Goal: Information Seeking & Learning: Check status

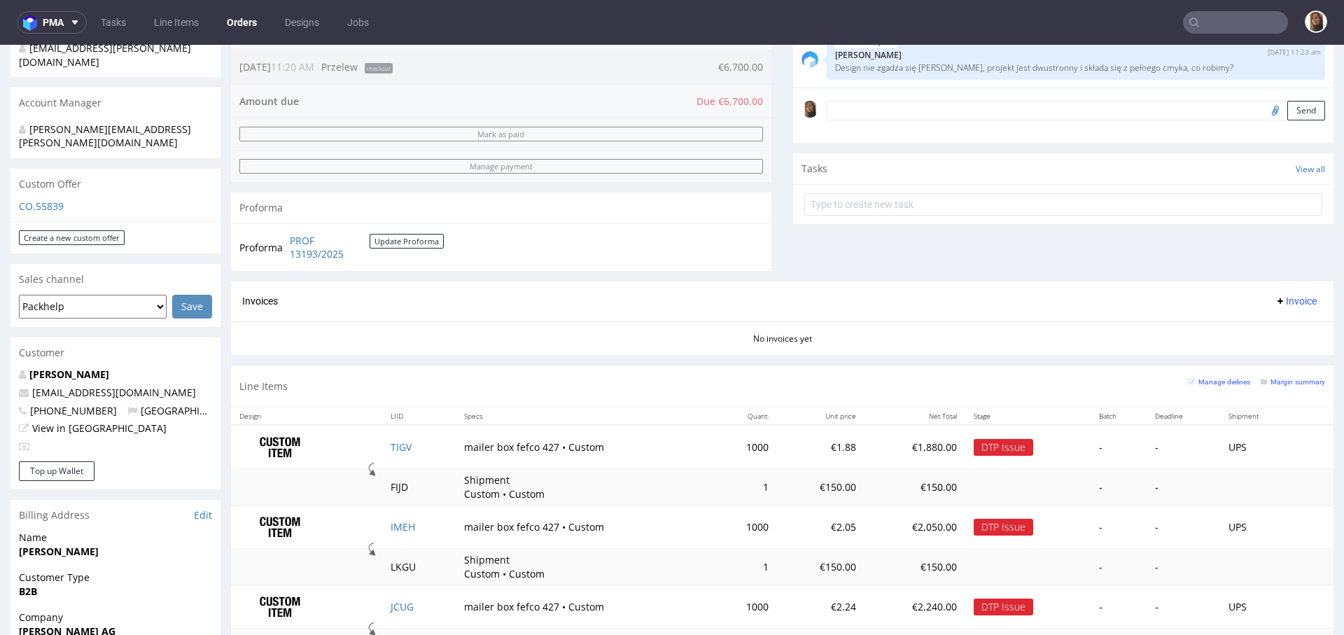
scroll to position [513, 0]
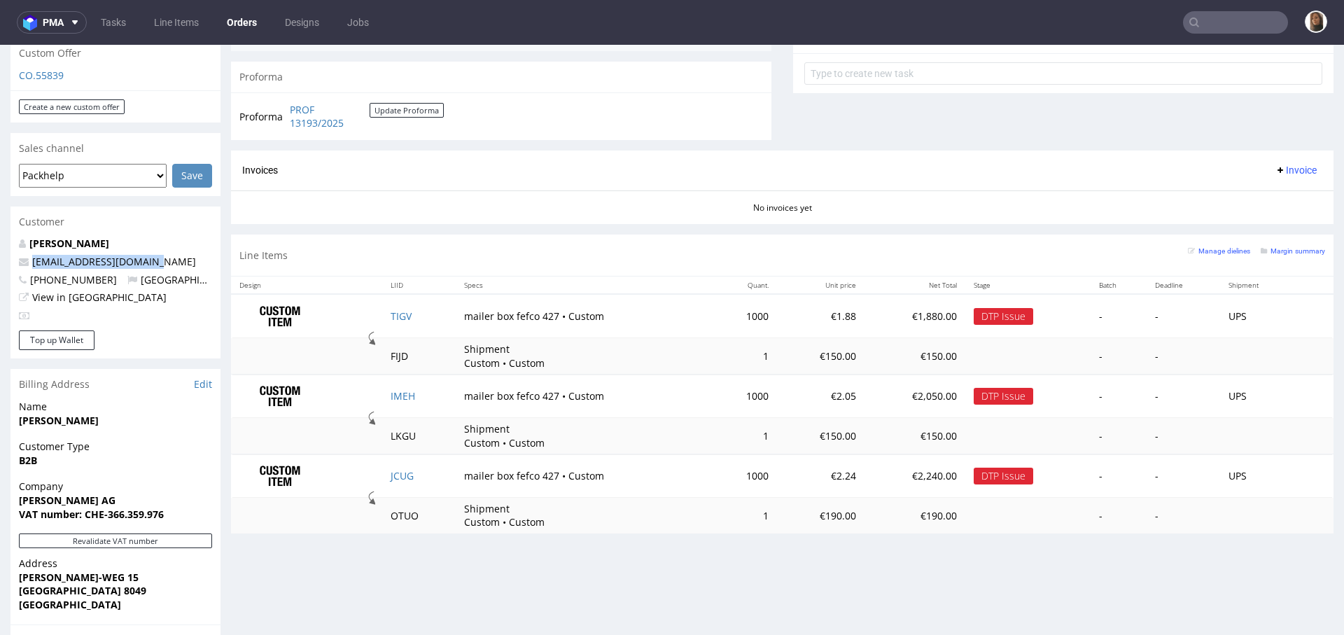
drag, startPoint x: 165, startPoint y: 233, endPoint x: 6, endPoint y: 230, distance: 158.2
click at [6, 230] on div "Order via Offer R555123175 18.06.2025 11:20 AM Mark this order as problematic I…" at bounding box center [672, 203] width 1344 height 1273
copy span "n.javan@nirvanjavan.com"
click at [389, 320] on td "TIGV" at bounding box center [419, 316] width 74 height 44
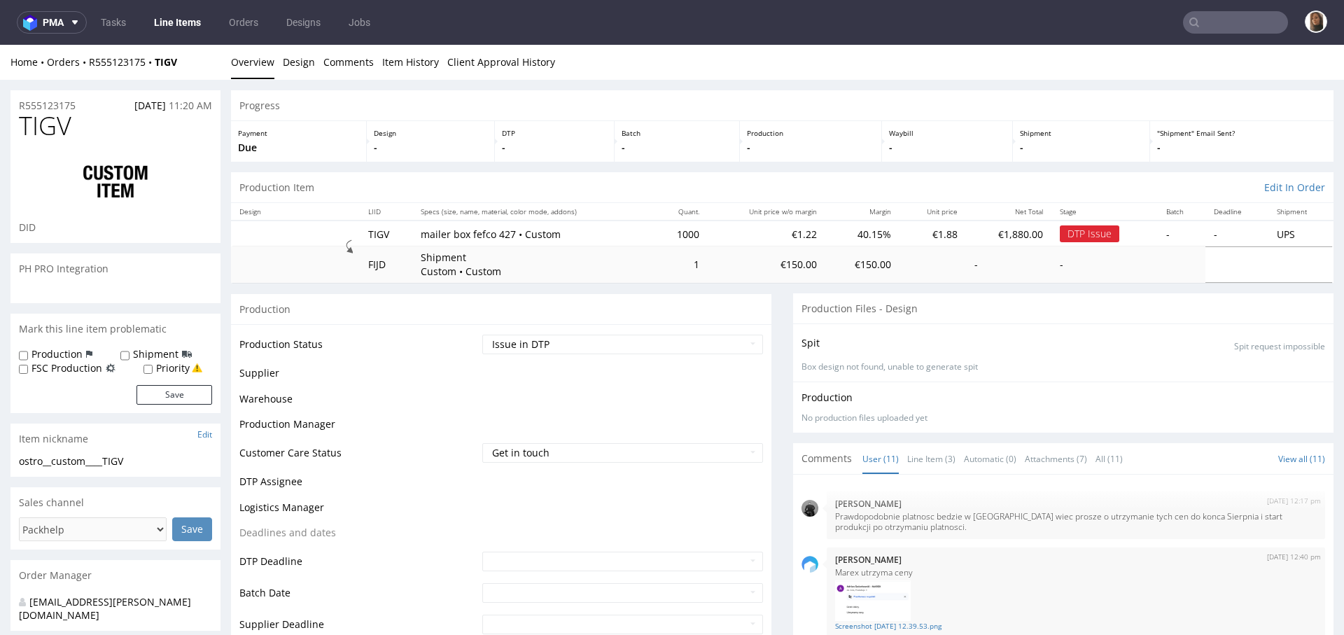
scroll to position [395, 0]
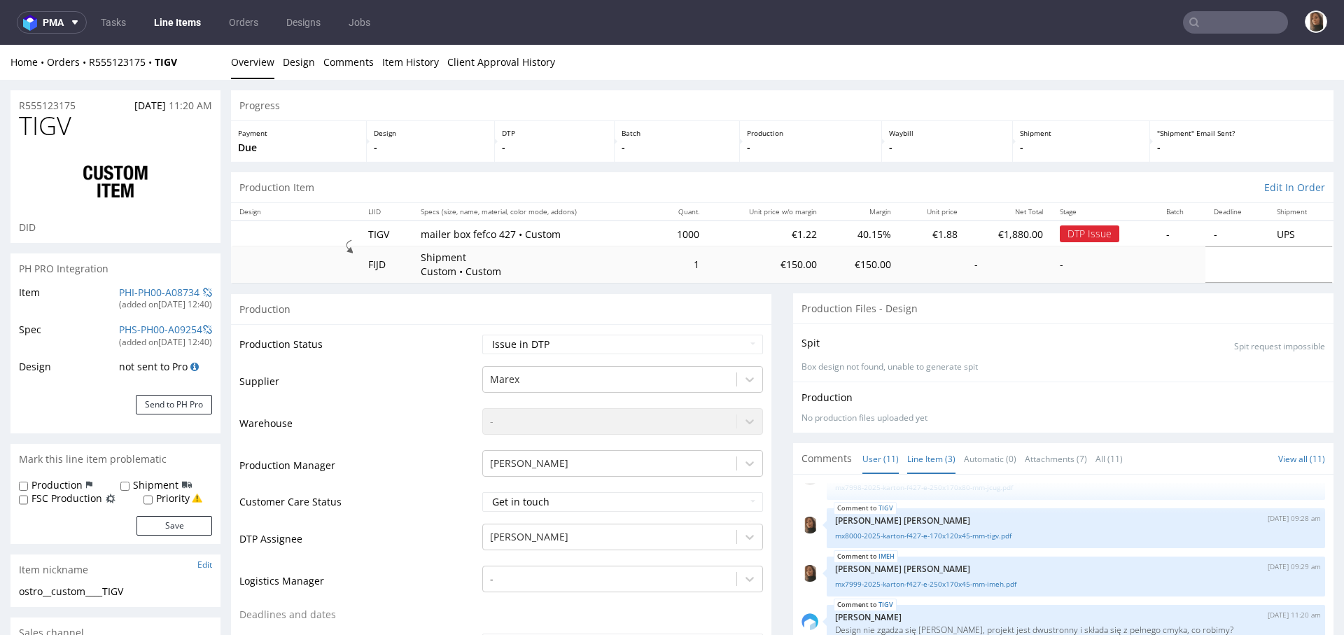
click at [920, 450] on link "Line Item (3)" at bounding box center [931, 459] width 48 height 30
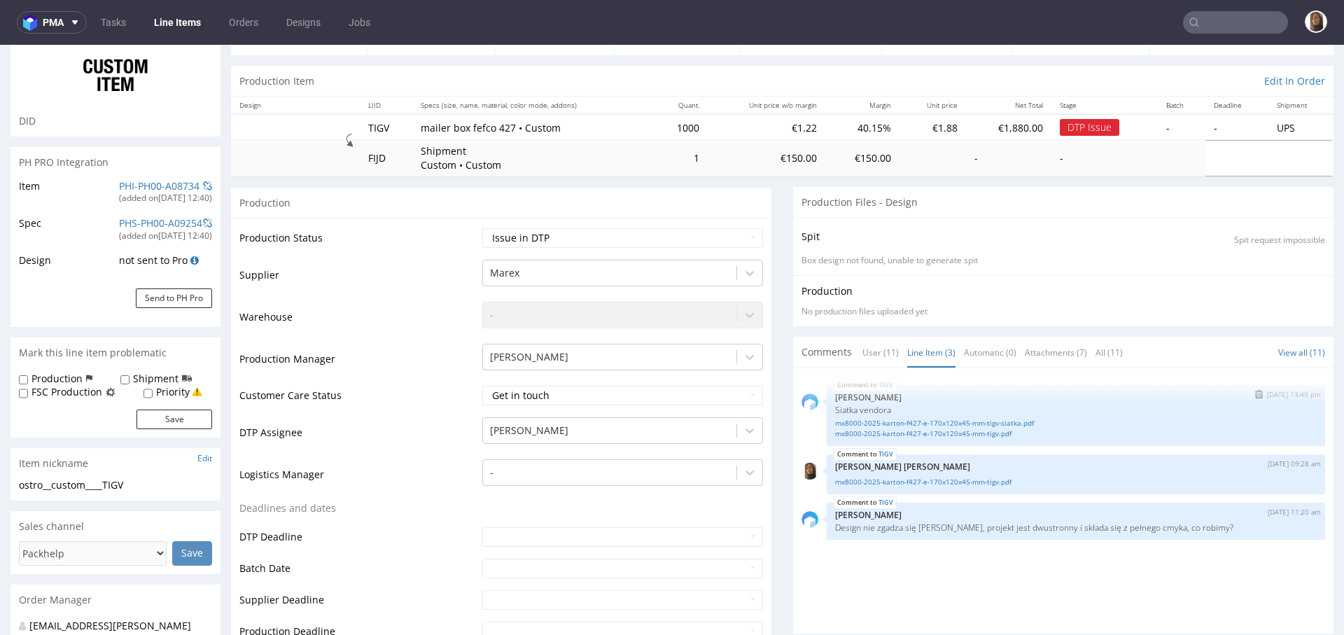
scroll to position [167, 0]
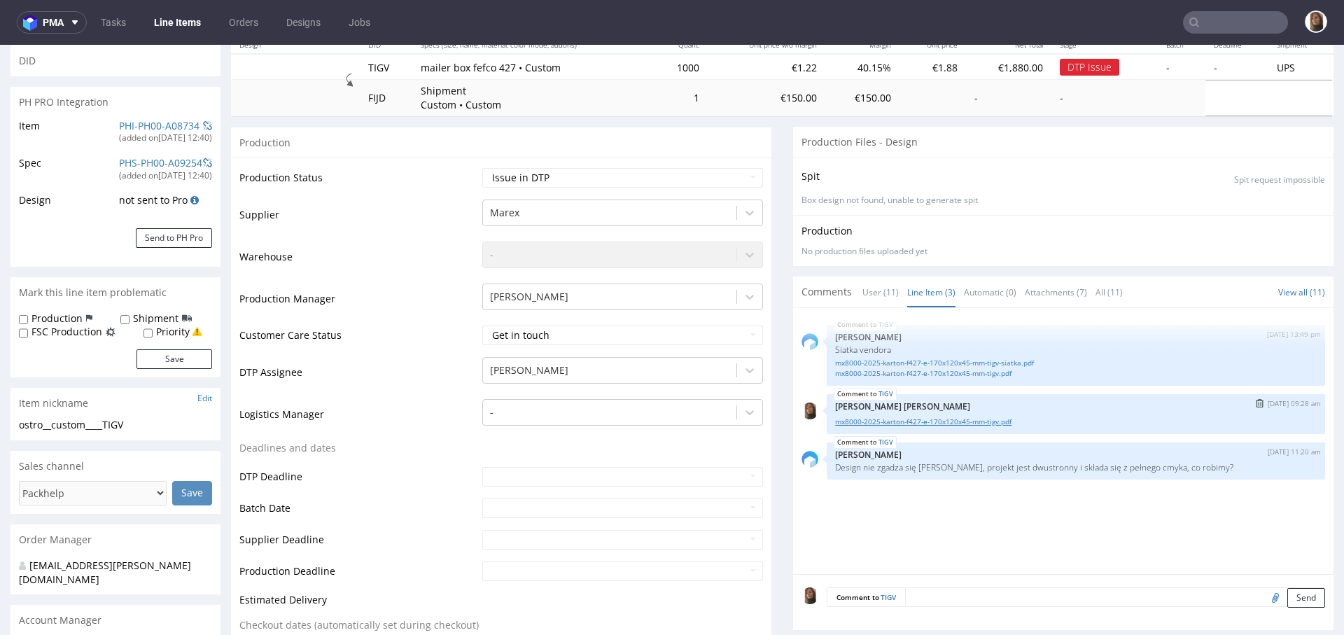
click at [920, 419] on link "mx8000-2025-karton-f427-e-170x120x45-mm-tigv.pdf" at bounding box center [1076, 422] width 482 height 11
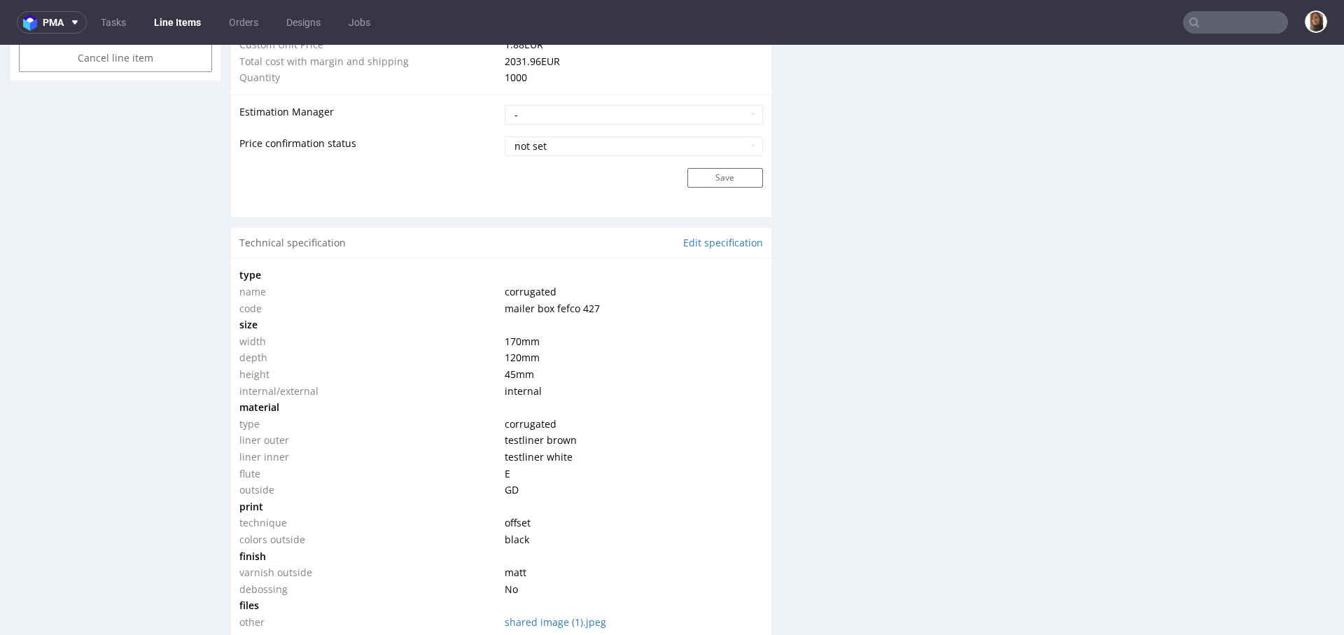
scroll to position [1295, 0]
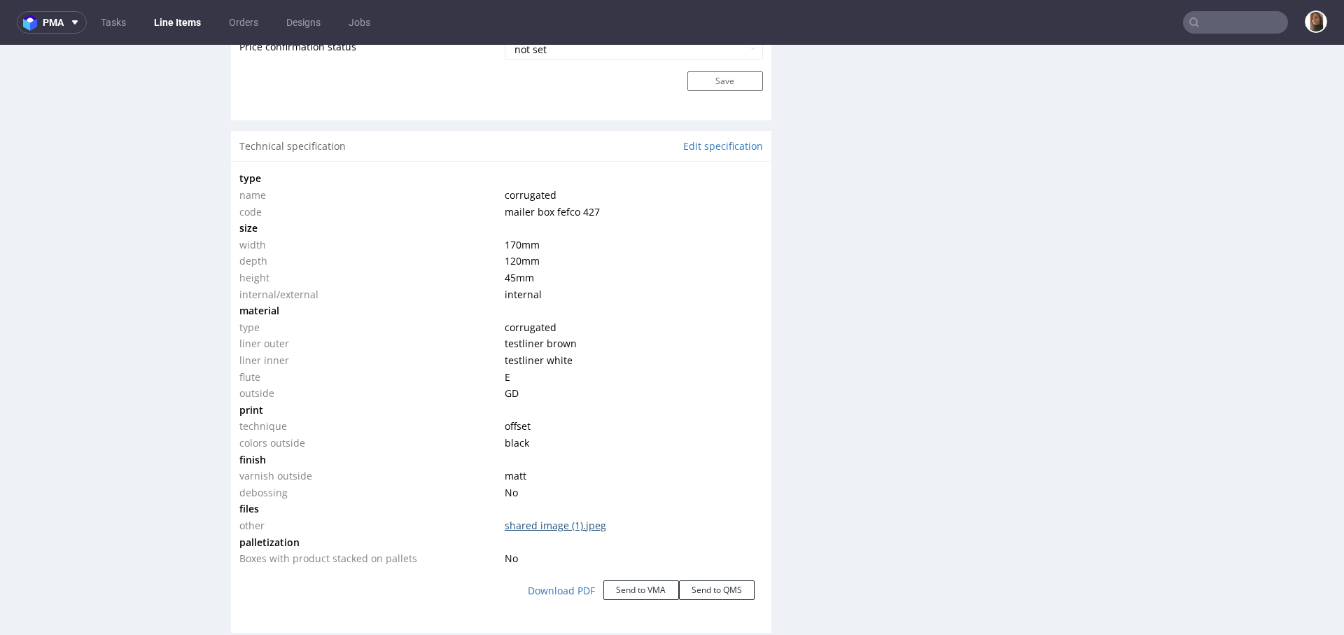
click at [556, 520] on link "shared image (1).jpeg" at bounding box center [556, 525] width 102 height 13
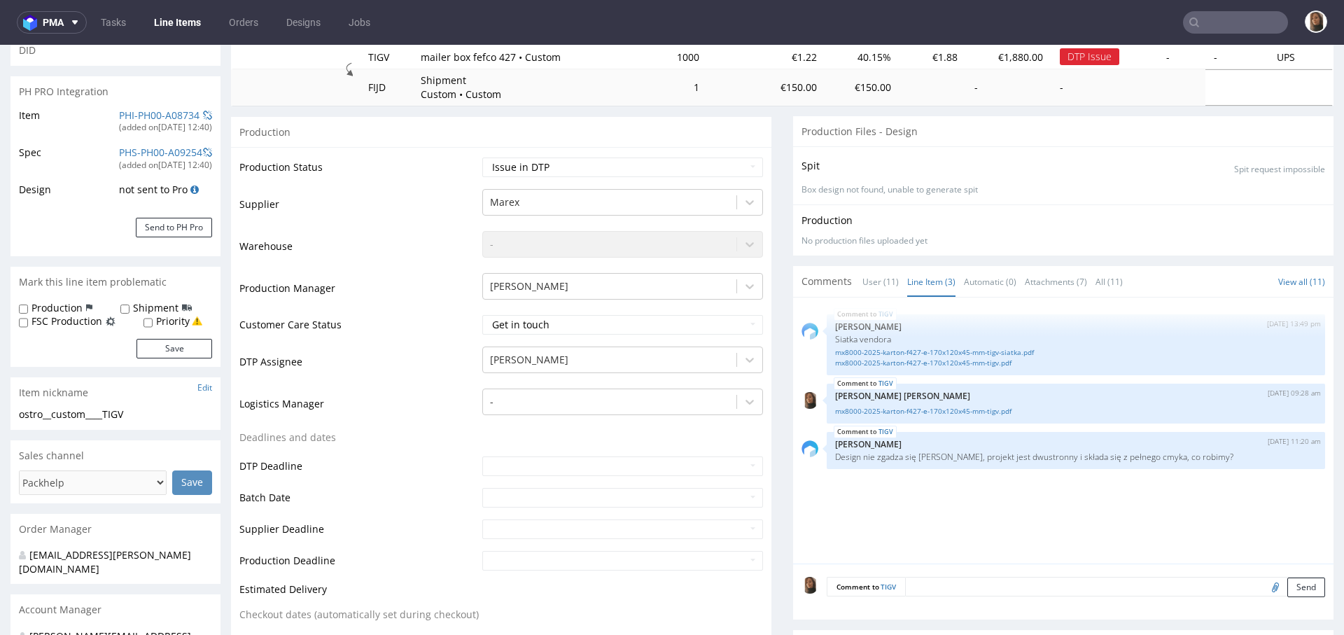
scroll to position [0, 0]
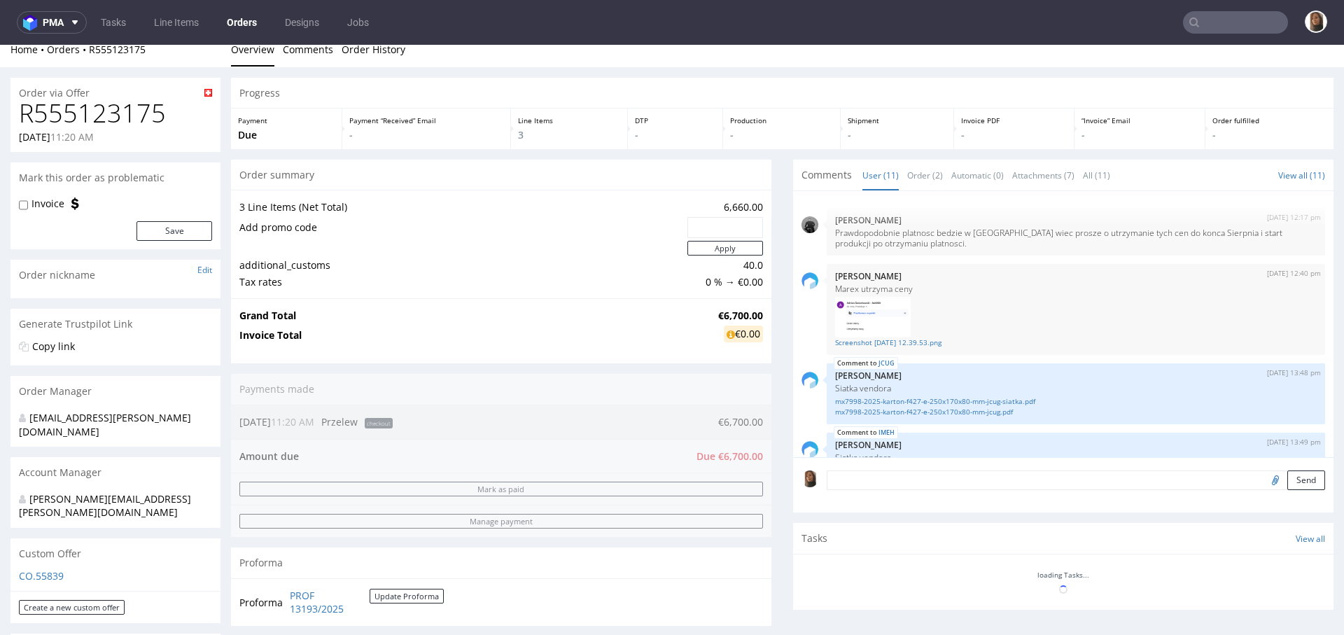
scroll to position [395, 0]
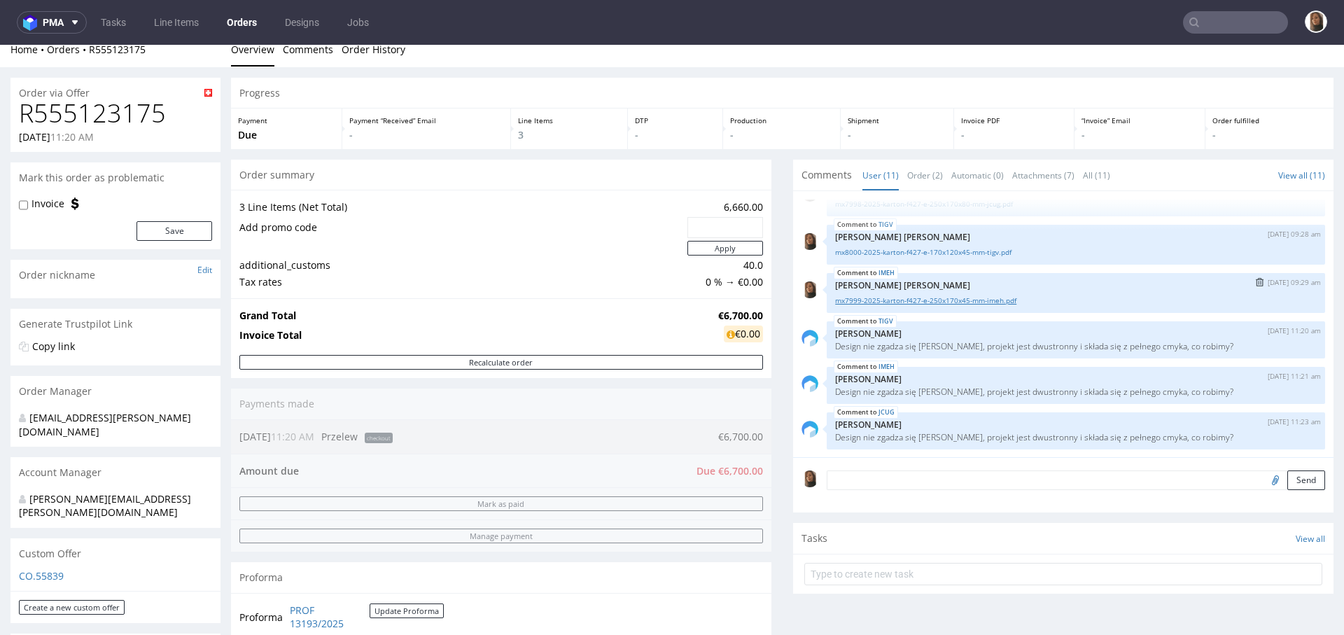
click at [953, 303] on link "mx7999-2025-karton-f427-e-250x170x45-mm-imeh.pdf" at bounding box center [1076, 300] width 482 height 11
click at [911, 252] on link "mx8000-2025-karton-f427-e-170x120x45-mm-tigv.pdf" at bounding box center [1076, 252] width 482 height 11
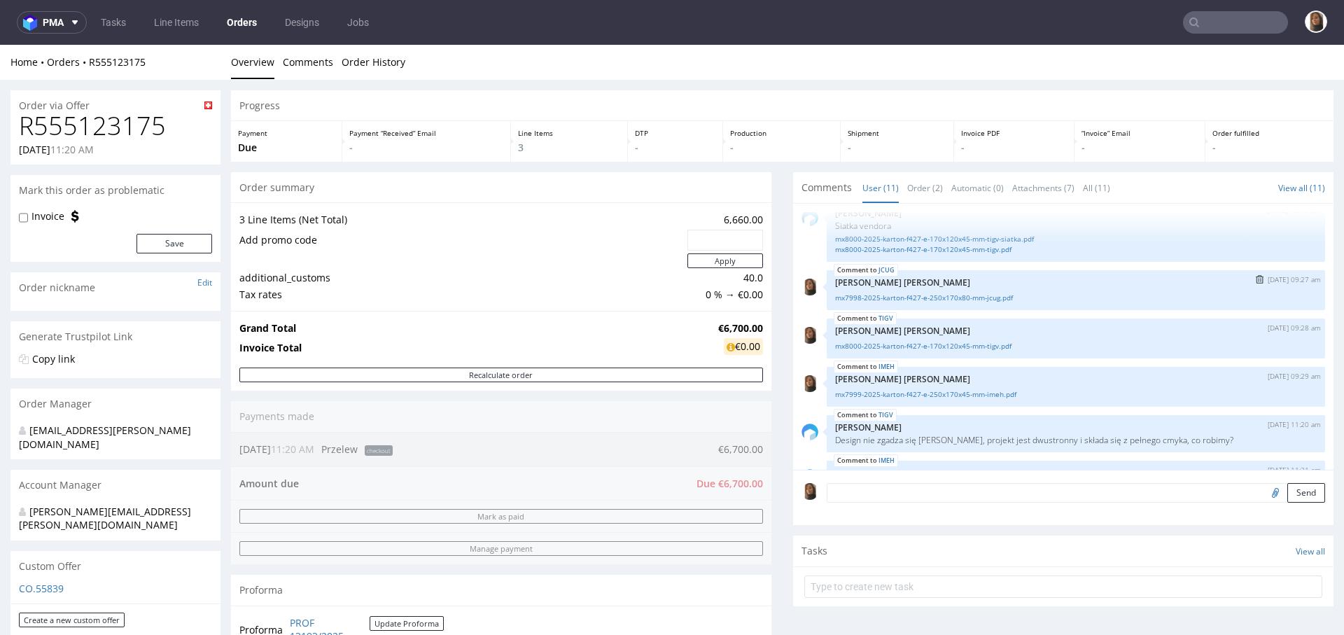
scroll to position [315, 0]
click at [939, 297] on link "mx7998-2025-karton-f427-e-250x170x80-mm-jcug.pdf" at bounding box center [1076, 296] width 482 height 11
click at [921, 294] on link "mx7998-2025-karton-f427-e-250x170x80-mm-jcug.pdf" at bounding box center [1076, 296] width 482 height 11
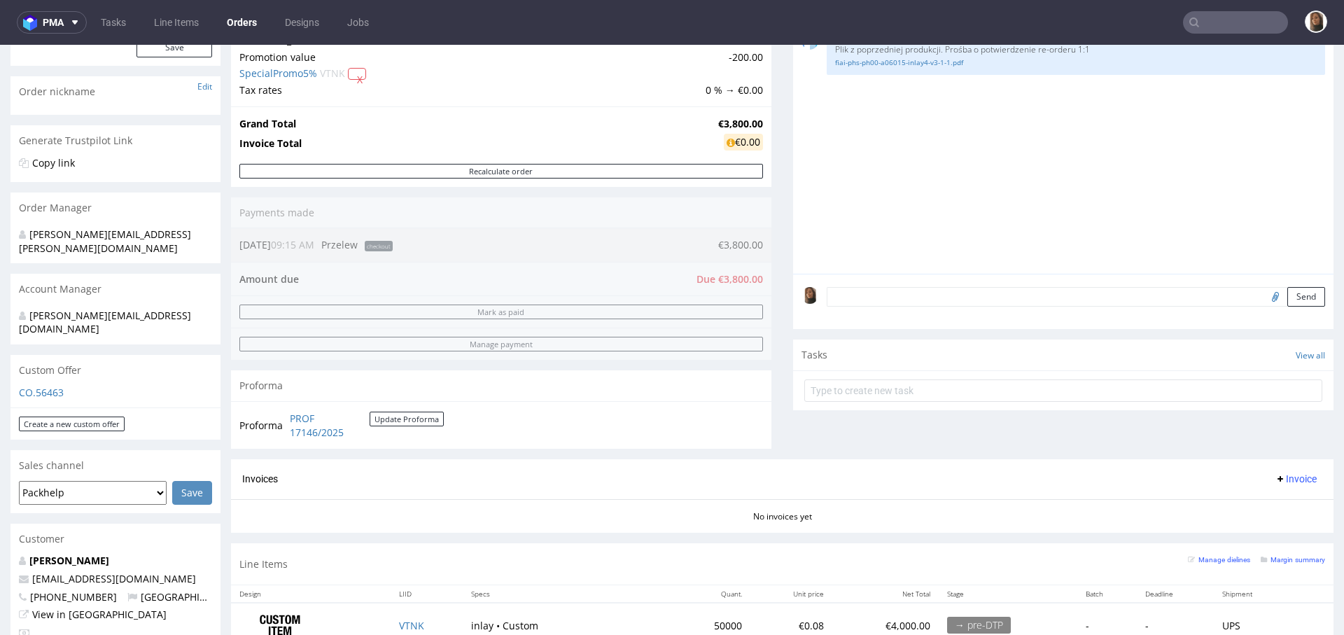
scroll to position [79, 0]
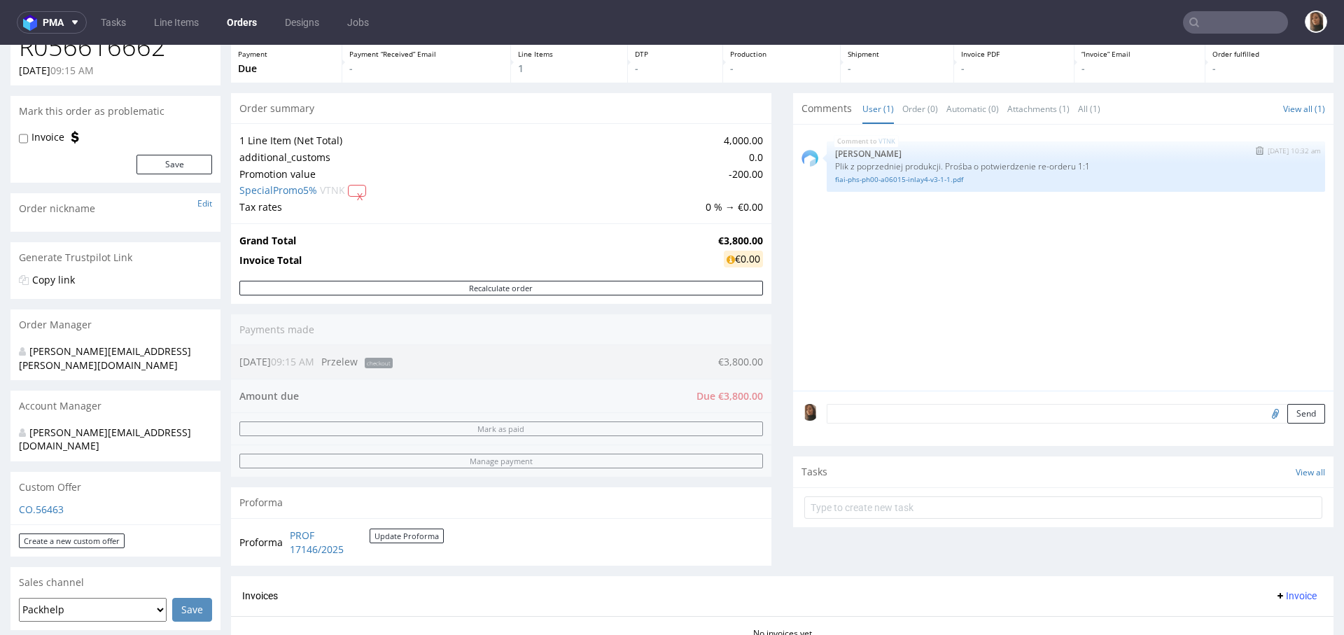
click at [891, 186] on div "VTNK 13th Aug 25 | 10:32 am Michał Palasek Plik z poprzedniej produkcji. Prośba…" at bounding box center [1076, 166] width 498 height 50
click at [890, 181] on link "fiai-phs-ph00-a06015-inlay4-v3-1-1.pdf" at bounding box center [1076, 179] width 482 height 11
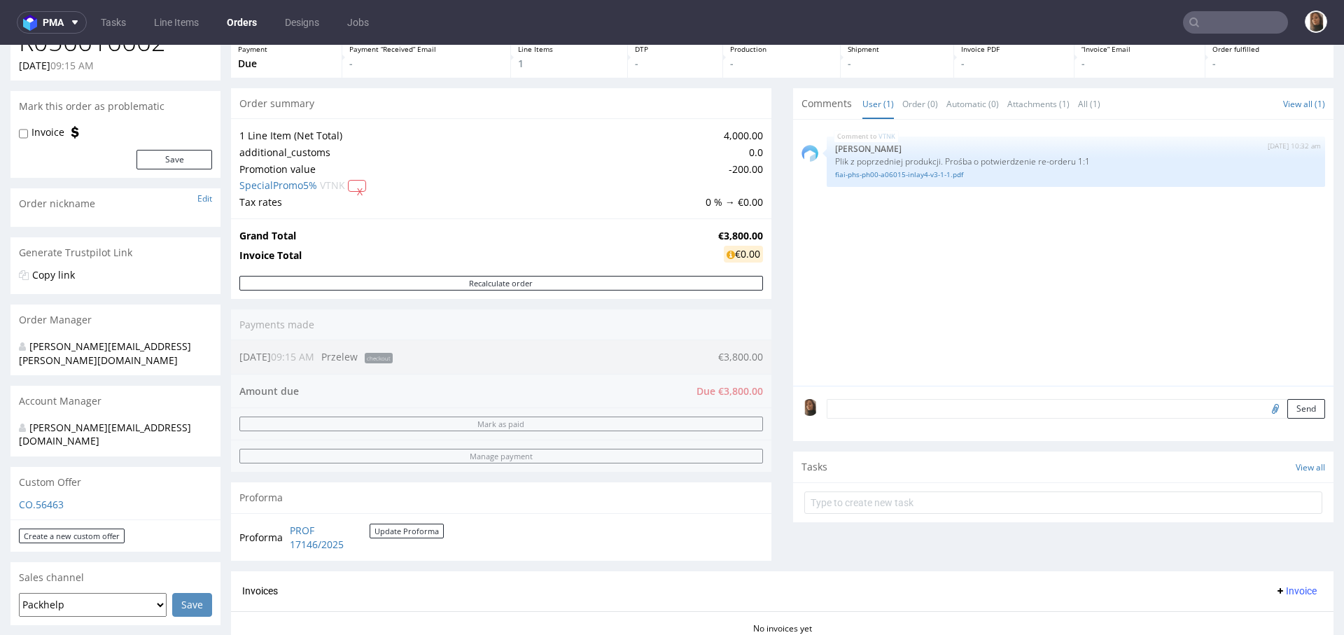
scroll to position [433, 0]
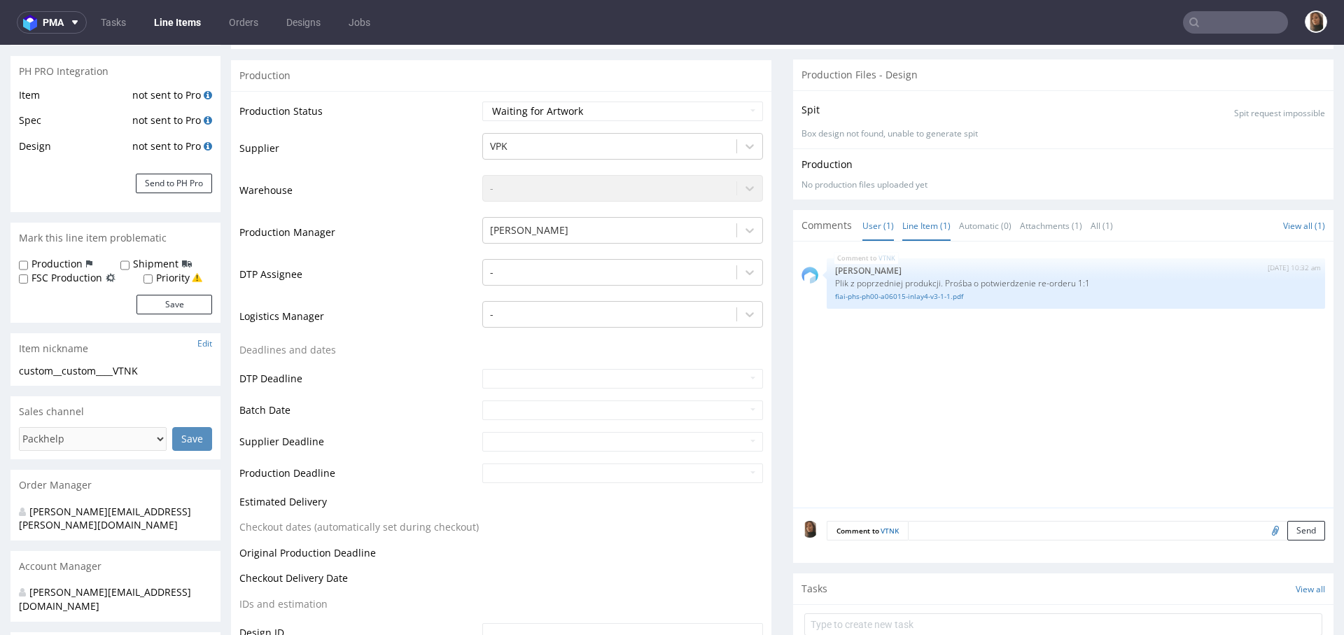
scroll to position [373, 0]
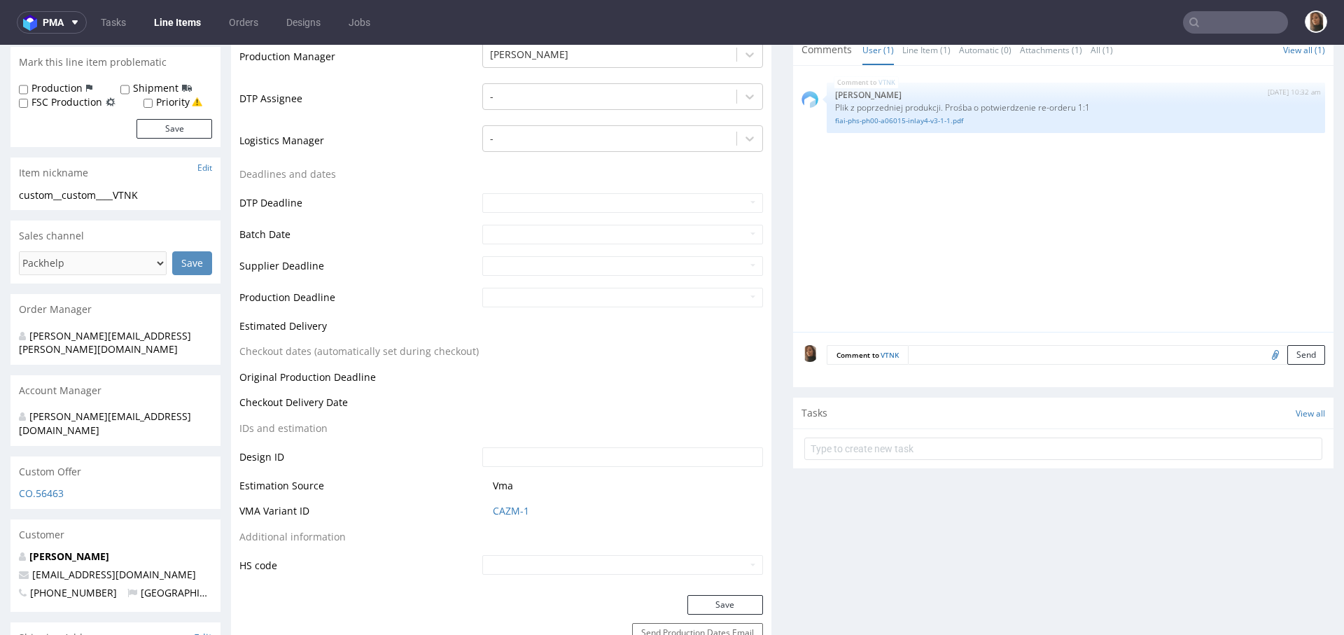
click at [933, 353] on textarea at bounding box center [1116, 355] width 417 height 20
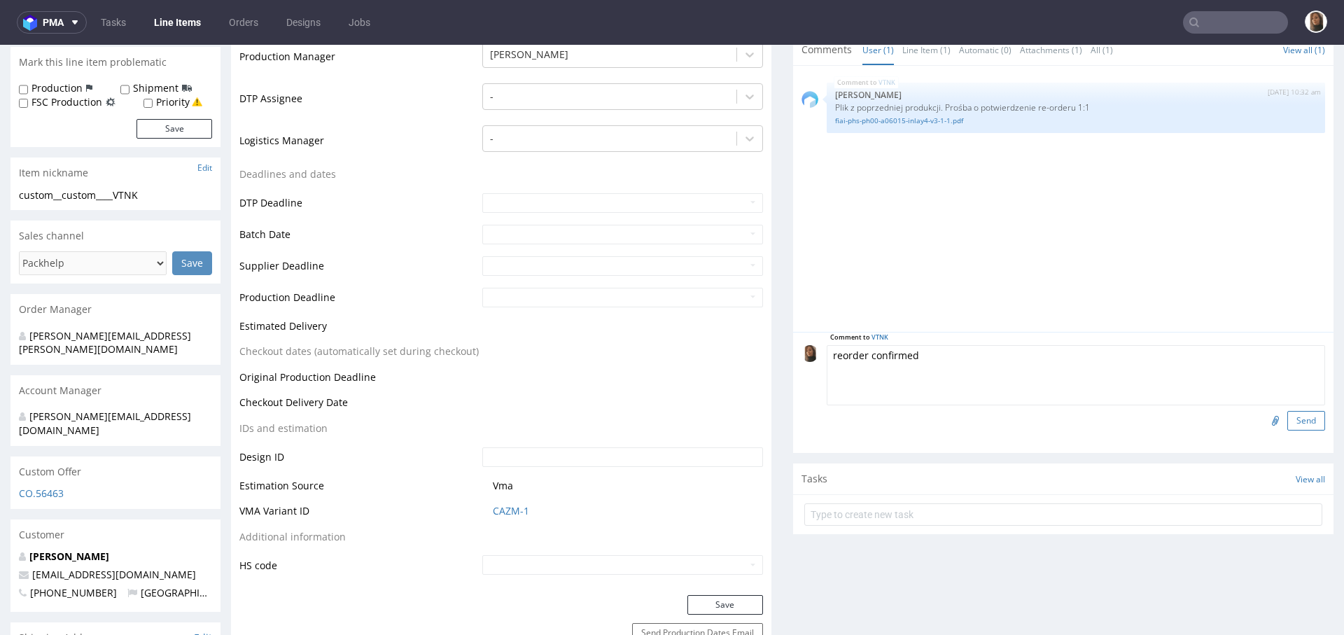
type textarea "reorder confirmed"
click at [1287, 414] on button "Send" at bounding box center [1306, 421] width 38 height 20
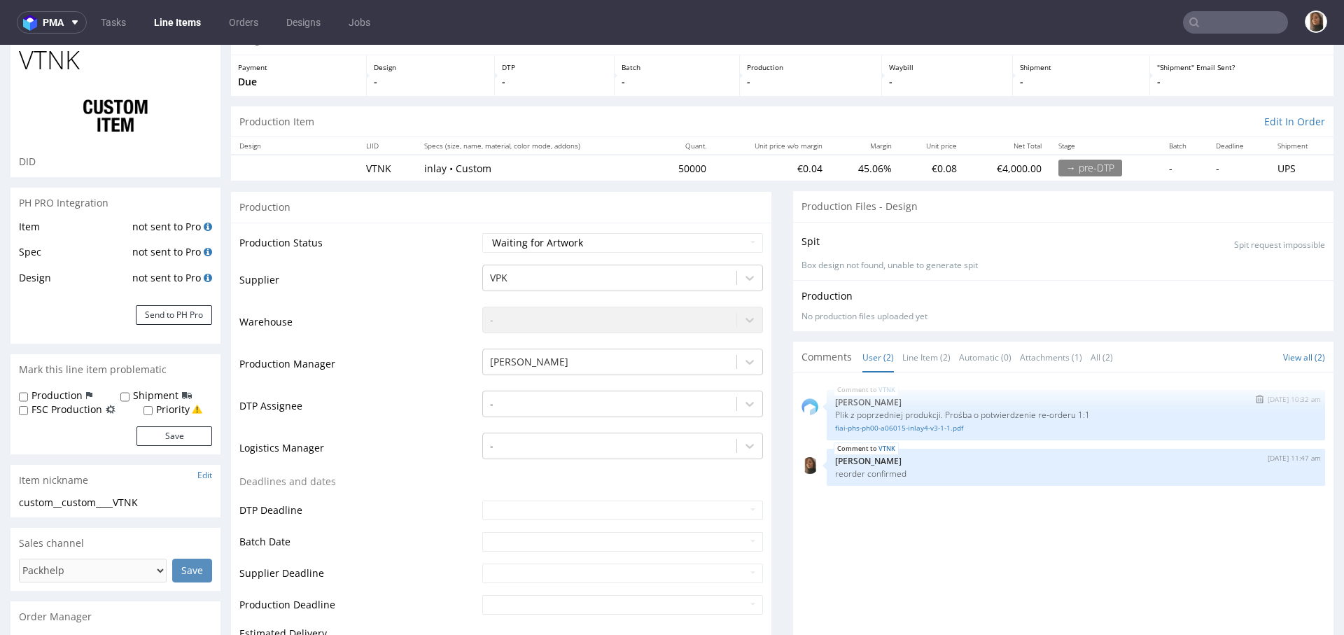
scroll to position [211, 0]
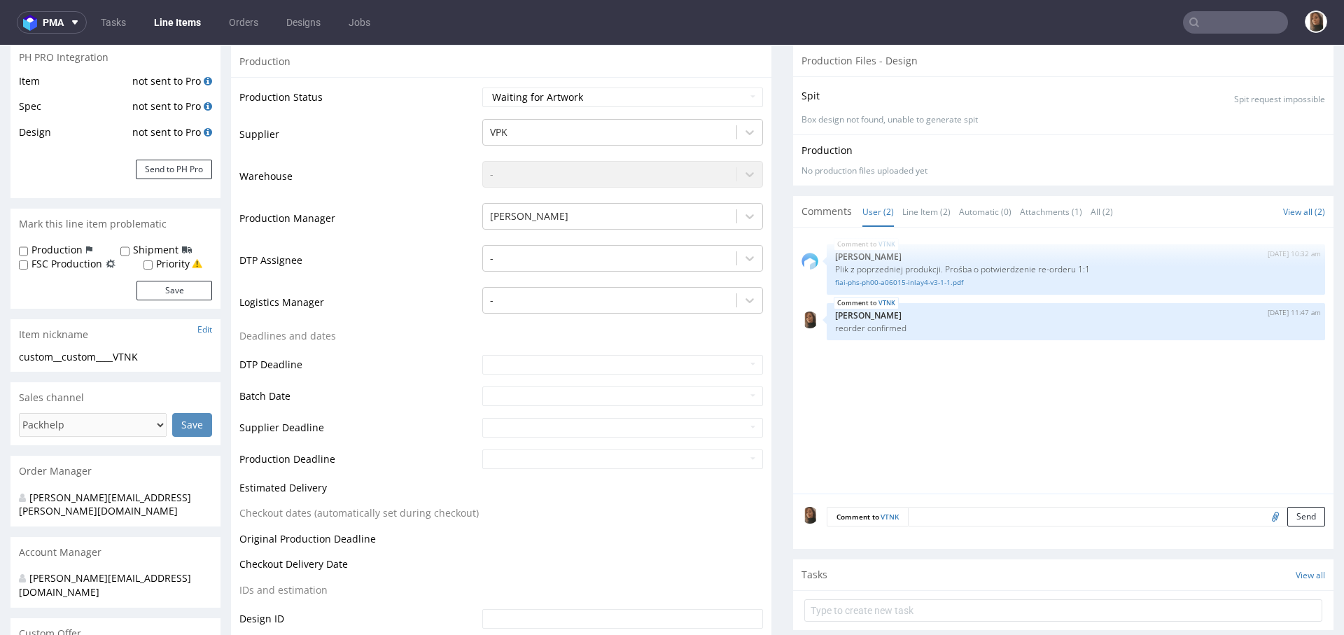
click at [914, 516] on textarea at bounding box center [1116, 517] width 417 height 20
type textarea "p"
type textarea "payment after delivery"
click at [1292, 580] on button "Send" at bounding box center [1306, 583] width 38 height 20
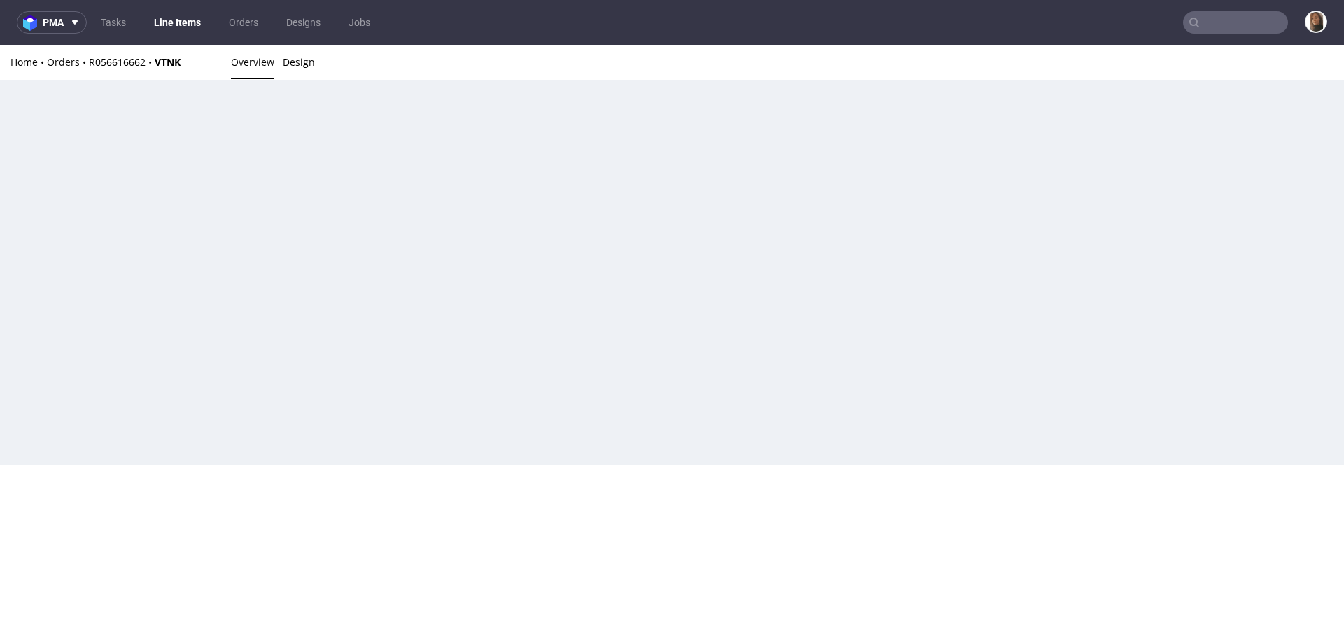
scroll to position [0, 0]
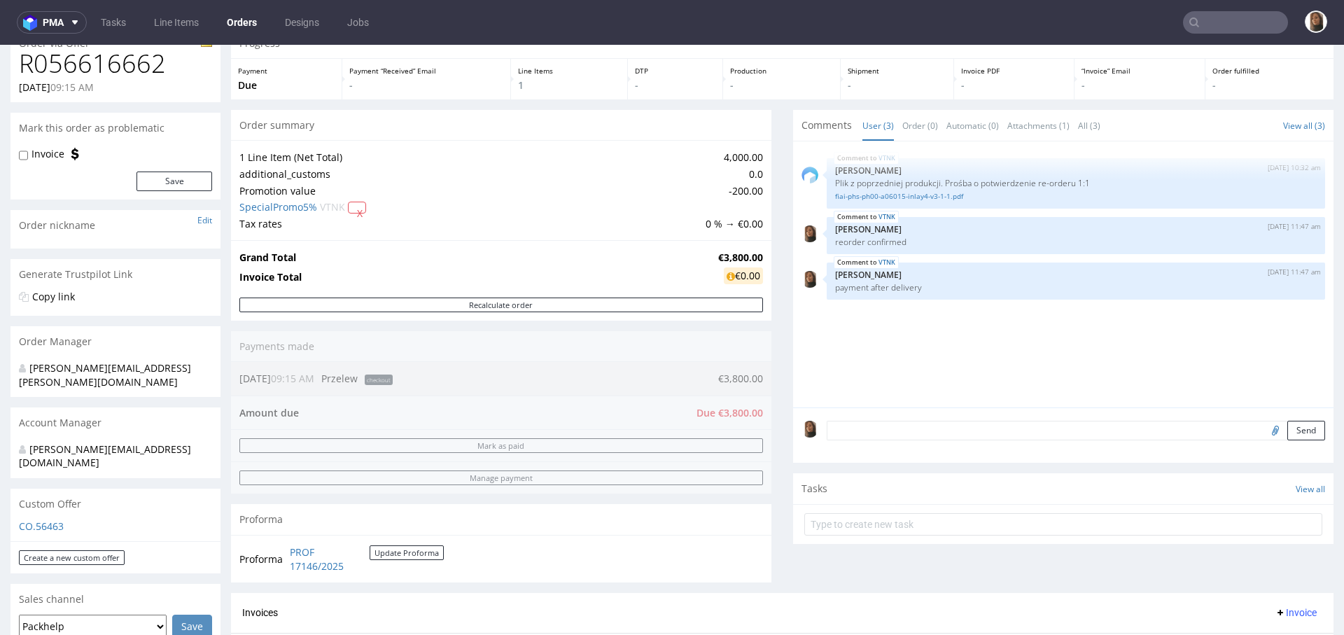
scroll to position [70, 0]
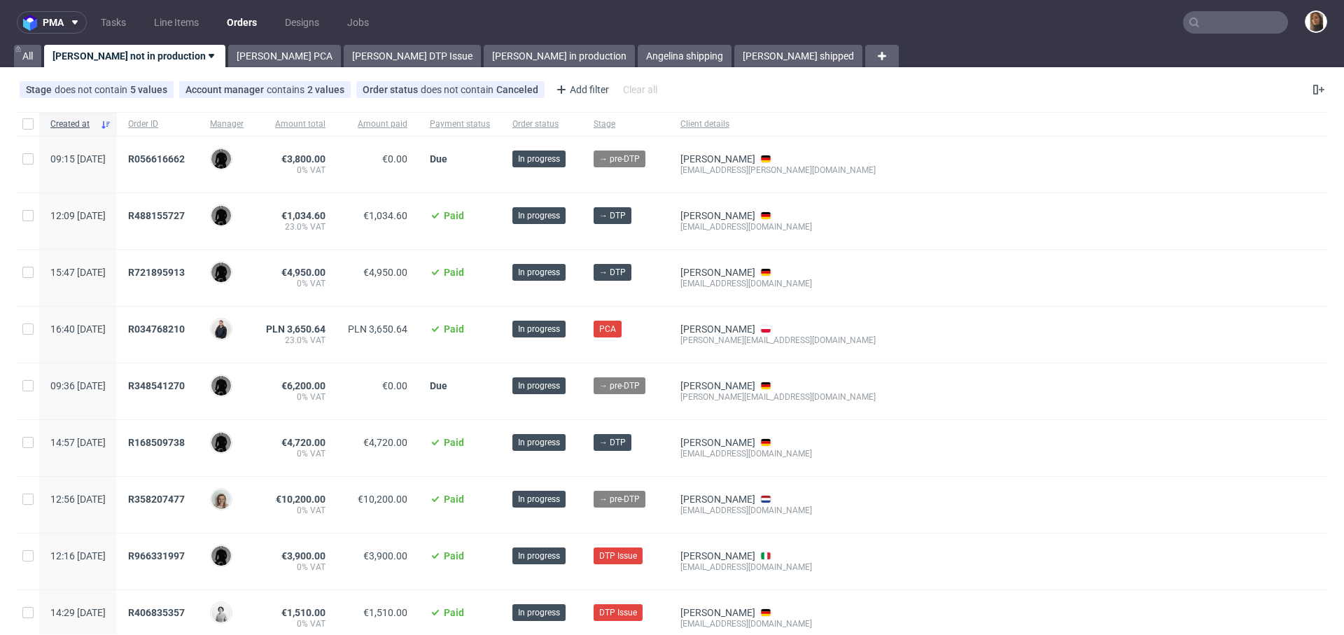
scroll to position [453, 0]
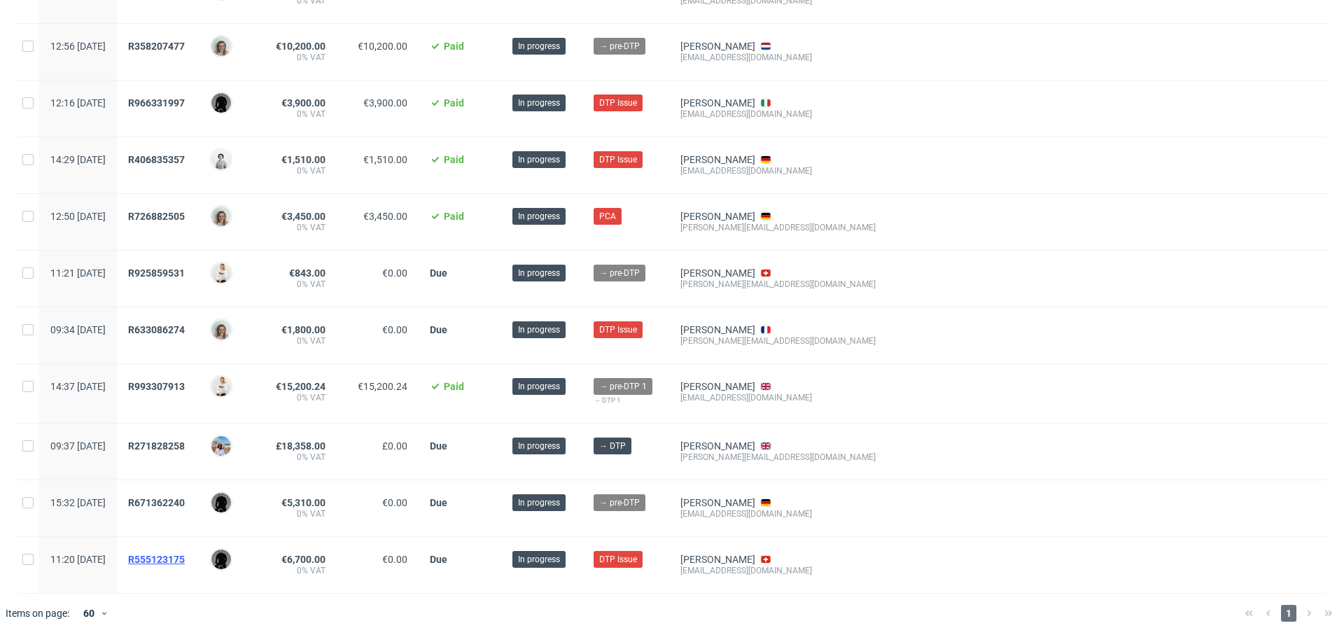
click at [185, 554] on span "R555123175" at bounding box center [156, 559] width 57 height 11
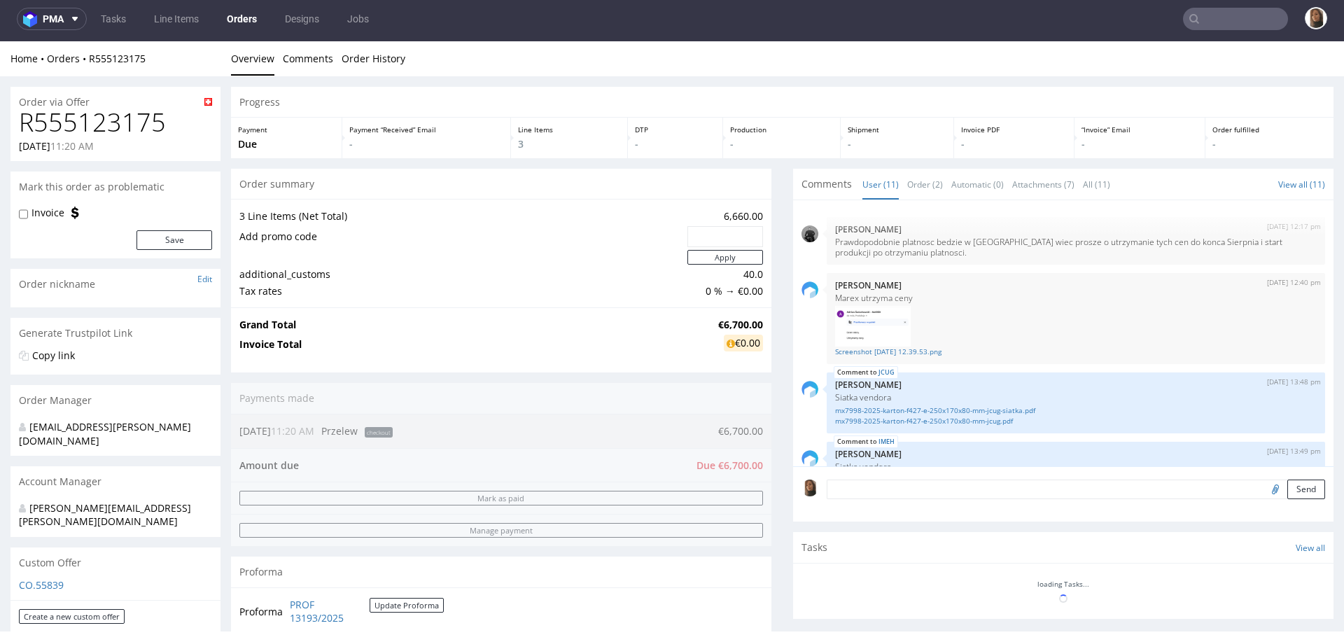
scroll to position [395, 0]
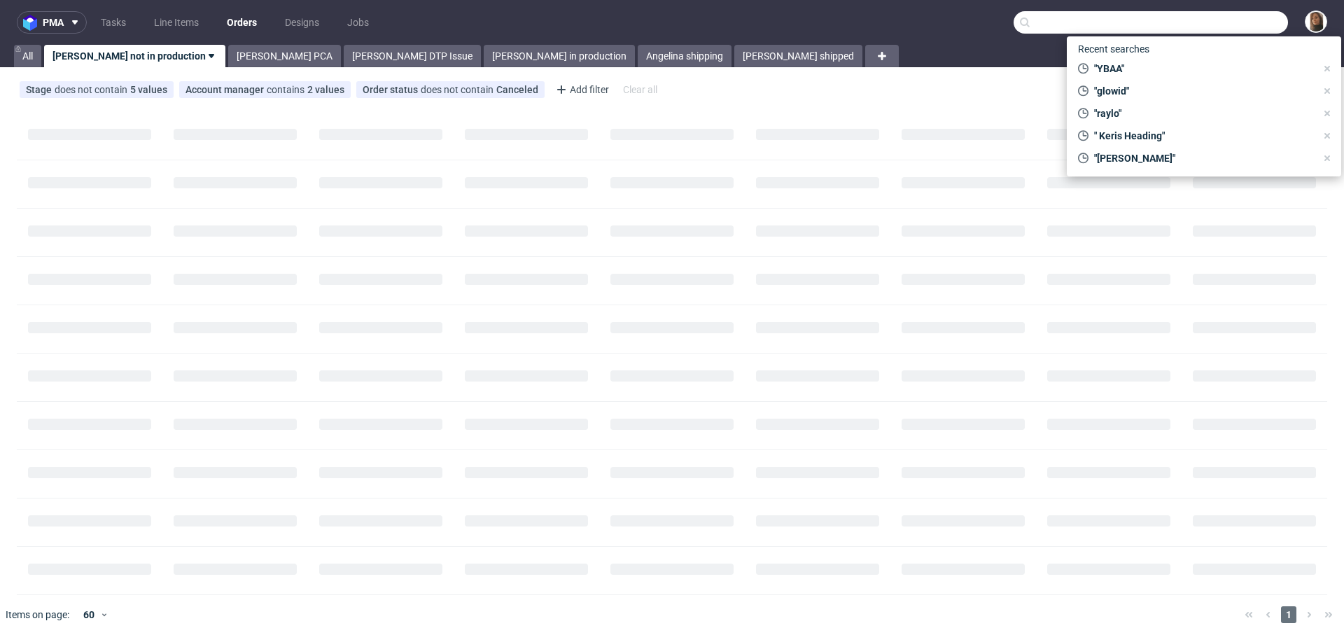
click at [1251, 23] on input "text" at bounding box center [1151, 22] width 274 height 22
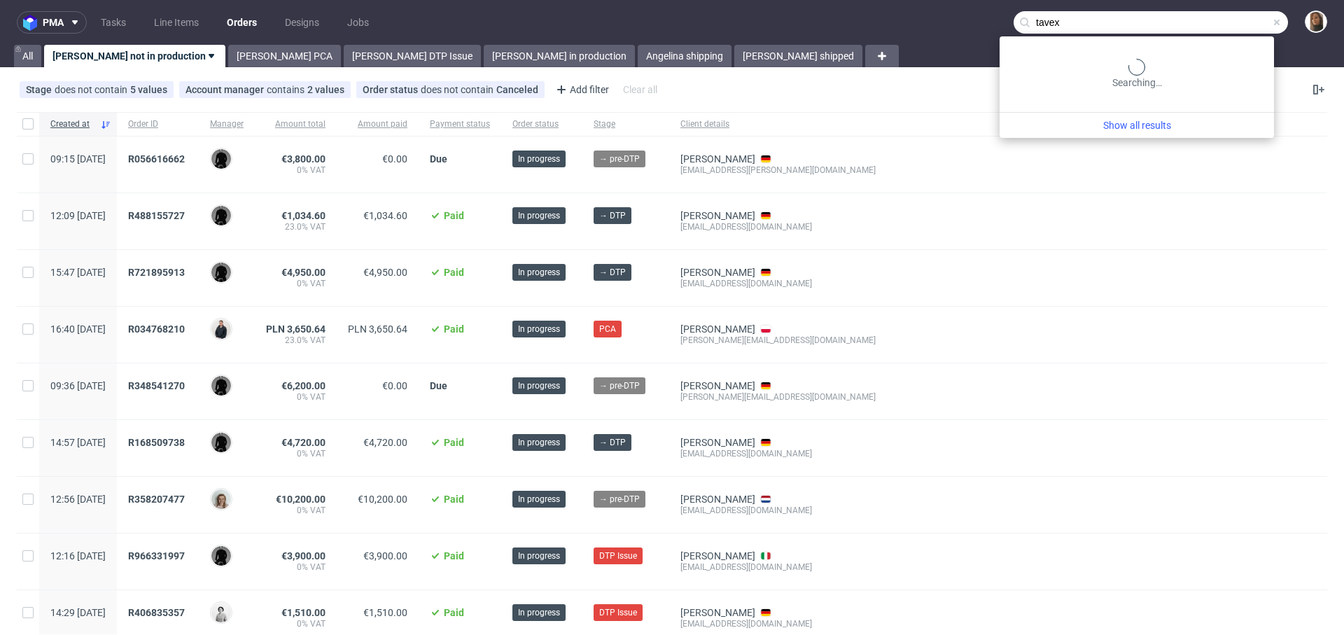
type input "tavex"
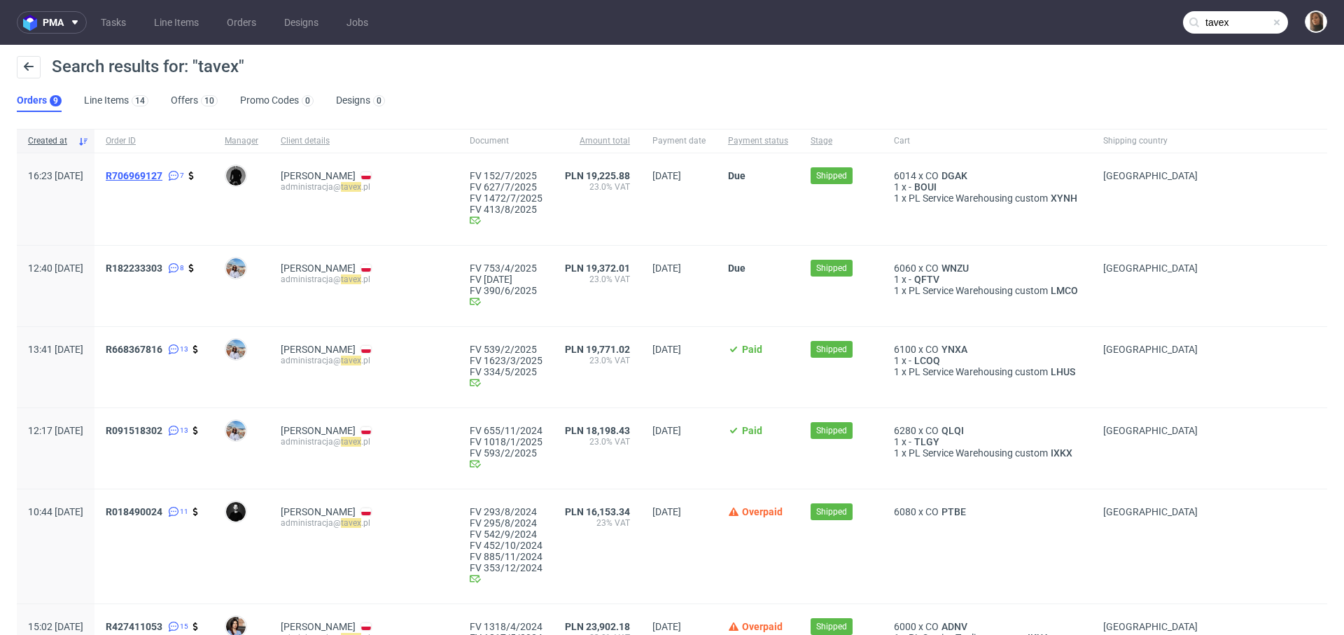
click at [162, 174] on span "R706969127" at bounding box center [134, 175] width 57 height 11
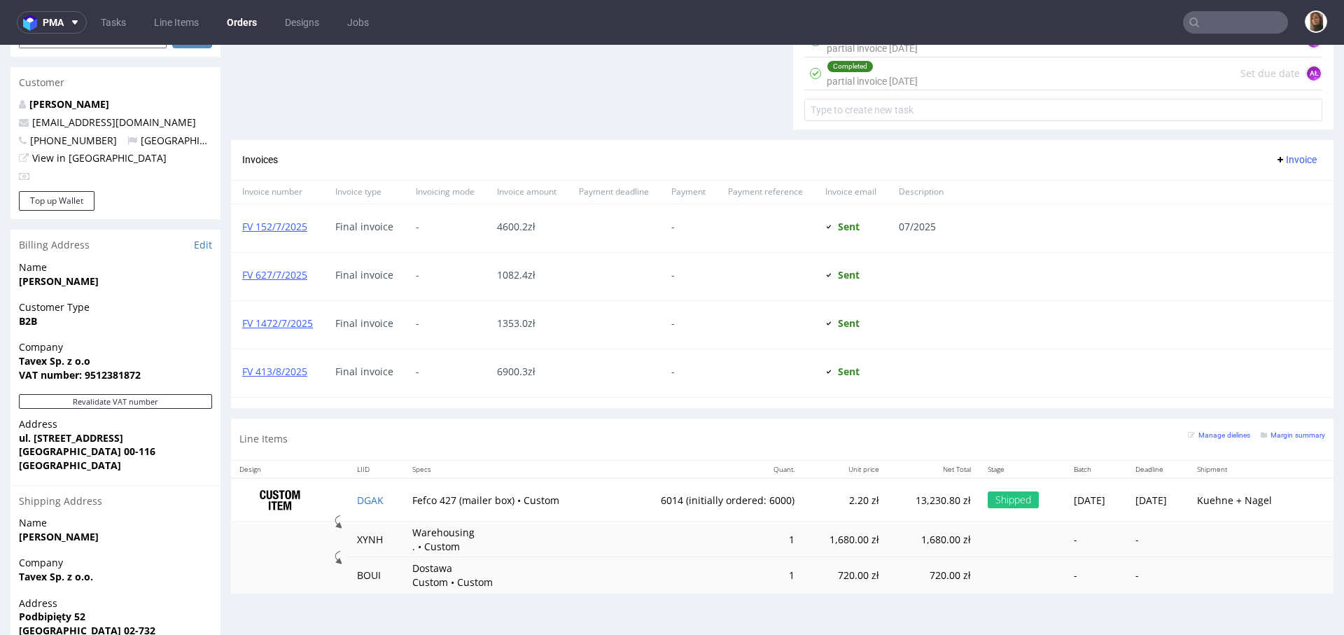
scroll to position [678, 0]
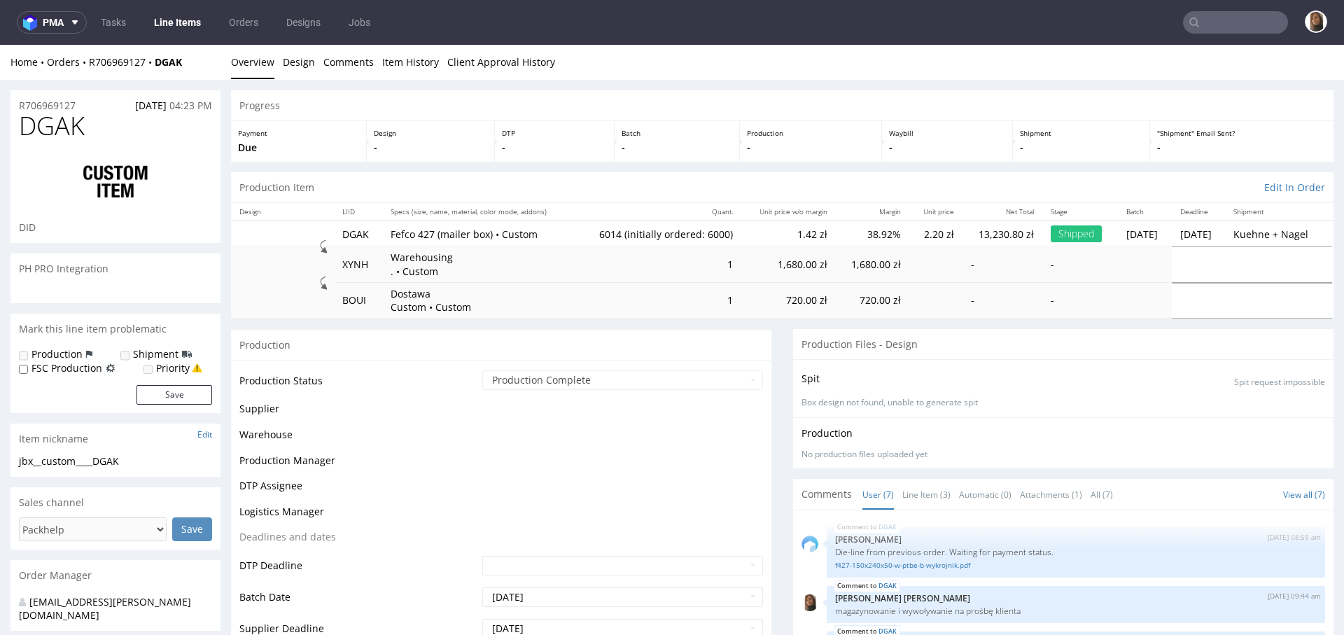
scroll to position [83, 0]
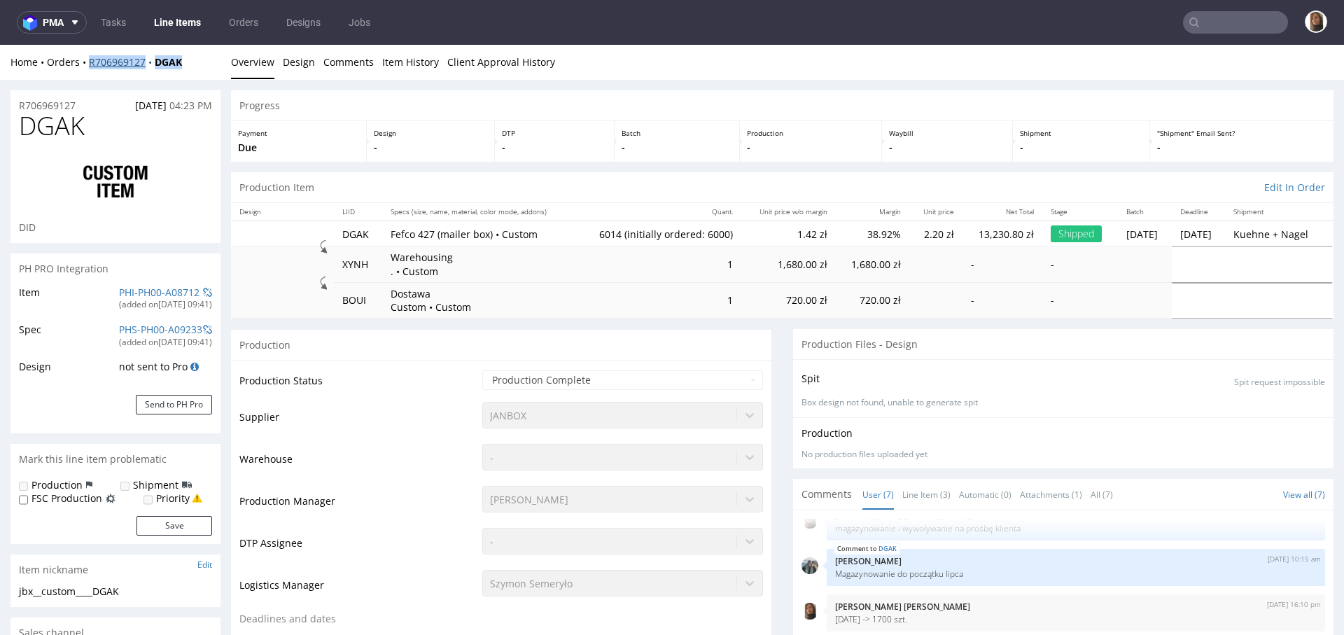
drag, startPoint x: 198, startPoint y: 67, endPoint x: 88, endPoint y: 66, distance: 109.9
click at [88, 66] on div "Home Orders R706969127 DGAK" at bounding box center [116, 62] width 210 height 14
copy div "R706969127 DGAK"
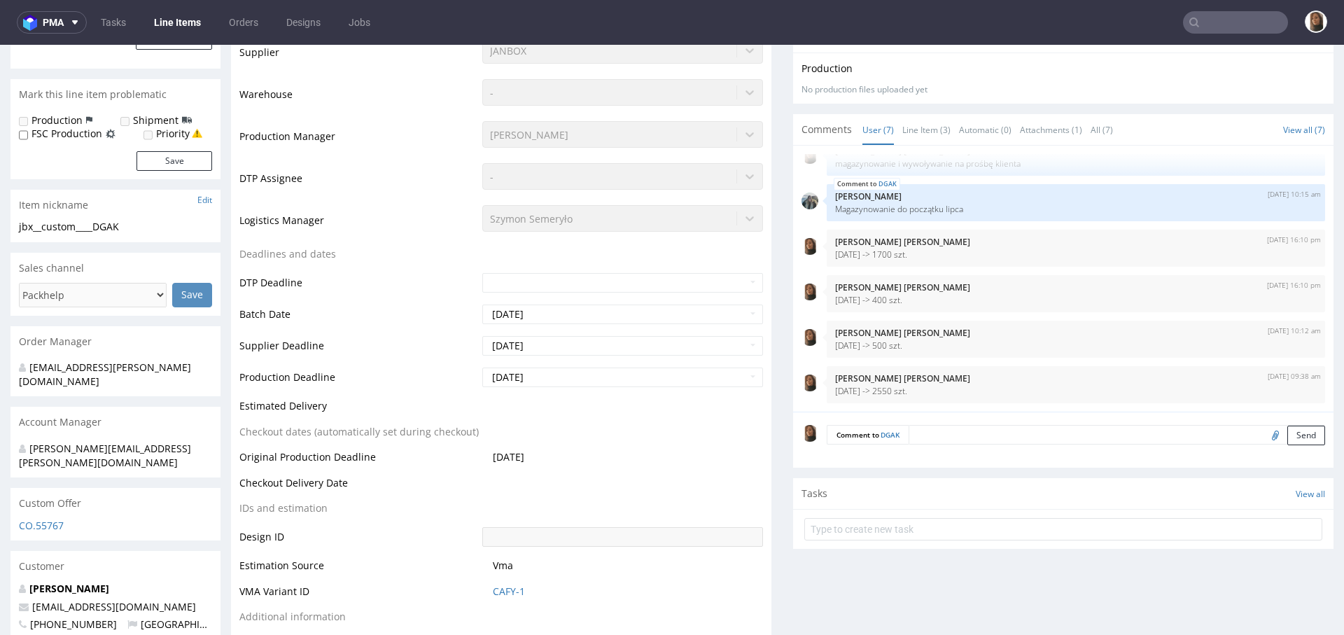
click at [1219, 29] on input "text" at bounding box center [1235, 22] width 105 height 22
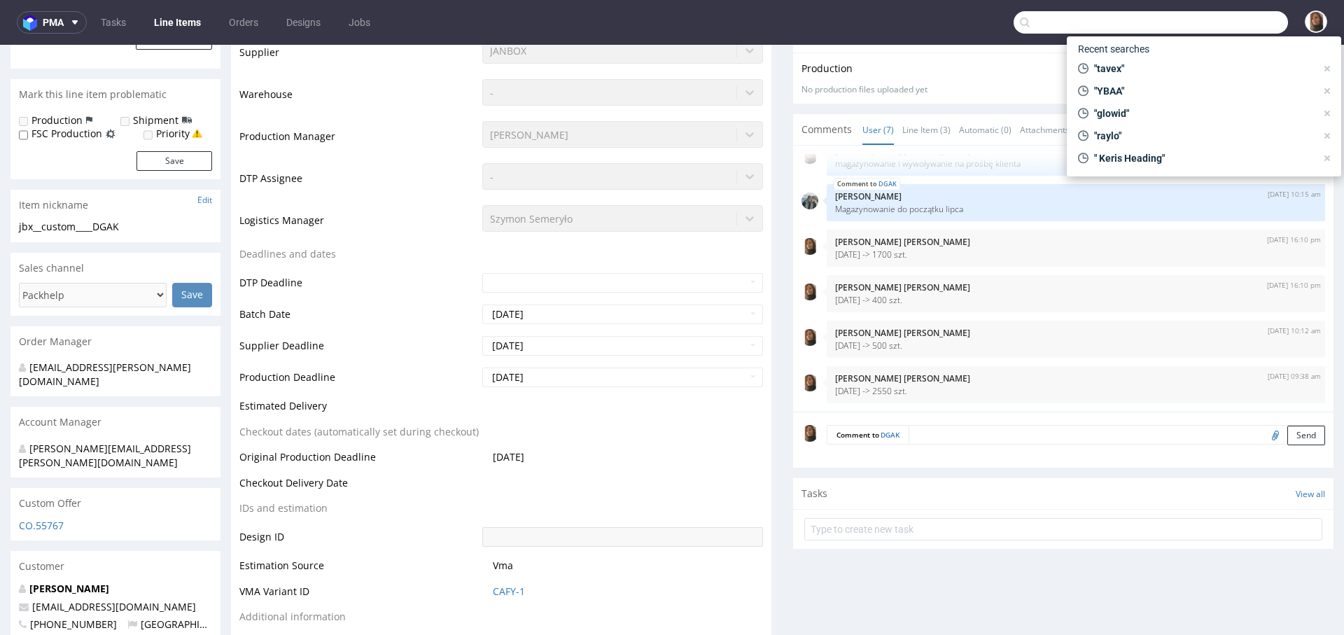
paste input "[EMAIL_ADDRESS][DOMAIN_NAME]"
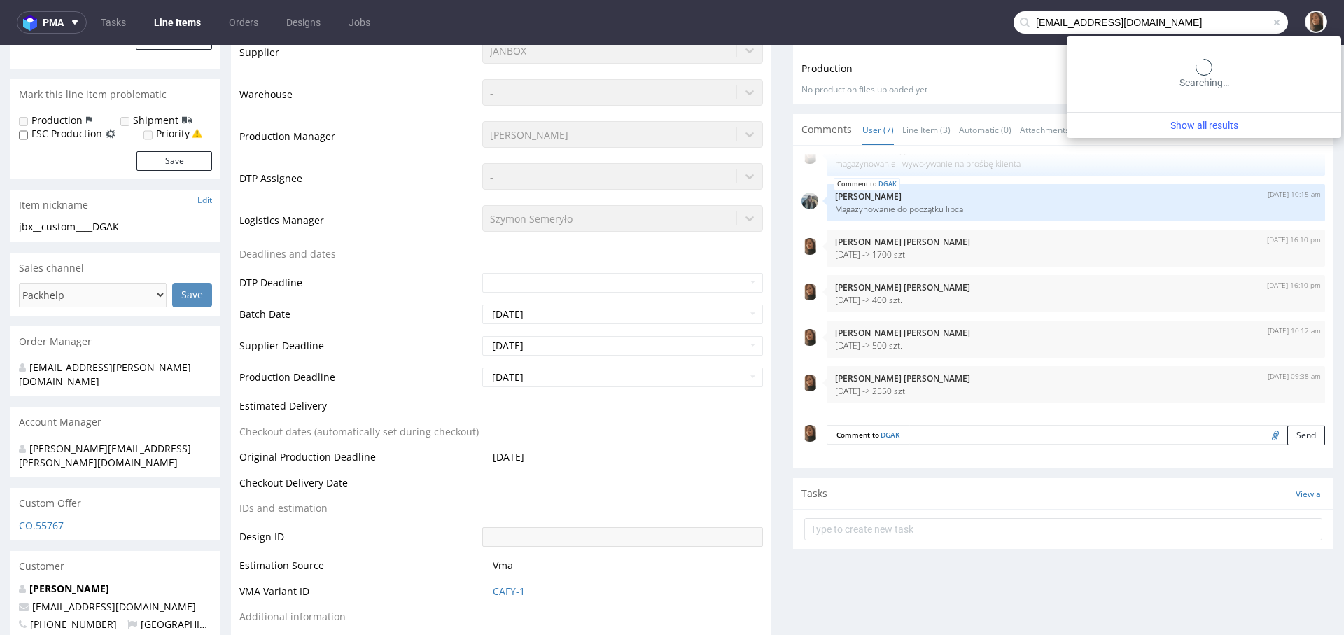
type input "[EMAIL_ADDRESS][DOMAIN_NAME]"
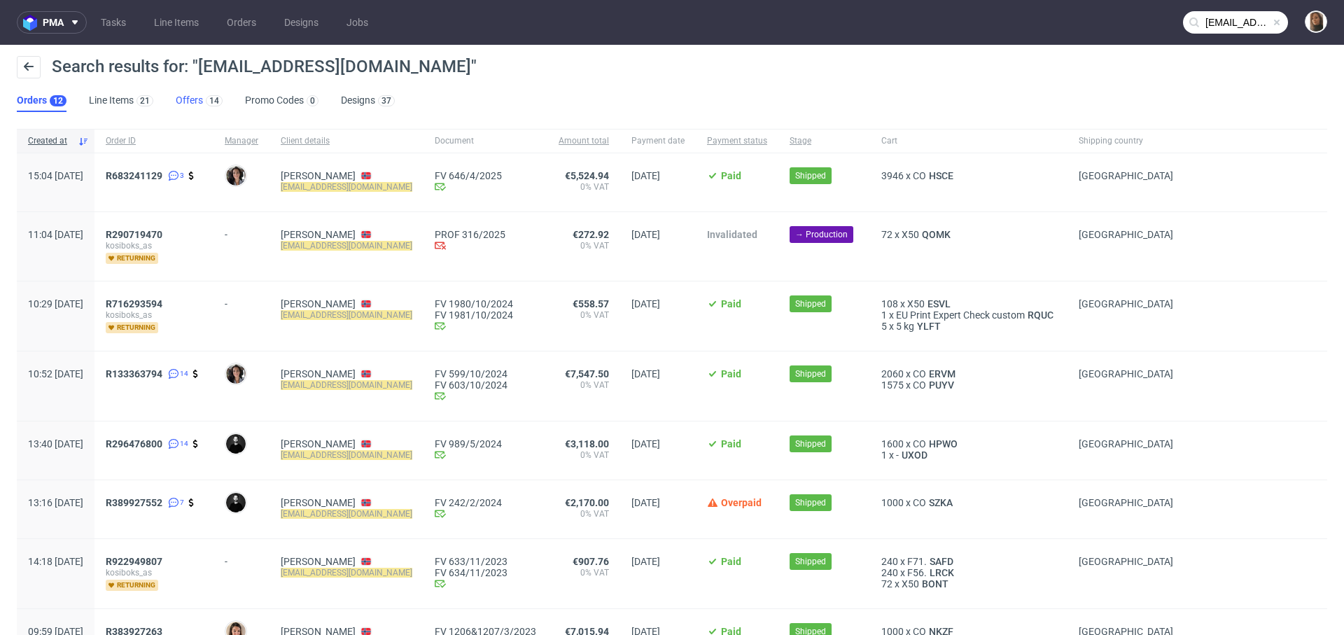
click at [183, 96] on link "Offers 14" at bounding box center [199, 101] width 47 height 22
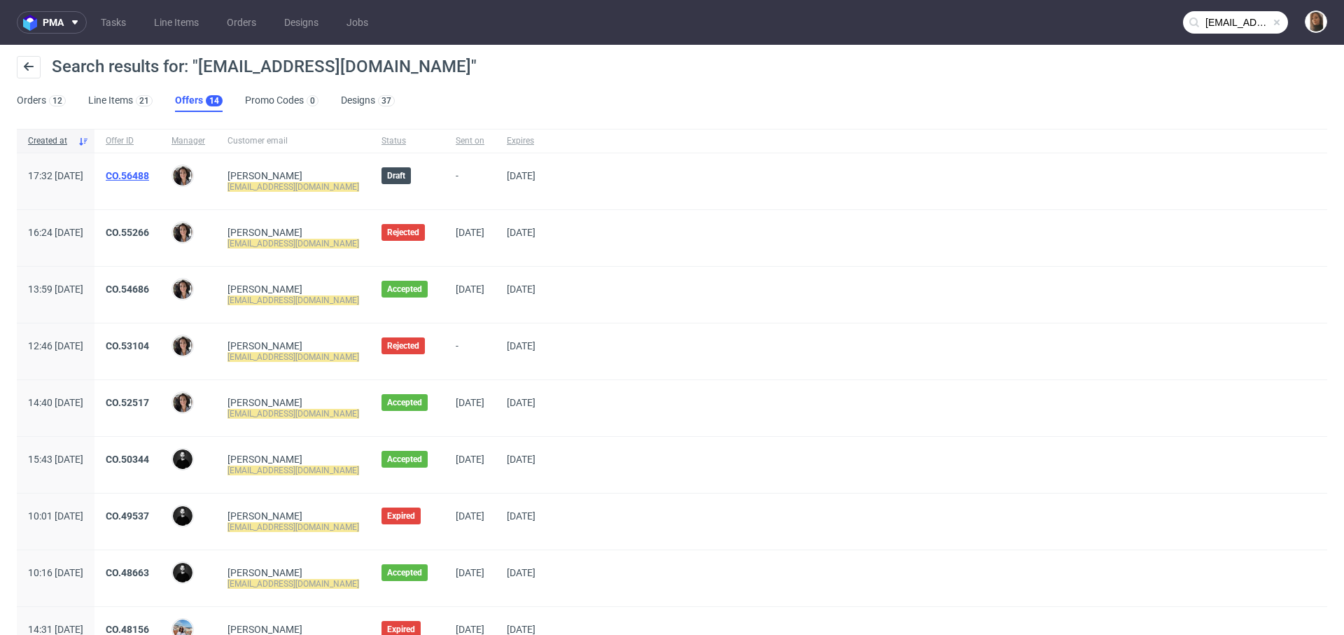
click at [149, 177] on link "CO.56488" at bounding box center [127, 175] width 43 height 11
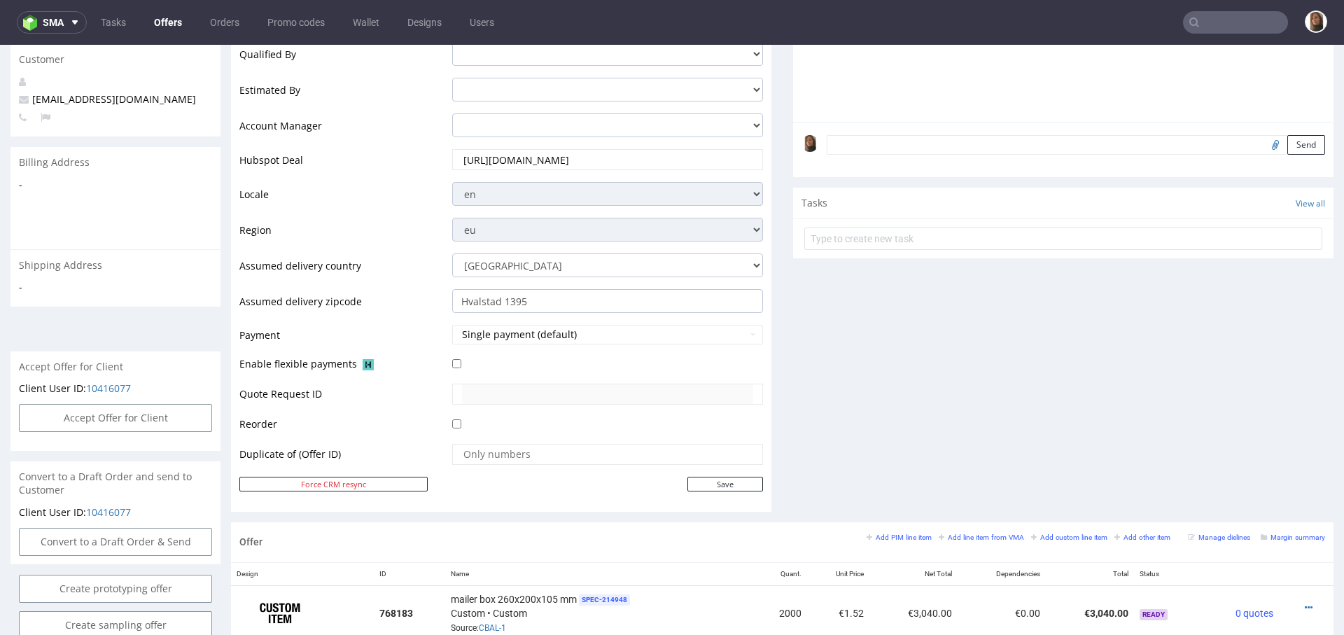
scroll to position [628, 0]
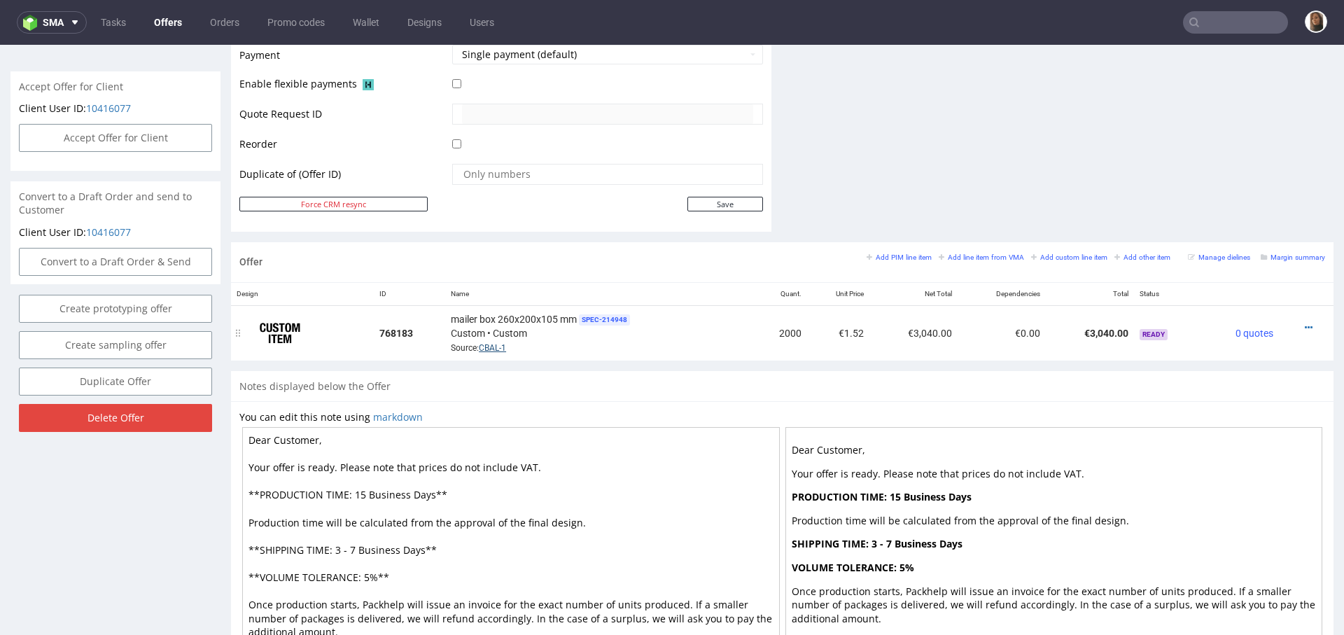
click at [487, 343] on link "CBAL-1" at bounding box center [492, 348] width 27 height 10
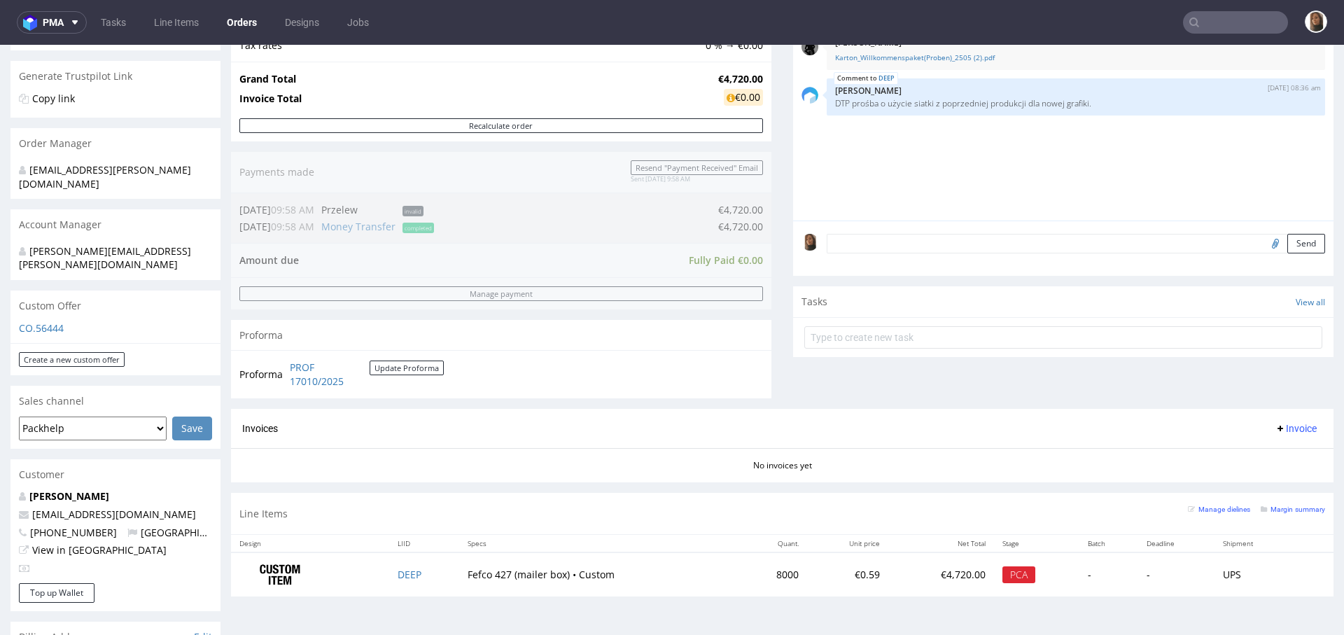
scroll to position [342, 0]
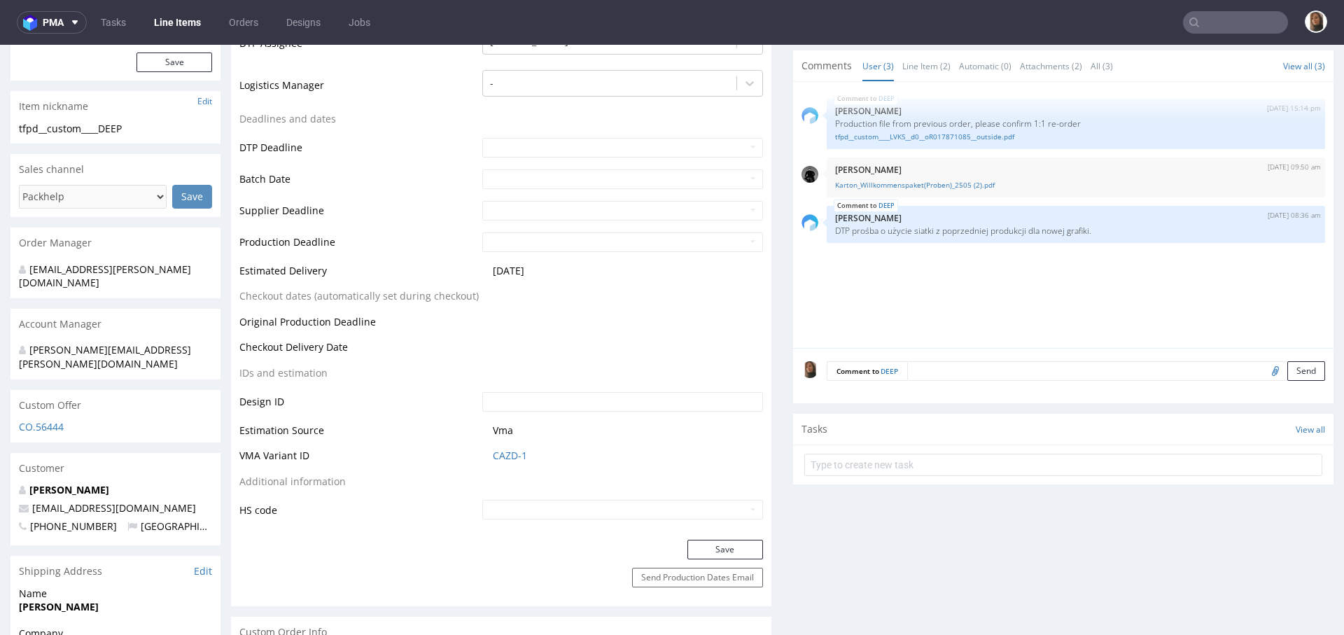
scroll to position [466, 0]
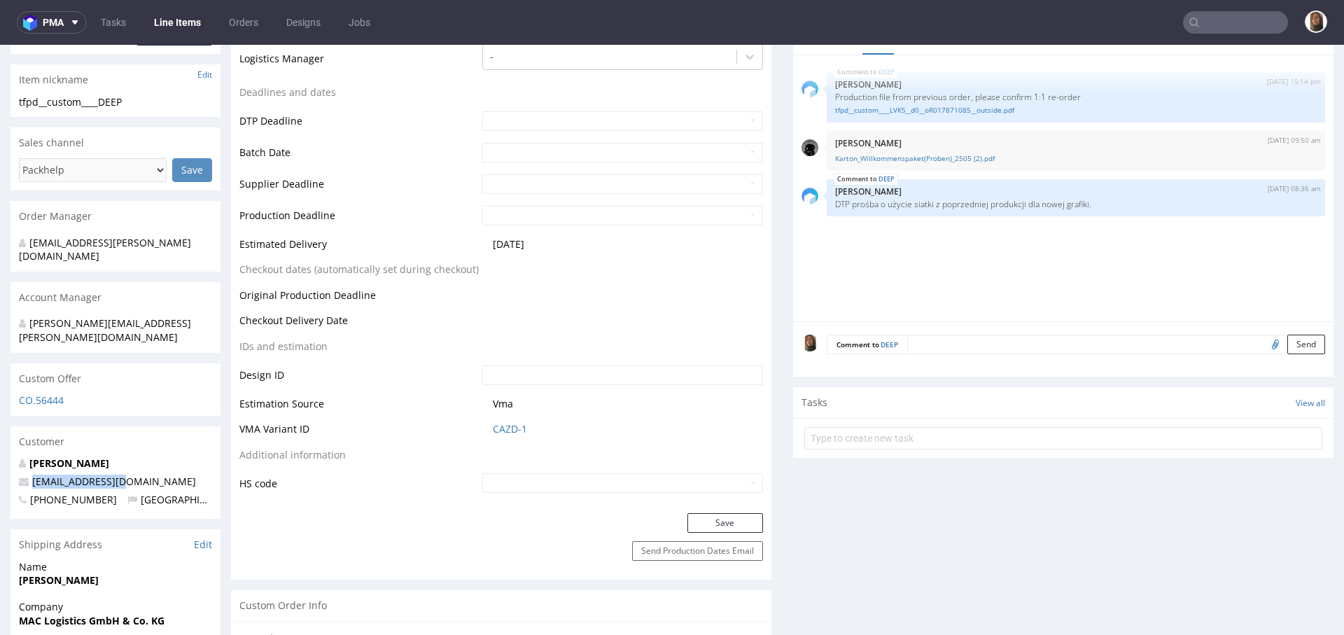
drag, startPoint x: 138, startPoint y: 454, endPoint x: 22, endPoint y: 453, distance: 115.5
click at [22, 475] on p "[EMAIL_ADDRESS][DOMAIN_NAME]" at bounding box center [115, 482] width 193 height 14
copy span "[EMAIL_ADDRESS][DOMAIN_NAME]"
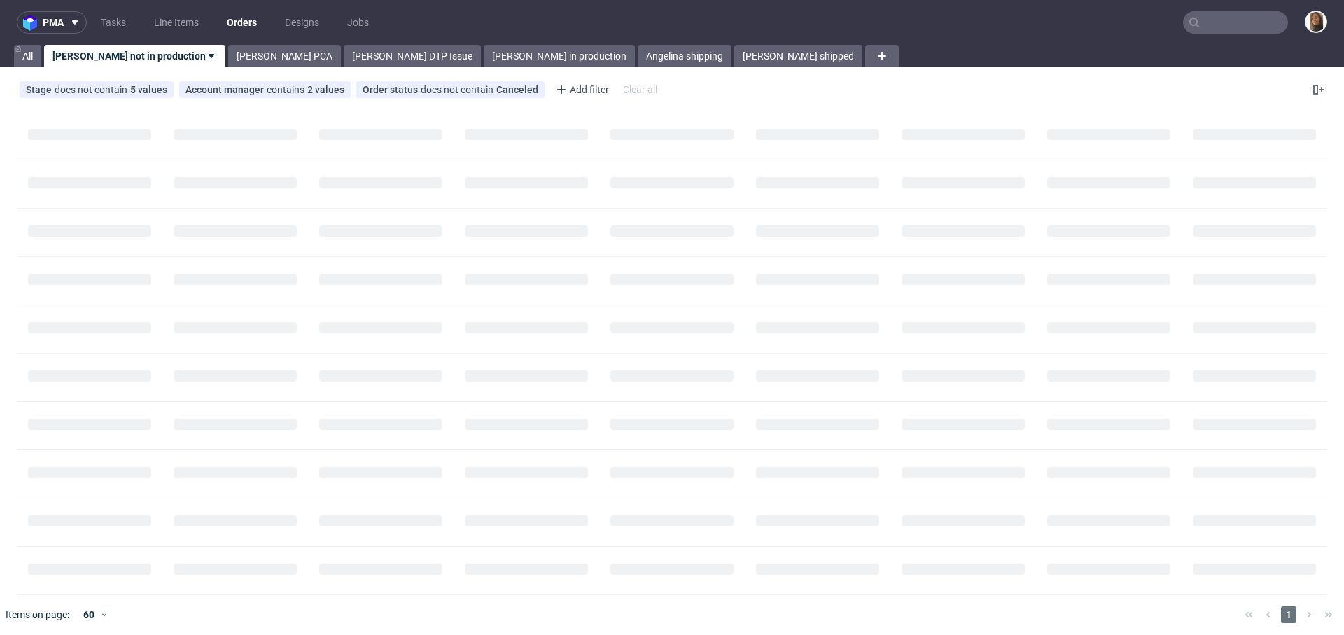
click at [1250, 21] on input "text" at bounding box center [1235, 22] width 105 height 22
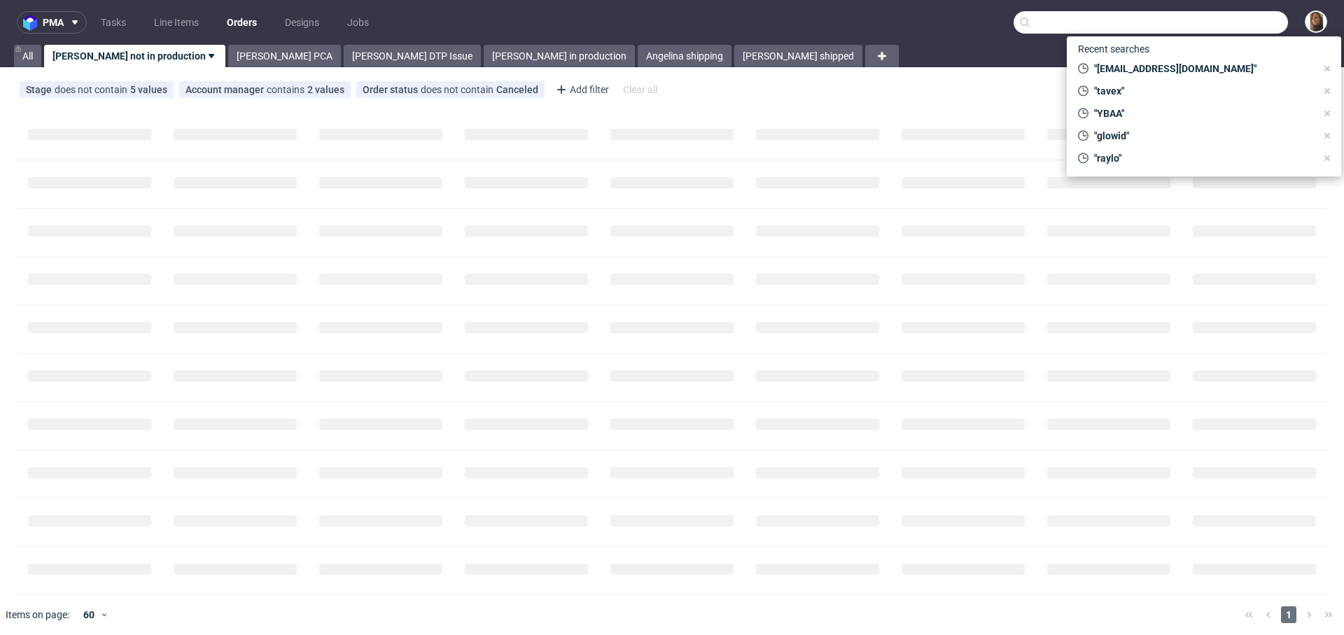
paste input "[EMAIL_ADDRESS][DOMAIN_NAME]"
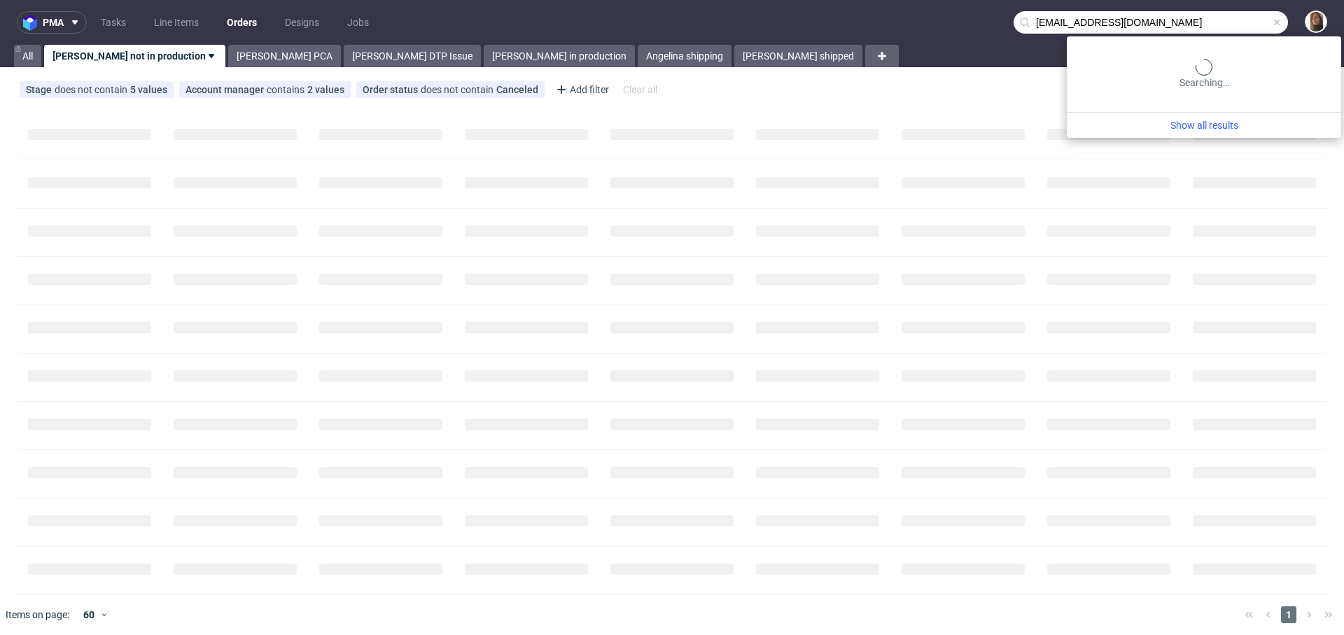
type input "[EMAIL_ADDRESS][DOMAIN_NAME]"
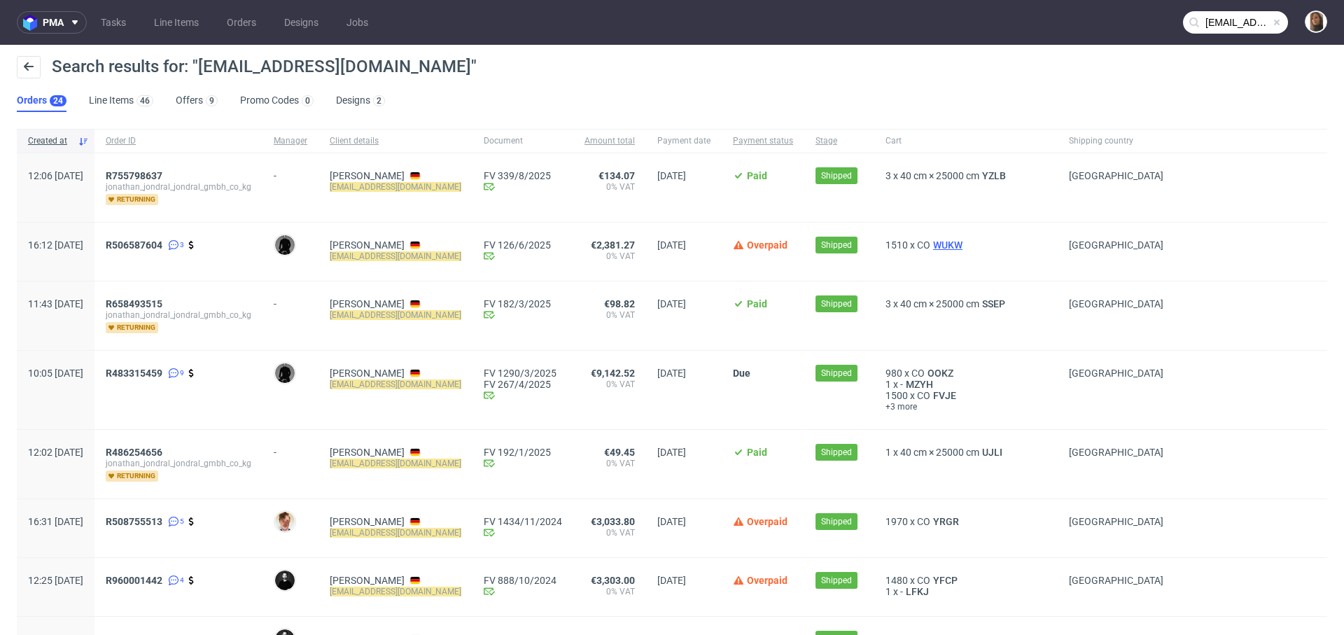
click at [941, 243] on span "WUKW" at bounding box center [947, 244] width 35 height 11
click at [162, 368] on span "R483315459" at bounding box center [134, 373] width 57 height 11
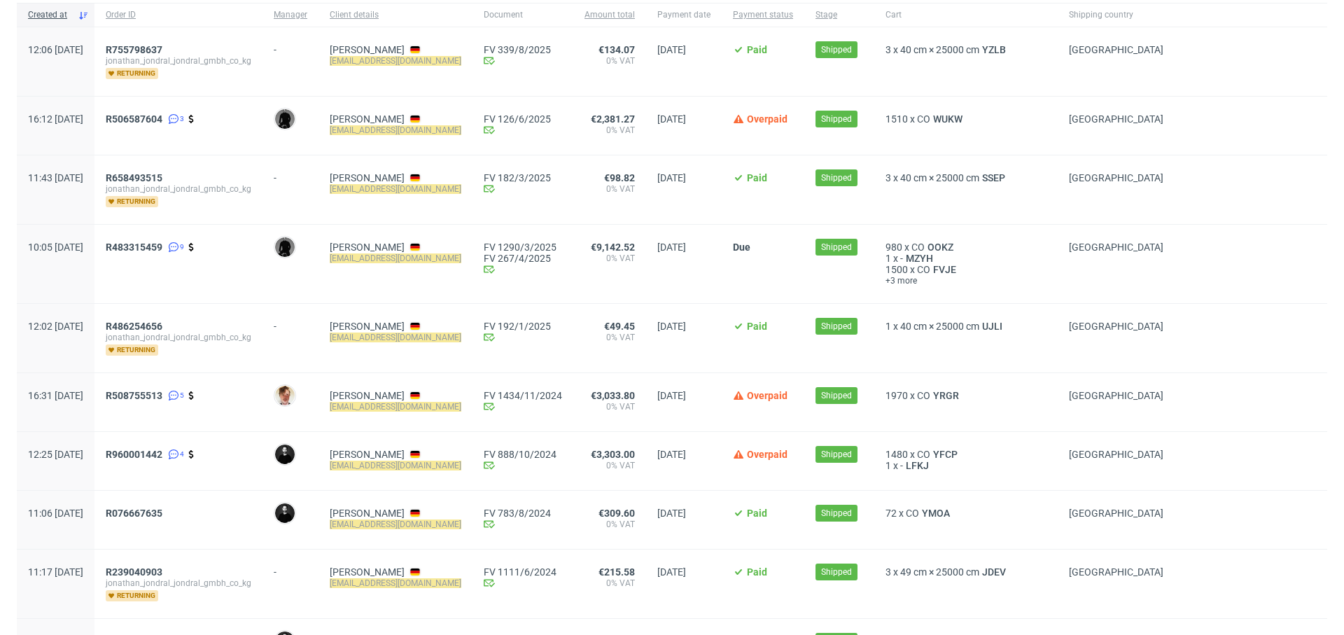
scroll to position [121, 0]
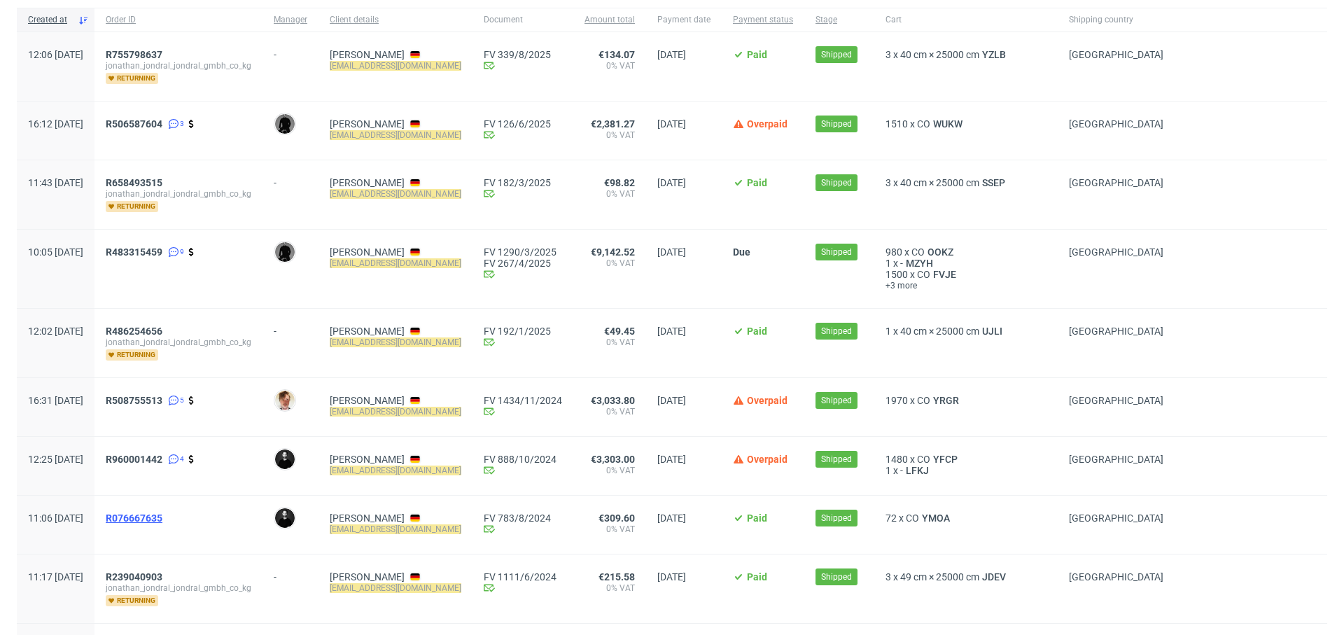
click at [162, 517] on span "R076667635" at bounding box center [134, 517] width 57 height 11
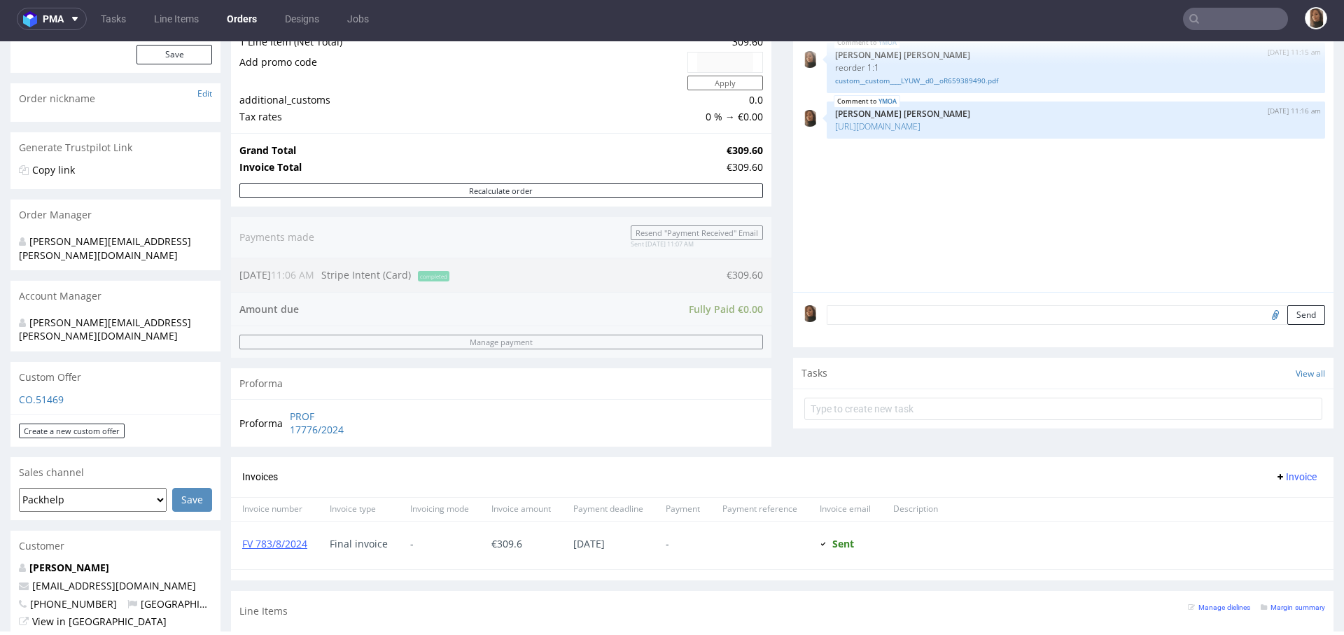
scroll to position [519, 0]
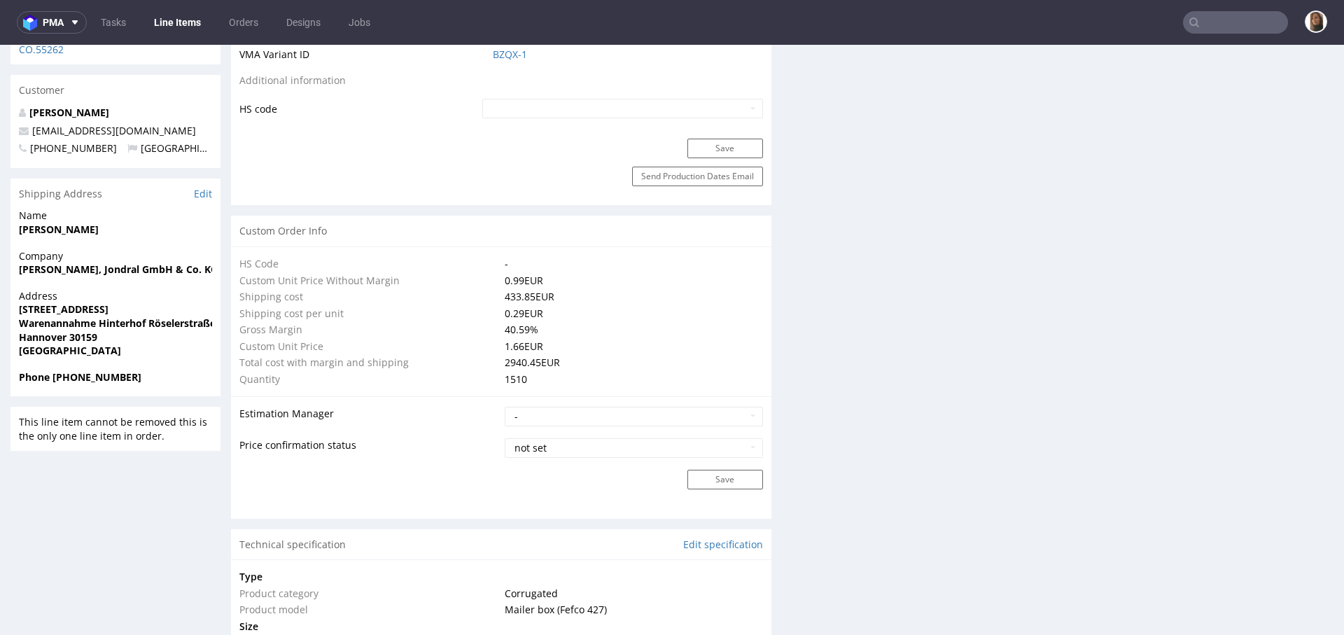
scroll to position [1163, 0]
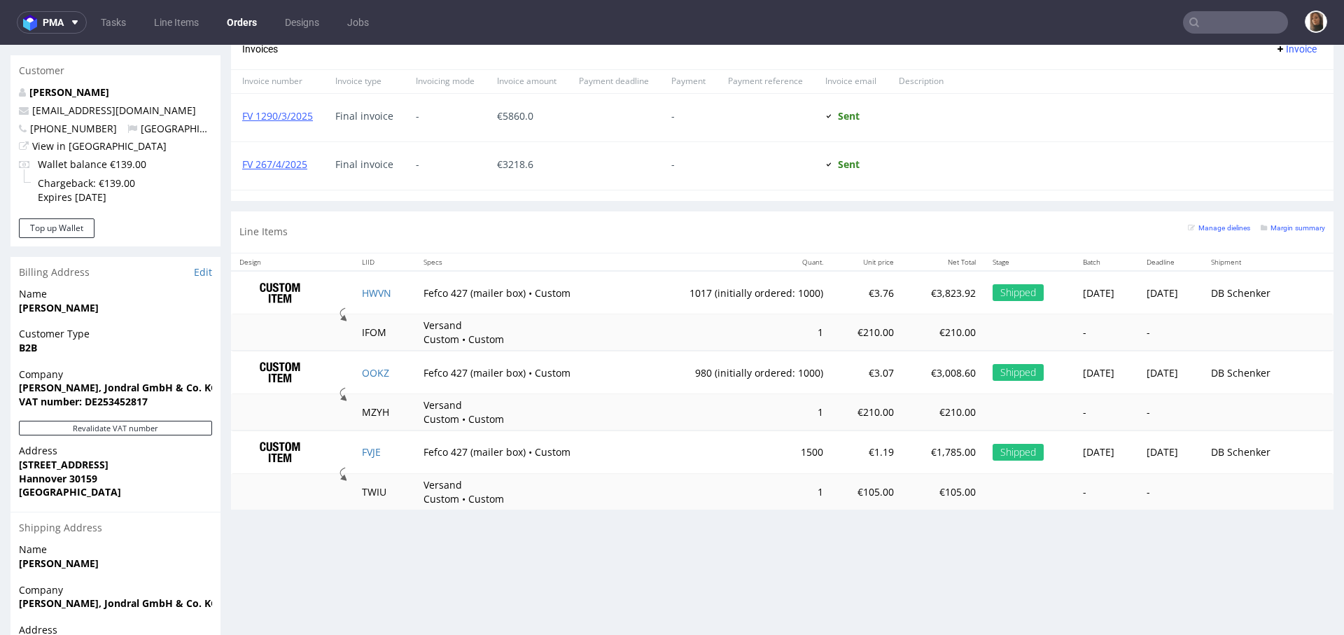
scroll to position [665, 0]
click at [368, 290] on link "HWVN" at bounding box center [376, 292] width 29 height 13
click at [370, 365] on link "OOKZ" at bounding box center [375, 371] width 27 height 13
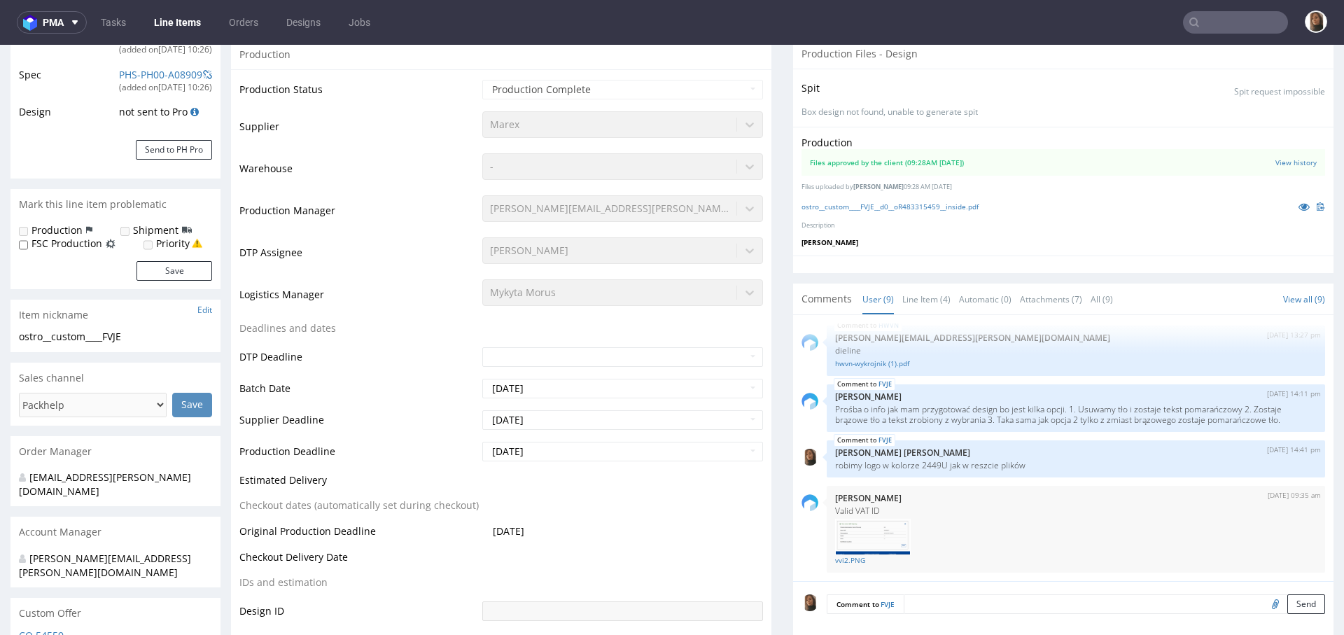
scroll to position [245, 0]
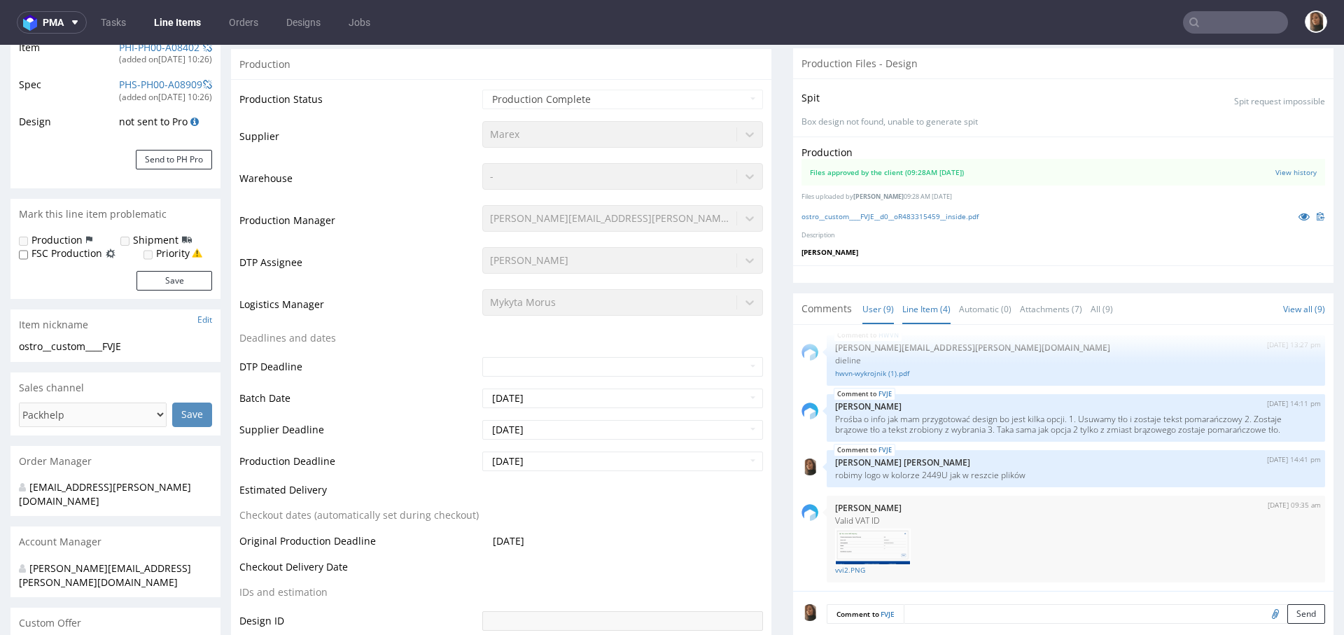
click at [914, 309] on link "Line Item (4)" at bounding box center [926, 309] width 48 height 30
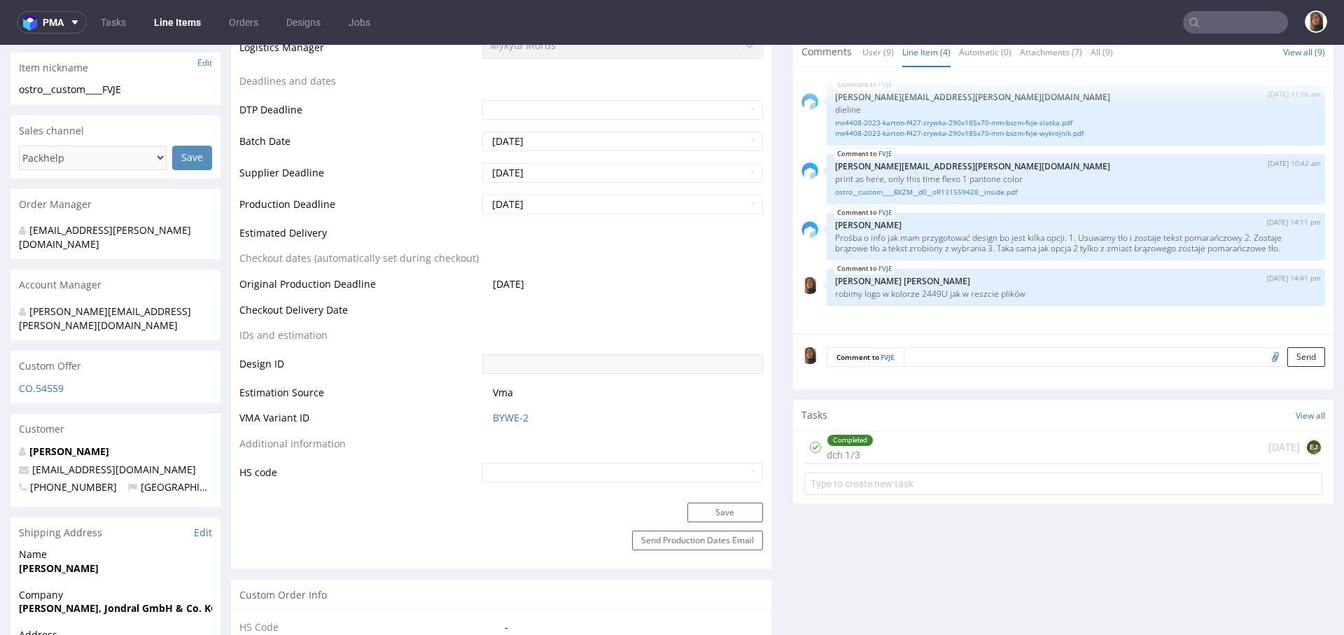
scroll to position [538, 0]
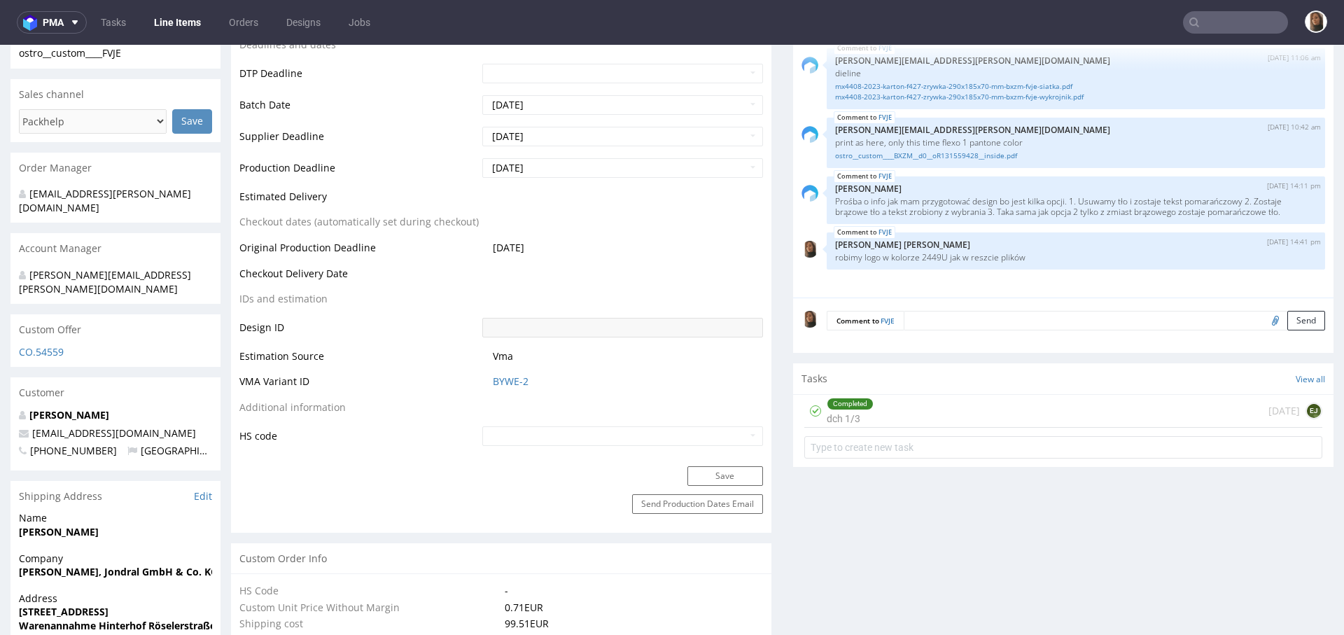
click at [319, 529] on div "Send Production Dates Email" at bounding box center [501, 513] width 540 height 39
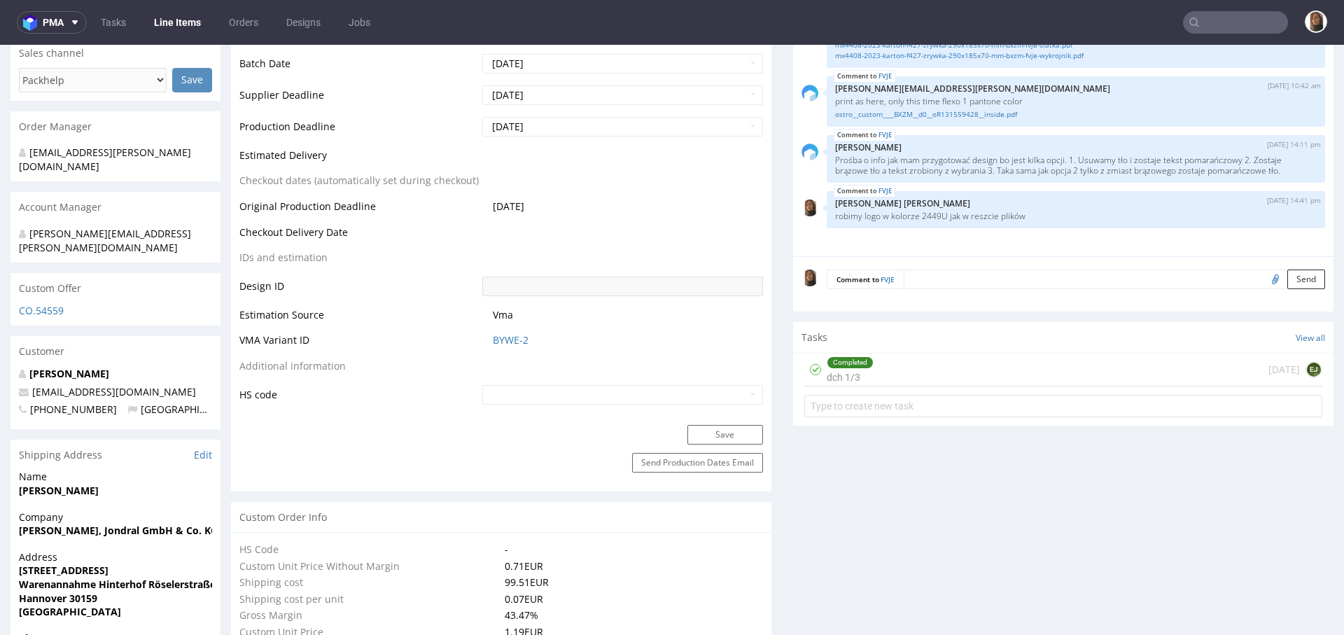
scroll to position [0, 0]
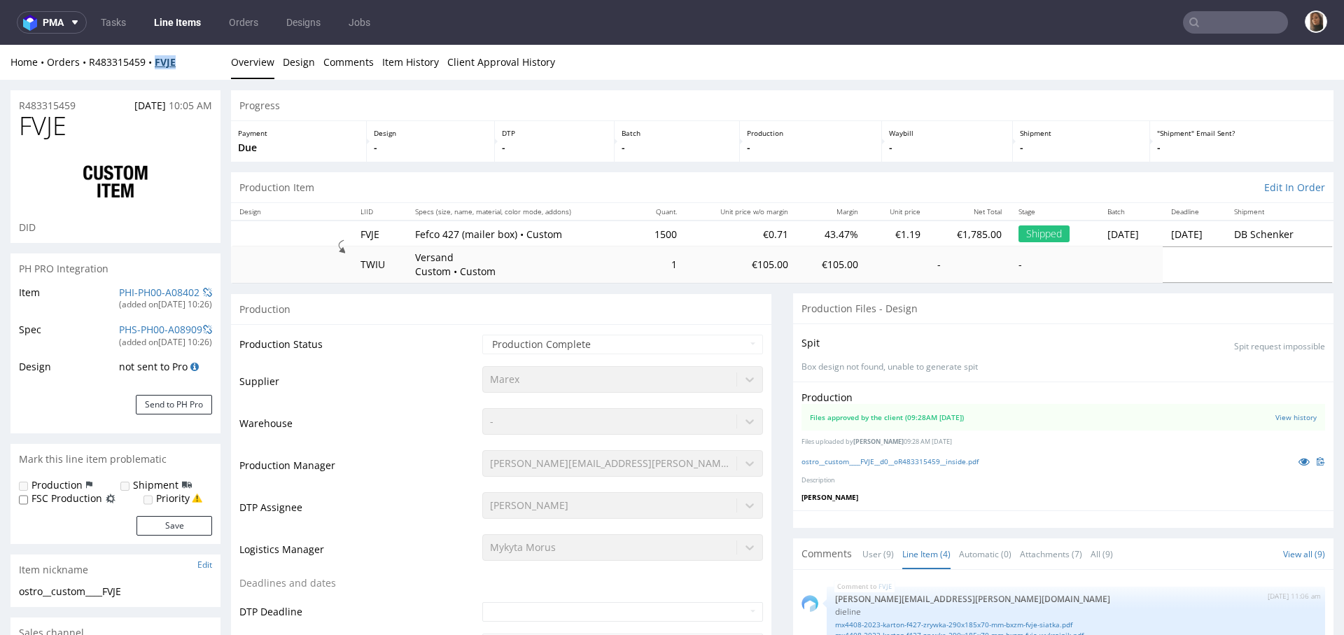
copy strong "FVJE"
click at [1234, 23] on input "text" at bounding box center [1151, 22] width 274 height 22
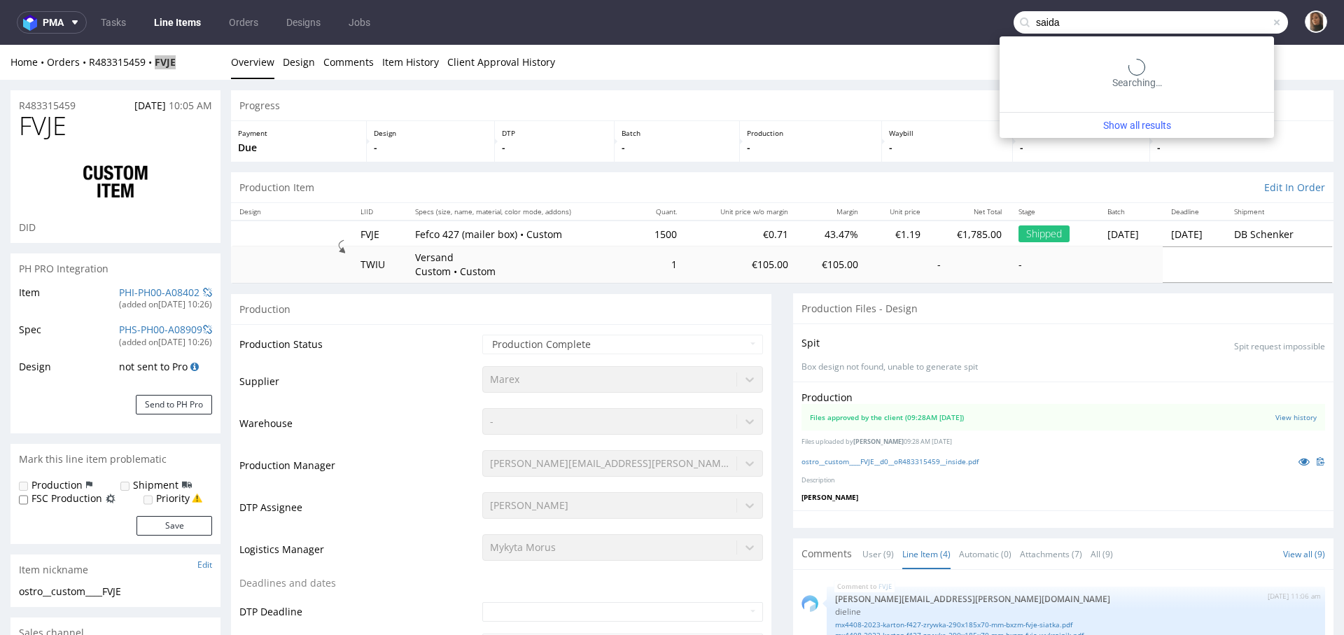
type input "saida"
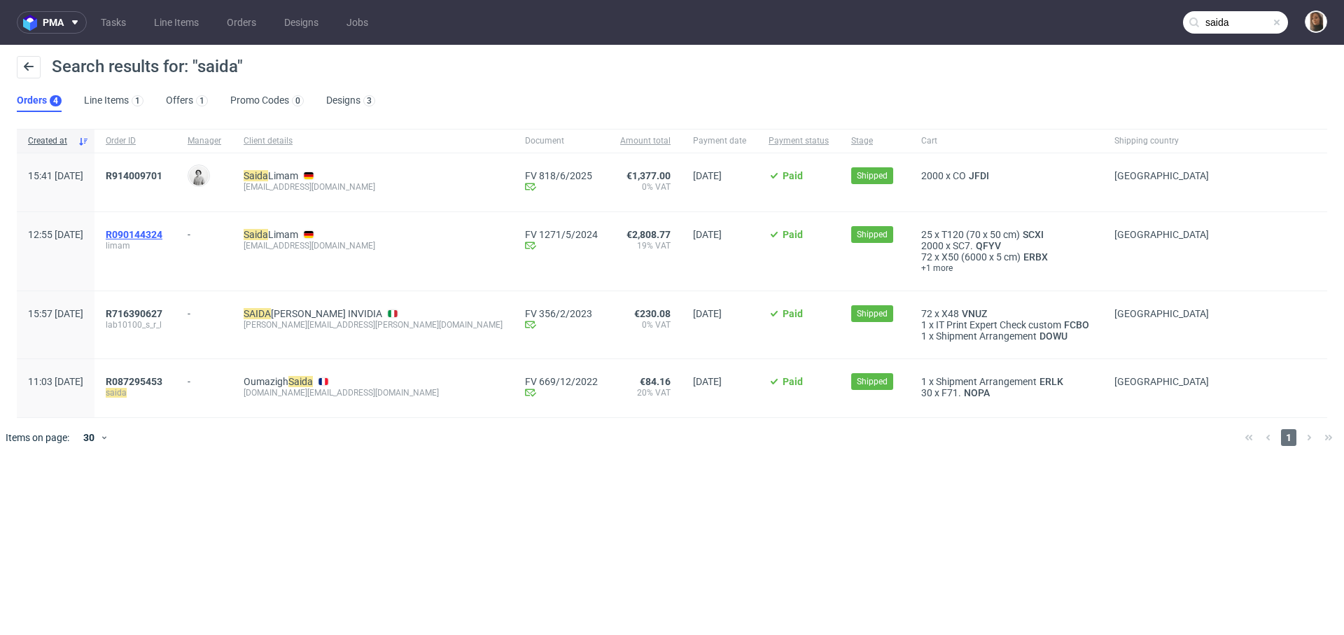
click at [162, 234] on span "R090144324" at bounding box center [134, 234] width 57 height 11
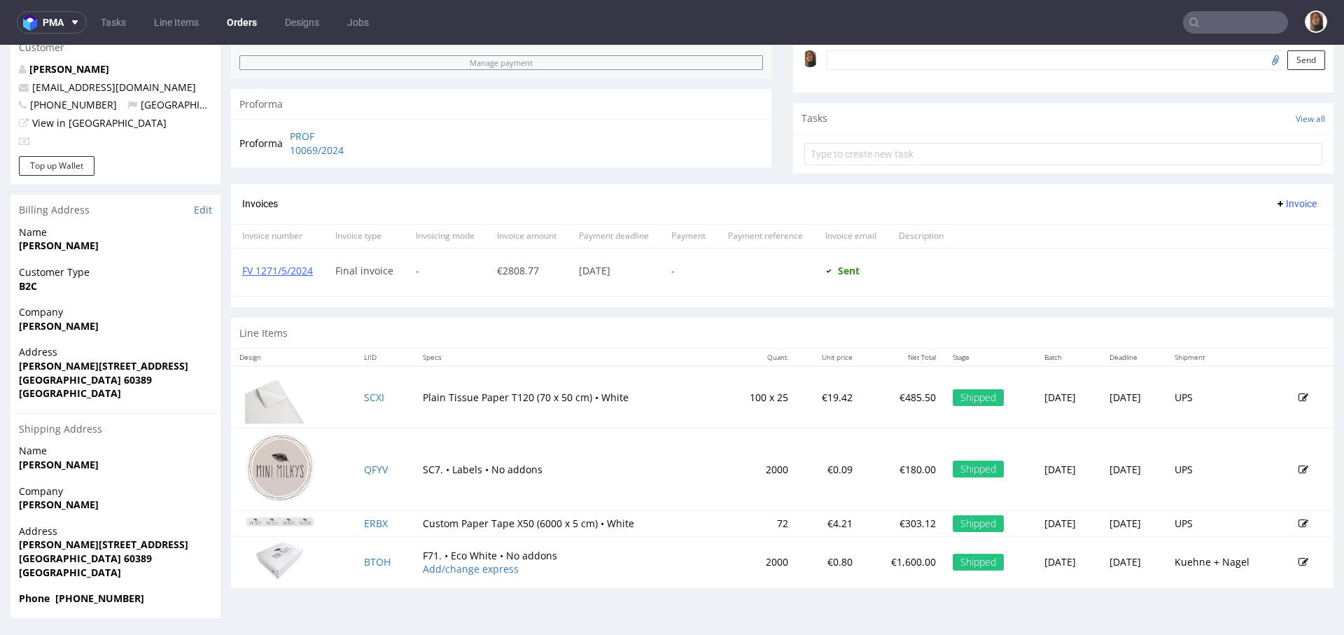
scroll to position [4, 0]
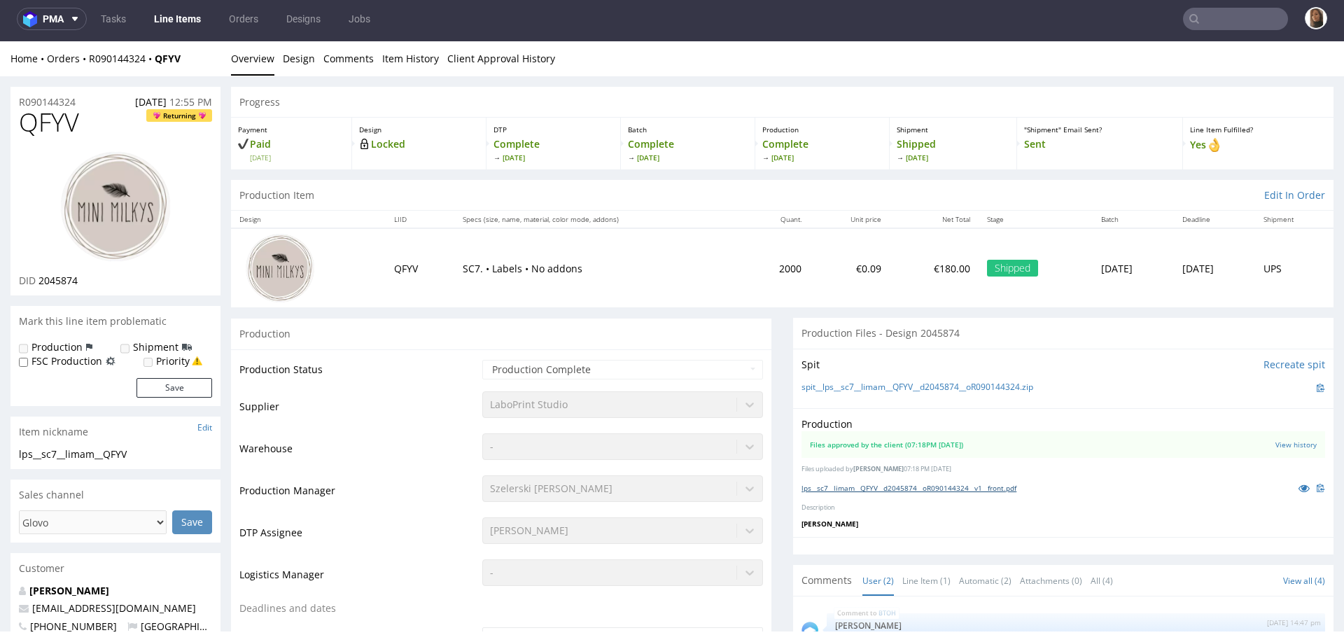
click at [960, 489] on link "lps__sc7__limam__QFYV__d2045874__oR090144324__v1__front.pdf" at bounding box center [909, 488] width 215 height 10
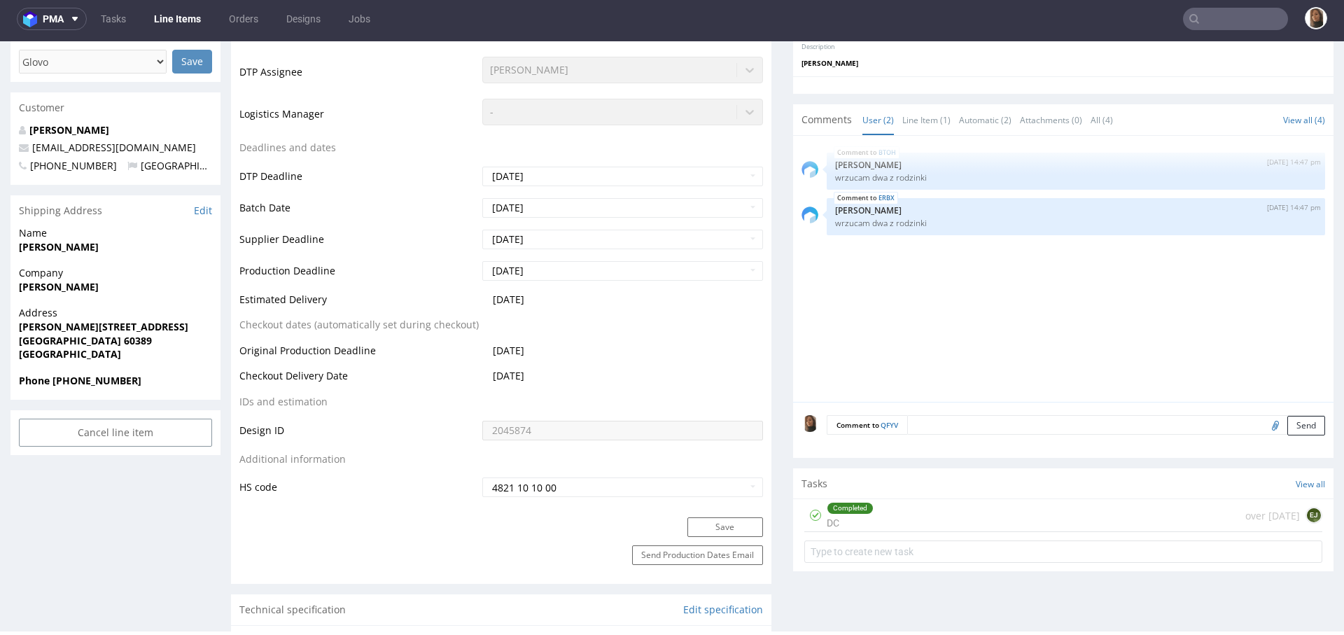
scroll to position [424, 0]
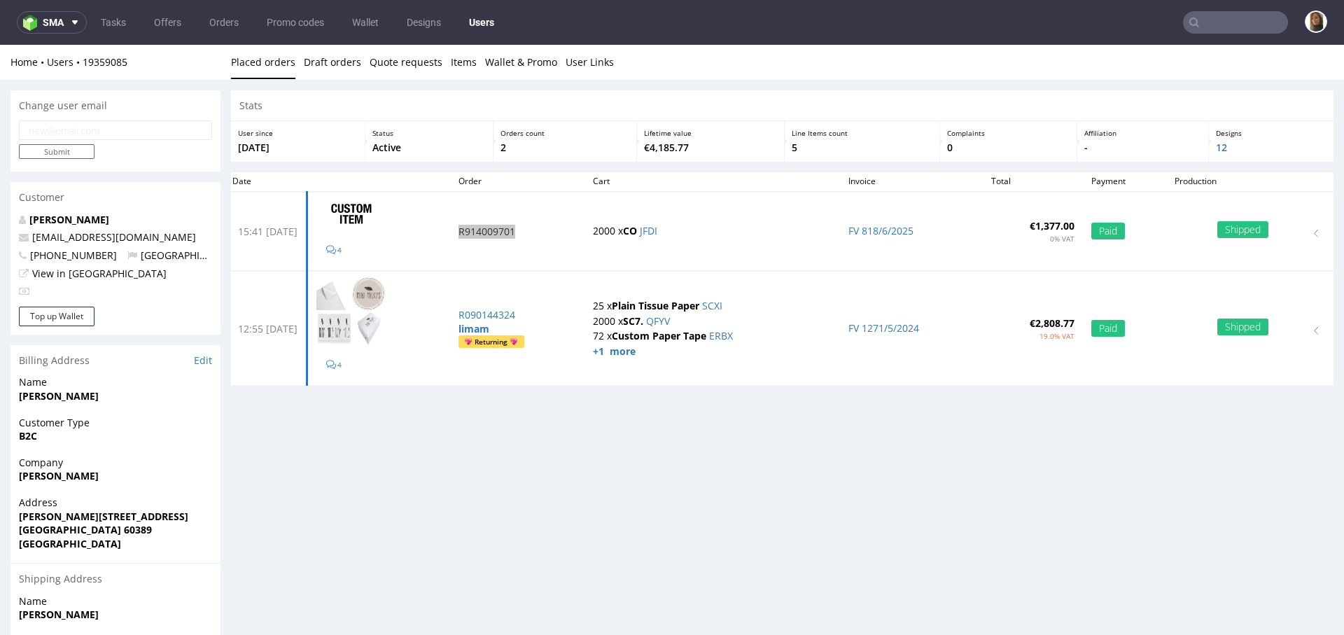
click at [1224, 24] on input "text" at bounding box center [1235, 22] width 105 height 22
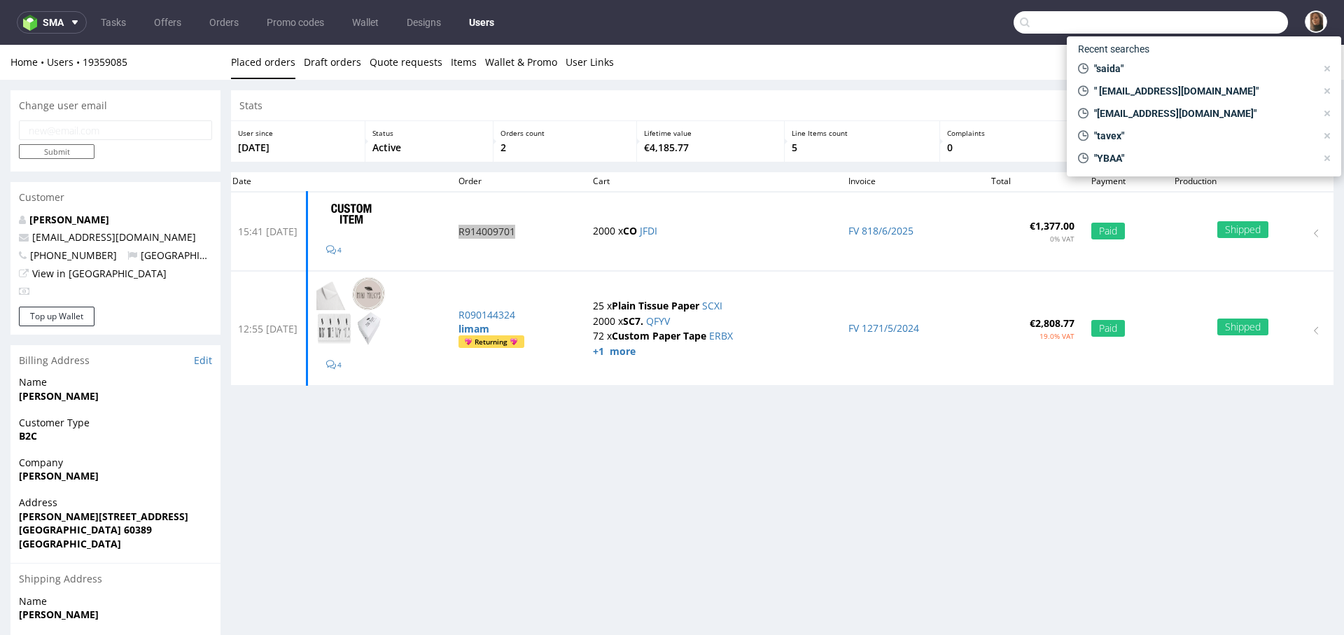
paste input "Elmar Salmassi"
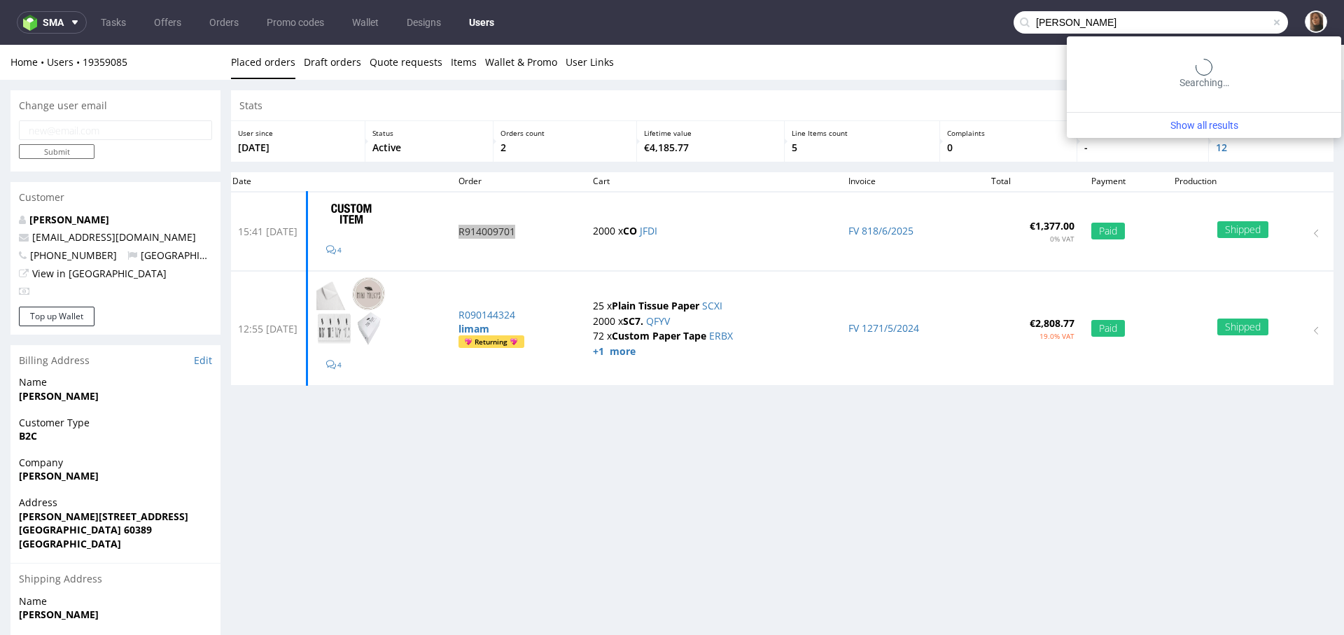
type input "Elmar Salmassi"
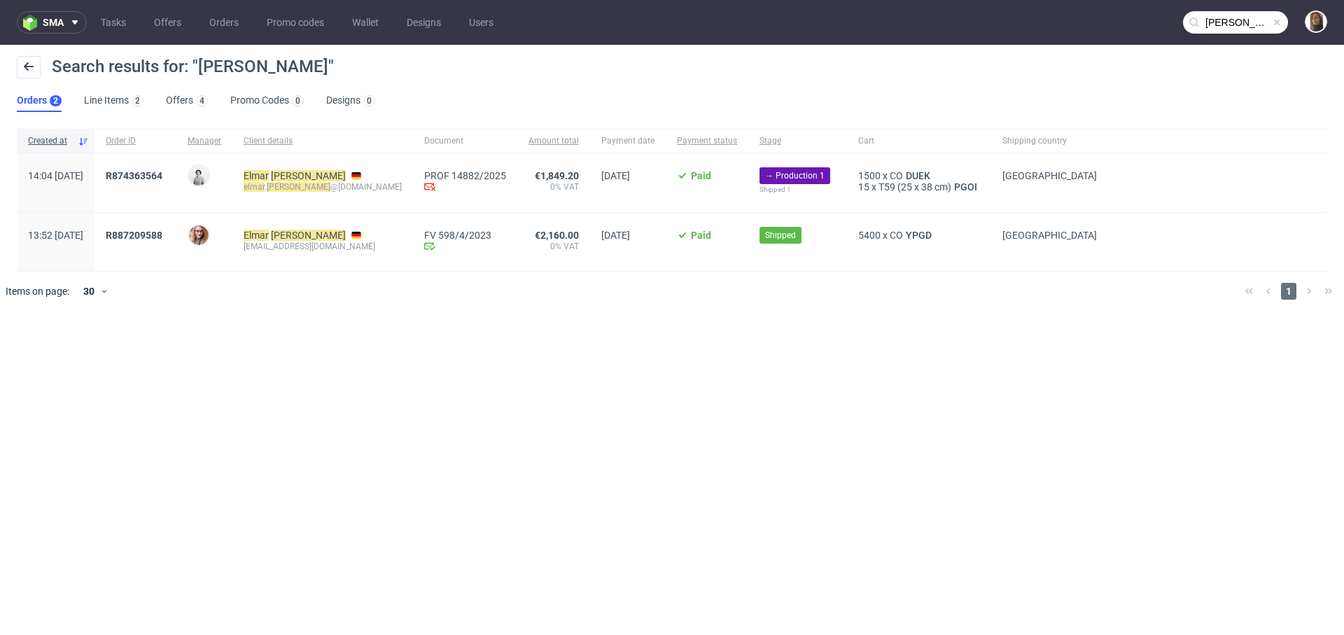
click at [165, 181] on span "R874363564" at bounding box center [136, 182] width 60 height 25
click at [162, 170] on span "R874363564" at bounding box center [134, 175] width 57 height 11
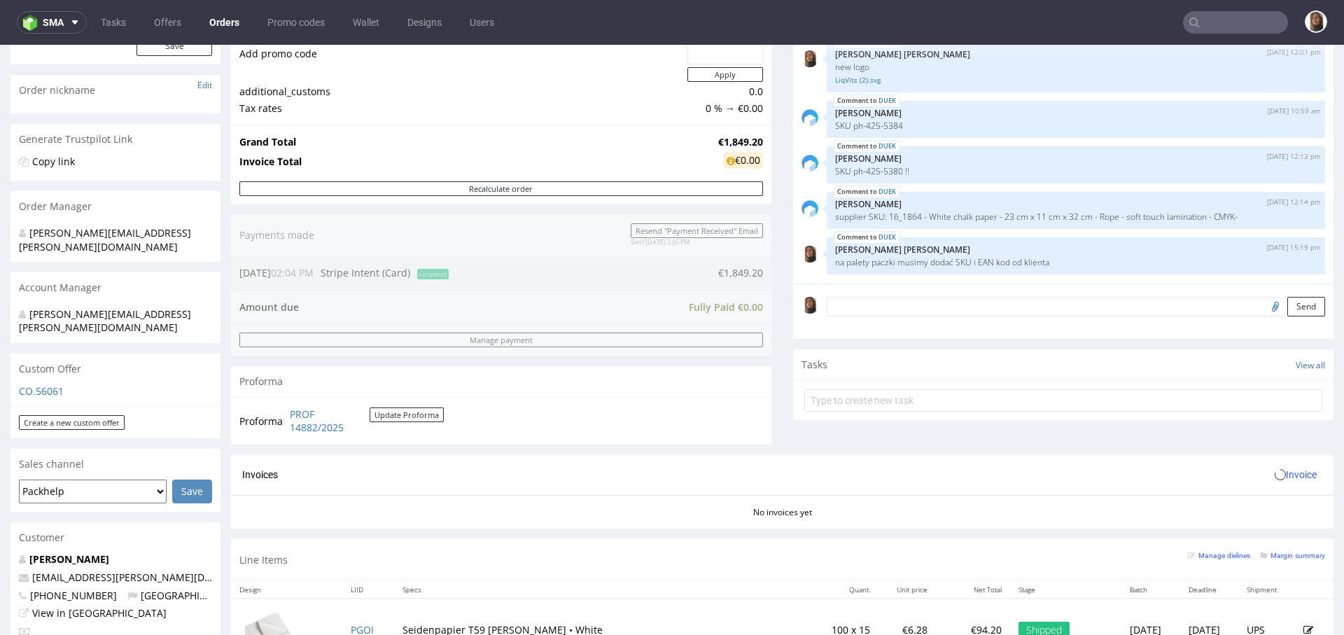
scroll to position [501, 0]
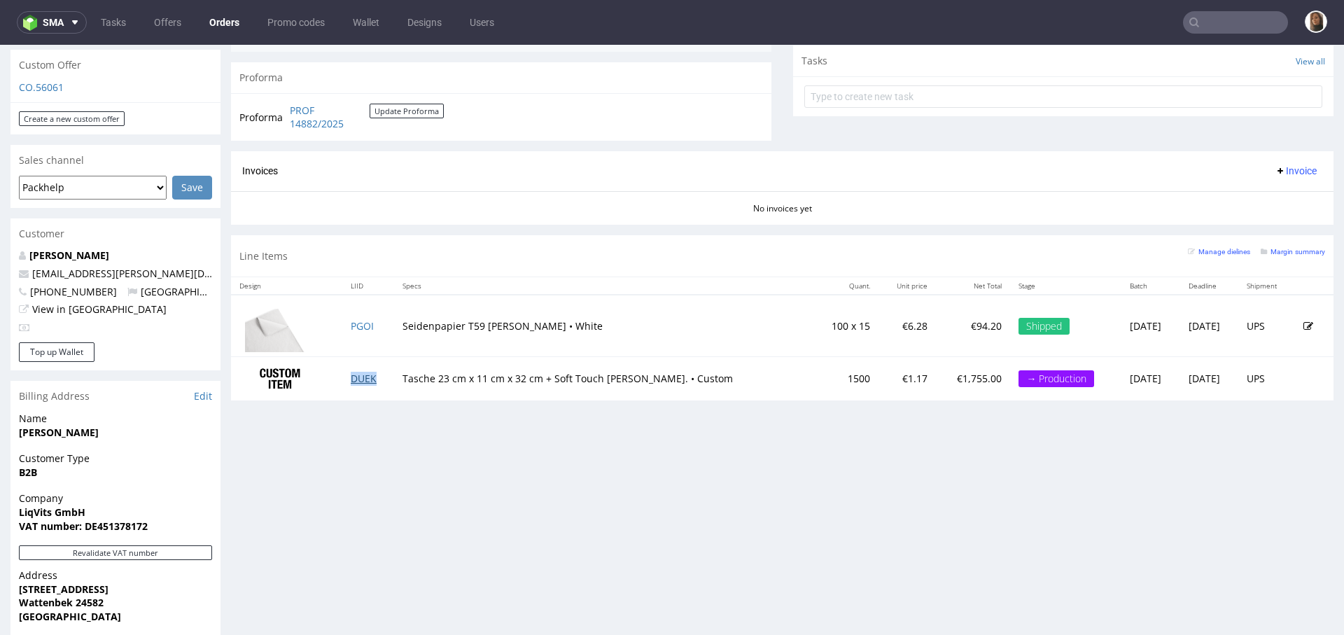
copy link "DUEK"
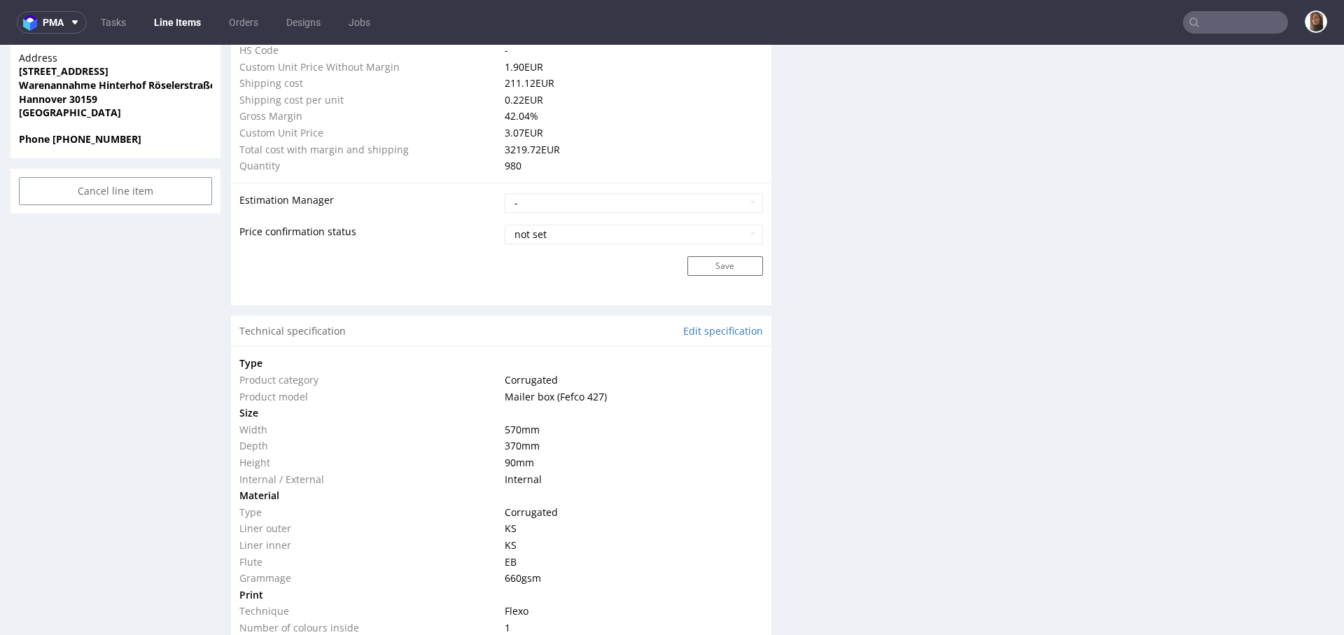
scroll to position [1112, 0]
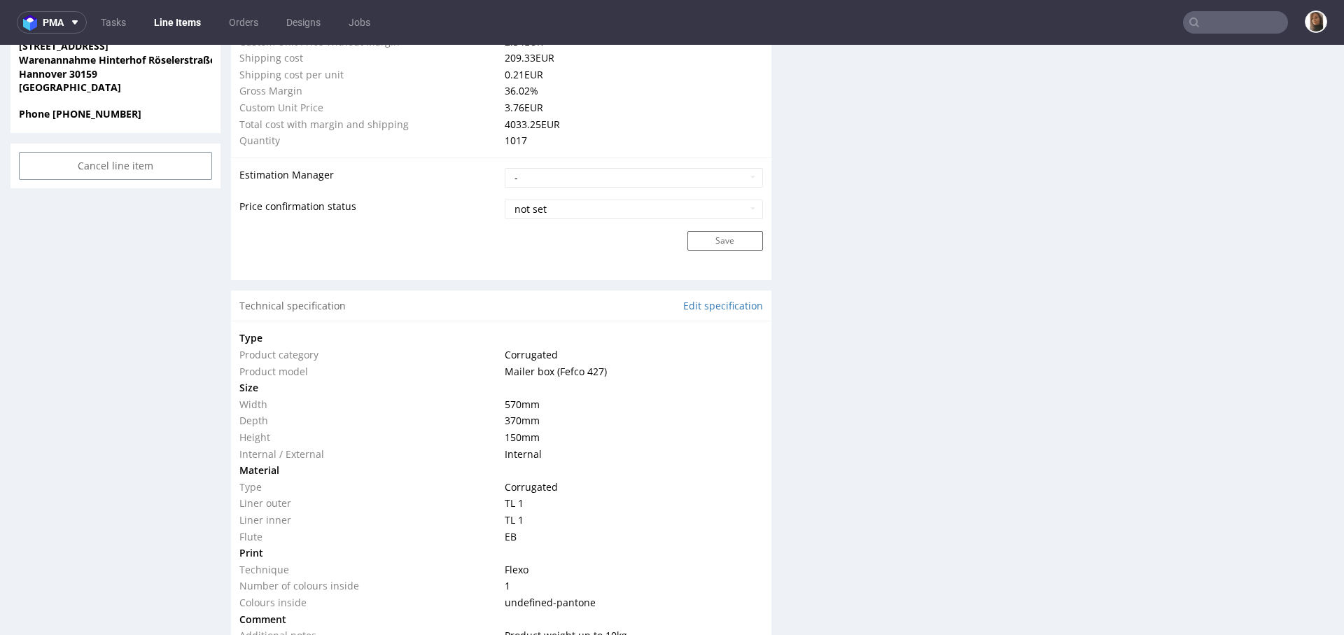
scroll to position [1103, 0]
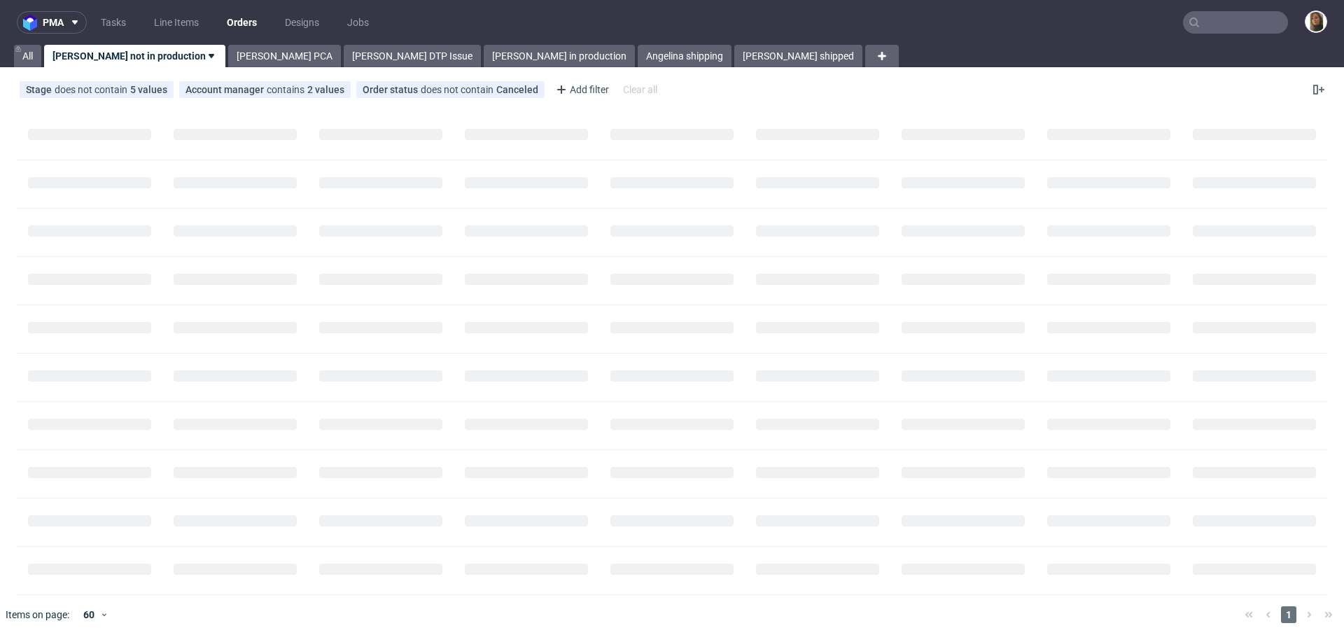
click at [1210, 13] on input "text" at bounding box center [1235, 22] width 105 height 22
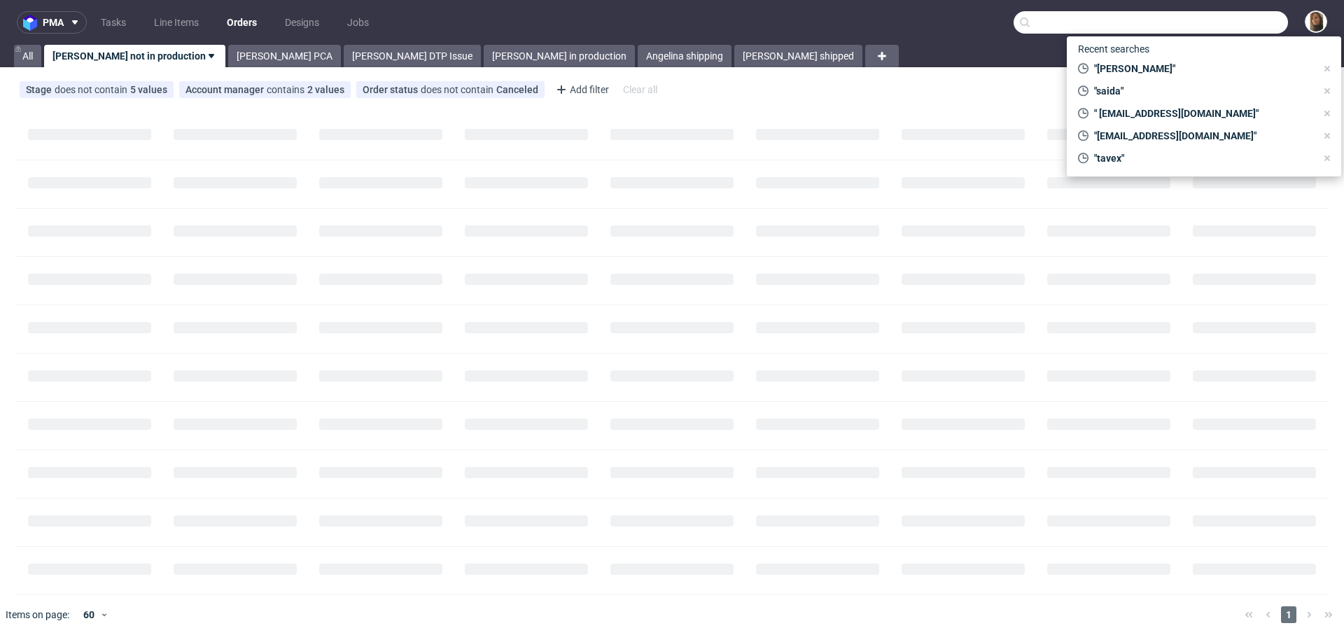
paste input "DTTZ"
type input "DTTZ"
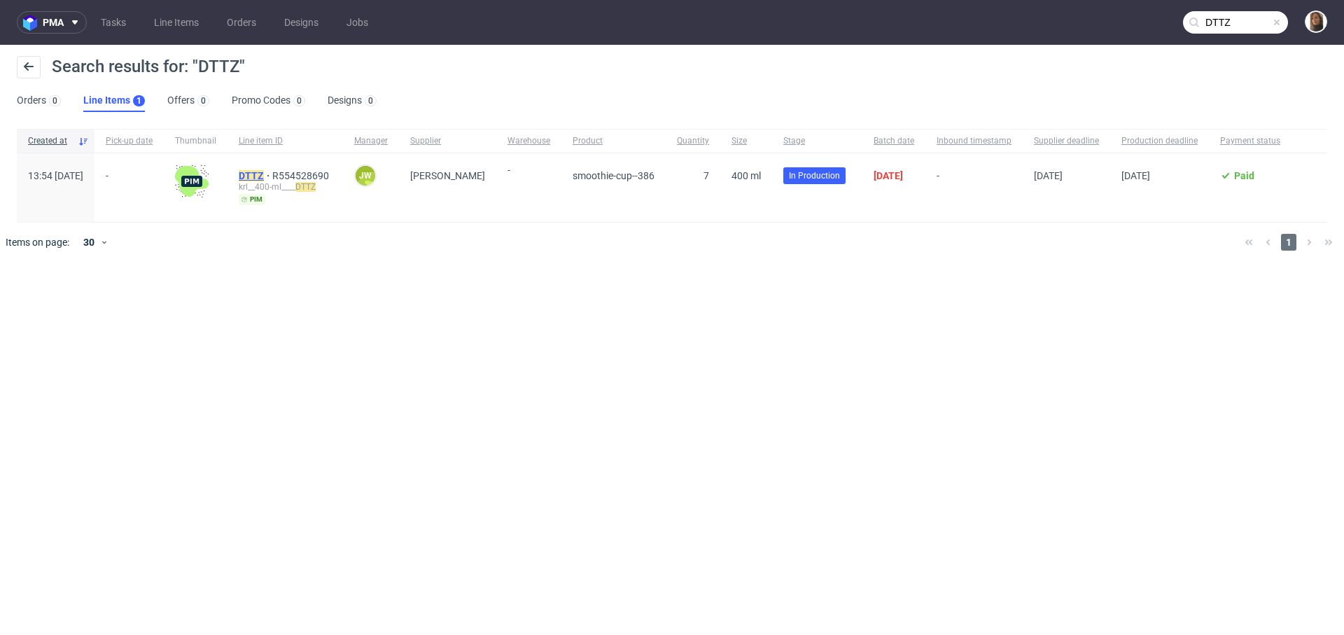
click at [264, 174] on mark "DTTZ" at bounding box center [251, 175] width 25 height 11
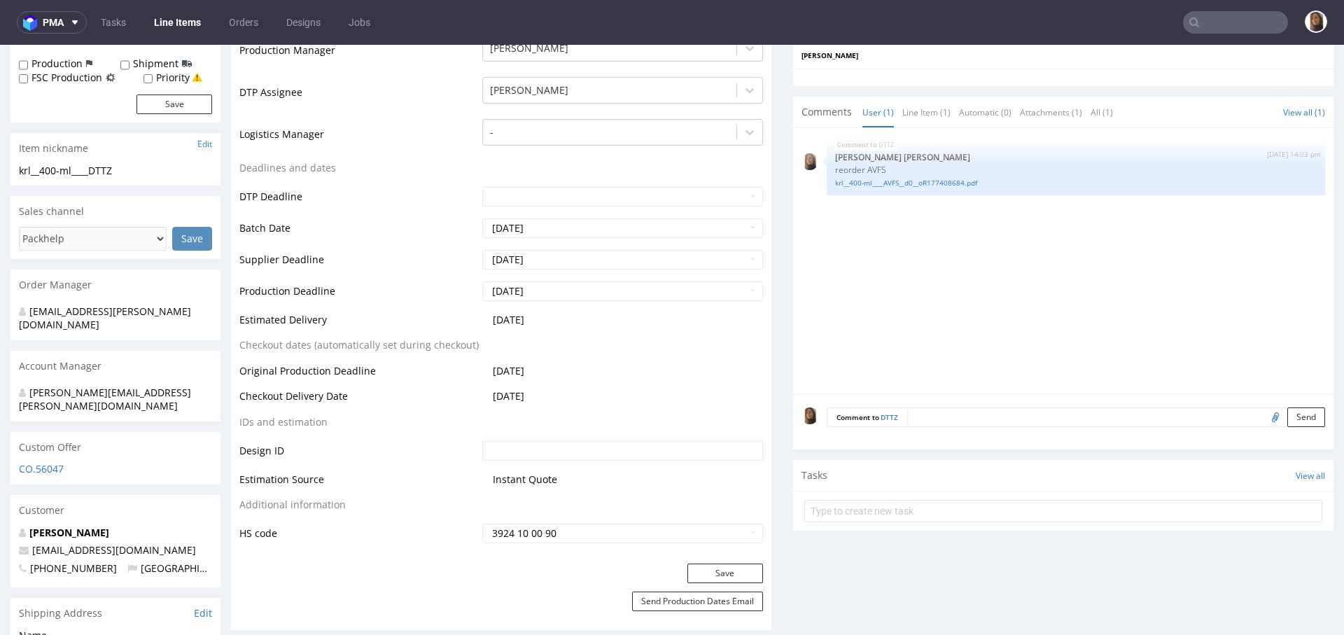
scroll to position [592, 0]
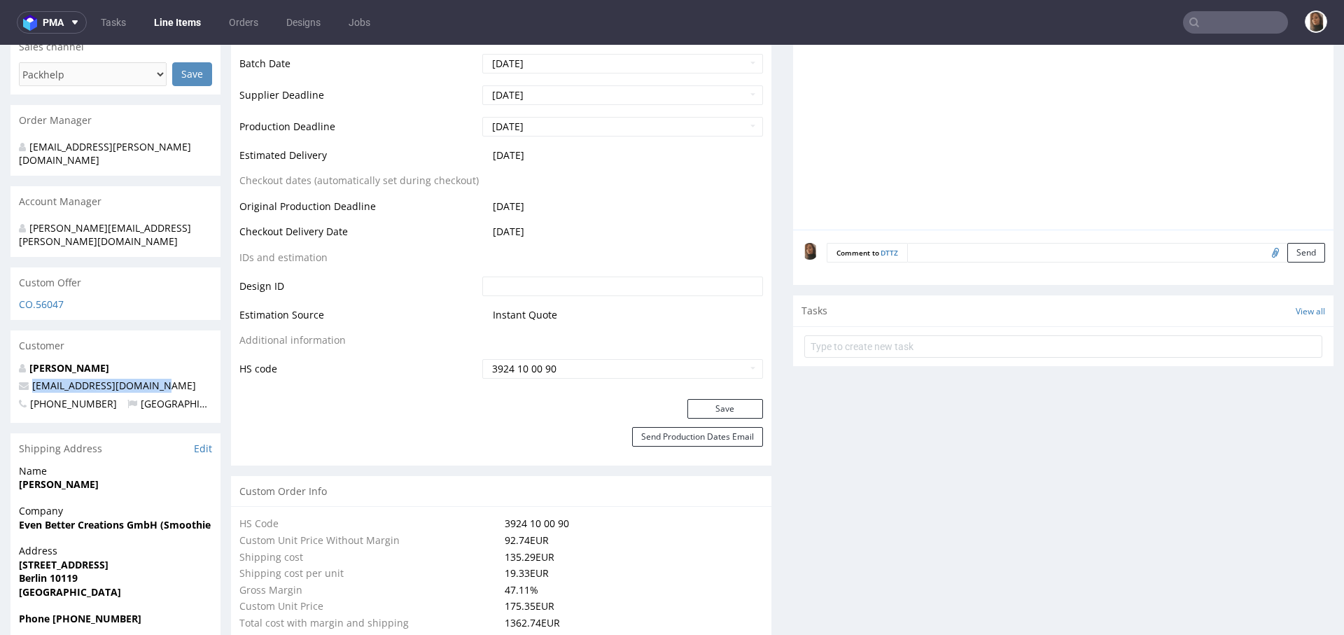
drag, startPoint x: 161, startPoint y: 357, endPoint x: 27, endPoint y: 356, distance: 134.4
click at [27, 379] on p "hello@drinkevenbetter.de" at bounding box center [115, 386] width 193 height 14
copy span "hello@drinkevenbetter.de"
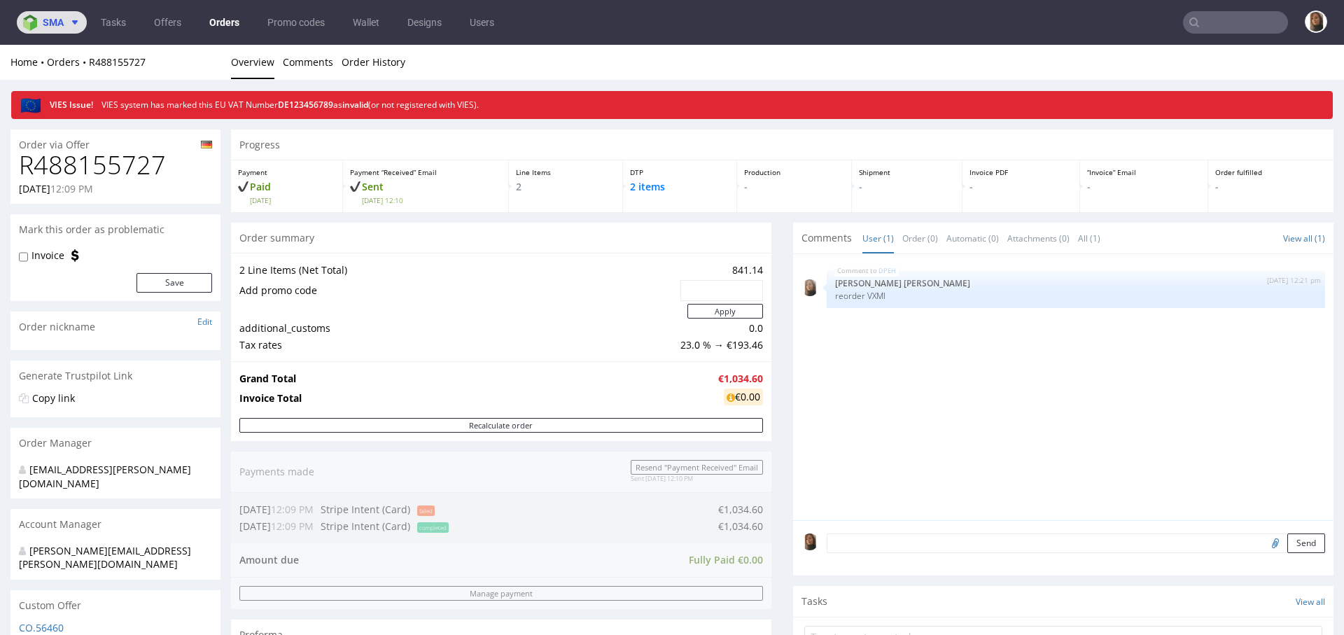
click at [65, 14] on button "sma" at bounding box center [52, 22] width 70 height 22
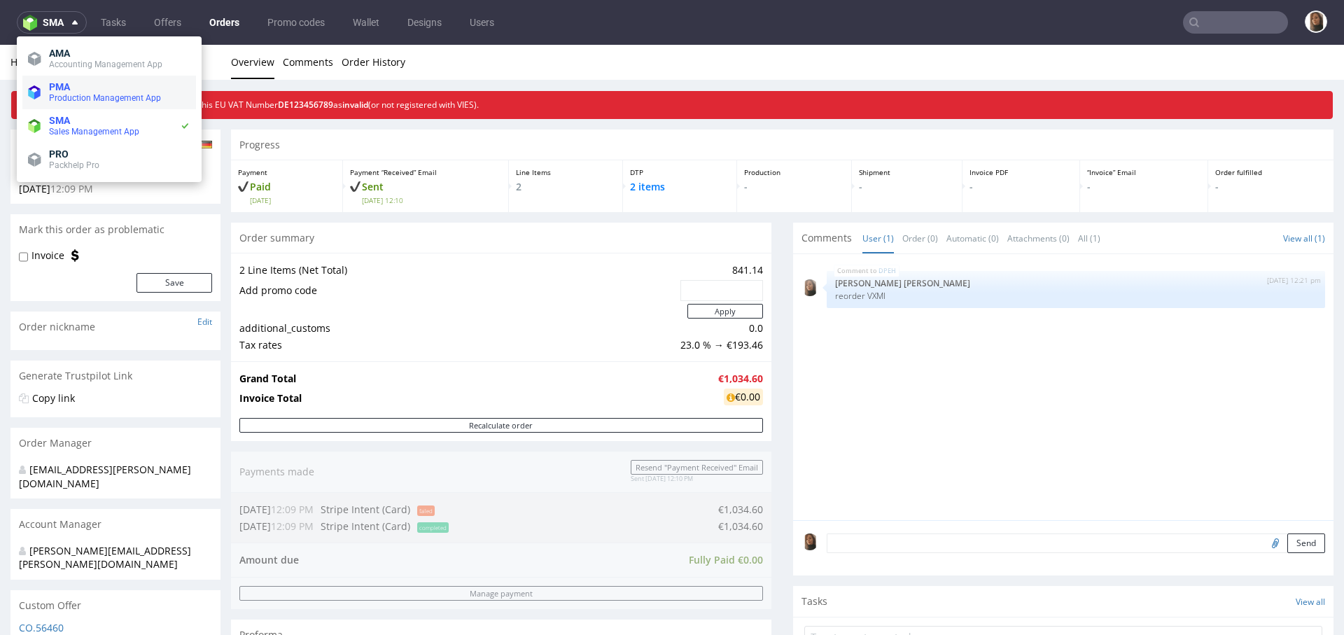
click at [81, 92] on span "Production Management App" at bounding box center [119, 97] width 141 height 11
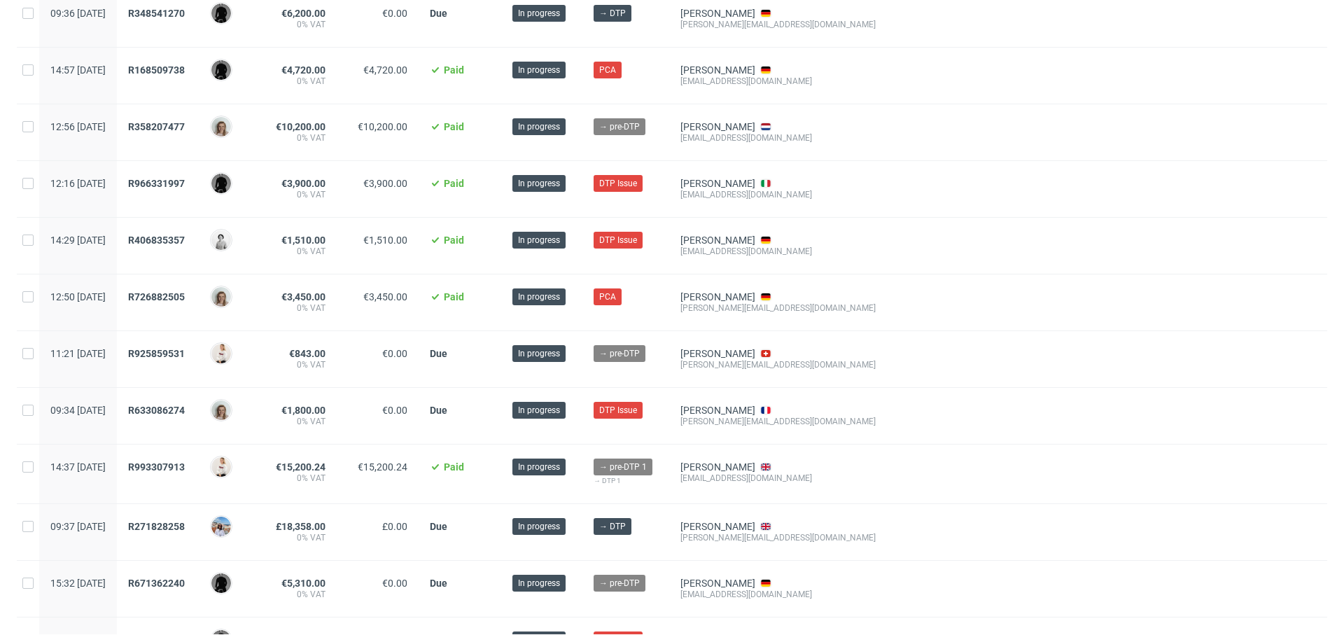
scroll to position [453, 0]
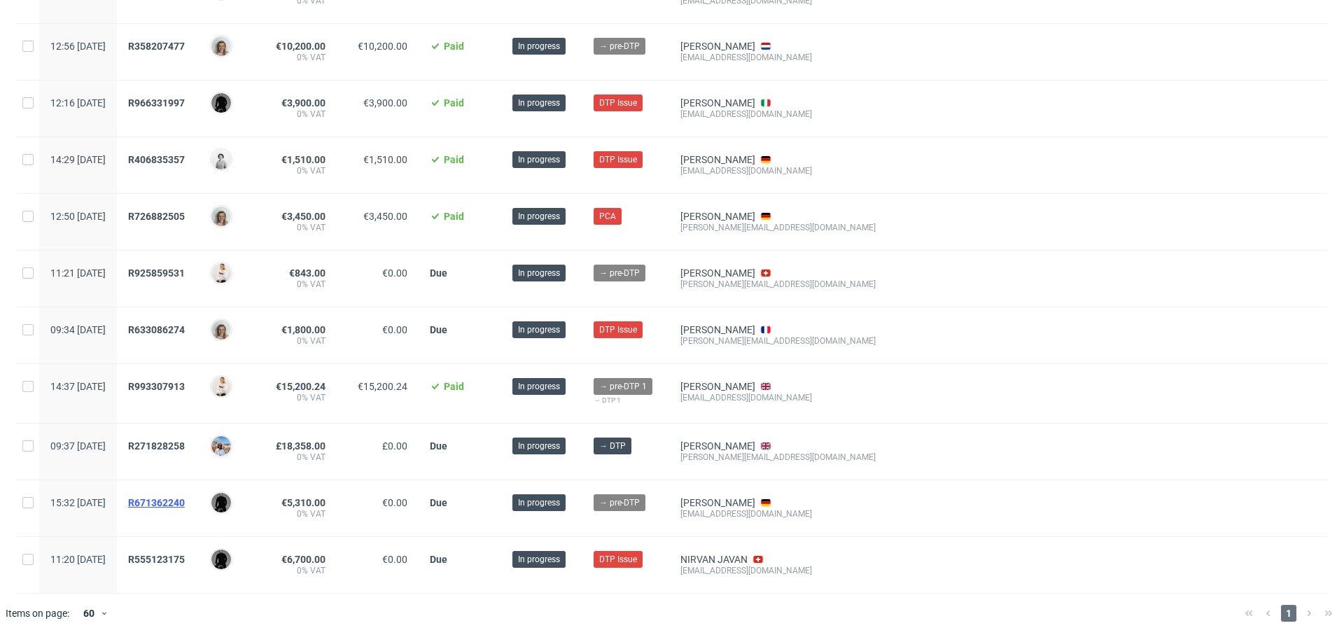
click at [185, 497] on span "R671362240" at bounding box center [156, 502] width 57 height 11
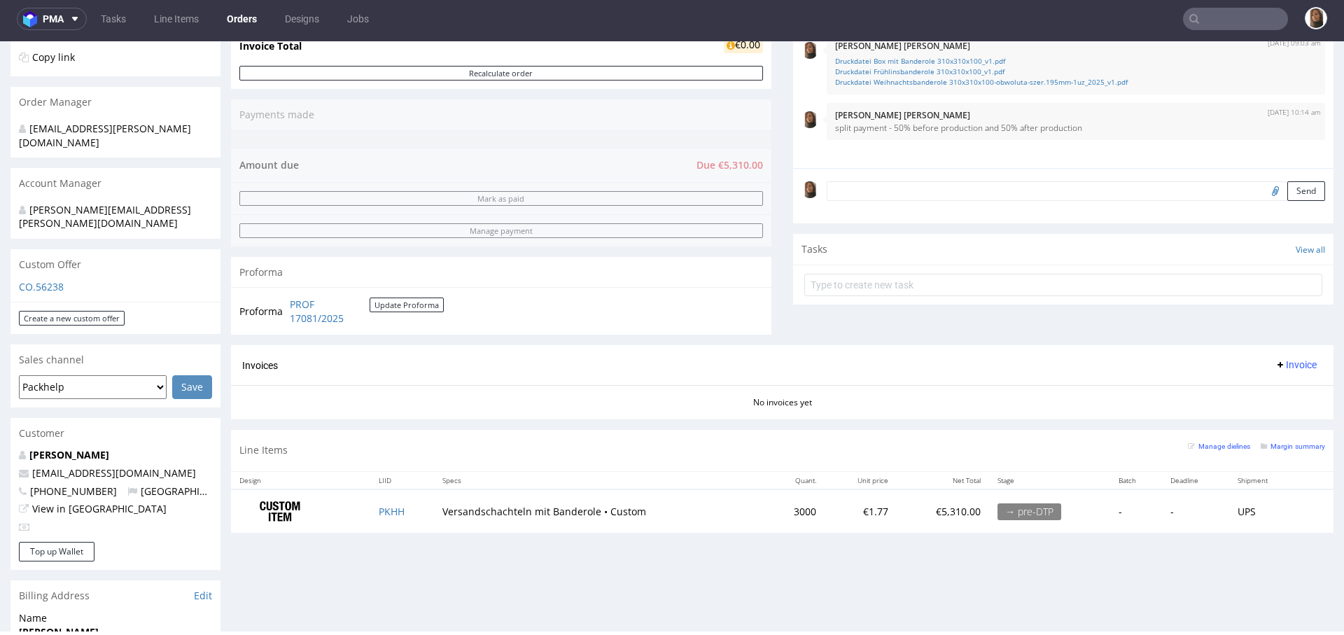
scroll to position [328, 0]
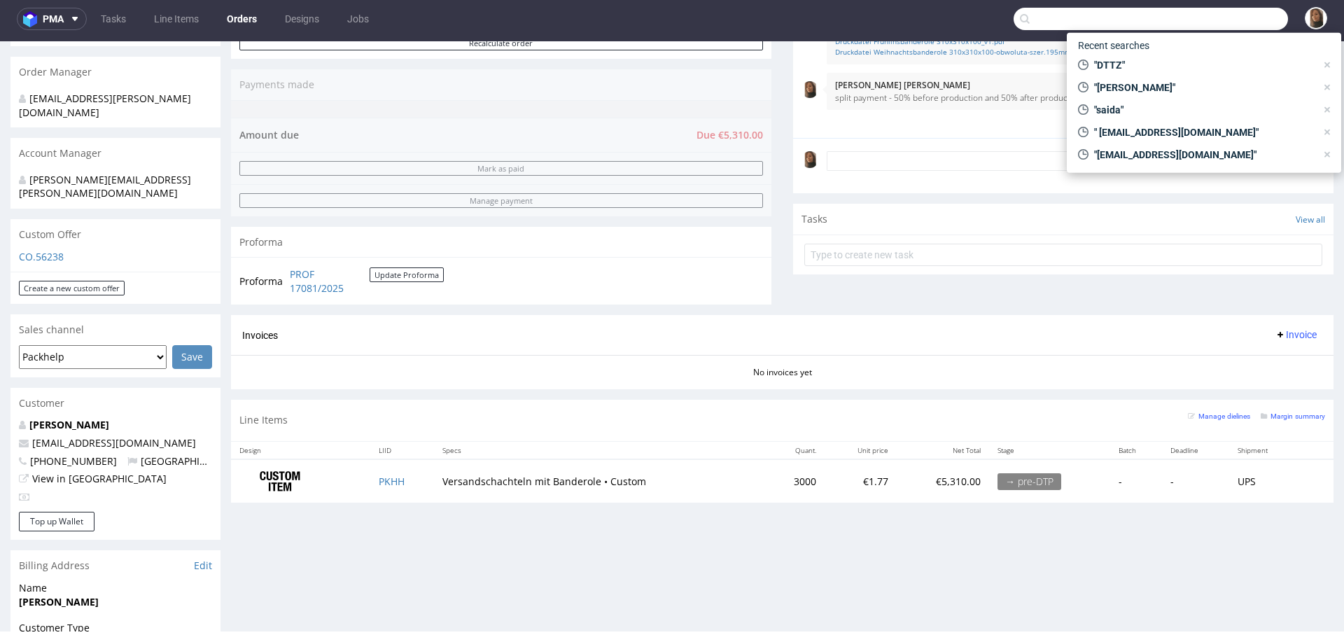
click at [1245, 14] on input "text" at bounding box center [1151, 19] width 274 height 22
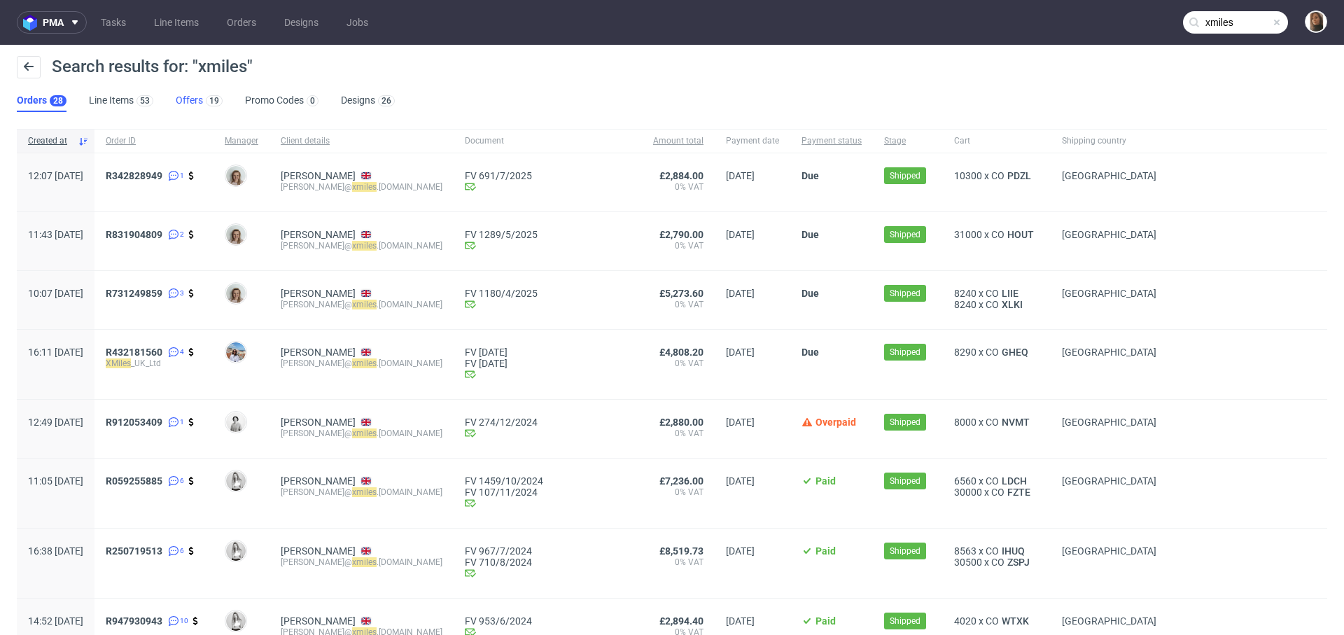
click at [182, 108] on link "Offers 19" at bounding box center [199, 101] width 47 height 22
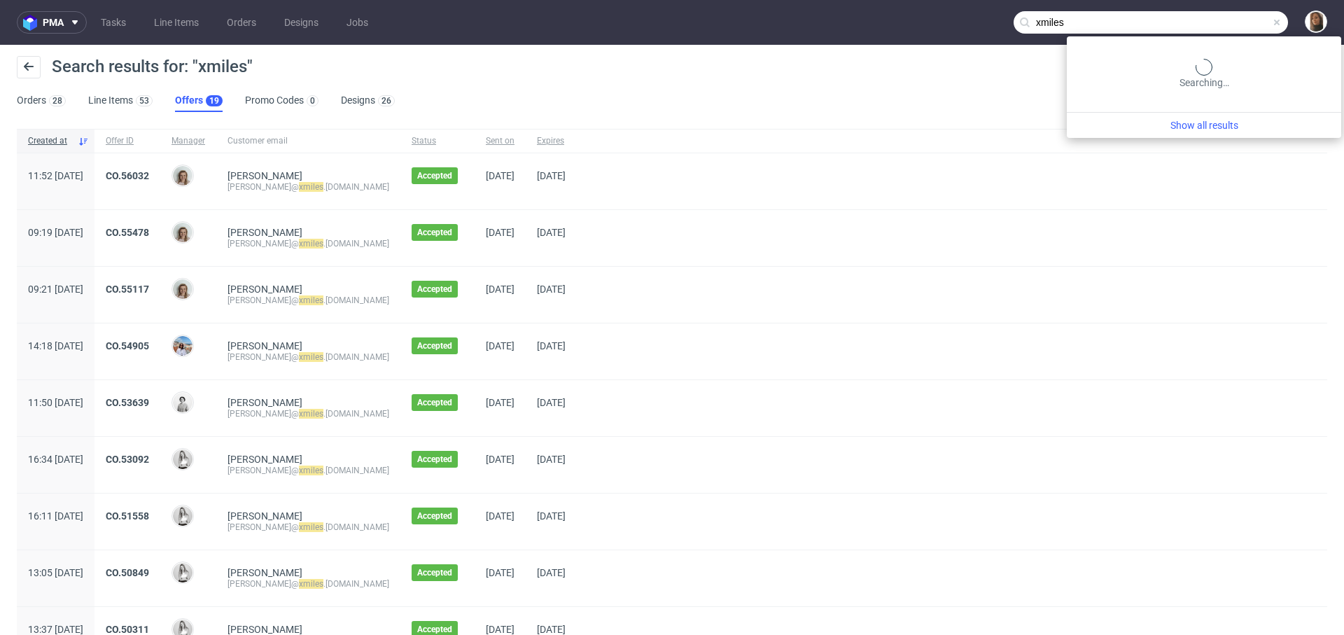
click at [1219, 25] on input "xmiles" at bounding box center [1151, 22] width 274 height 22
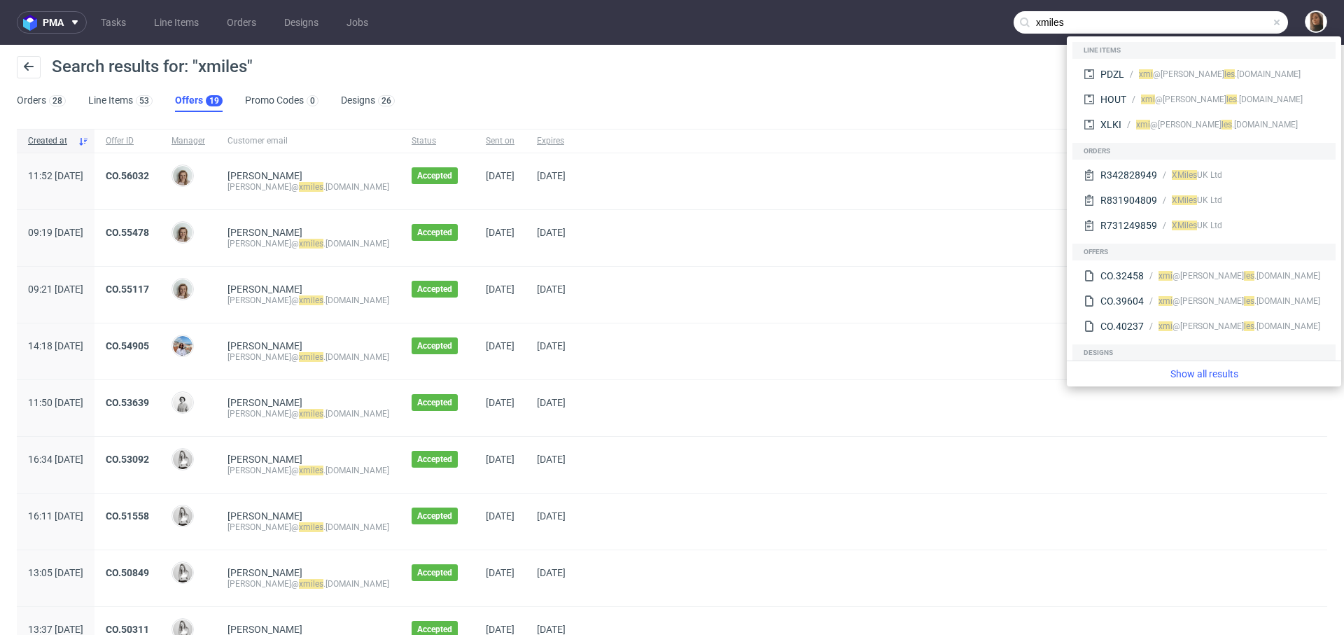
paste input "R952116990"
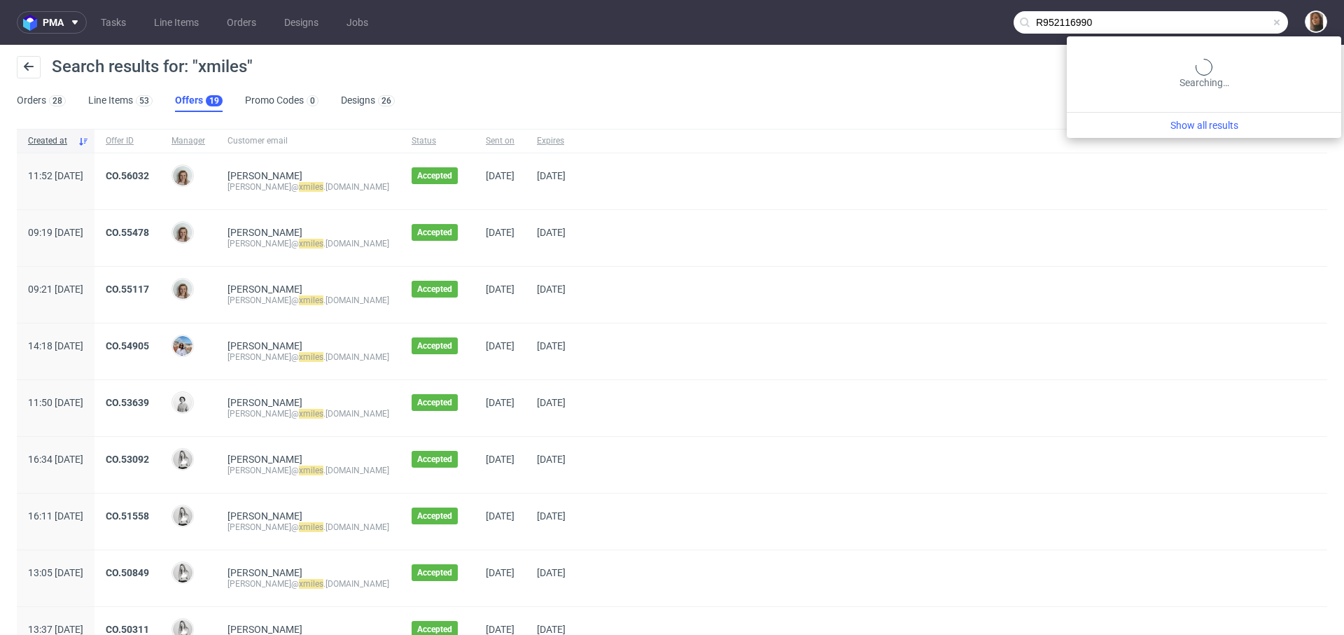
type input "R952116990"
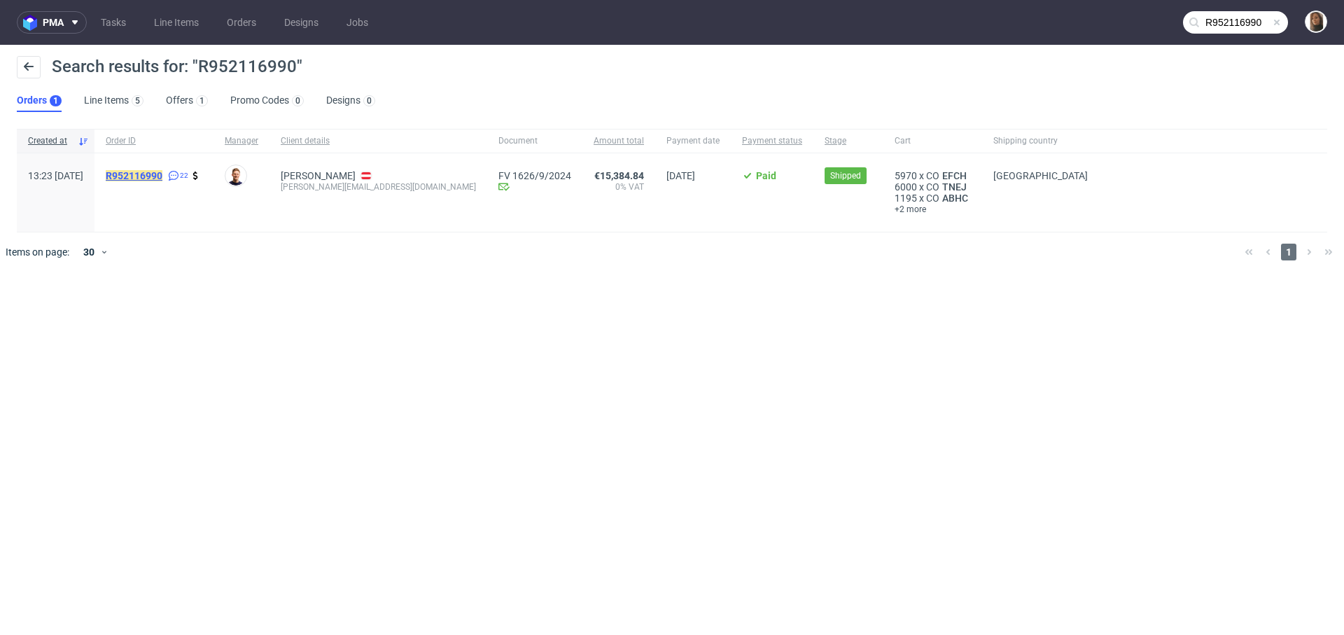
click at [162, 176] on mark "R952116990" at bounding box center [134, 175] width 57 height 11
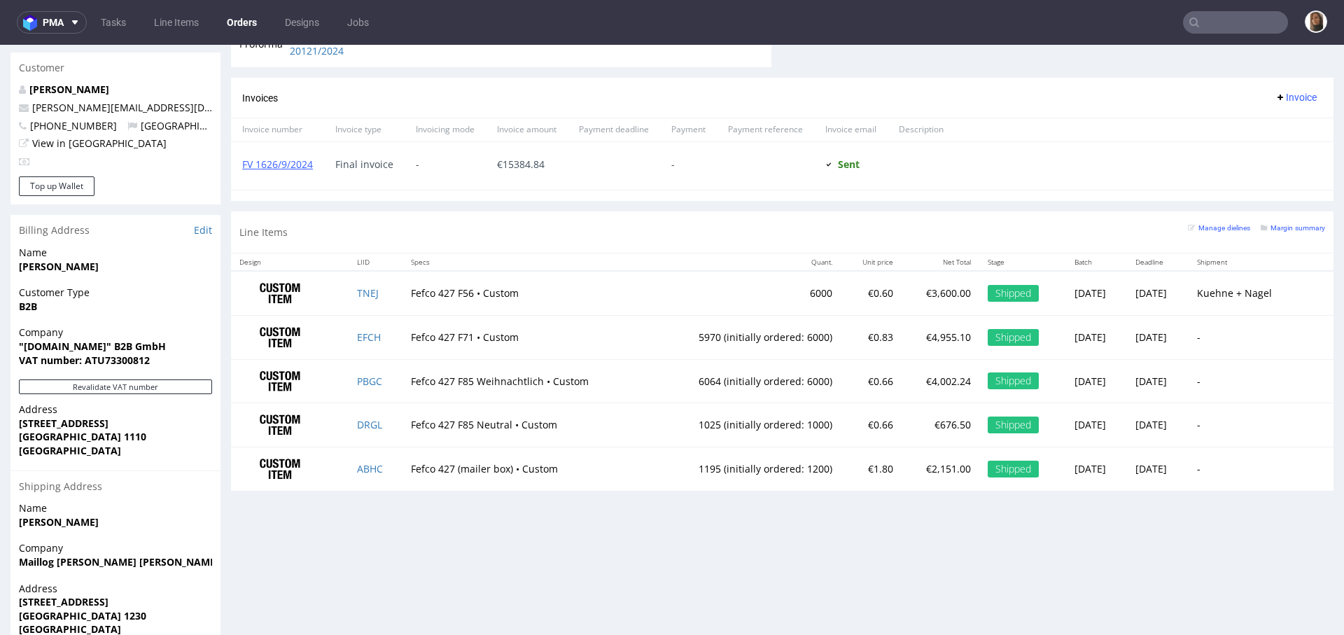
scroll to position [682, 0]
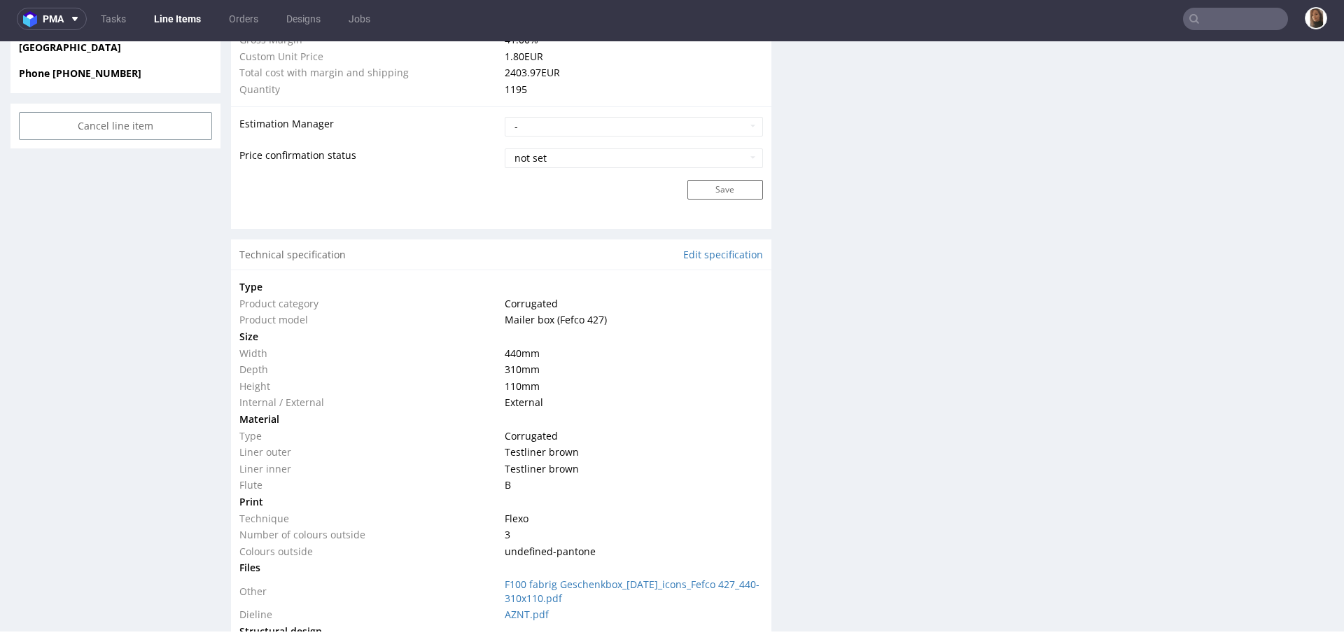
scroll to position [1166, 0]
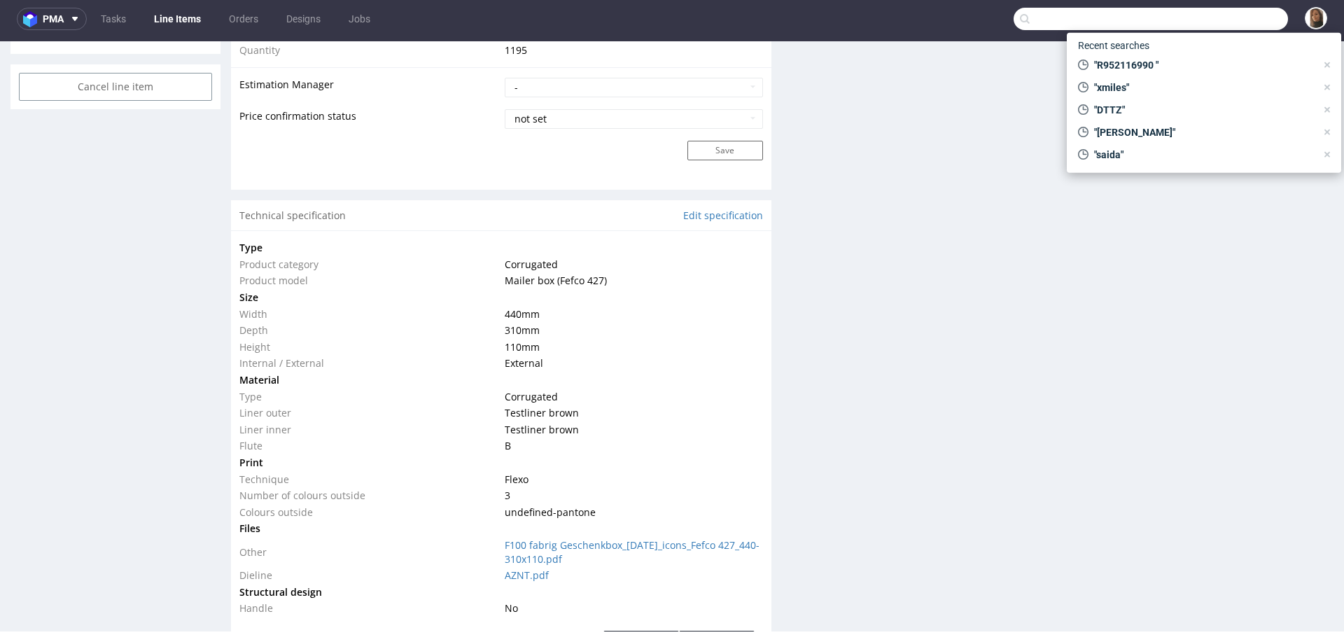
click at [1204, 11] on input "text" at bounding box center [1151, 19] width 274 height 22
paste input "daniel.boecker@supermillionhair.de"
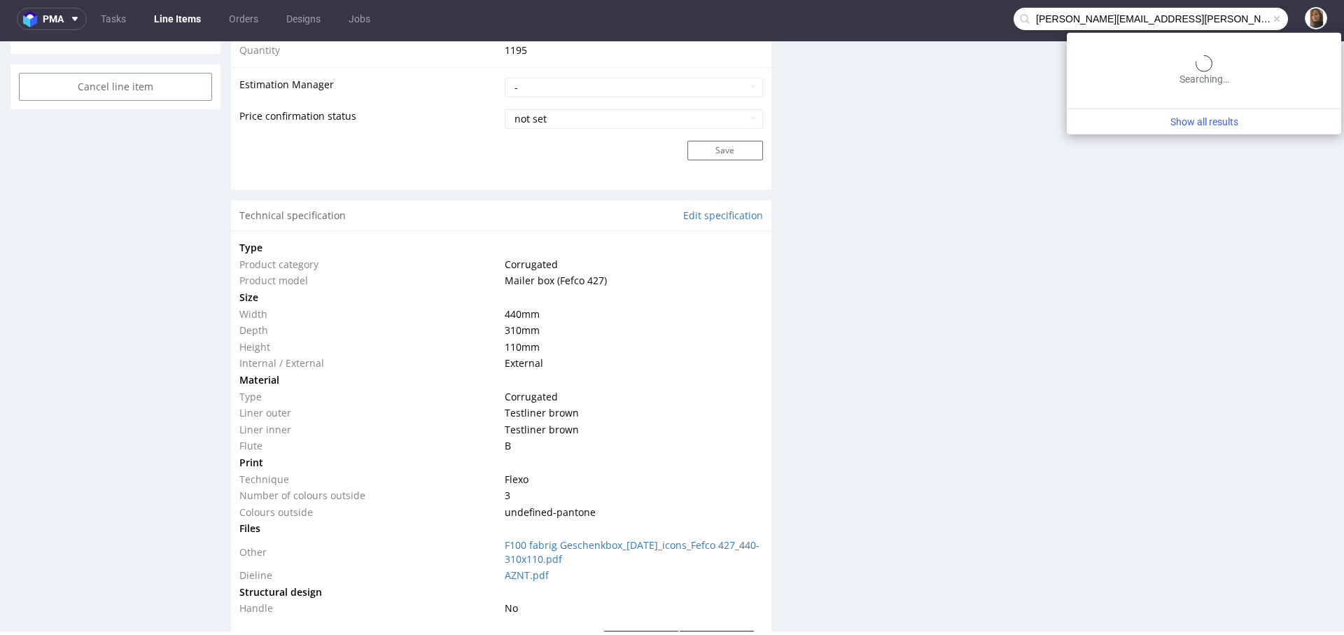
type input "daniel.boecker@supermillionhair.de"
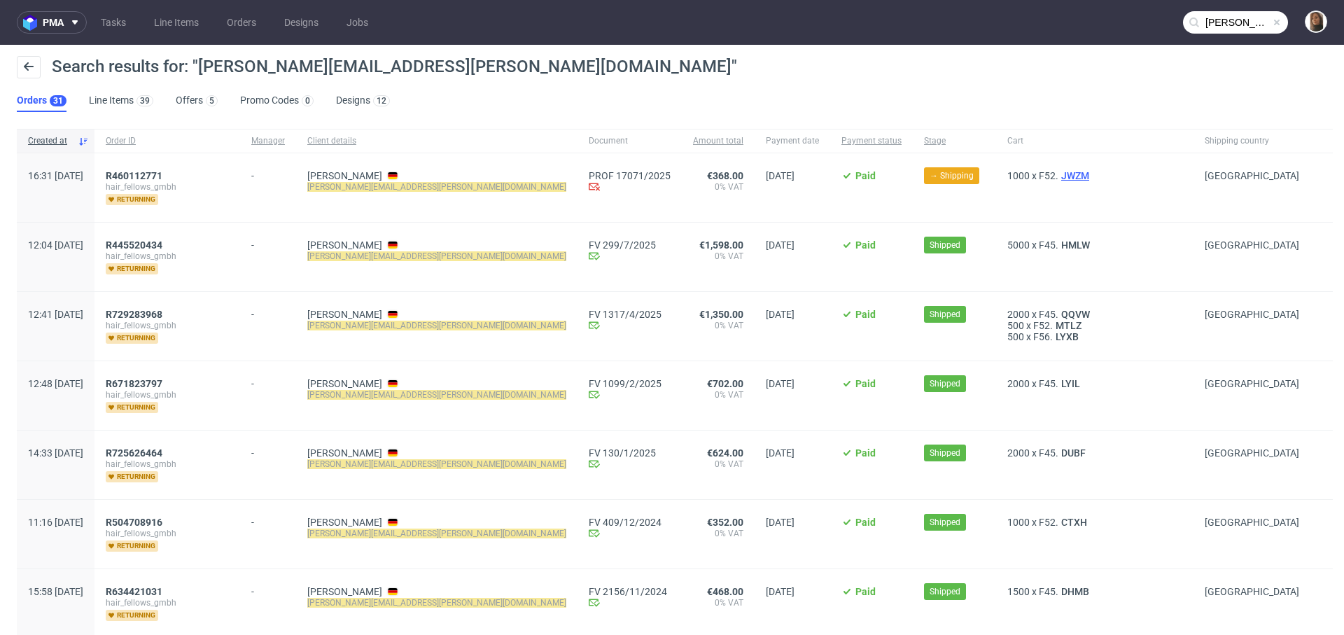
click at [1058, 173] on span "JWZM" at bounding box center [1075, 175] width 34 height 11
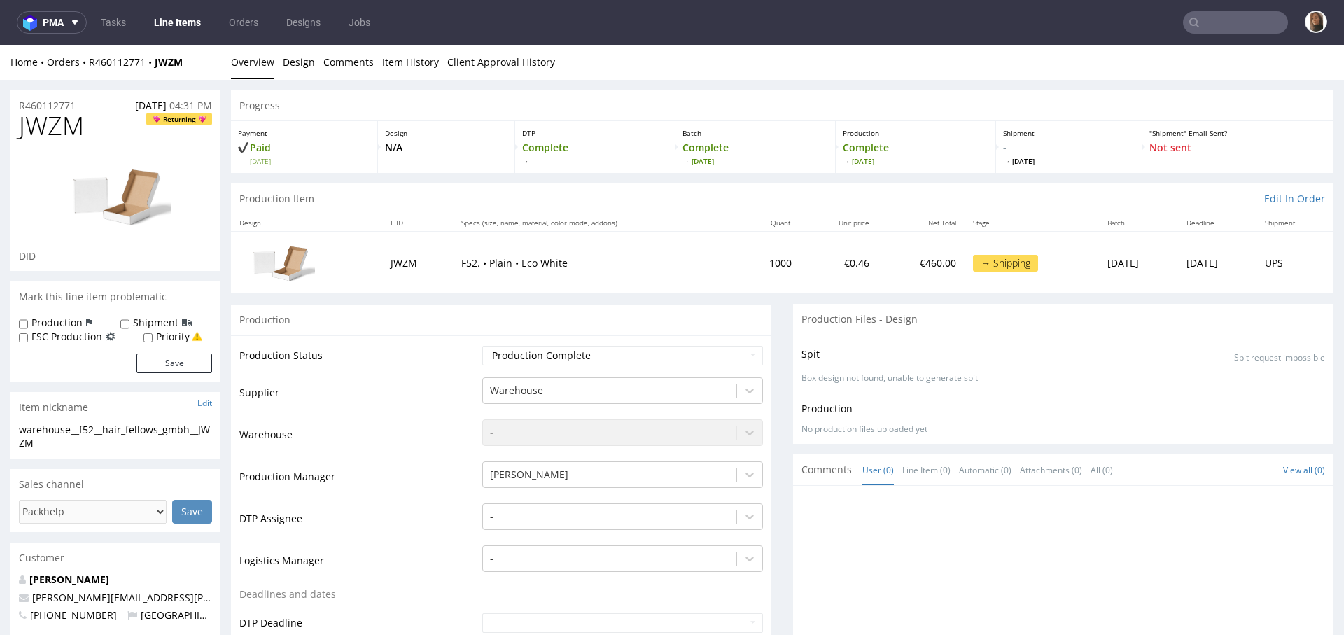
type input "daniel.boecker@supermillionhair.de"
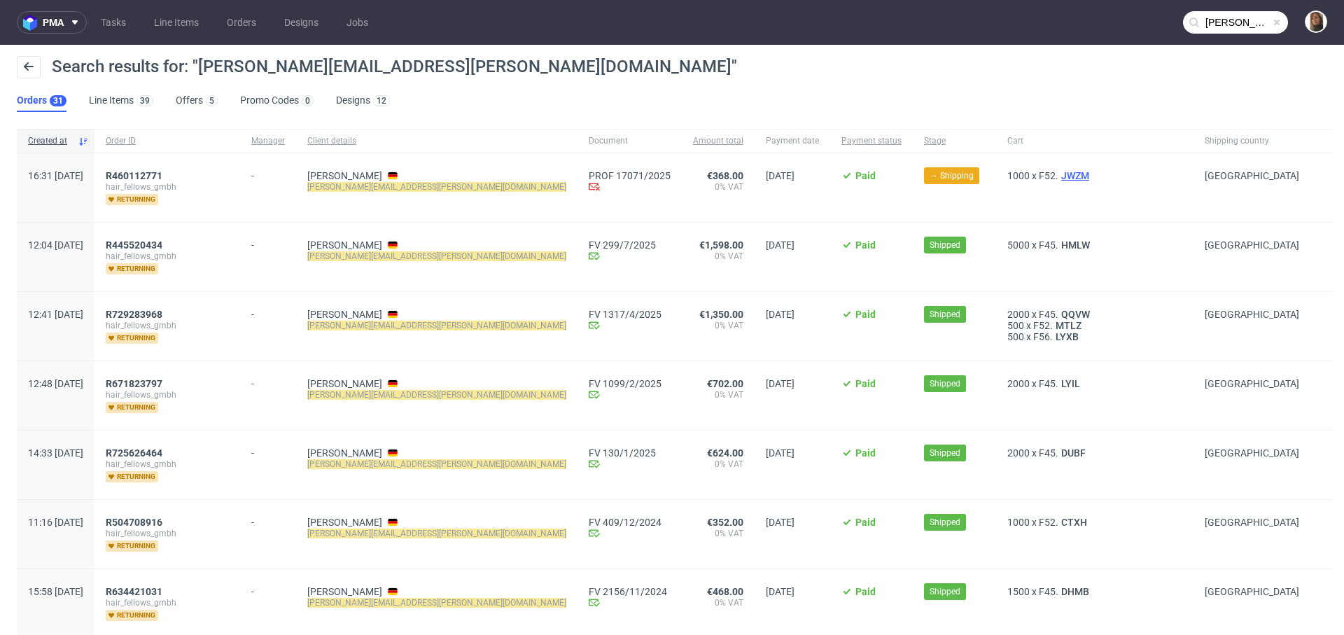
click at [1058, 175] on span "JWZM" at bounding box center [1075, 175] width 34 height 11
click at [1058, 243] on span "HMLW" at bounding box center [1075, 244] width 34 height 11
click at [1058, 314] on span "QQVW" at bounding box center [1075, 314] width 34 height 11
click at [1053, 326] on span "MTLZ" at bounding box center [1069, 325] width 32 height 11
click at [1053, 333] on span "LYXB" at bounding box center [1067, 336] width 29 height 11
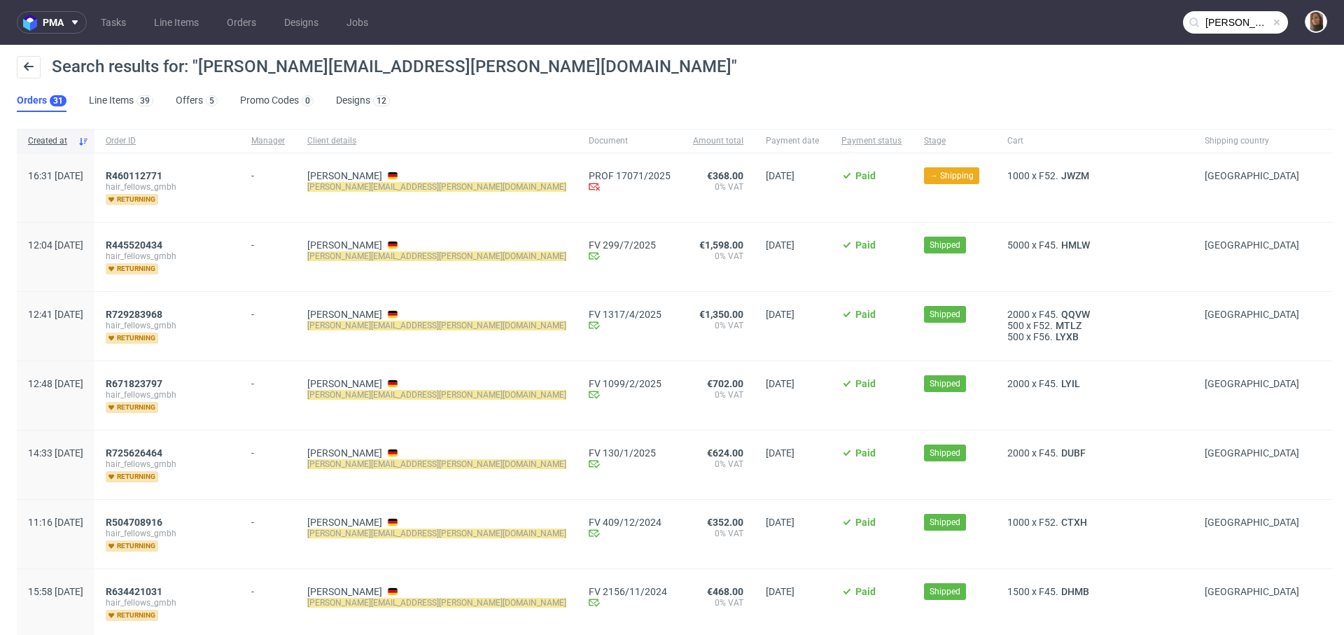
click at [880, 89] on div "Search results for: "daniel.boecker@supermillionhair.de"" at bounding box center [672, 73] width 1310 height 34
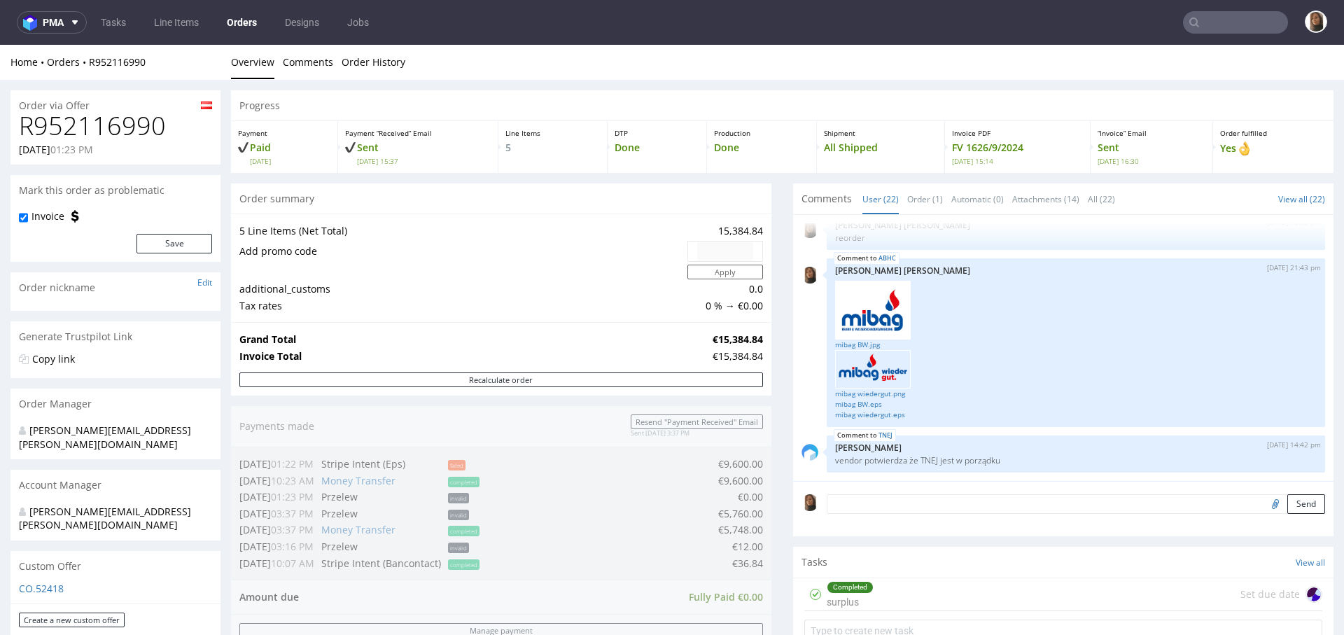
scroll to position [697, 0]
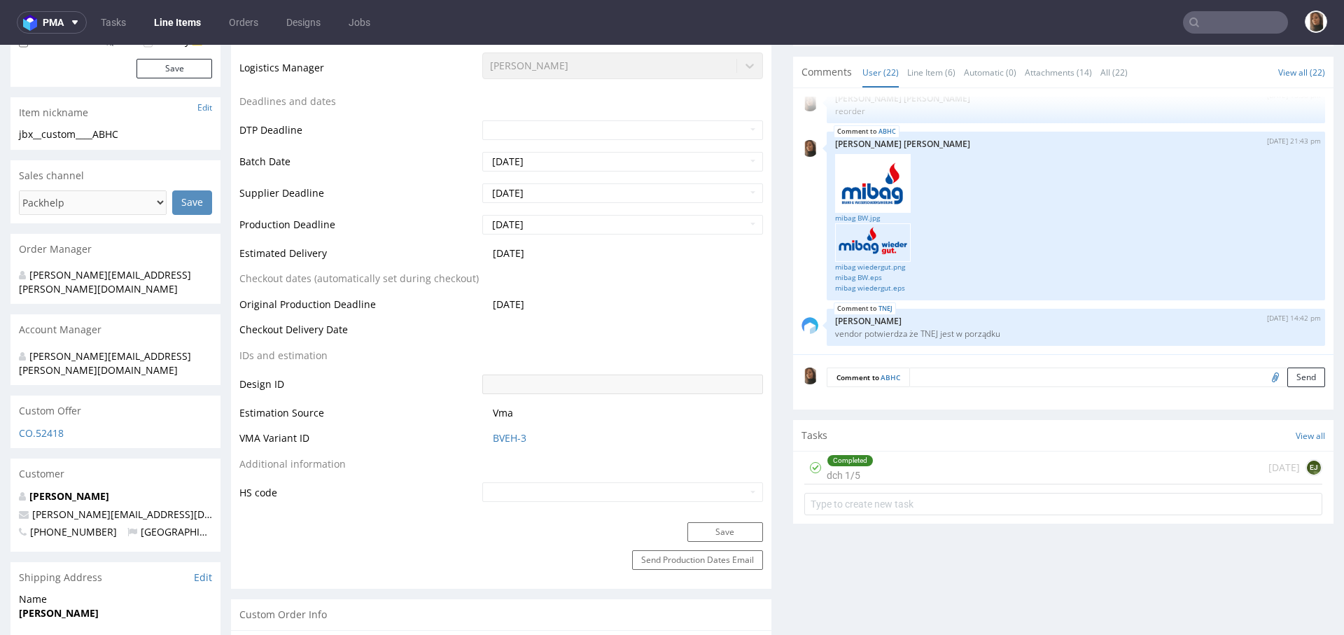
scroll to position [1049, 0]
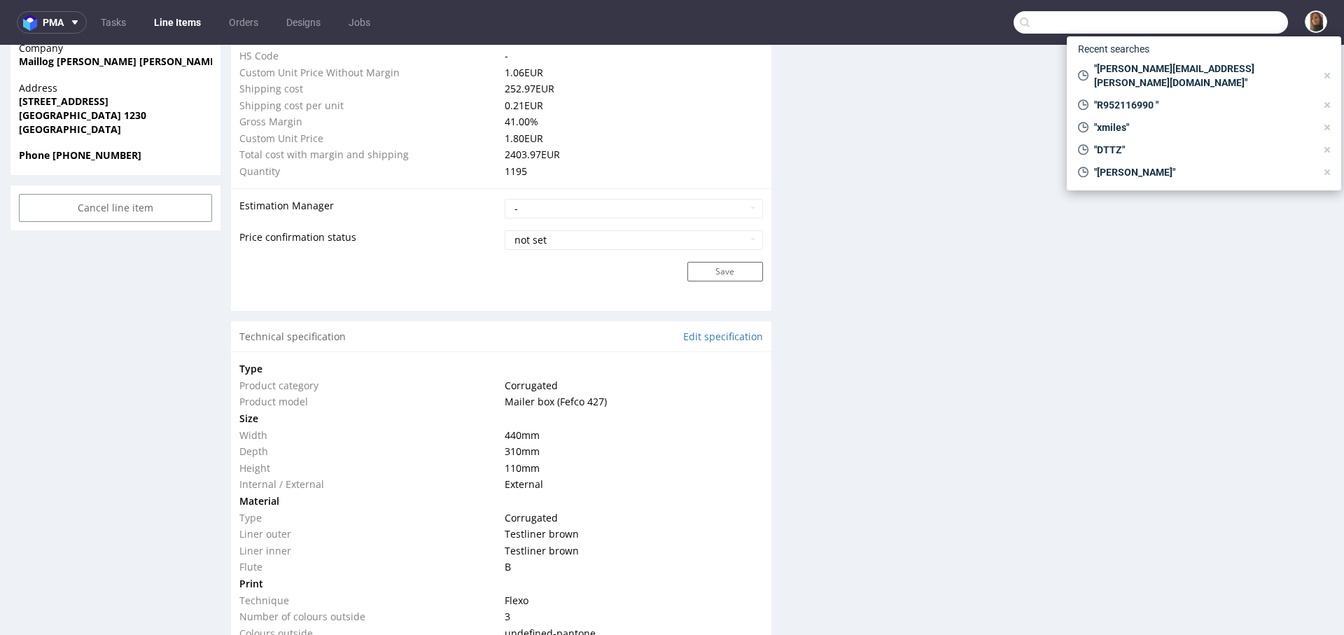
click at [1213, 22] on input "text" at bounding box center [1151, 22] width 274 height 22
paste input "mail@claide.de"
type input "mail@claide.de"
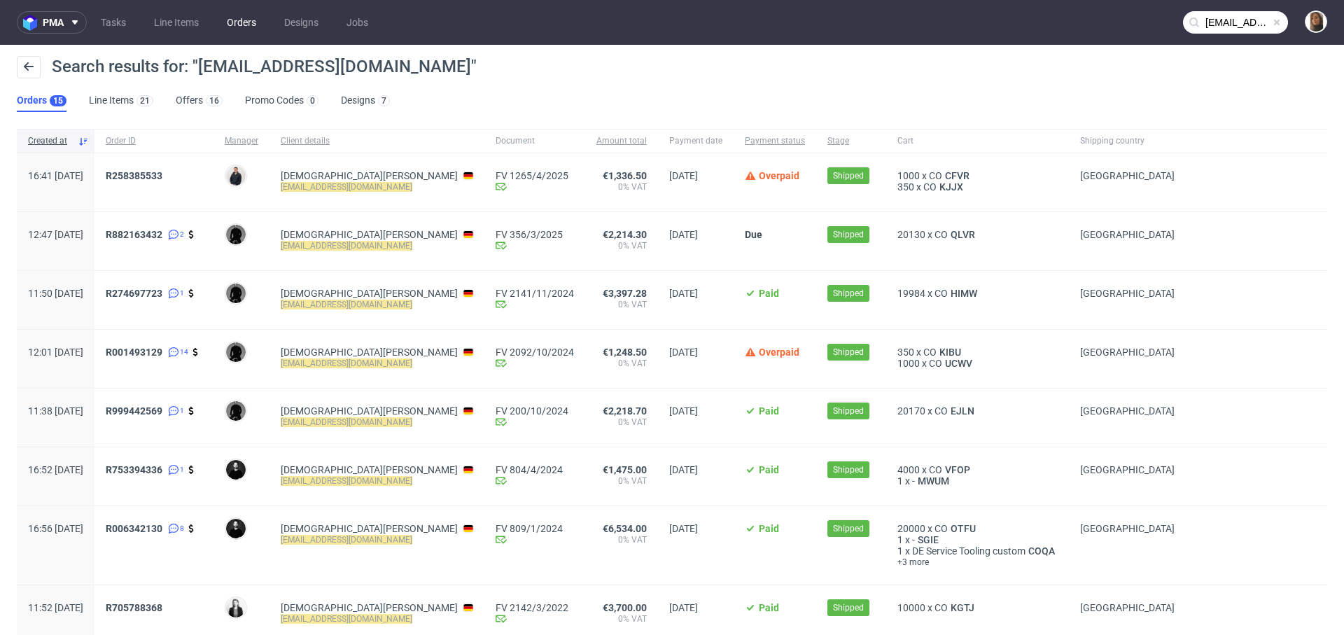
click at [243, 21] on link "Orders" at bounding box center [241, 22] width 46 height 22
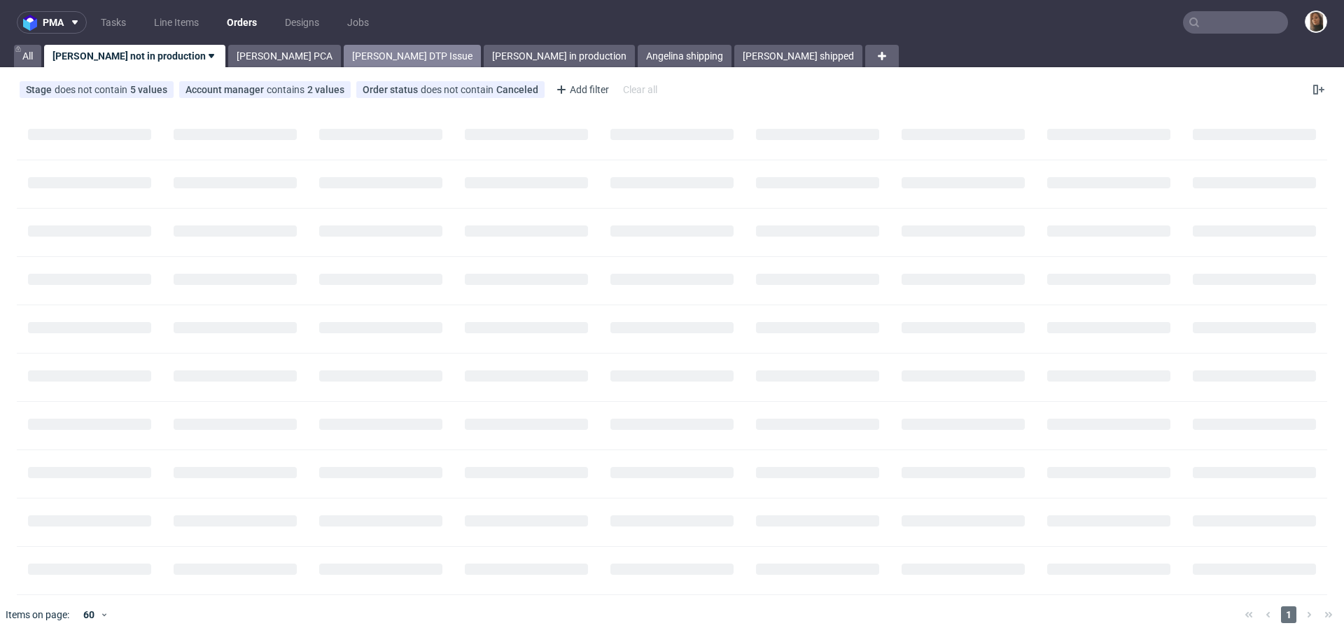
click at [344, 60] on link "Angelina DTP Issue" at bounding box center [412, 56] width 137 height 22
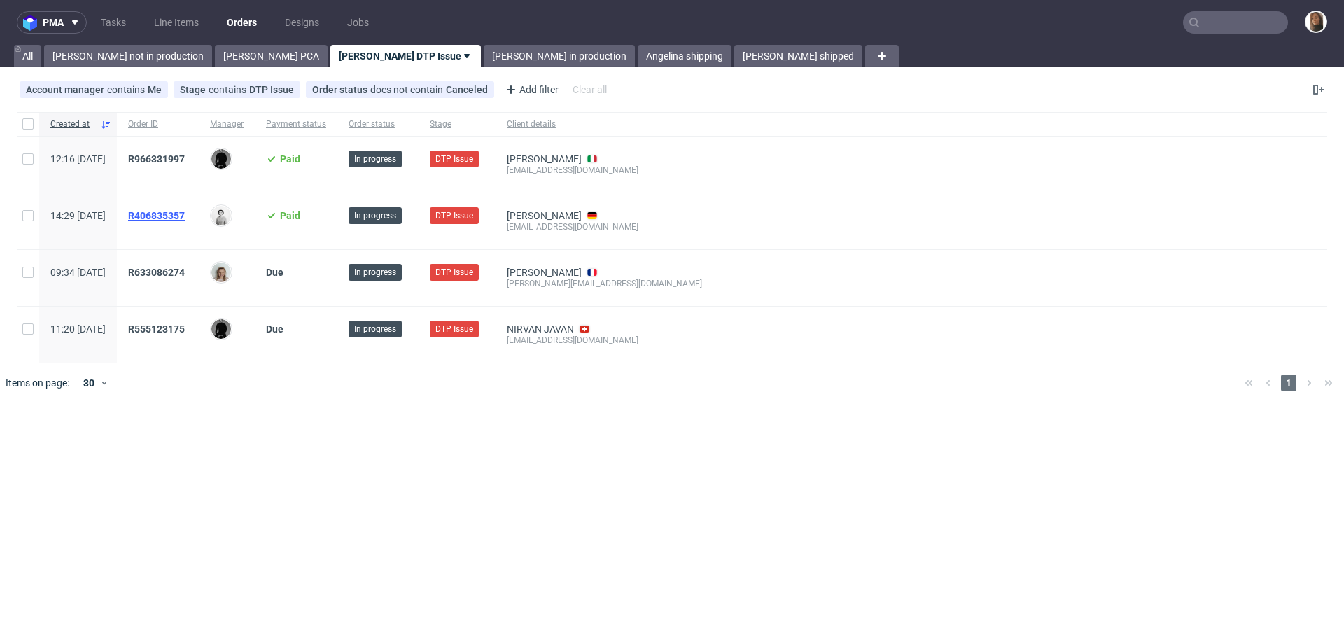
click at [183, 212] on span "R406835357" at bounding box center [156, 215] width 57 height 11
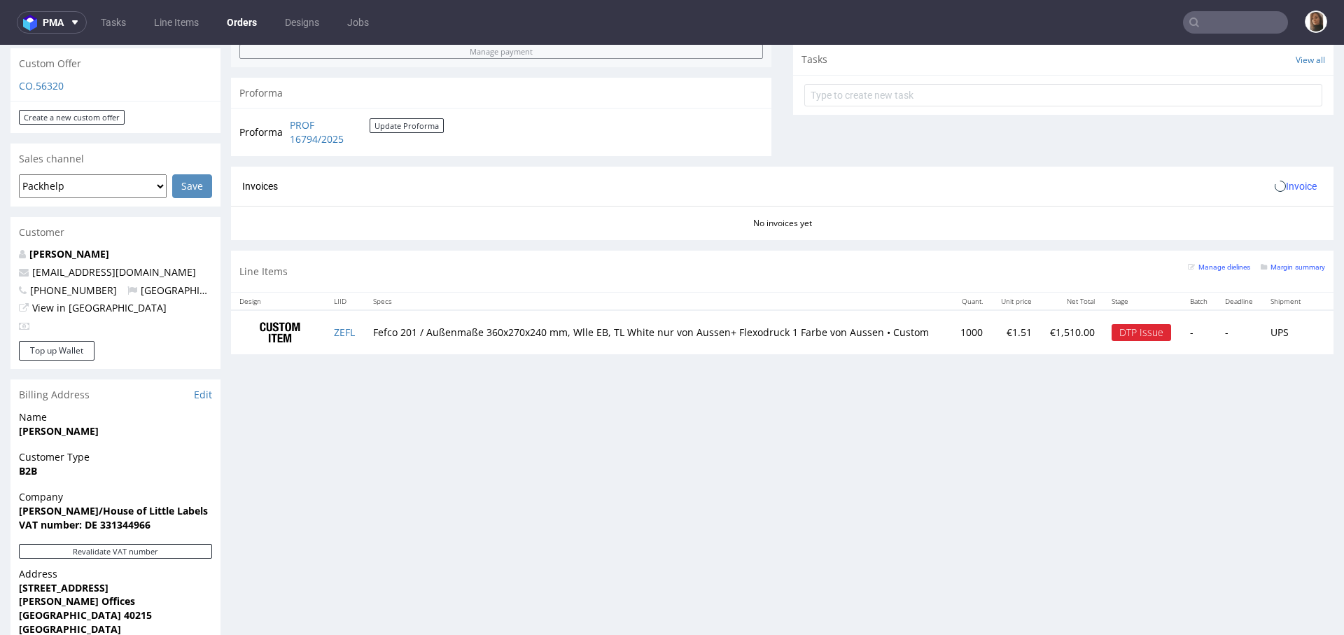
scroll to position [557, 0]
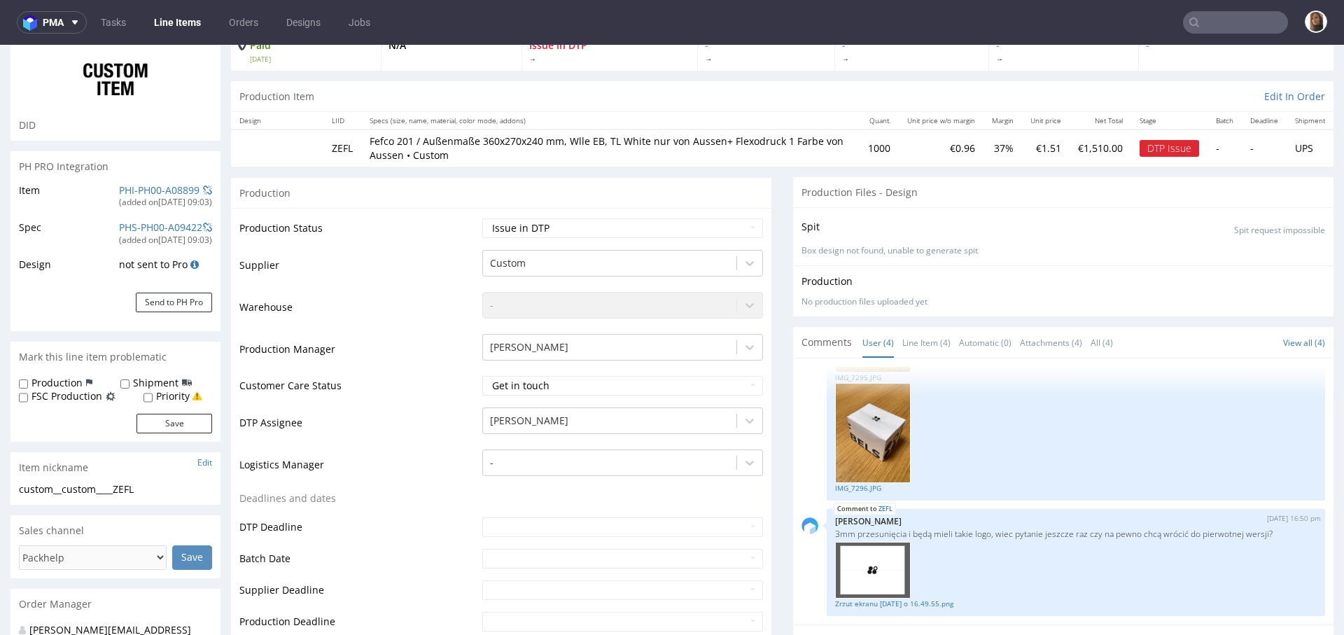
scroll to position [435, 0]
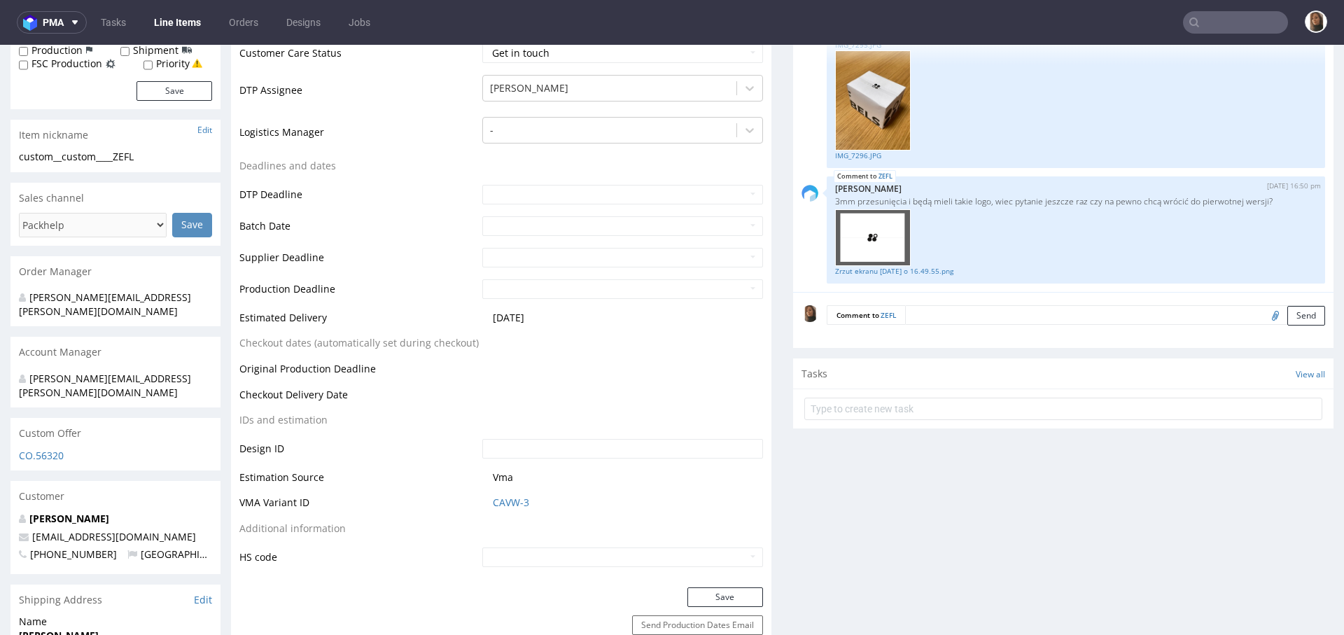
select select "in_progress"
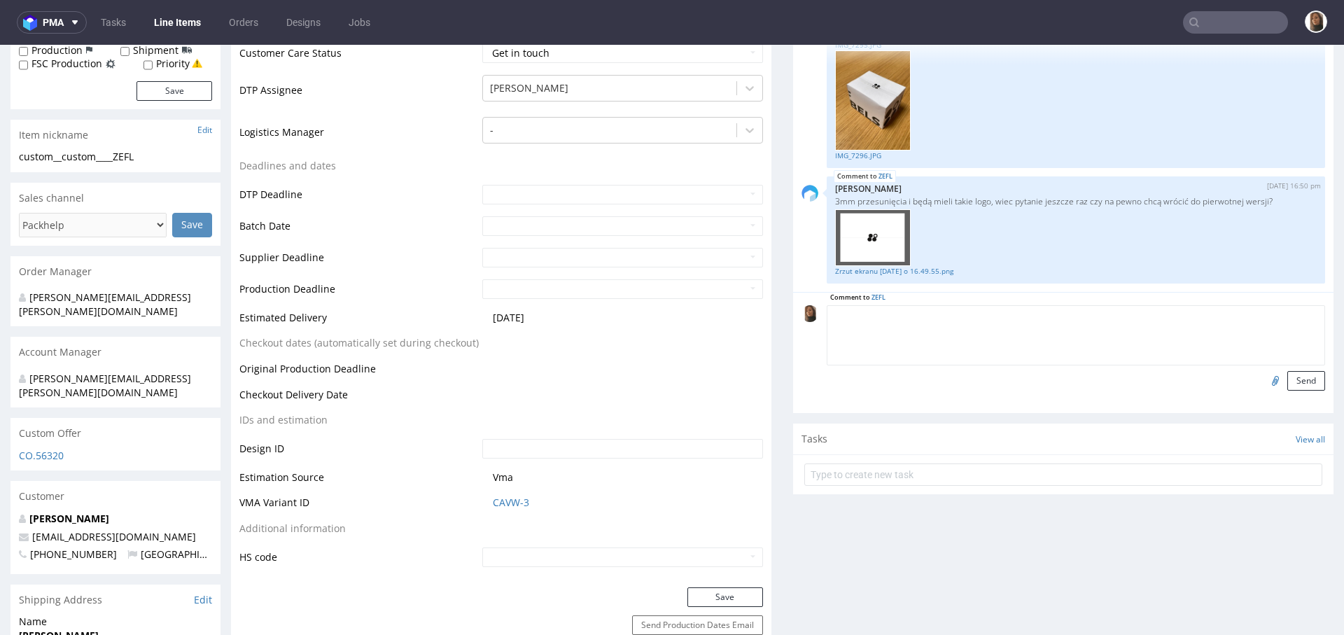
click at [949, 312] on textarea at bounding box center [1076, 335] width 498 height 60
paste textarea "This tolerance is perfectly acceptable to us in an emergency, but we would be v…"
type textarea ""This tolerance is perfectly acceptable to us in an emergency, but we would be …"
click at [1287, 376] on button "Send" at bounding box center [1306, 381] width 38 height 20
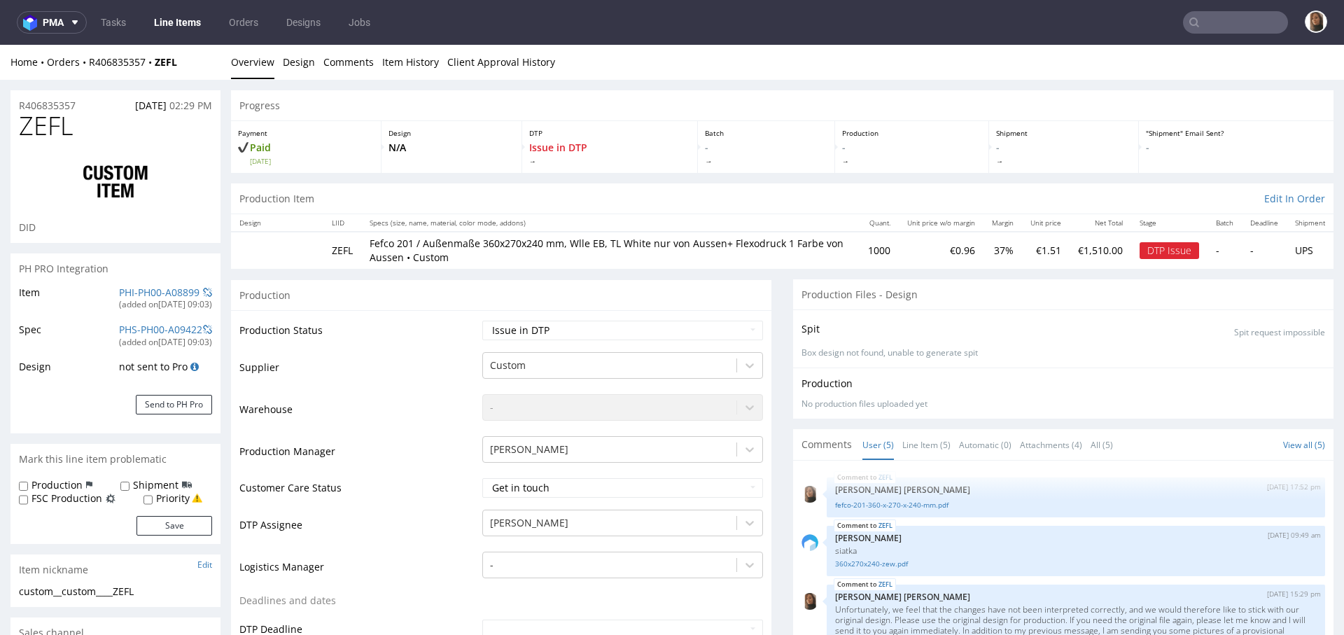
scroll to position [452, 0]
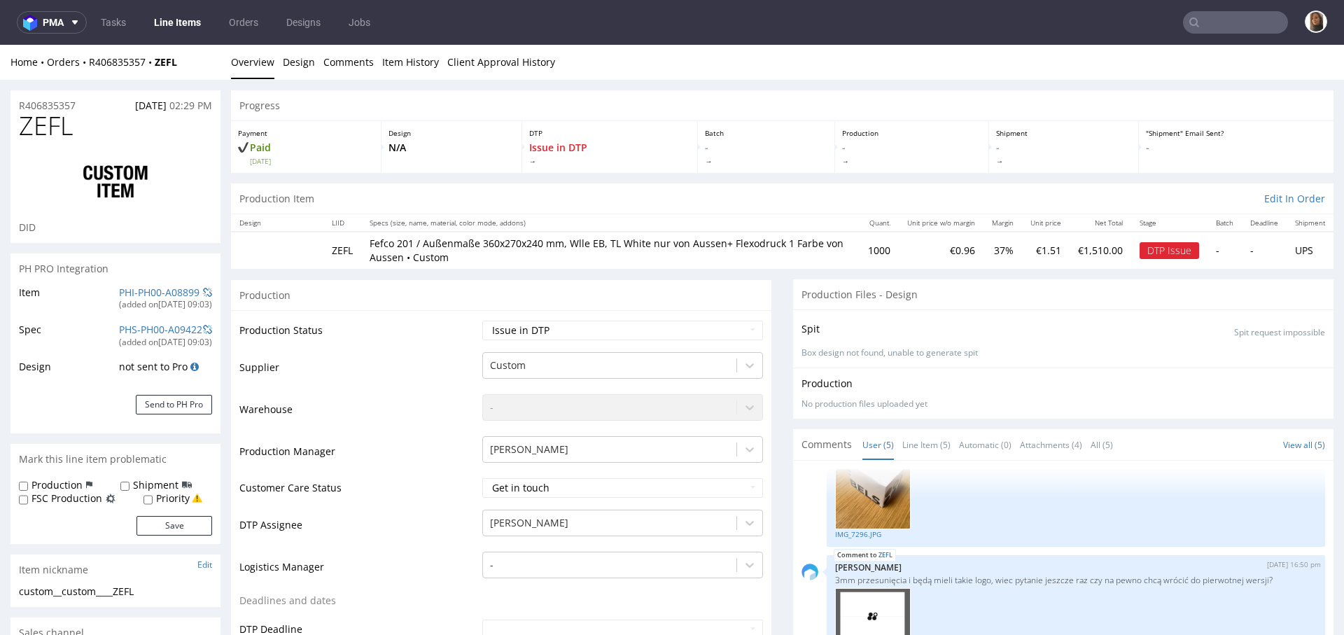
select select "in_progress"
click at [528, 330] on select "Waiting for Artwork Waiting for Diecut Waiting for Mockup Waiting for DTP Waiti…" at bounding box center [622, 331] width 281 height 20
select select "back_for_dtp"
click at [482, 321] on select "Waiting for Artwork Waiting for Diecut Waiting for Mockup Waiting for DTP Waiti…" at bounding box center [622, 331] width 281 height 20
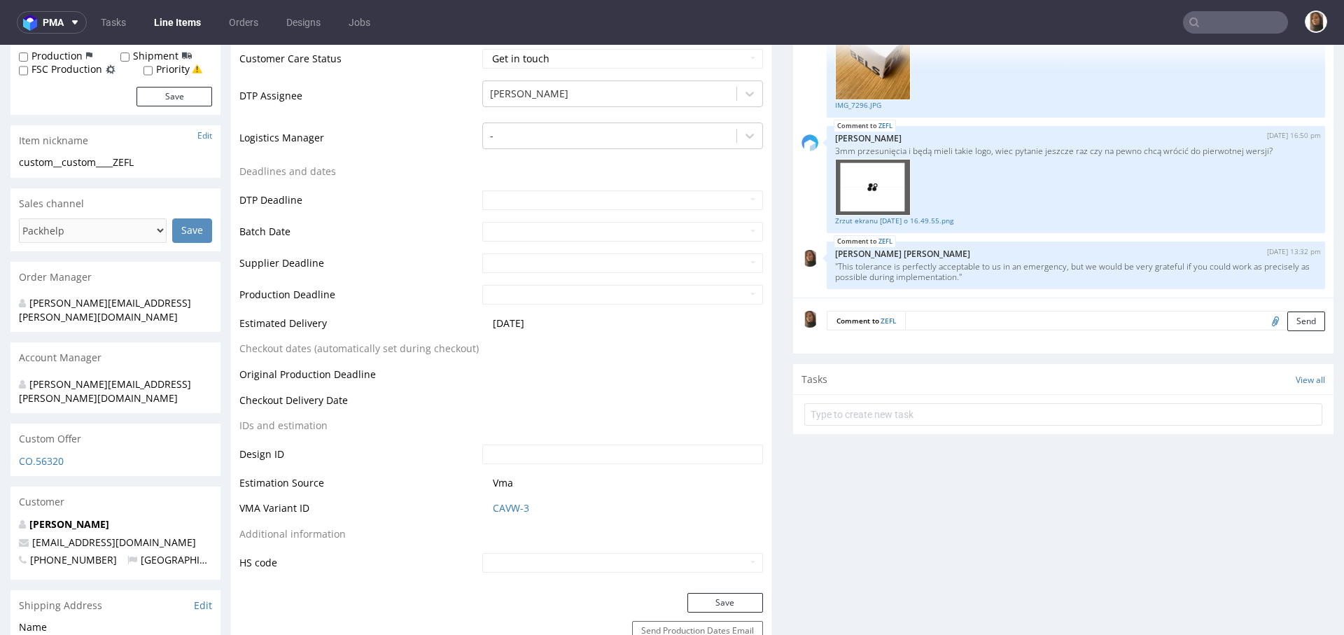
scroll to position [443, 0]
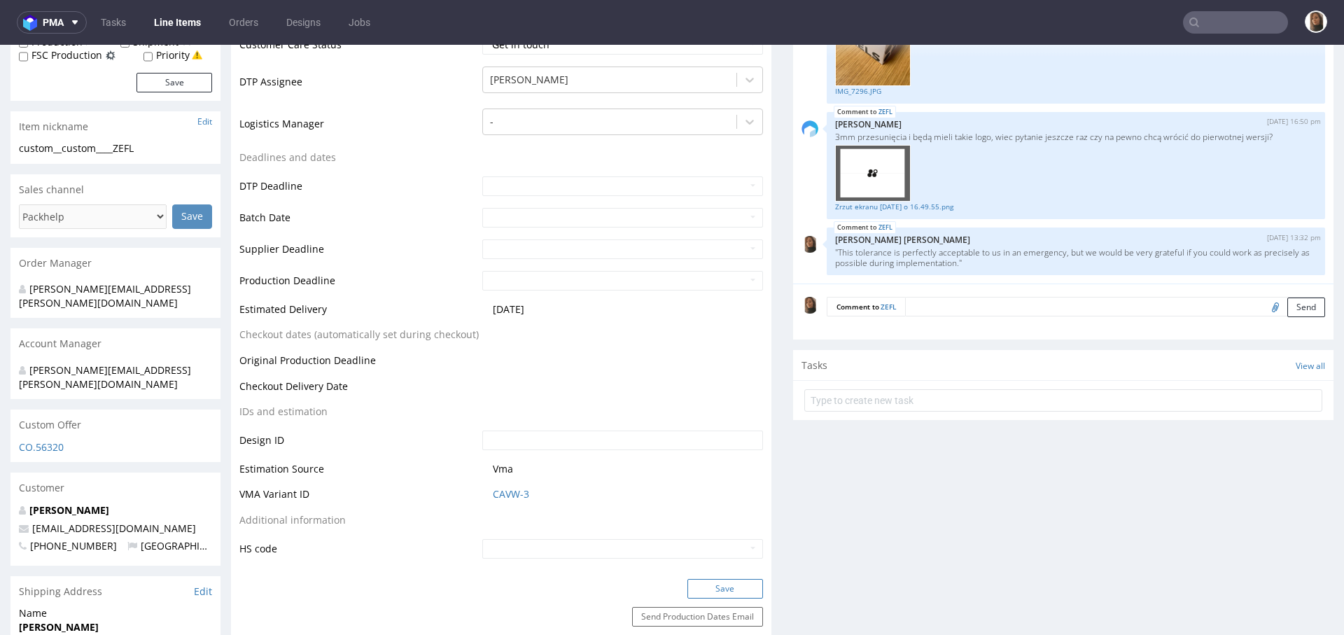
click at [721, 581] on button "Save" at bounding box center [725, 589] width 76 height 20
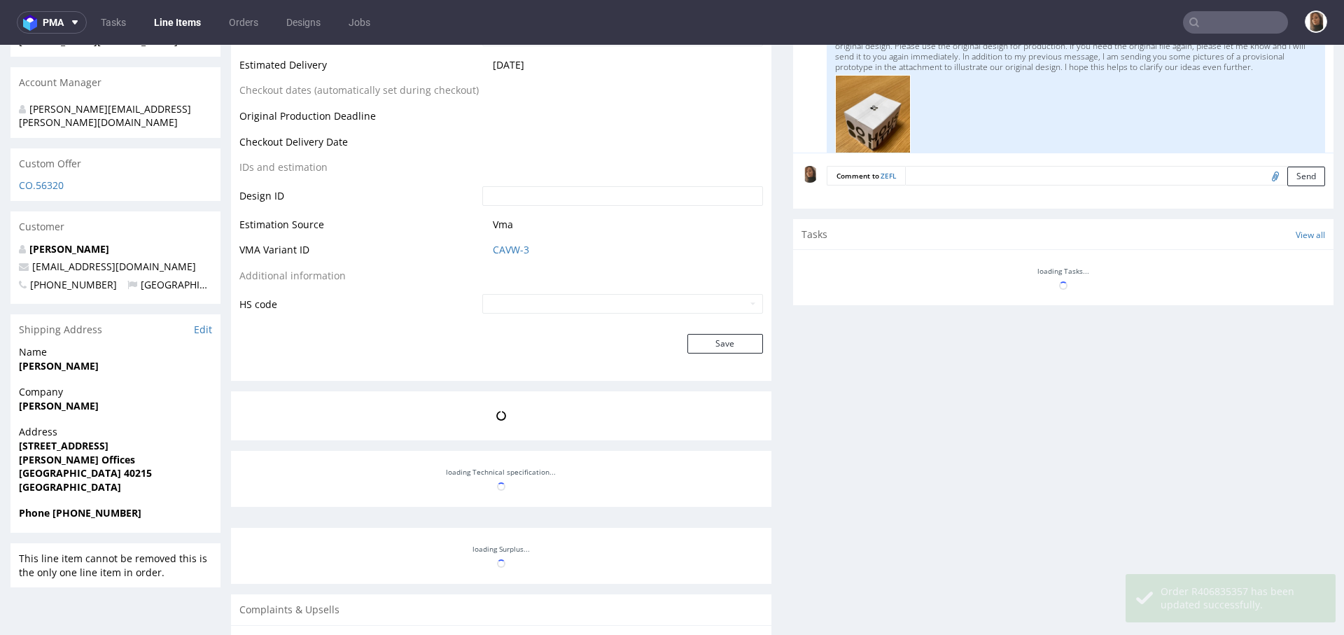
scroll to position [452, 0]
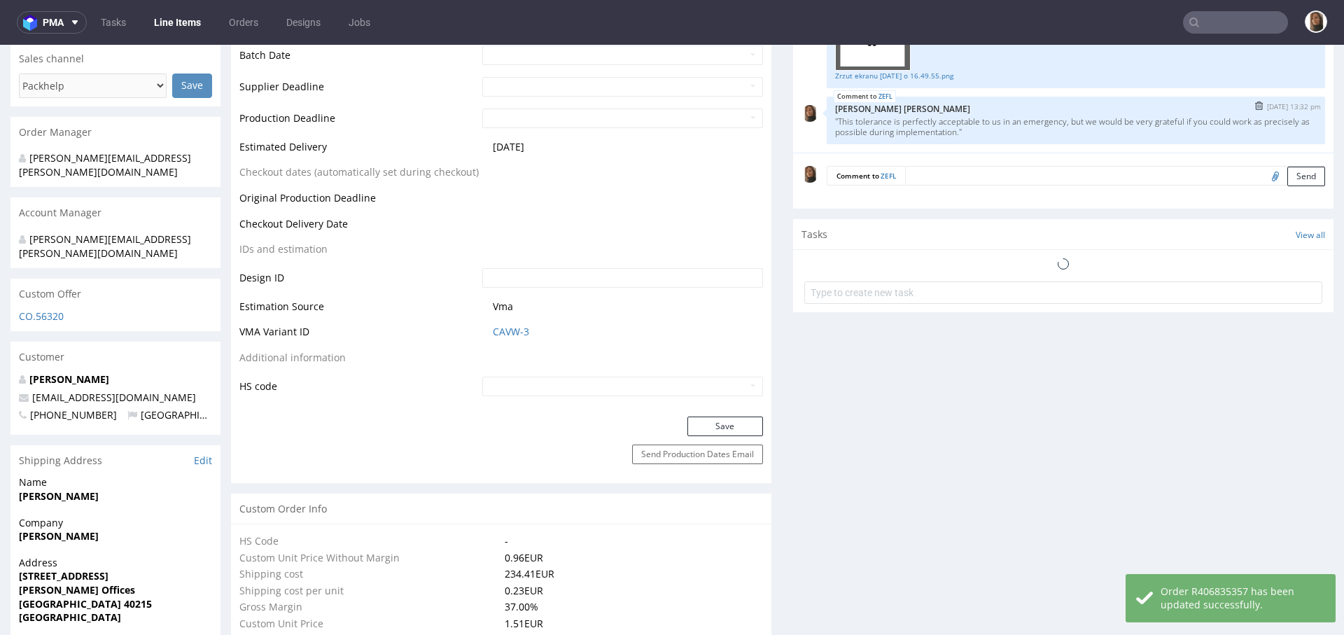
select select "in_progress"
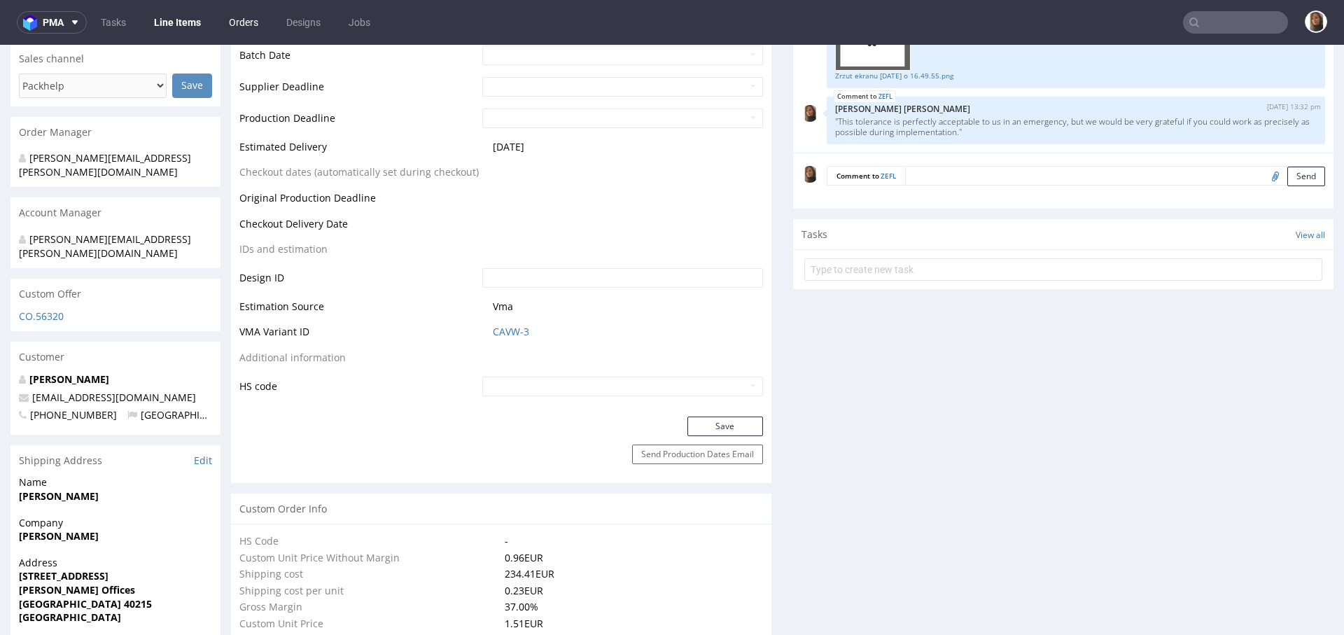
click at [241, 23] on link "Orders" at bounding box center [244, 22] width 46 height 22
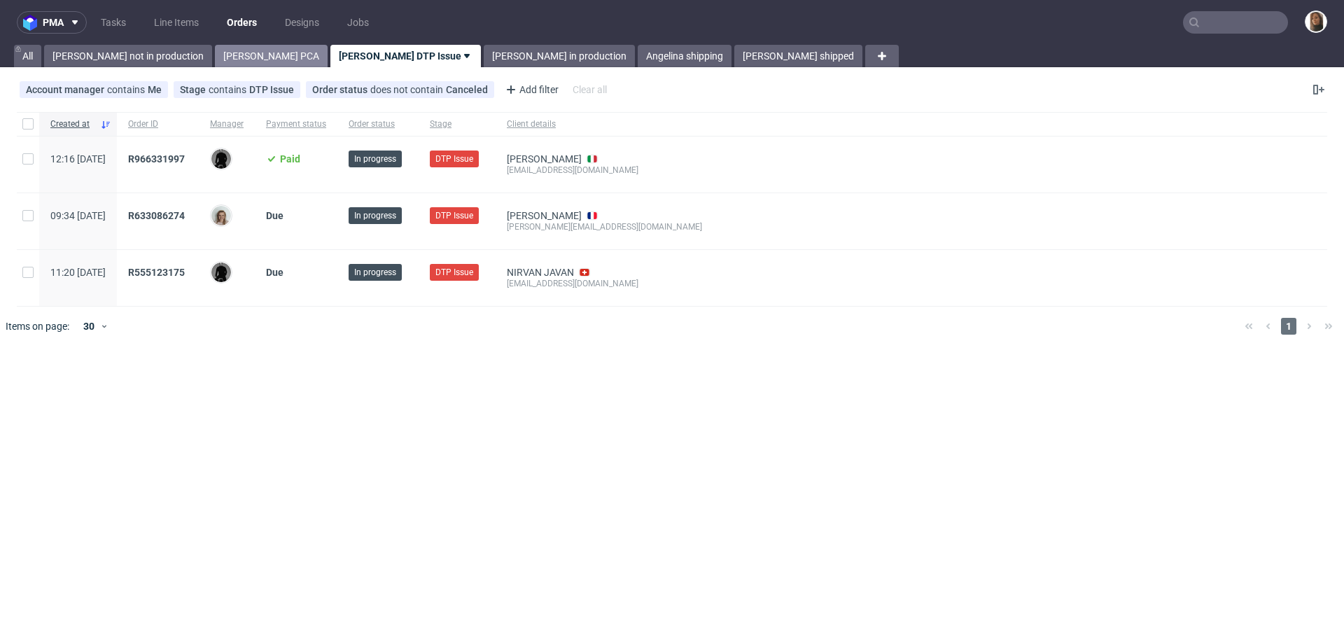
click at [215, 52] on link "Angelina PCA" at bounding box center [271, 56] width 113 height 22
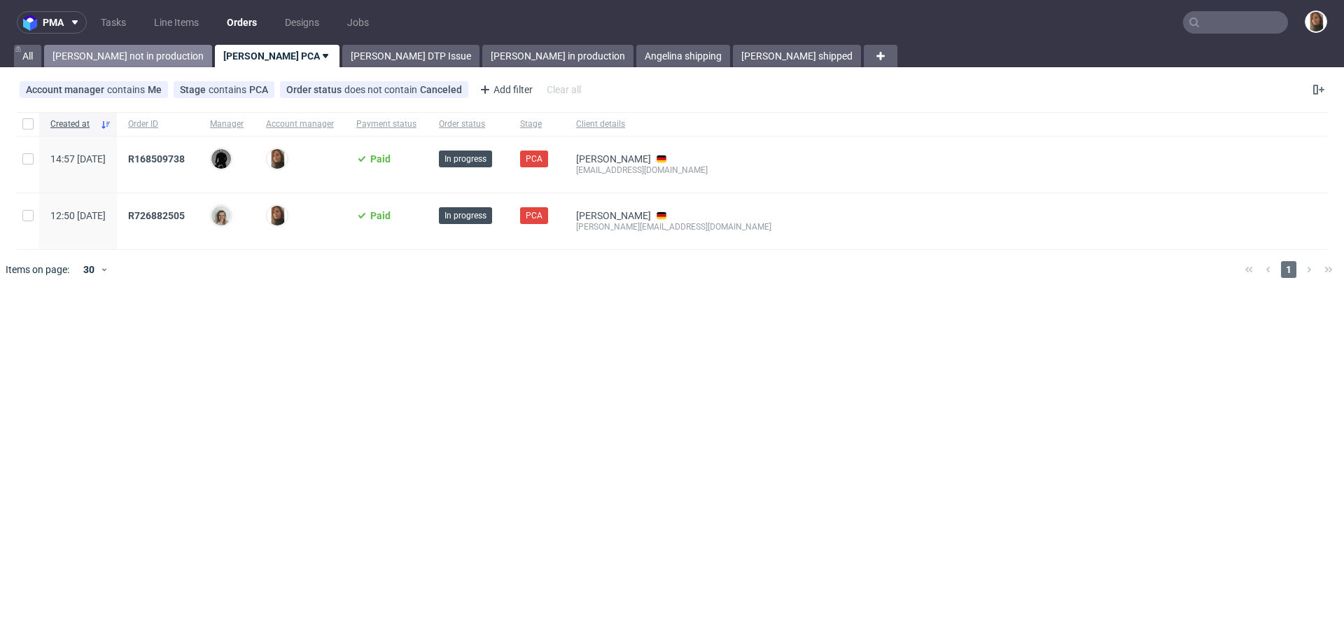
click at [129, 54] on link "Angelina not in production" at bounding box center [128, 56] width 168 height 22
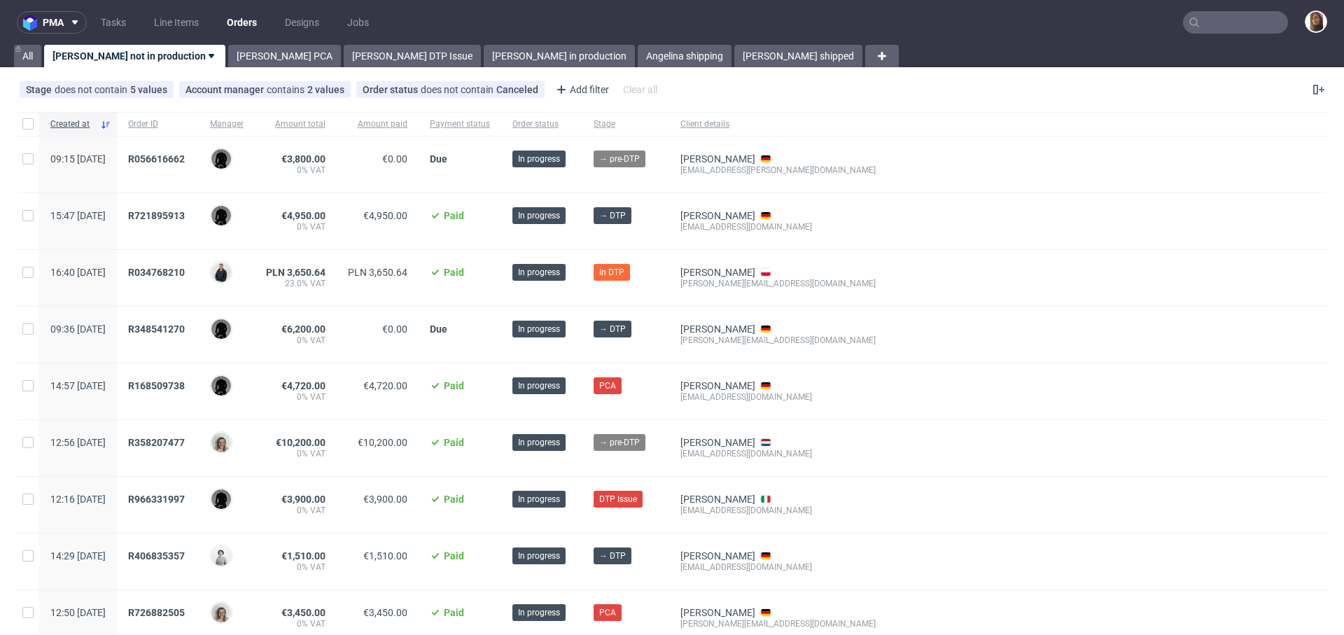
click at [898, 272] on div at bounding box center [1107, 278] width 440 height 56
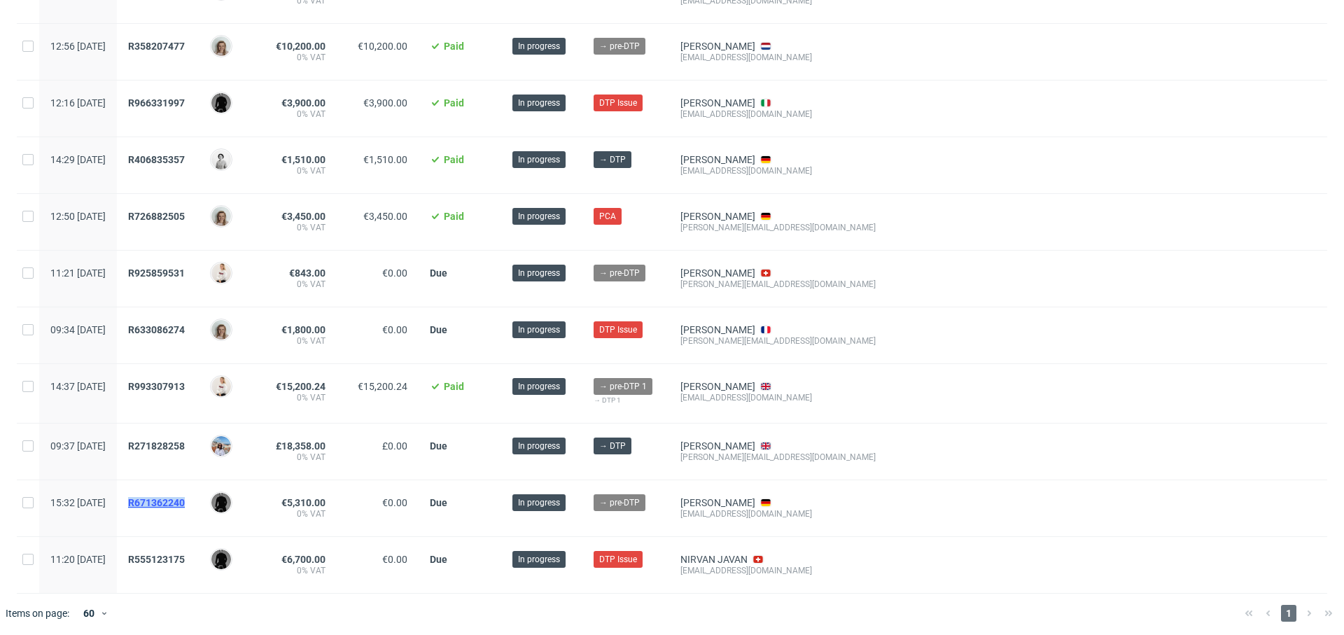
copy span "R671362240"
click at [185, 381] on span "R993307913" at bounding box center [156, 386] width 57 height 11
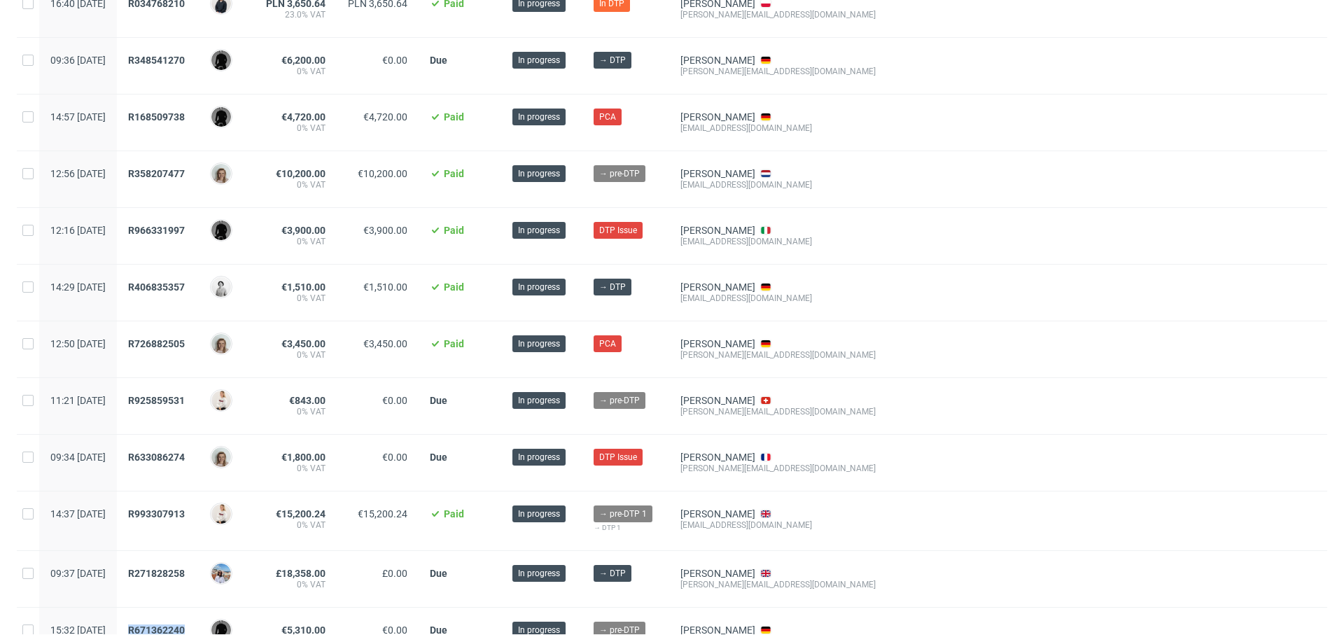
scroll to position [270, 0]
copy span "R925859531"
copy span "R406835357"
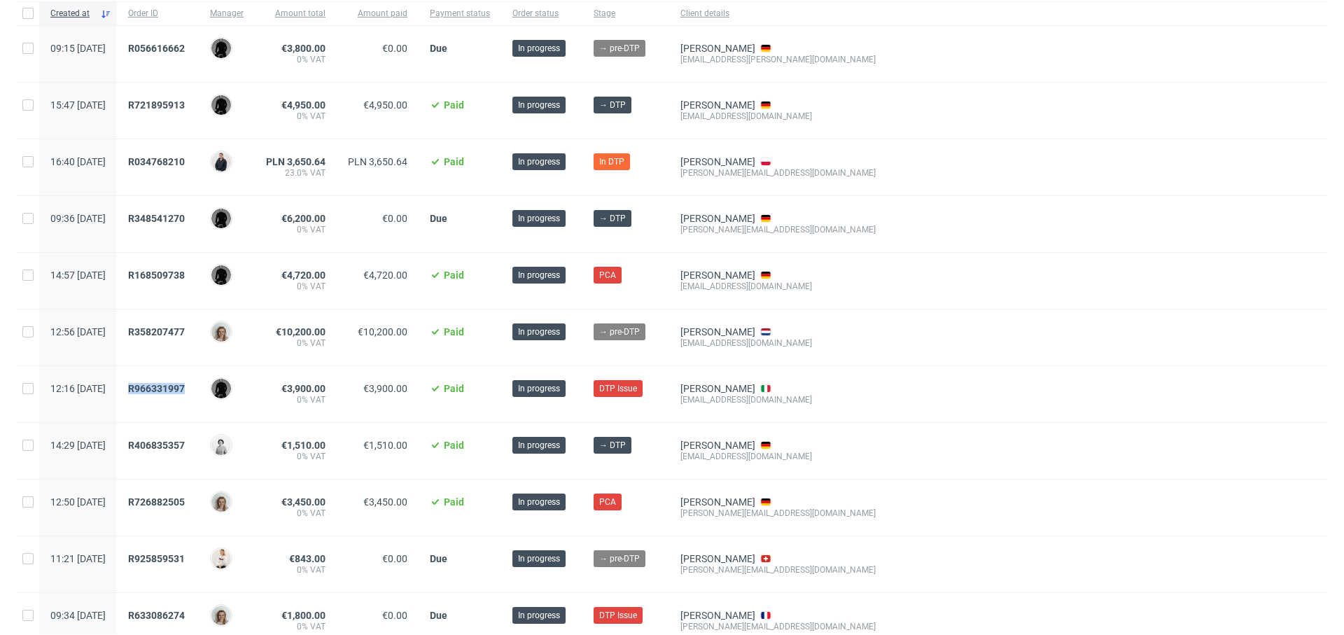
scroll to position [110, 0]
copy span "R358207477"
click at [185, 328] on span "R358207477" at bounding box center [156, 332] width 57 height 11
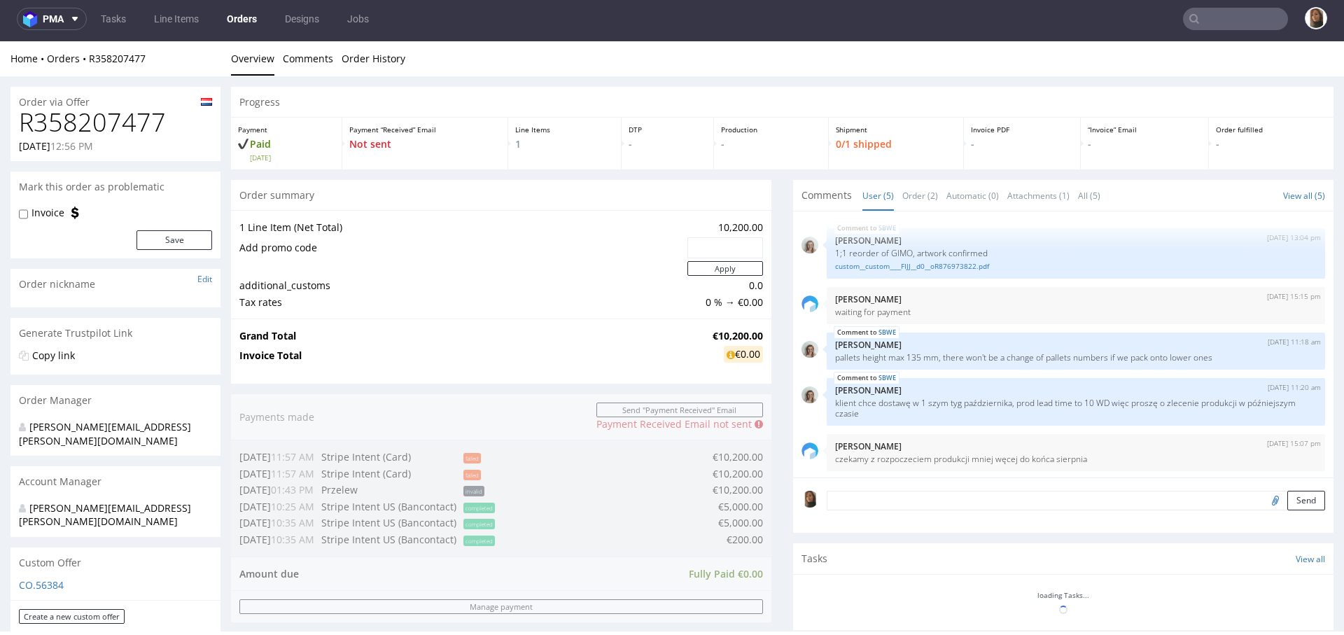
scroll to position [2, 0]
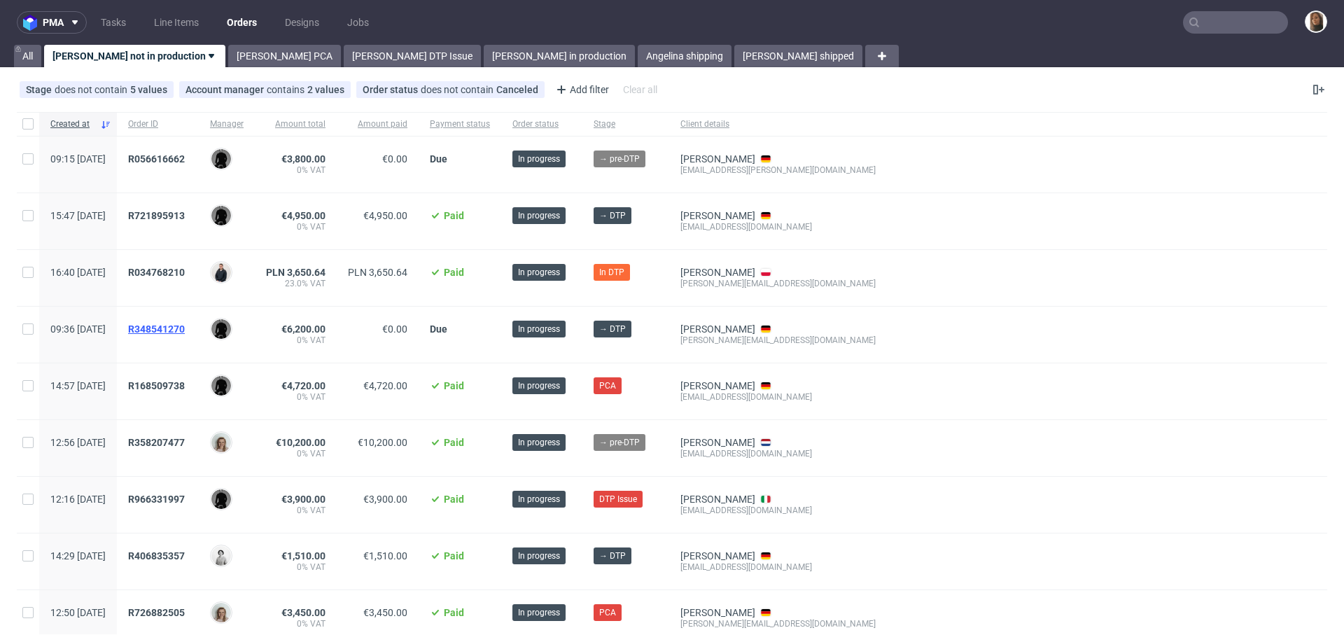
click at [185, 323] on span "R348541270" at bounding box center [156, 328] width 57 height 11
click at [185, 217] on span "R721895913" at bounding box center [156, 215] width 57 height 11
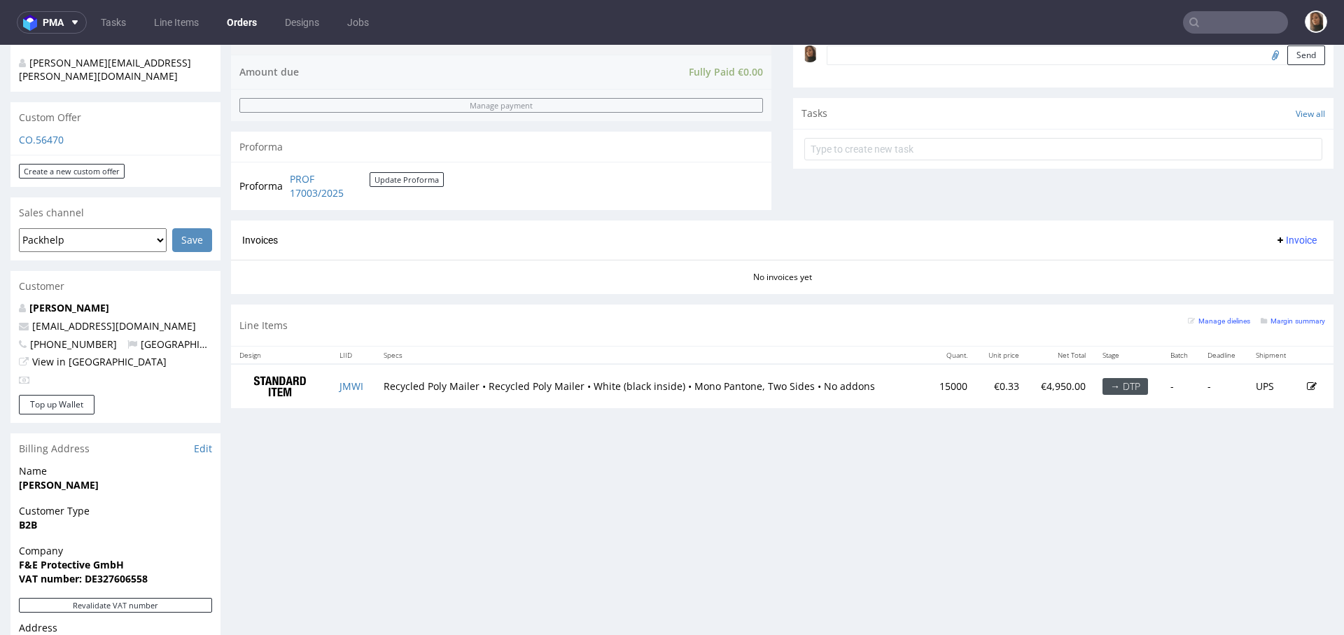
scroll to position [508, 0]
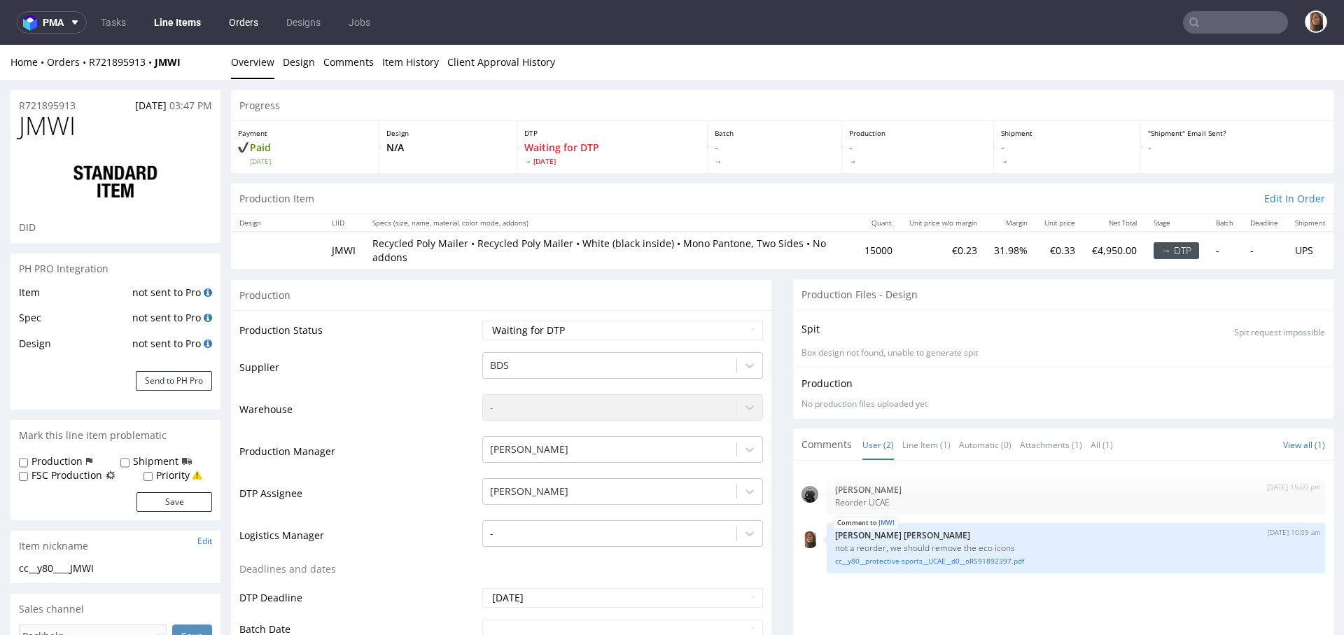
click at [244, 21] on link "Orders" at bounding box center [244, 22] width 46 height 22
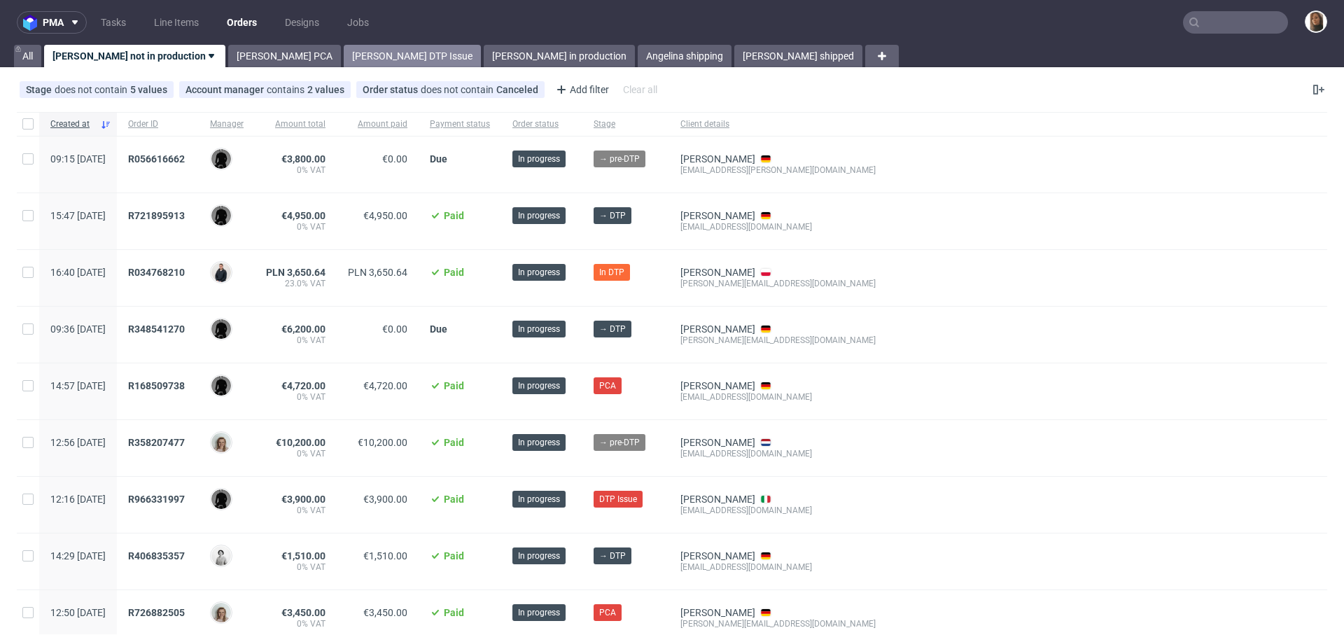
click at [344, 55] on link "Angelina DTP Issue" at bounding box center [412, 56] width 137 height 22
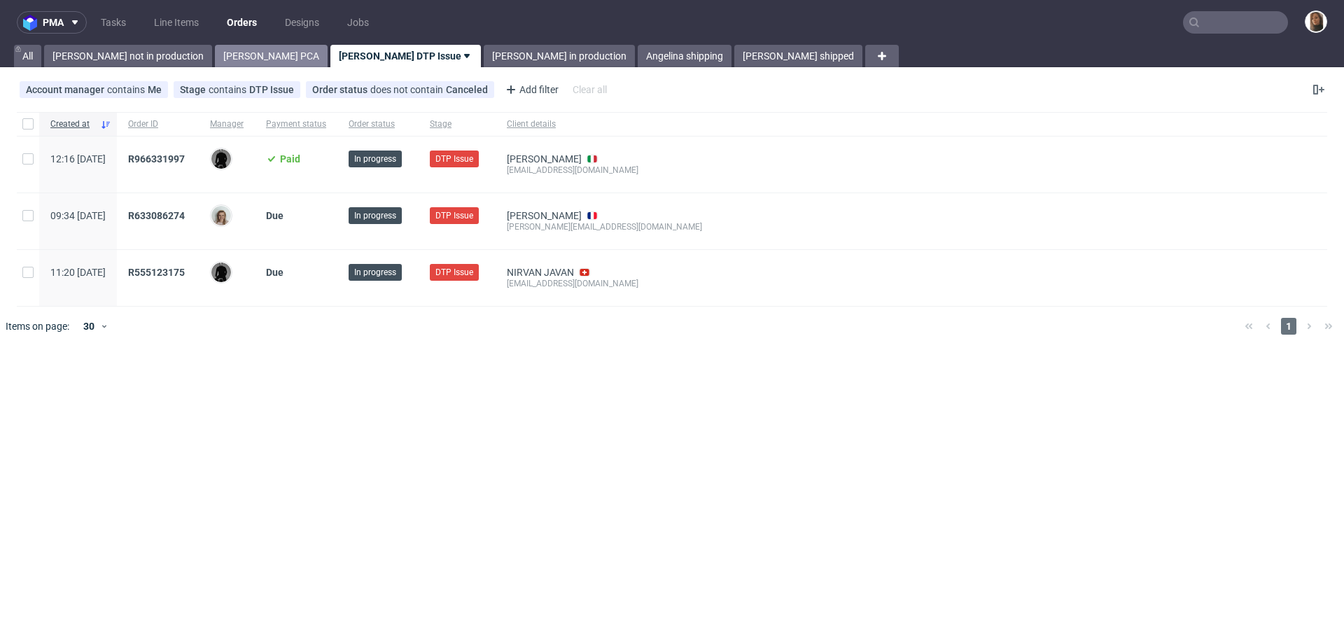
click at [215, 53] on link "Angelina PCA" at bounding box center [271, 56] width 113 height 22
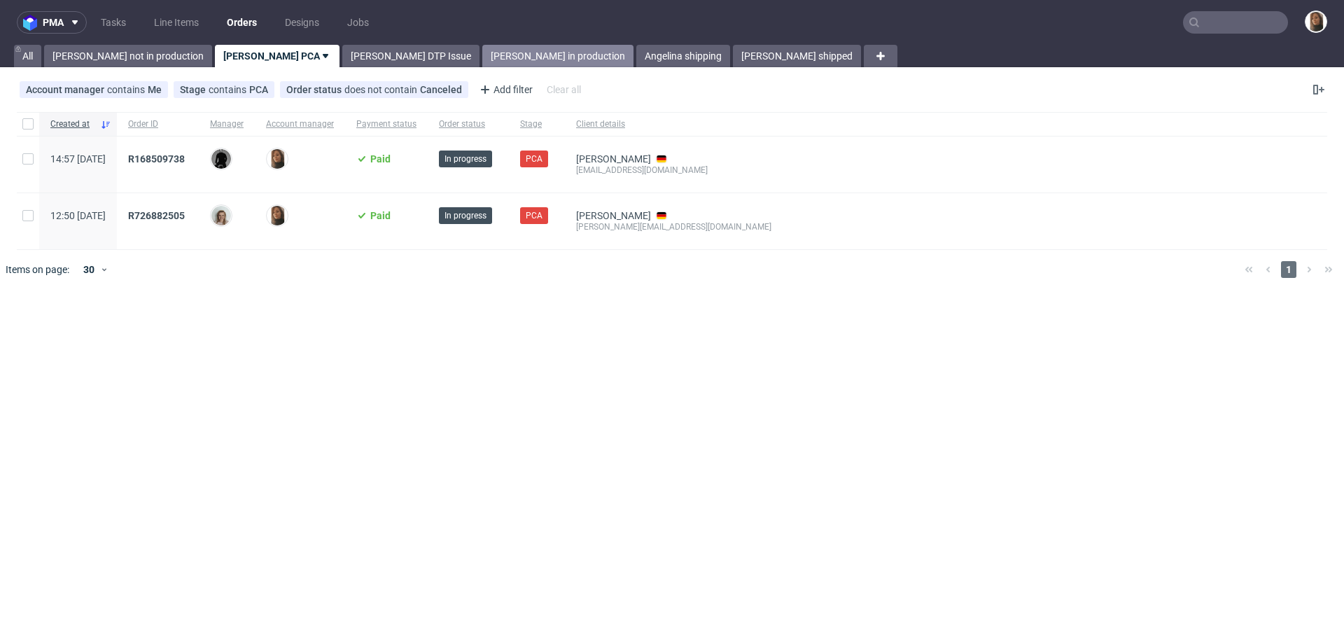
click at [482, 59] on link "Angelina in production" at bounding box center [557, 56] width 151 height 22
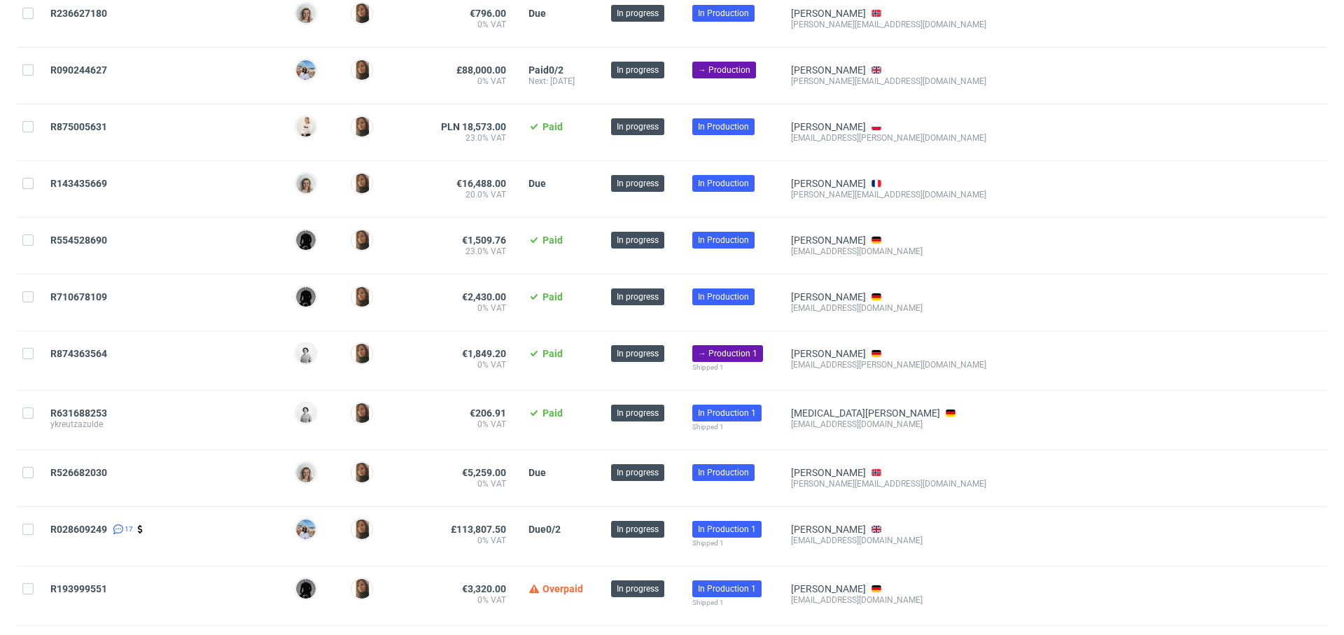
scroll to position [1378, 0]
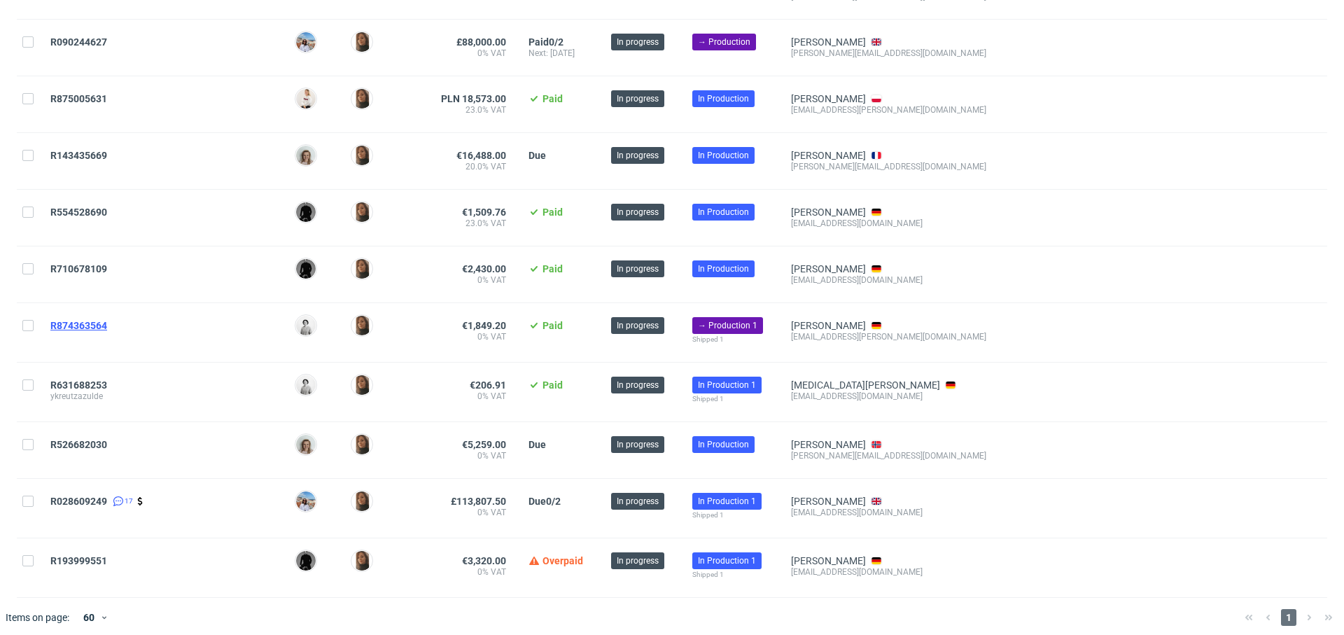
click at [92, 320] on span "R874363564" at bounding box center [78, 325] width 57 height 11
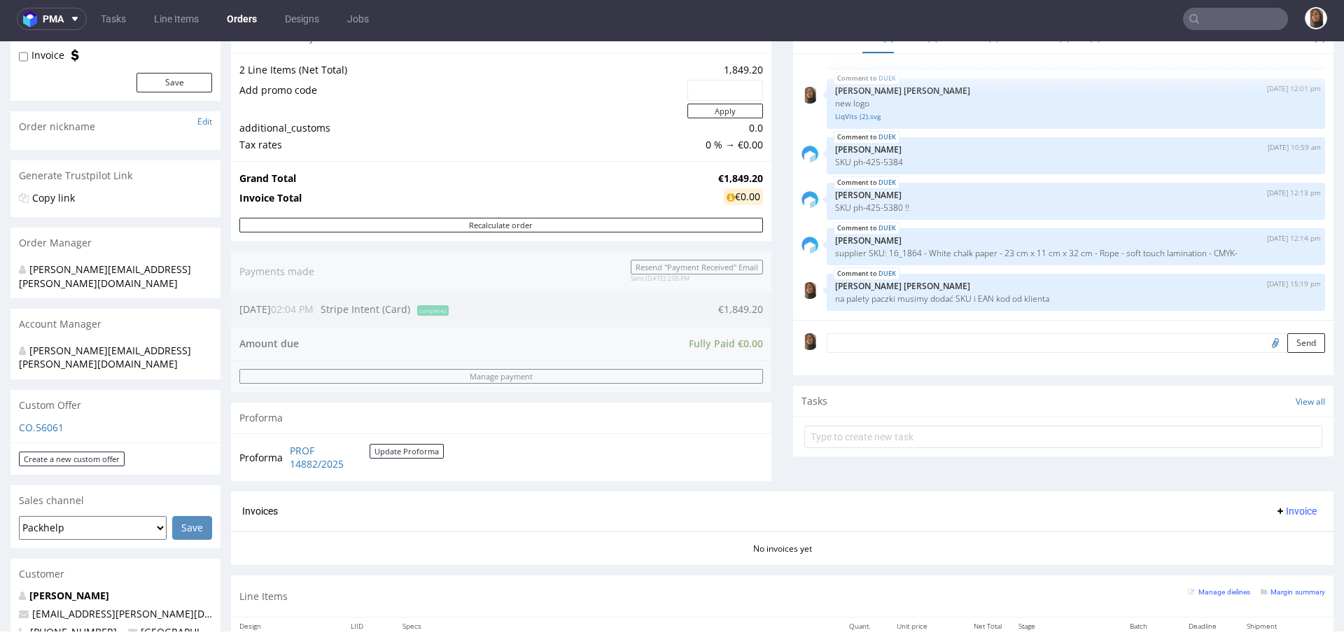
scroll to position [567, 0]
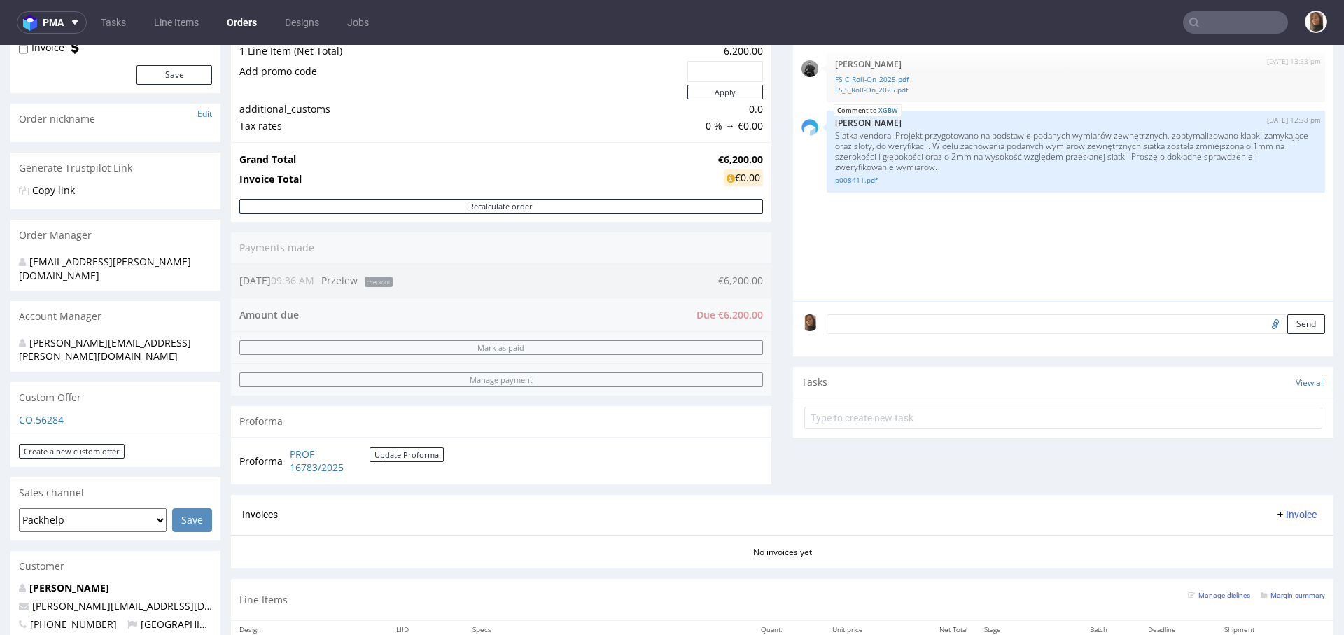
scroll to position [368, 0]
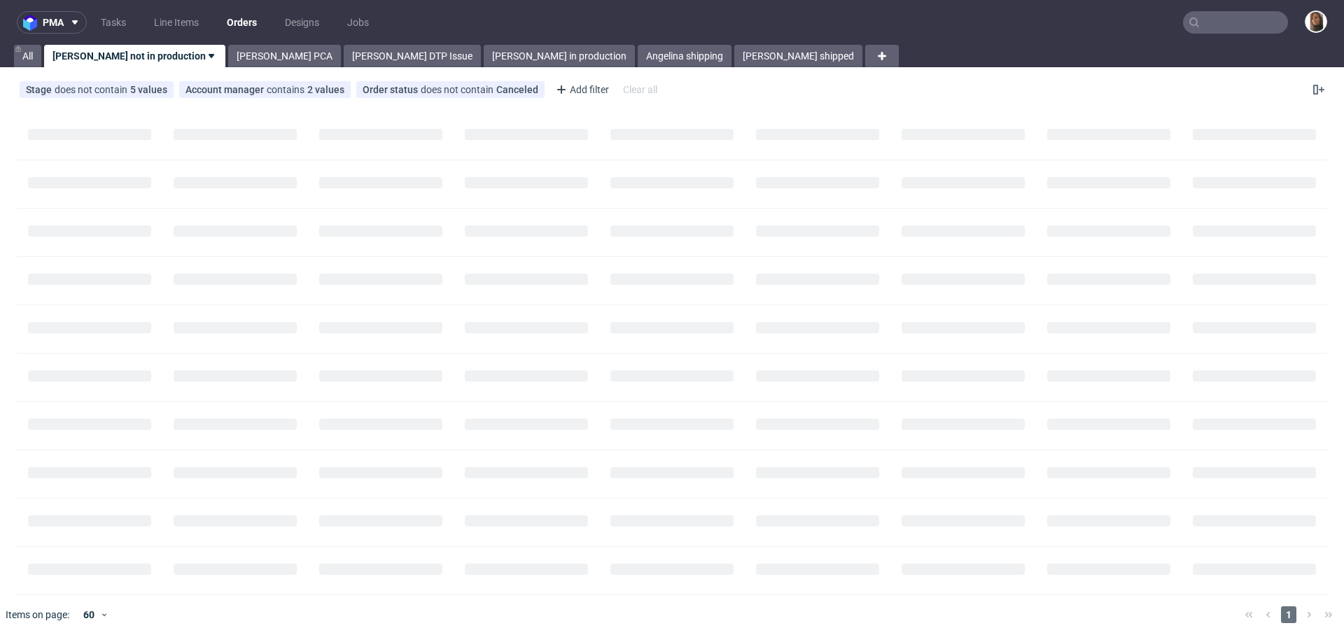
click at [1208, 16] on input "text" at bounding box center [1235, 22] width 105 height 22
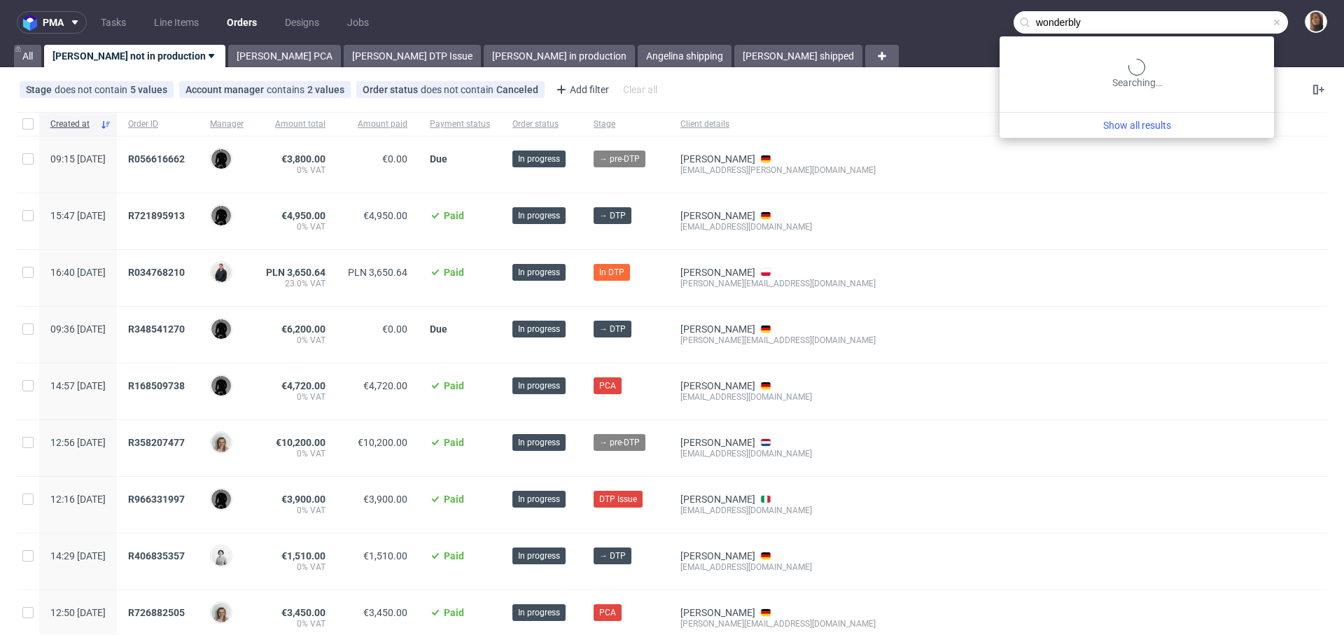
type input "wonderbly"
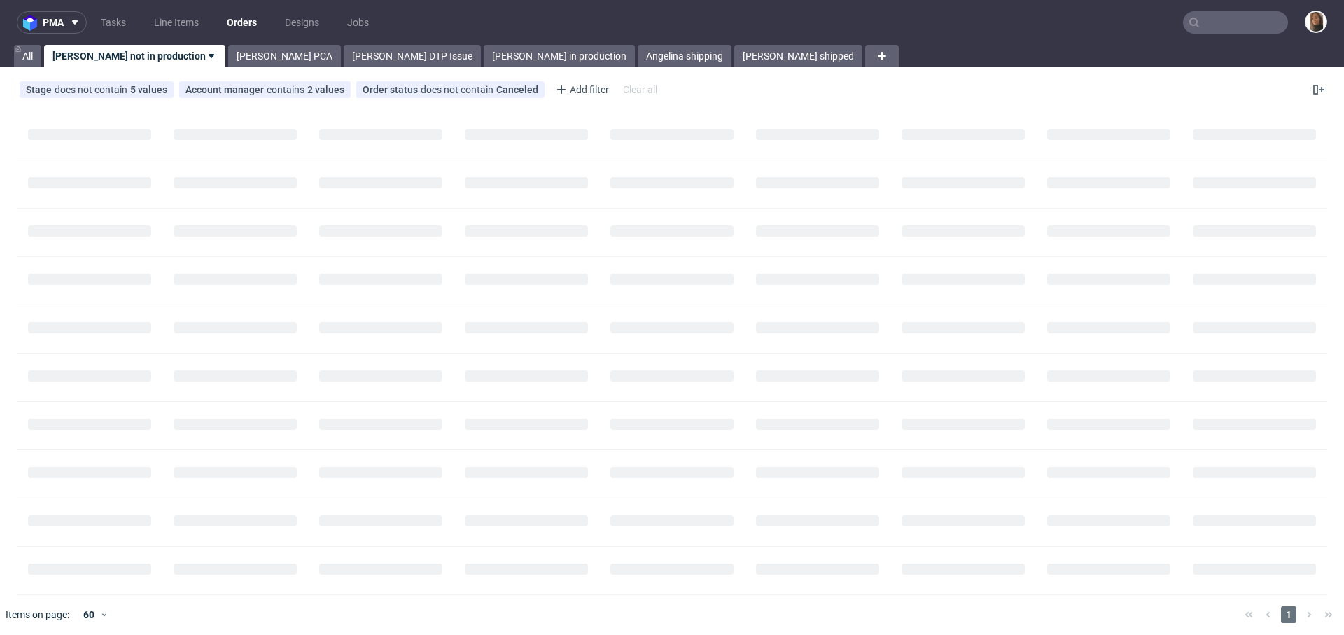
click at [1258, 18] on input "text" at bounding box center [1235, 22] width 105 height 22
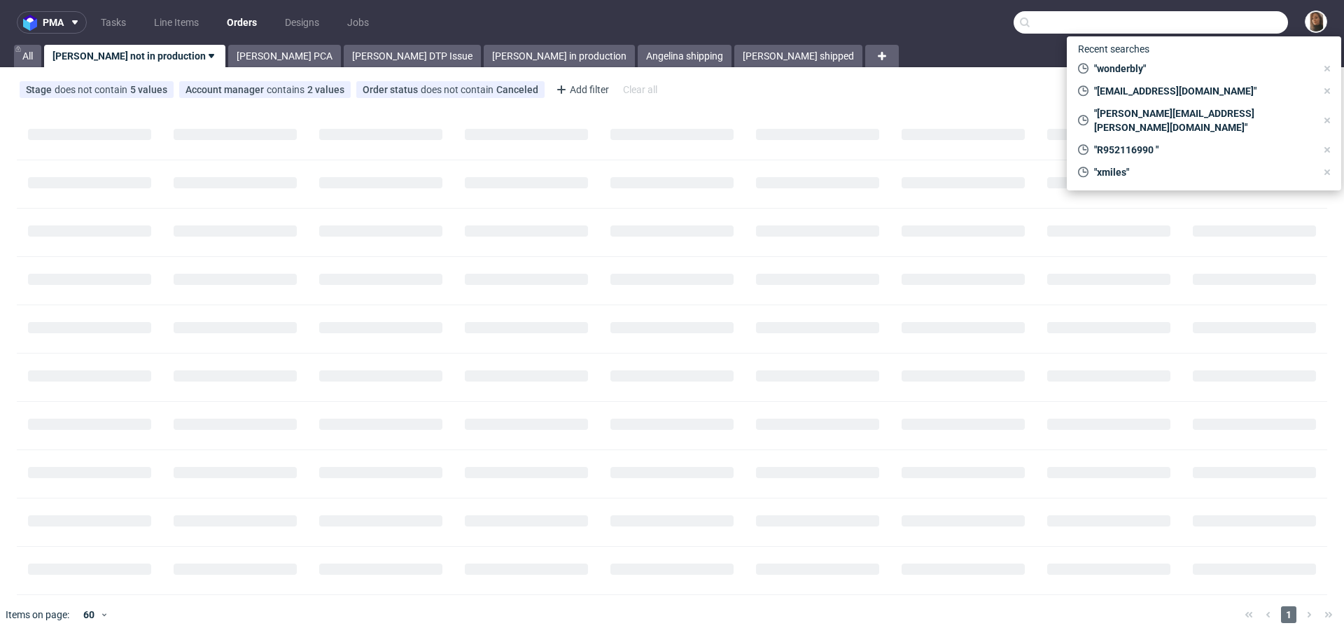
paste input "[PERSON_NAME]"
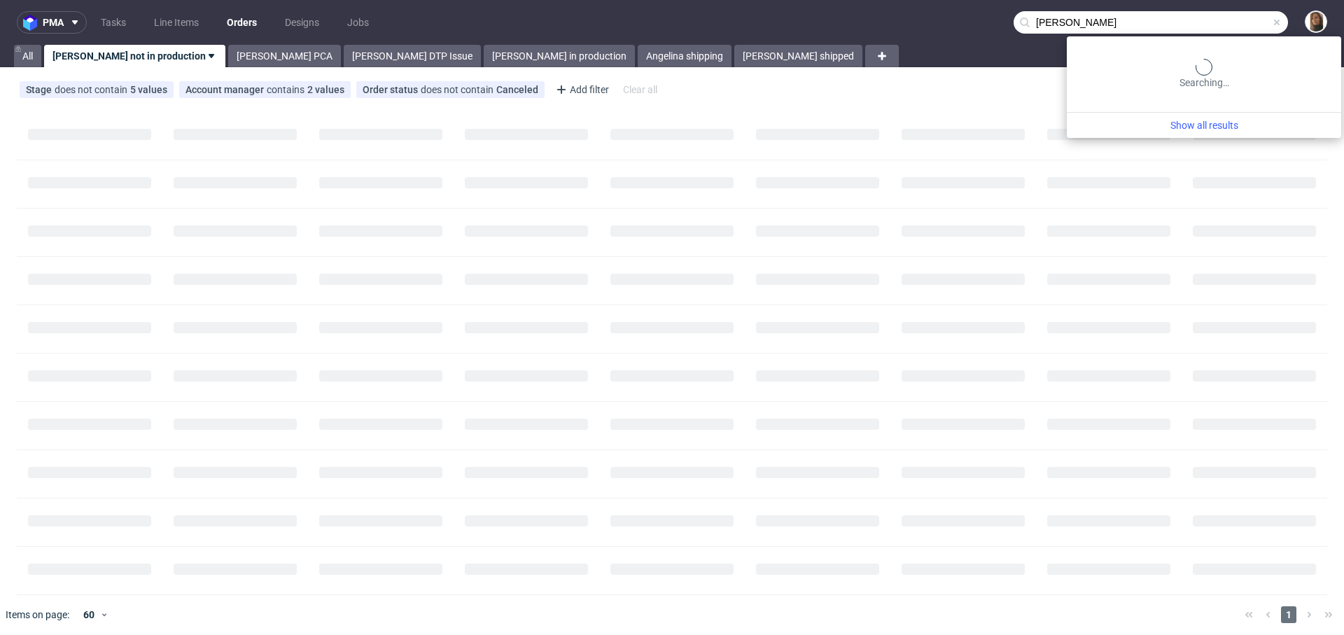
type input "[PERSON_NAME]"
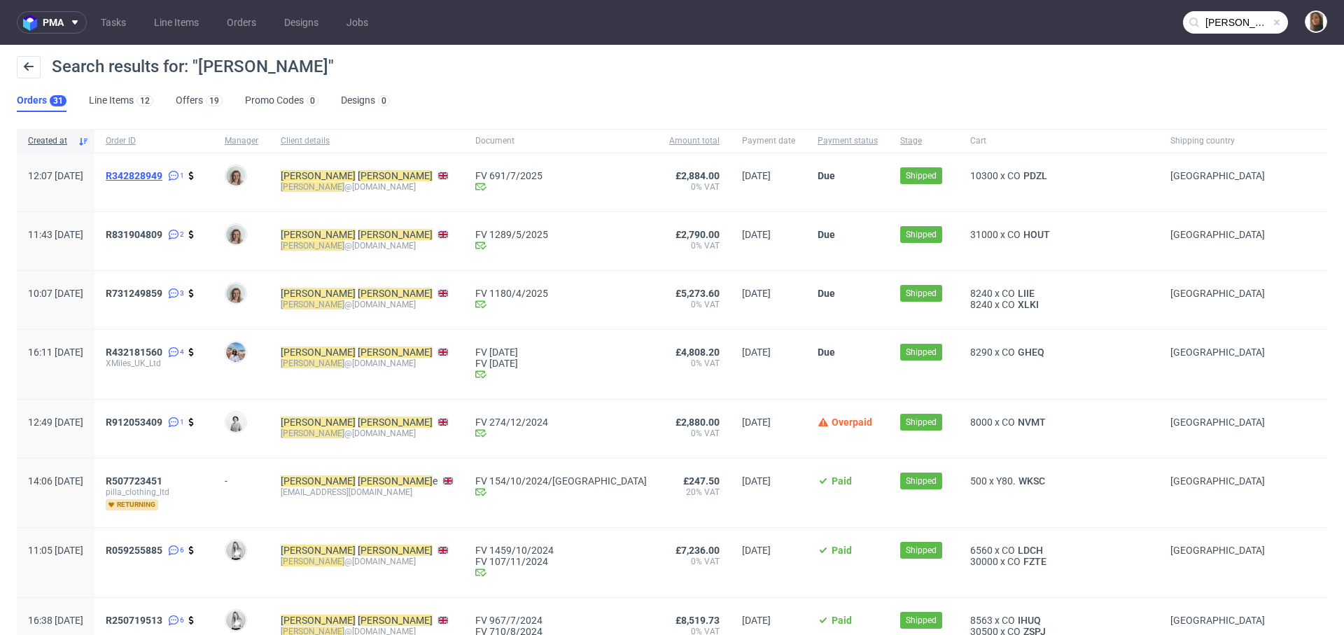
click at [162, 174] on span "R342828949" at bounding box center [134, 175] width 57 height 11
click at [162, 230] on span "R831904809" at bounding box center [134, 234] width 57 height 11
click at [162, 292] on span "R731249859" at bounding box center [134, 293] width 57 height 11
click at [162, 350] on span "R432181560" at bounding box center [134, 352] width 57 height 11
click at [162, 419] on span "R912053409" at bounding box center [134, 422] width 57 height 11
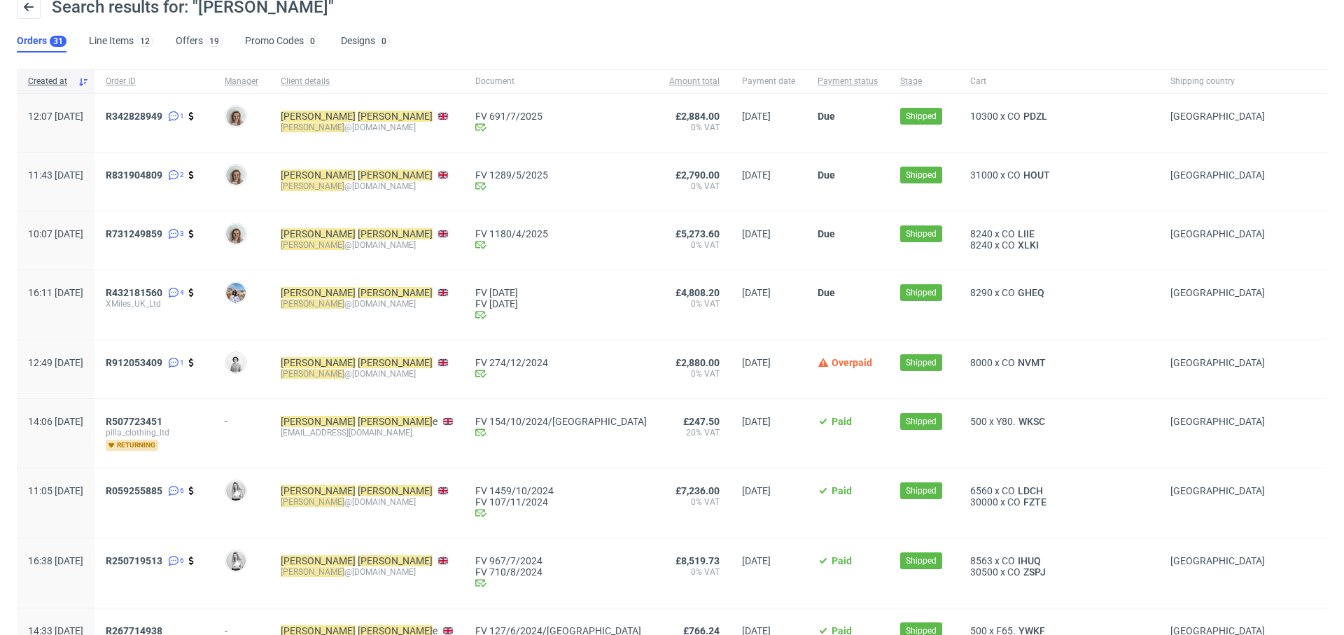
scroll to position [62, 0]
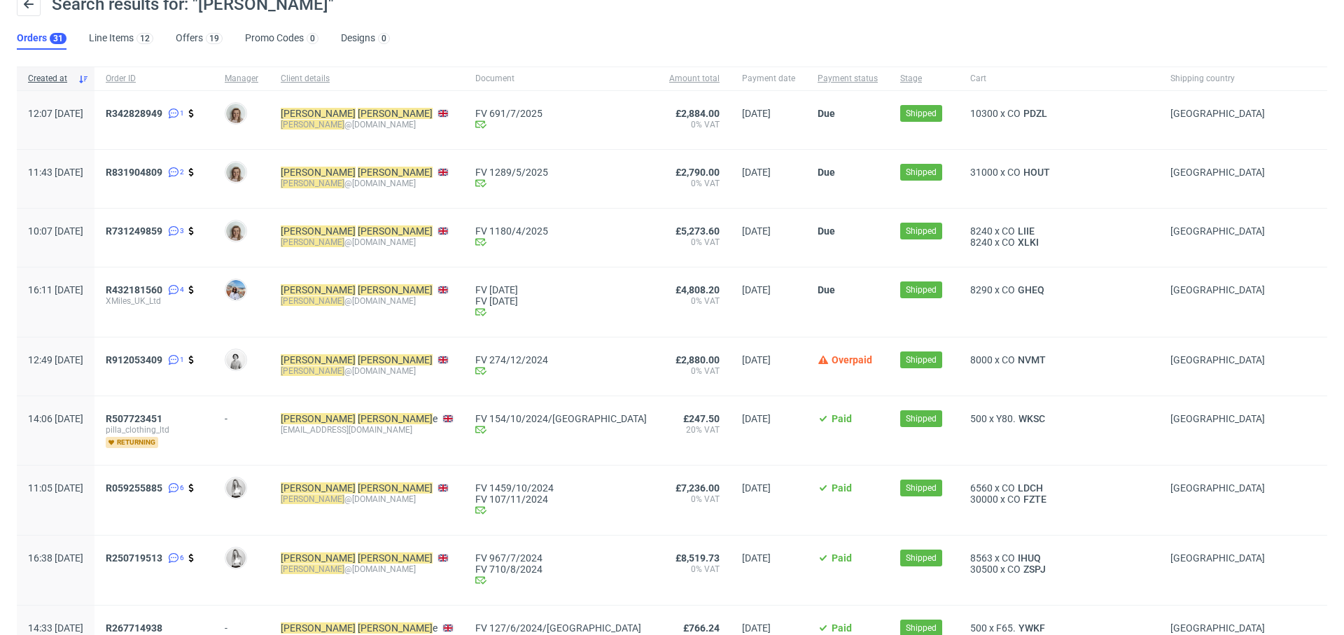
click at [181, 480] on div "R059255885 6" at bounding box center [154, 500] width 119 height 69
click at [162, 486] on span "R059255885" at bounding box center [134, 487] width 57 height 11
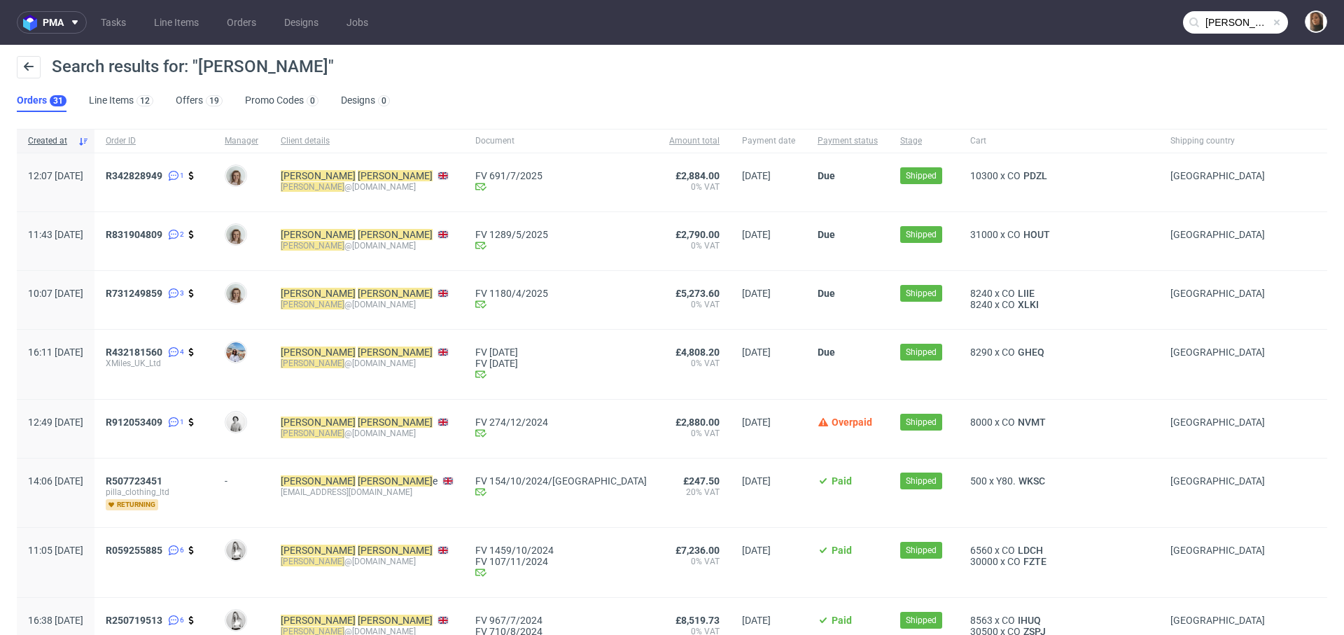
click at [729, 60] on div "Search results for: "Anthony Clark"" at bounding box center [672, 73] width 1310 height 34
click at [678, 95] on div "Search results for: "Anthony Clark" Orders 31 Line Items 12 Offers 19 Promo Cod…" at bounding box center [672, 84] width 1344 height 78
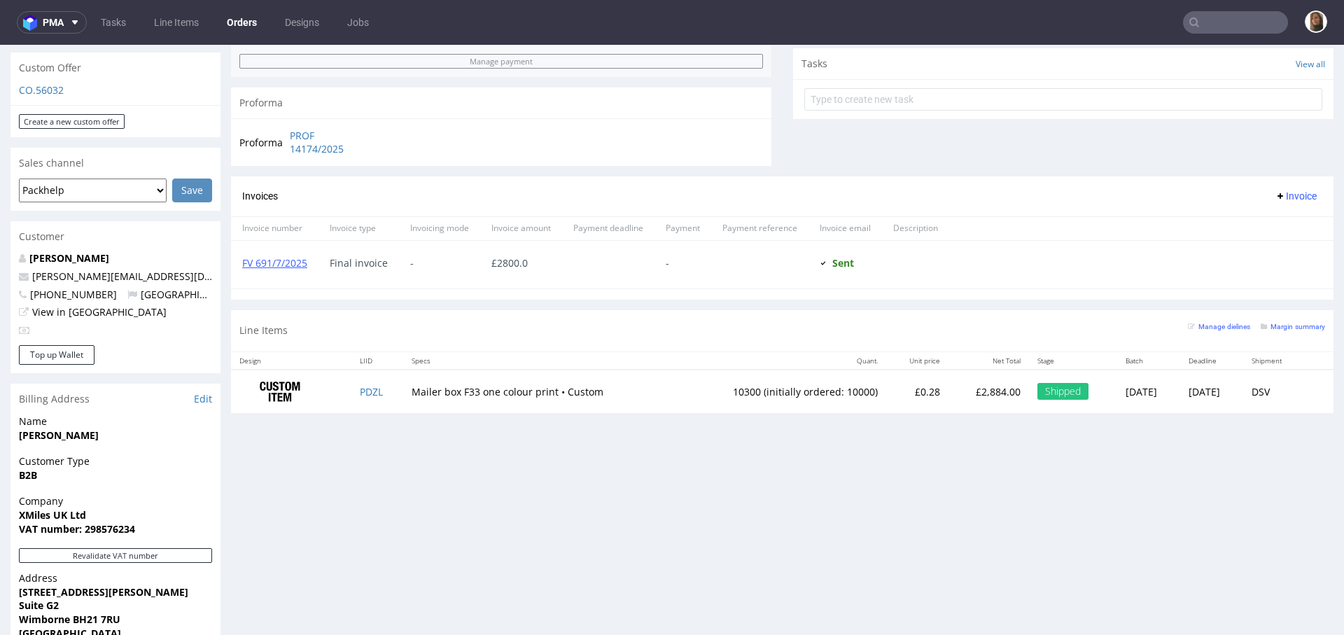
scroll to position [561, 0]
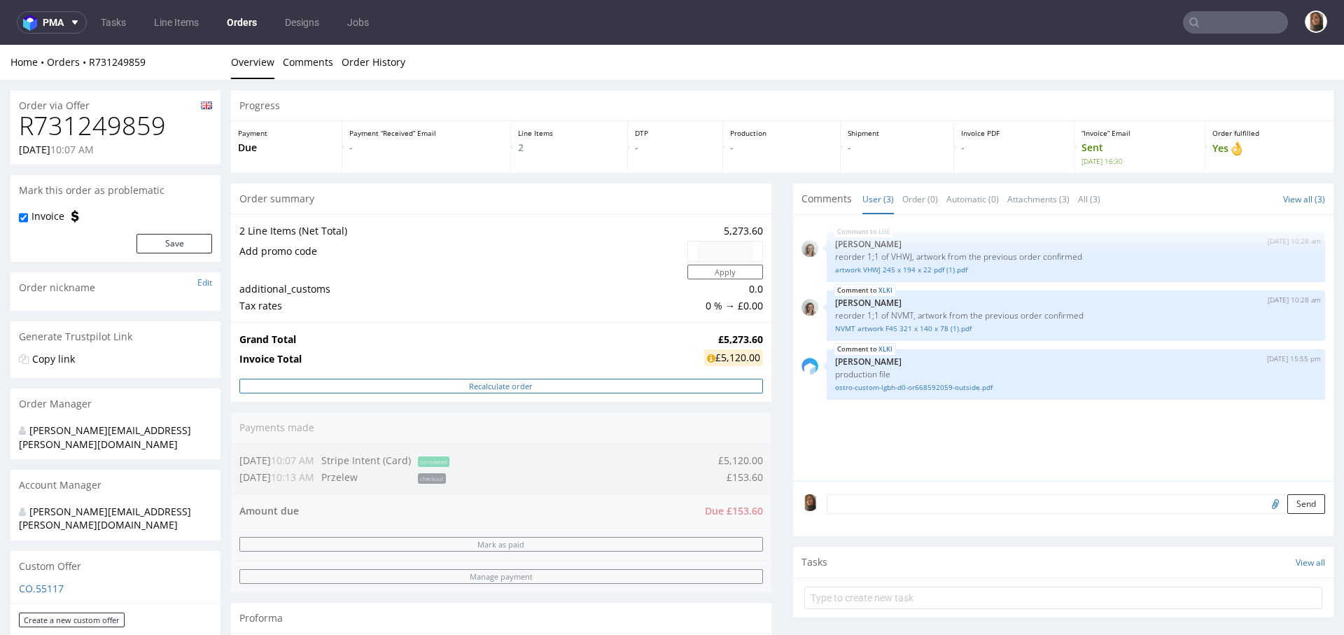
scroll to position [764, 0]
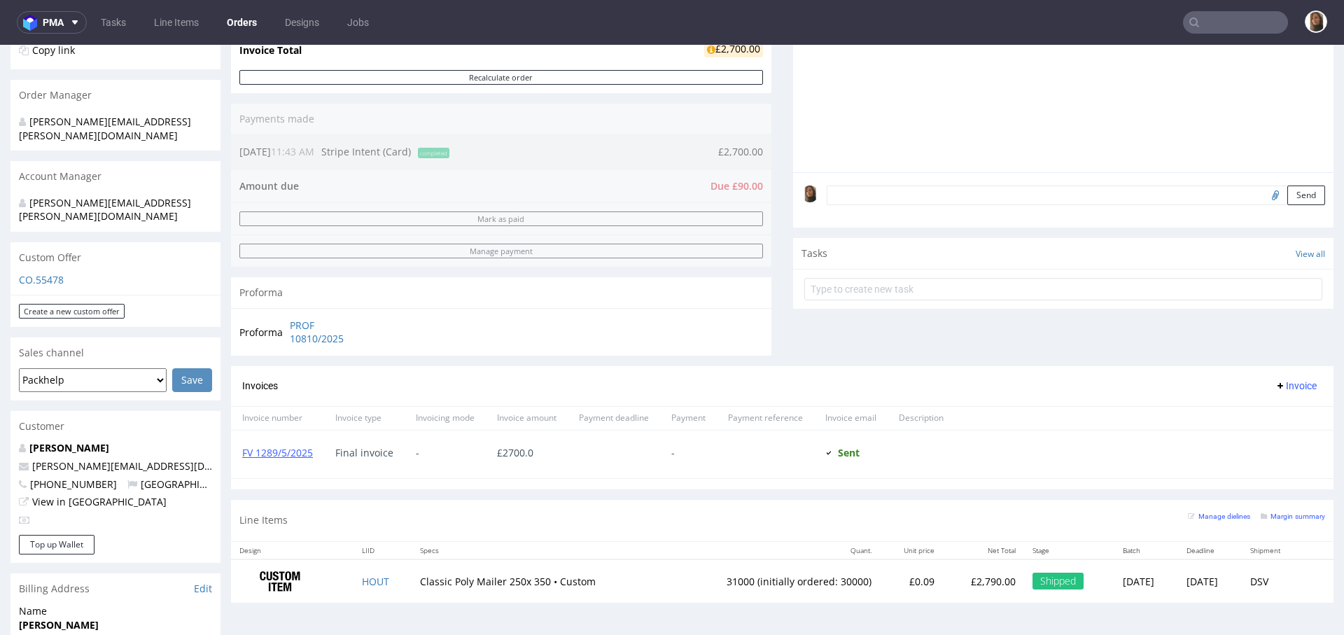
scroll to position [764, 0]
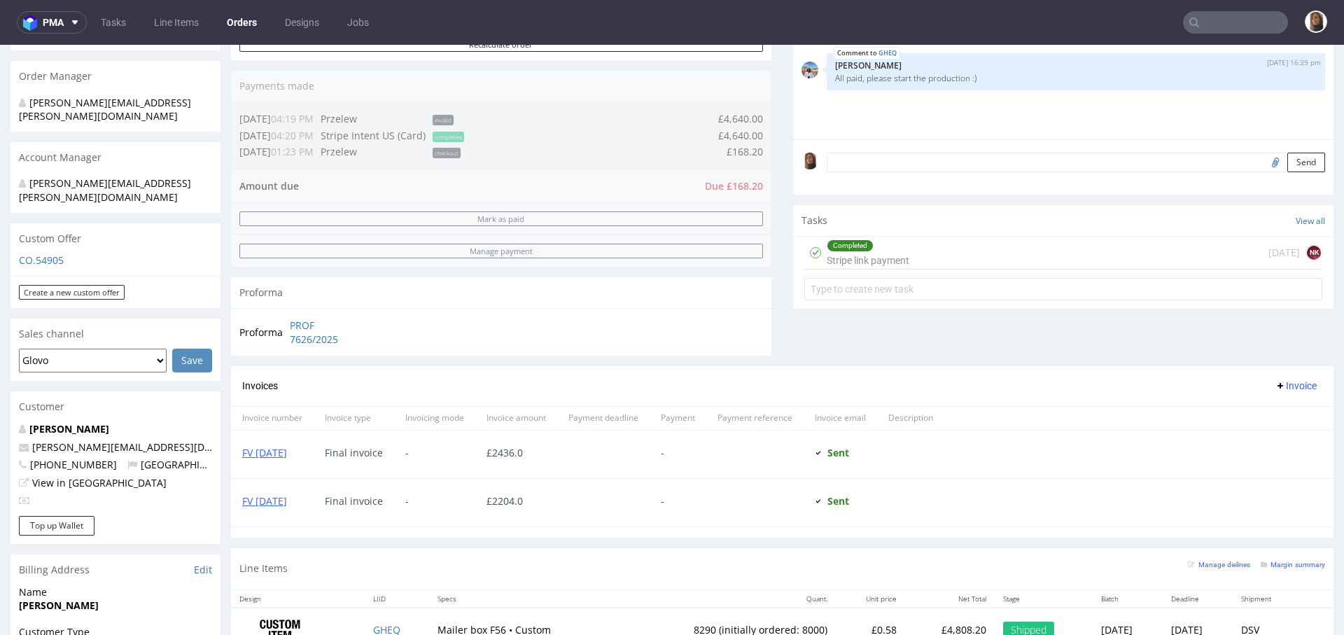
scroll to position [347, 0]
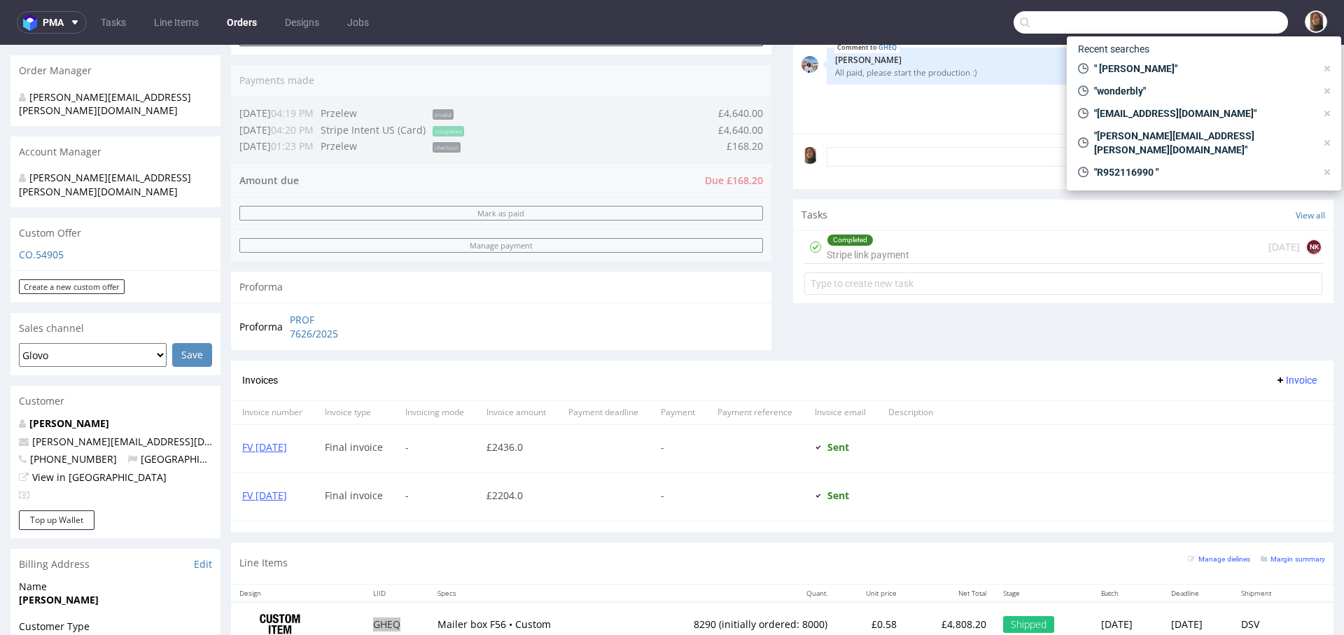
click at [1208, 17] on input "text" at bounding box center [1151, 22] width 274 height 22
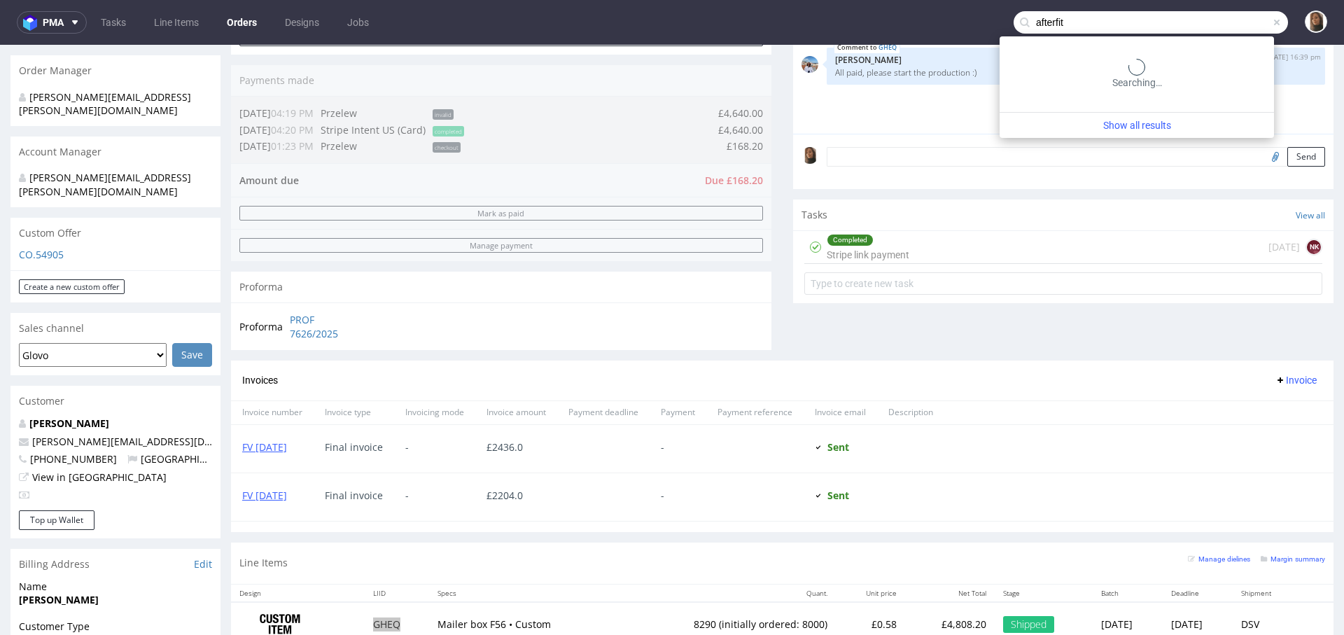
type input "afterfit"
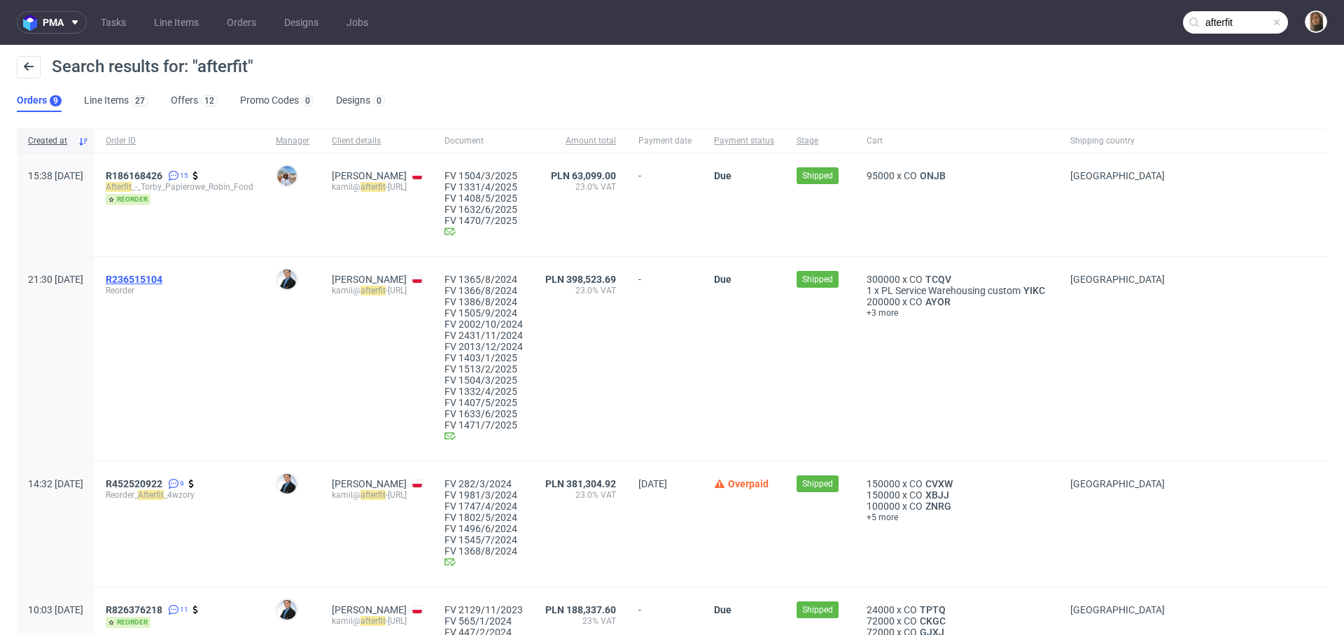
click at [162, 274] on span "R236515104" at bounding box center [134, 279] width 57 height 11
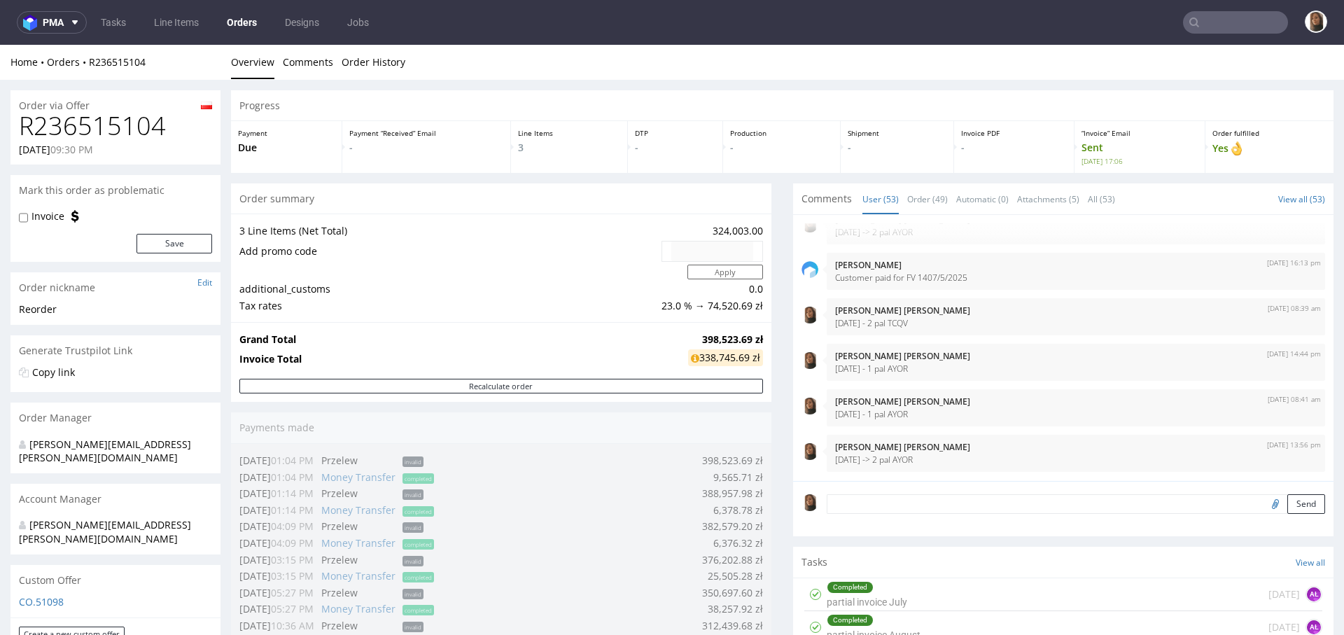
type input "afterfit"
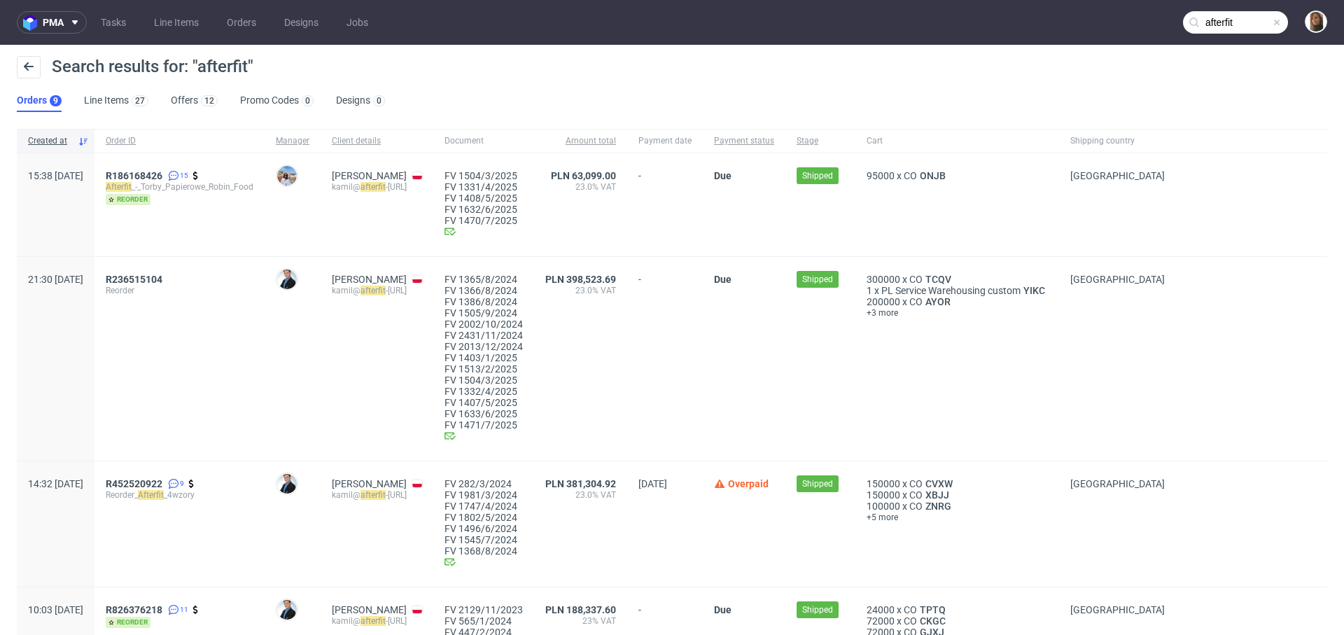
click at [718, 95] on div "Search results for: "afterfit" Orders 9 Line Items 27 Offers 12 Promo Codes 0 D…" at bounding box center [672, 84] width 1344 height 78
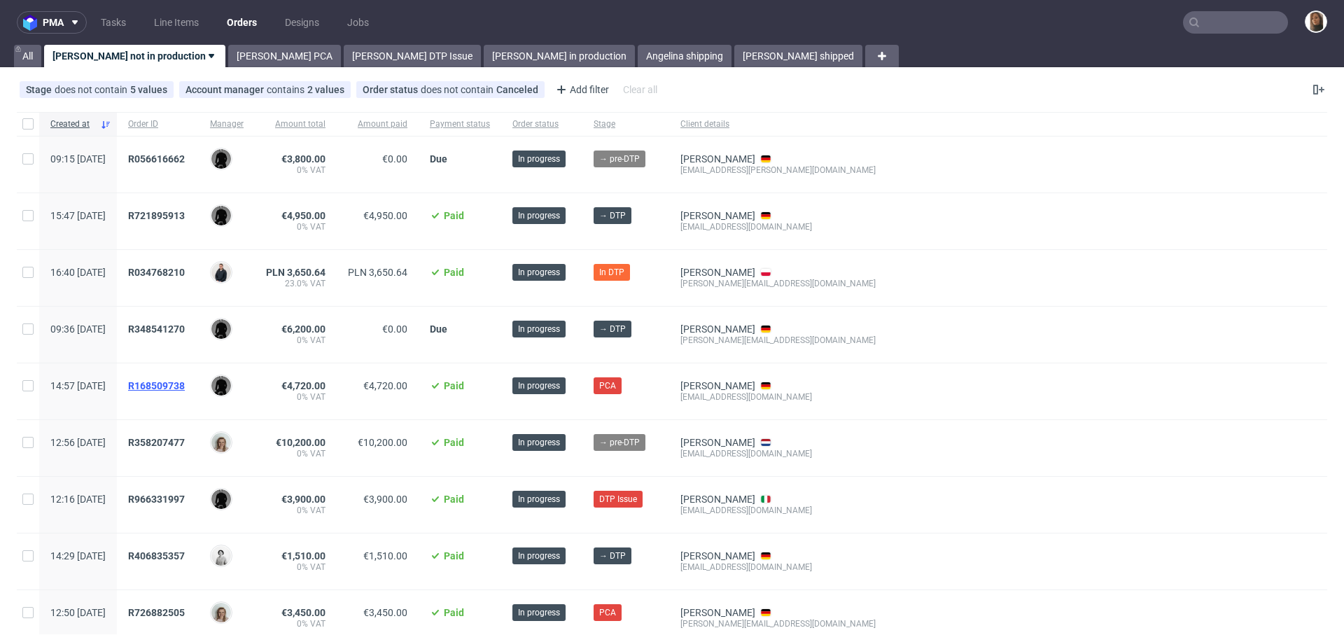
click at [185, 382] on span "R168509738" at bounding box center [156, 385] width 57 height 11
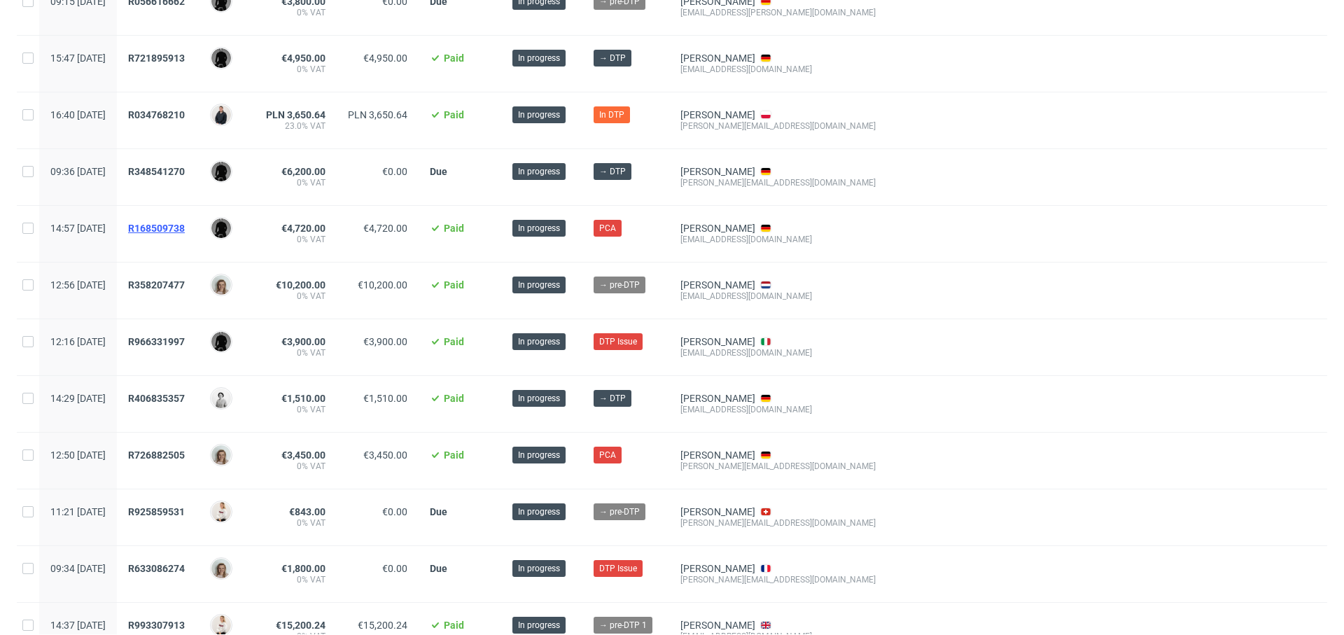
scroll to position [164, 0]
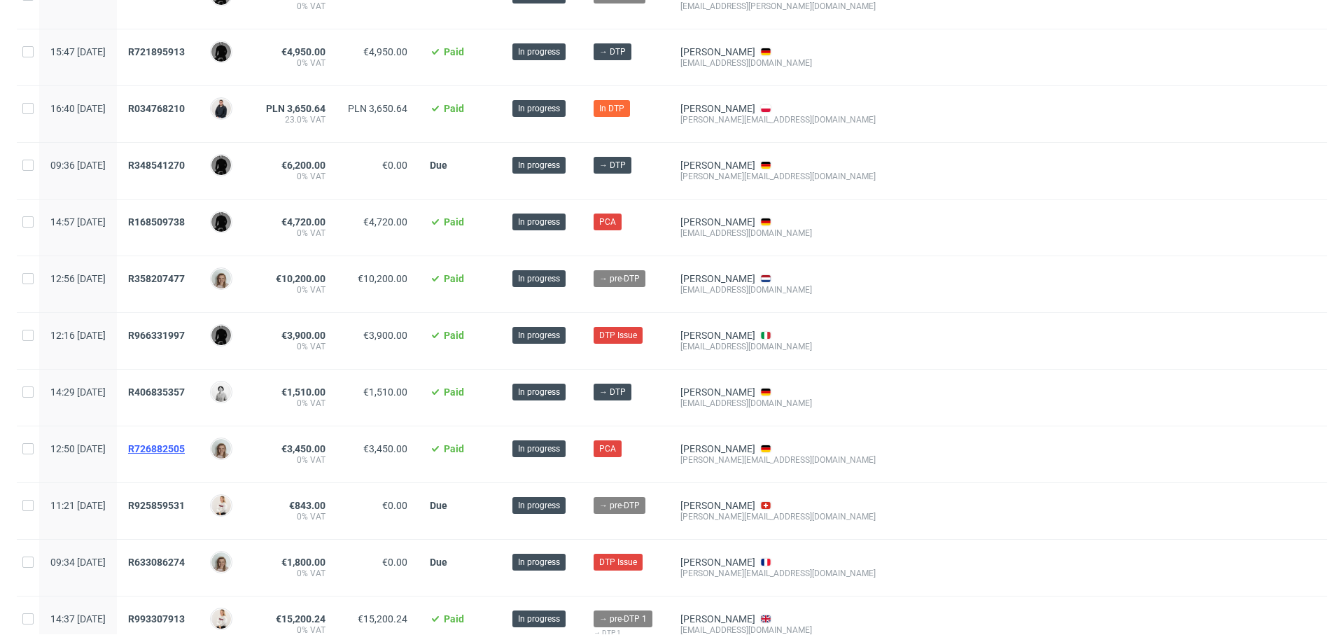
click at [185, 443] on span "R726882505" at bounding box center [156, 448] width 57 height 11
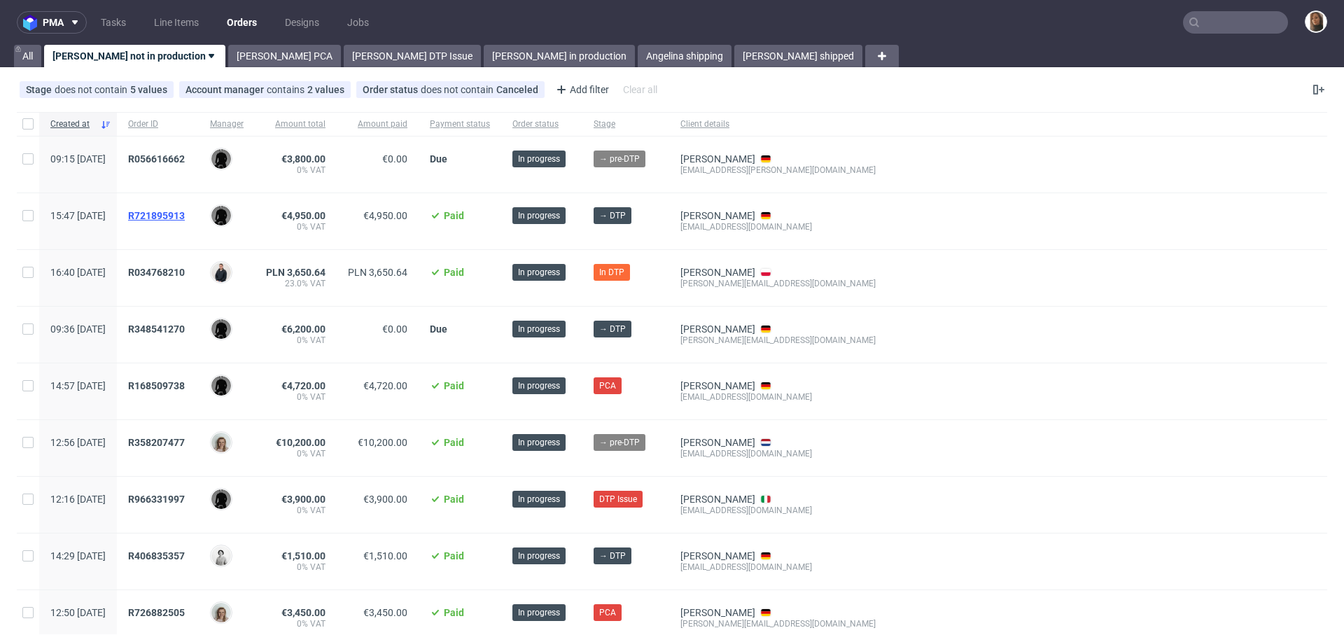
click at [185, 214] on span "R721895913" at bounding box center [156, 215] width 57 height 11
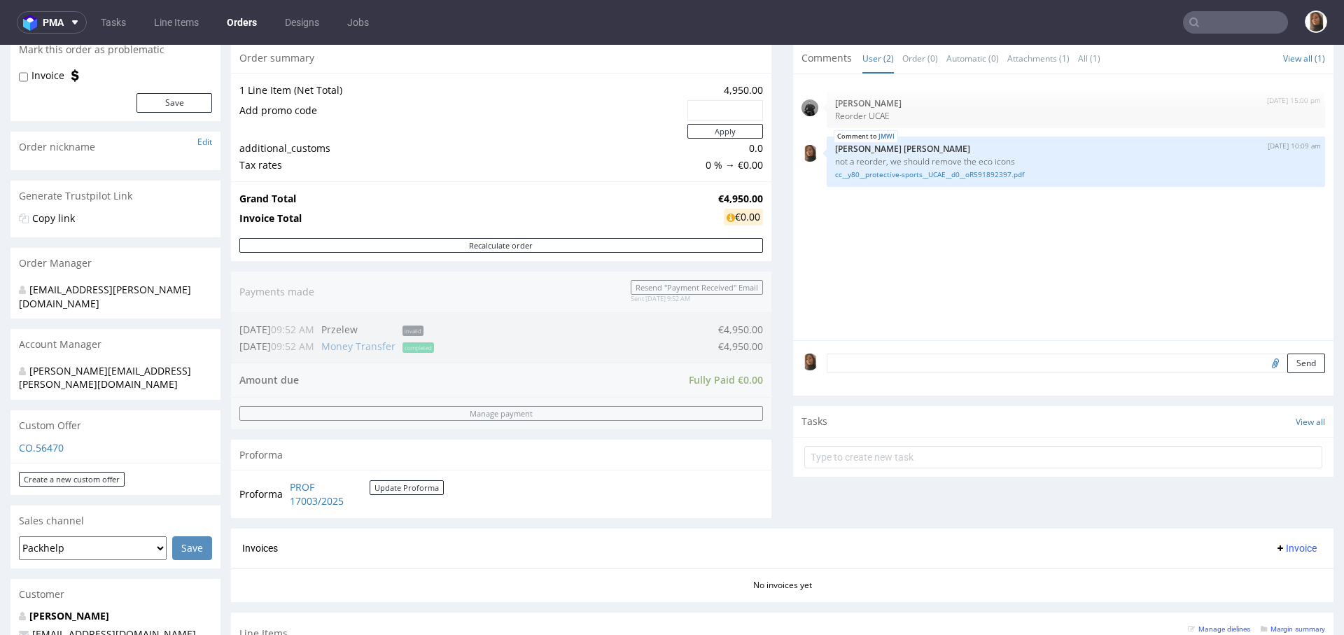
scroll to position [414, 0]
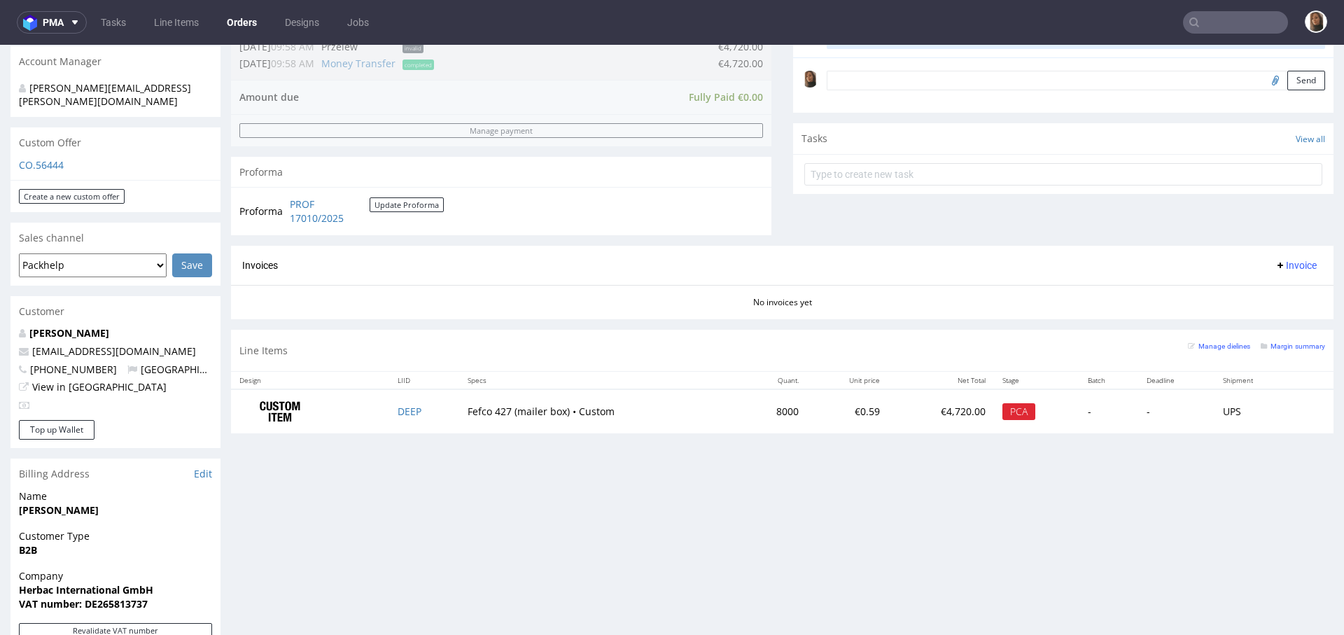
scroll to position [573, 0]
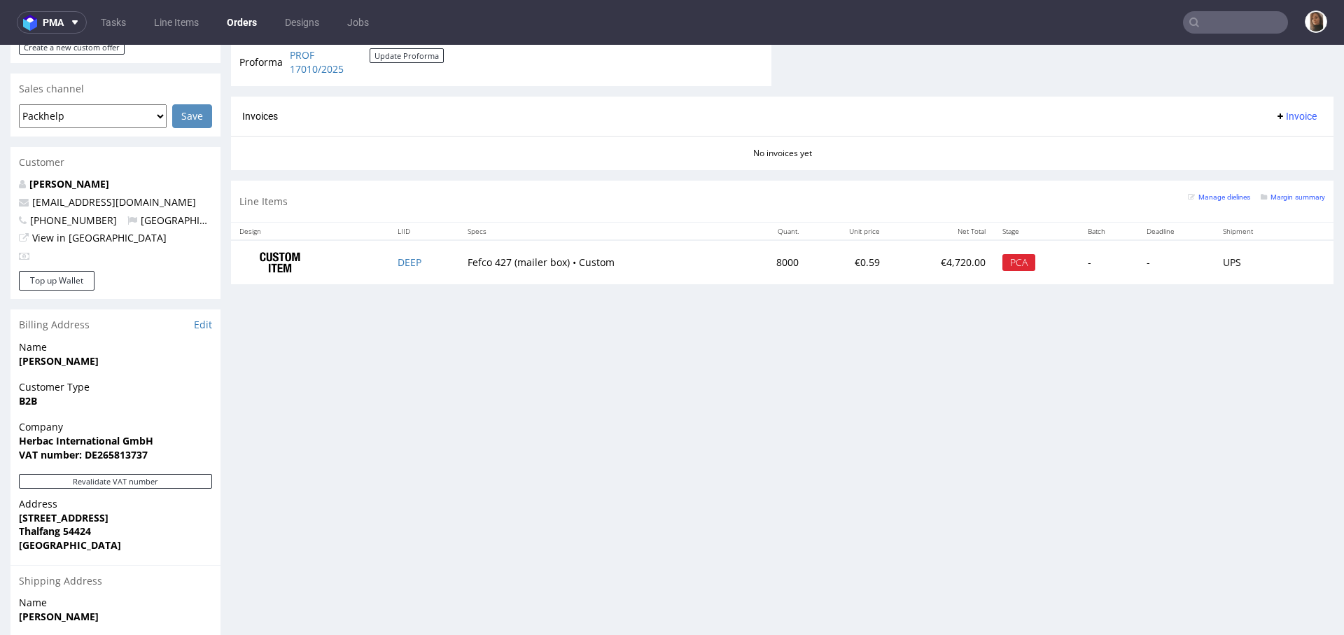
drag, startPoint x: 113, startPoint y: 154, endPoint x: 20, endPoint y: 153, distance: 93.1
click at [20, 177] on p "[PERSON_NAME]" at bounding box center [115, 184] width 193 height 14
copy strong "[PERSON_NAME]"
copy link "DEEP"
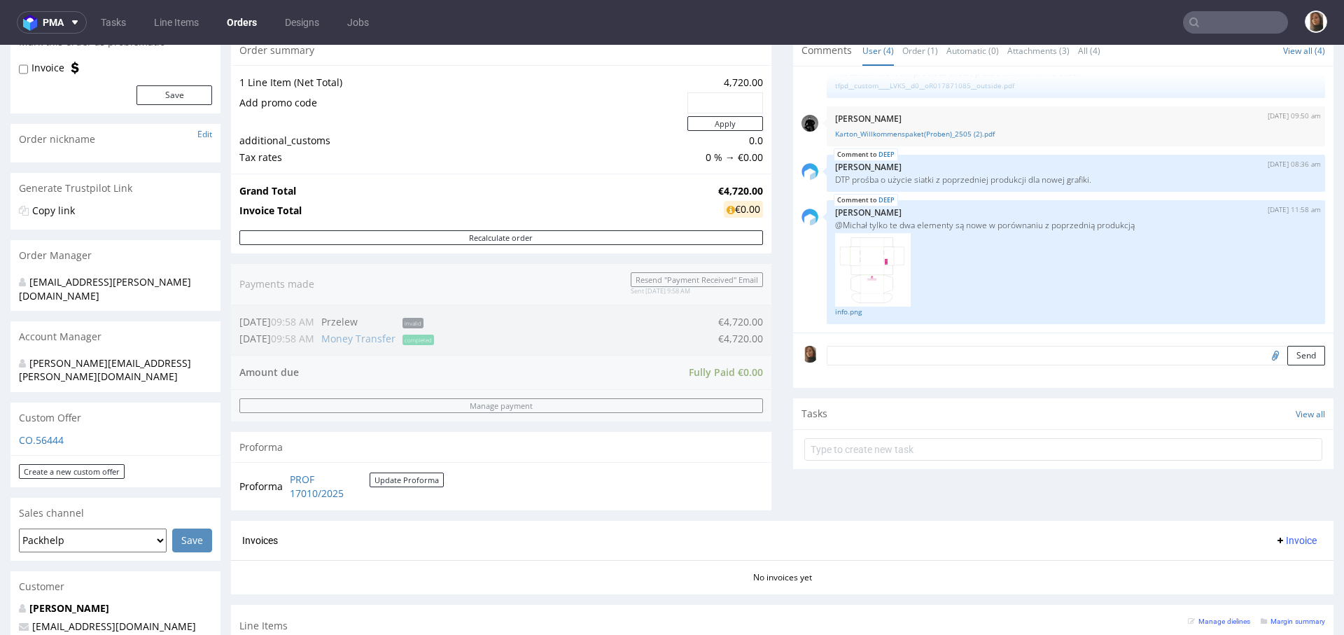
scroll to position [110, 0]
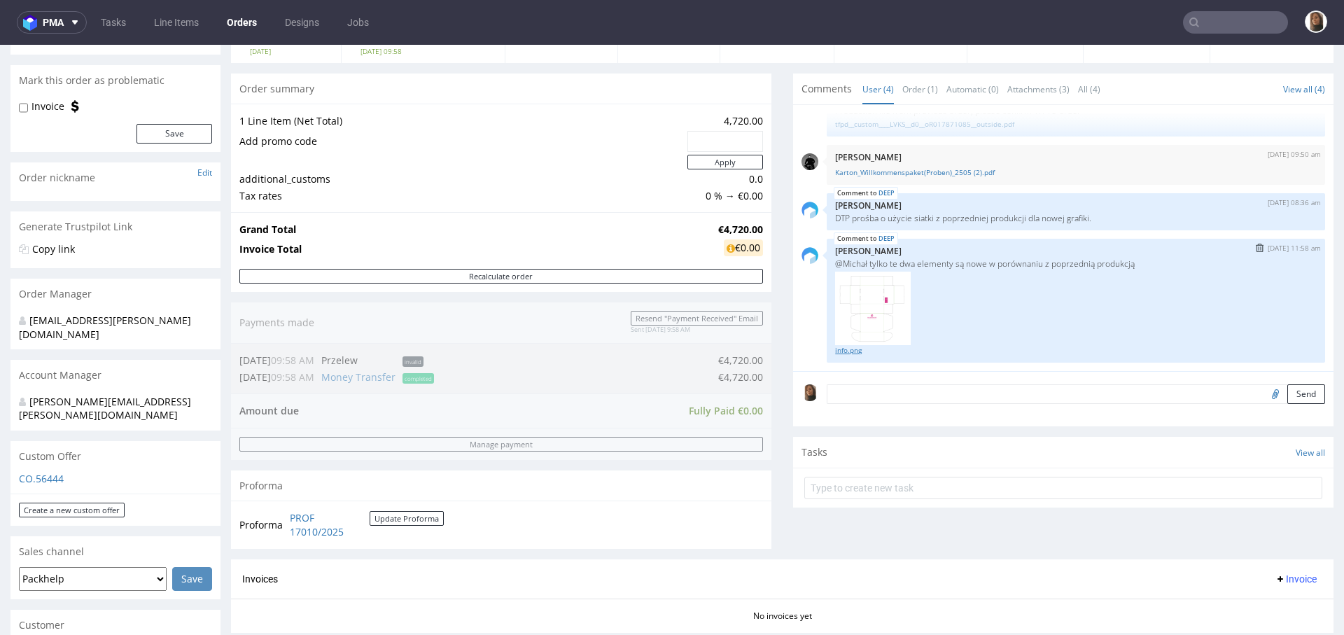
click at [844, 349] on link "info.png" at bounding box center [1076, 350] width 482 height 11
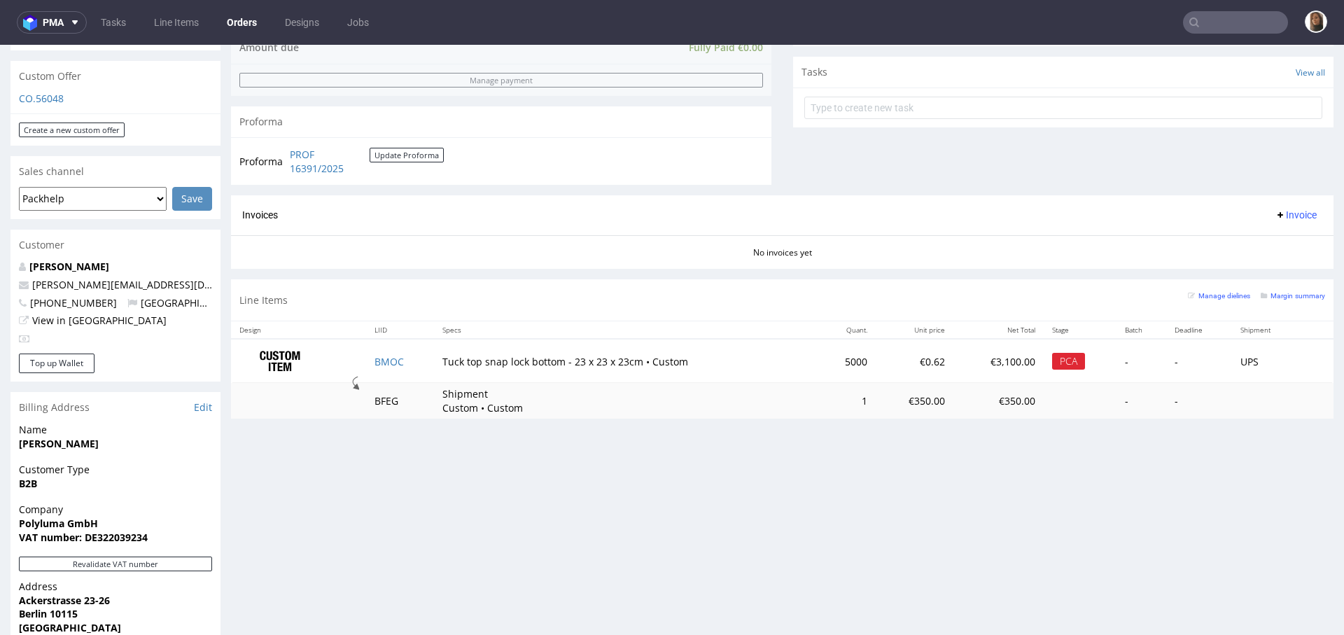
scroll to position [651, 0]
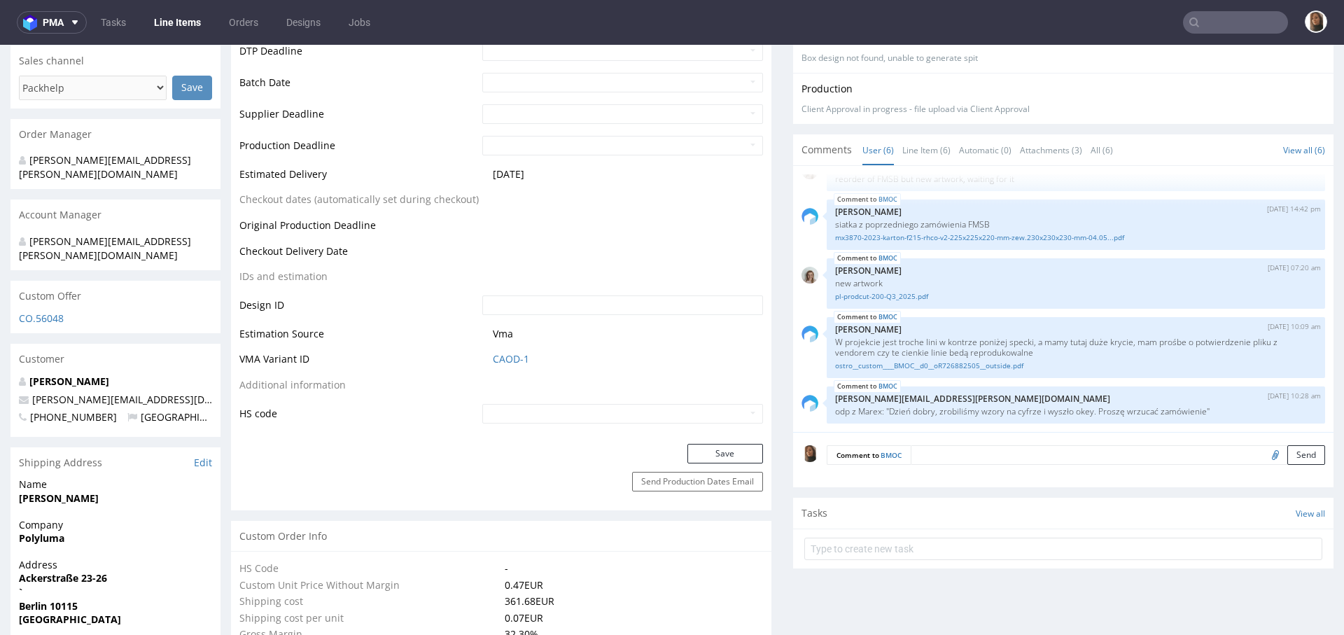
scroll to position [594, 0]
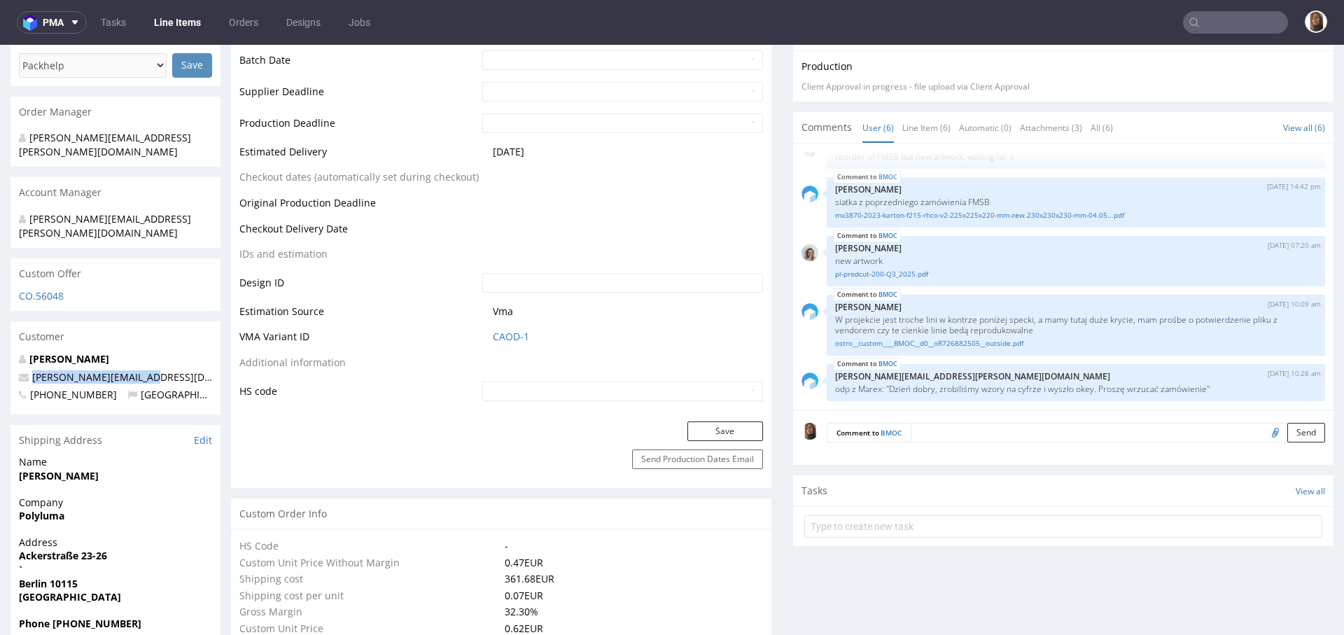
drag, startPoint x: 150, startPoint y: 352, endPoint x: 9, endPoint y: 352, distance: 140.7
copy span "[PERSON_NAME][EMAIL_ADDRESS][DOMAIN_NAME]"
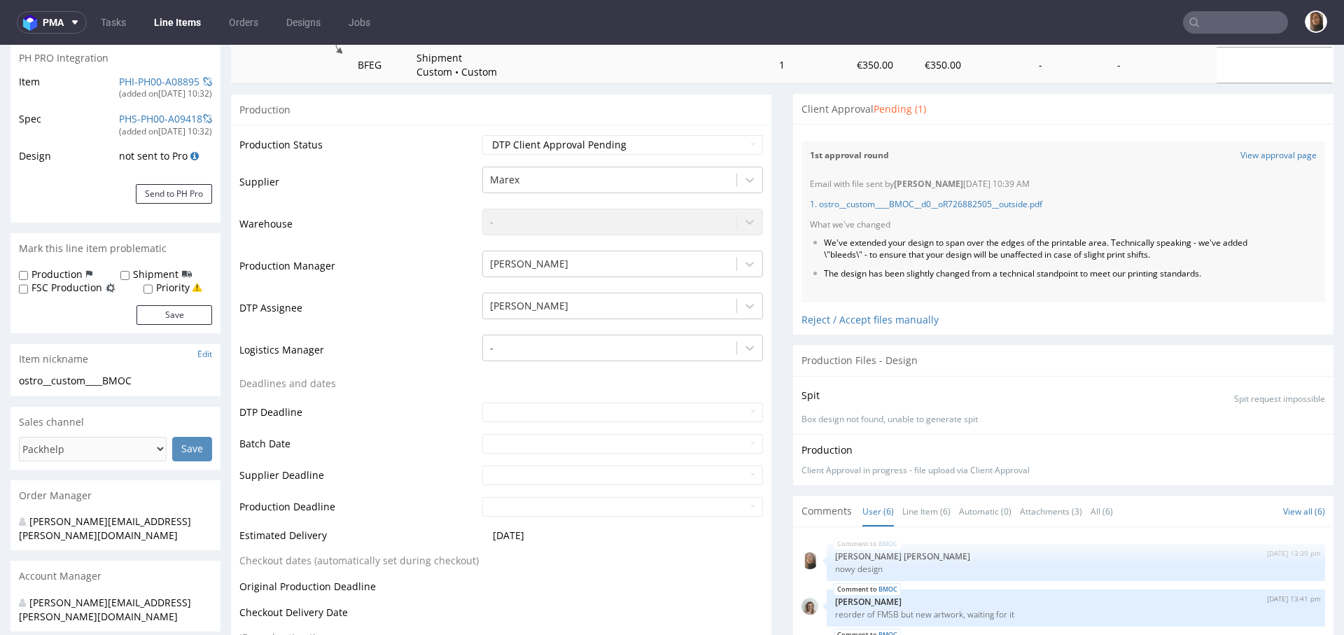
scroll to position [0, 0]
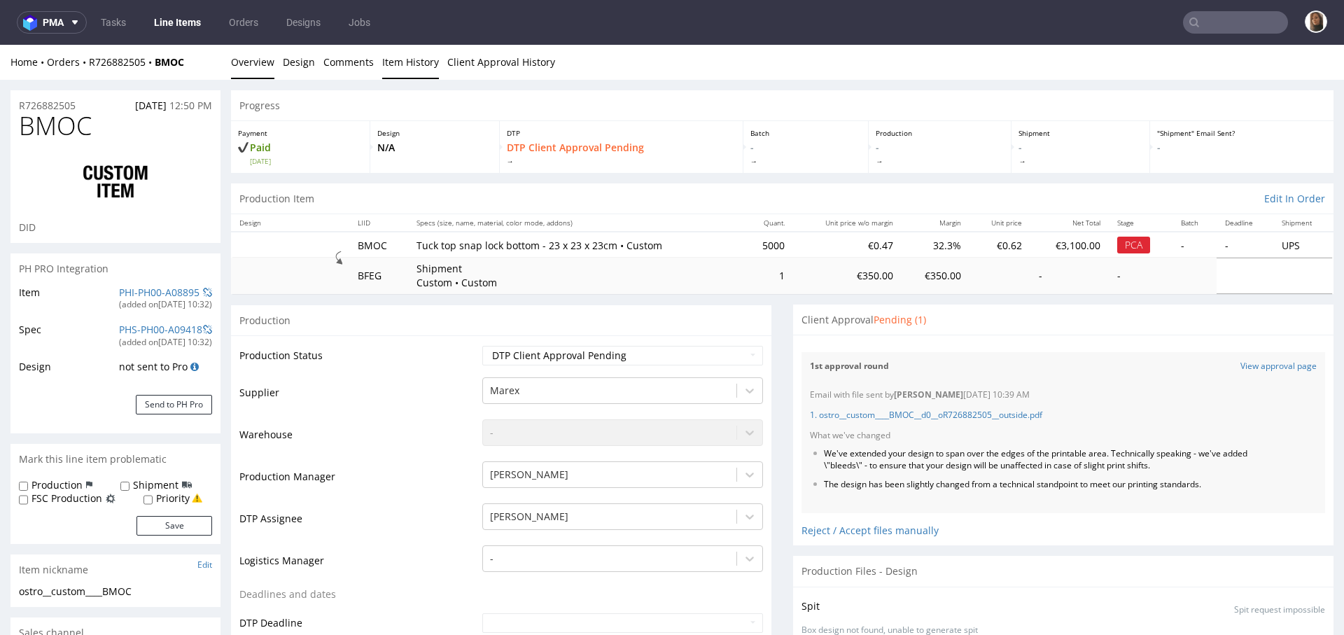
click at [407, 56] on link "Item History" at bounding box center [410, 62] width 57 height 34
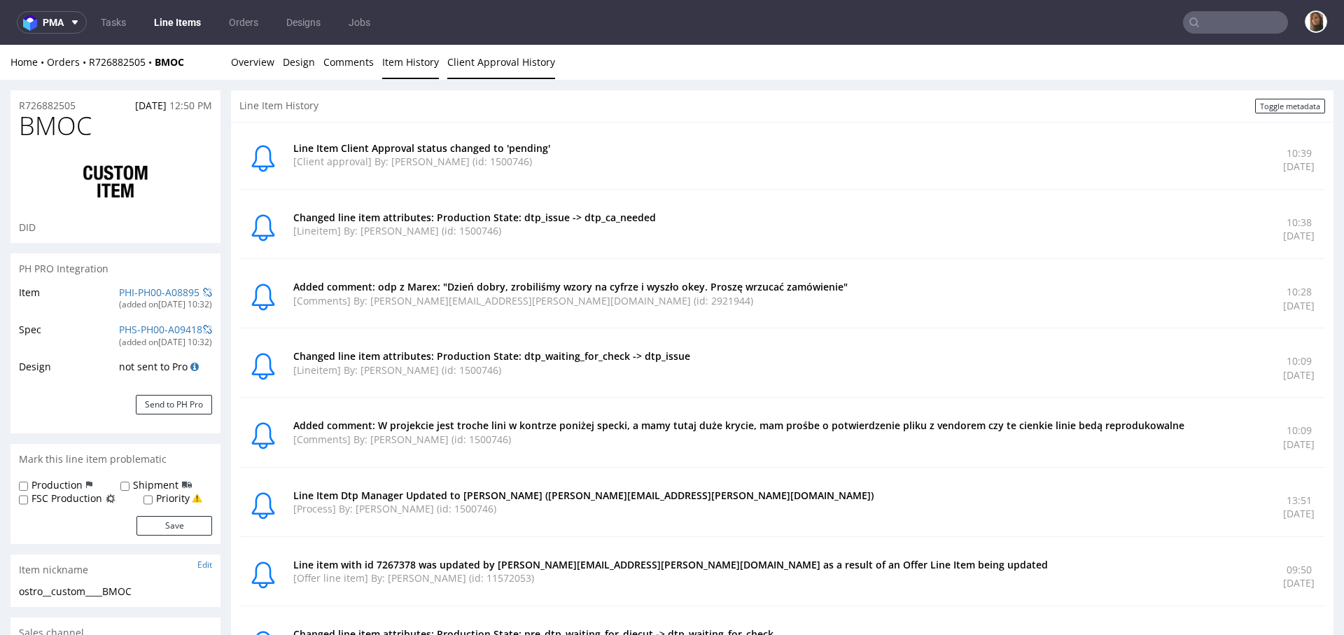
click at [480, 62] on link "Client Approval History" at bounding box center [501, 62] width 108 height 34
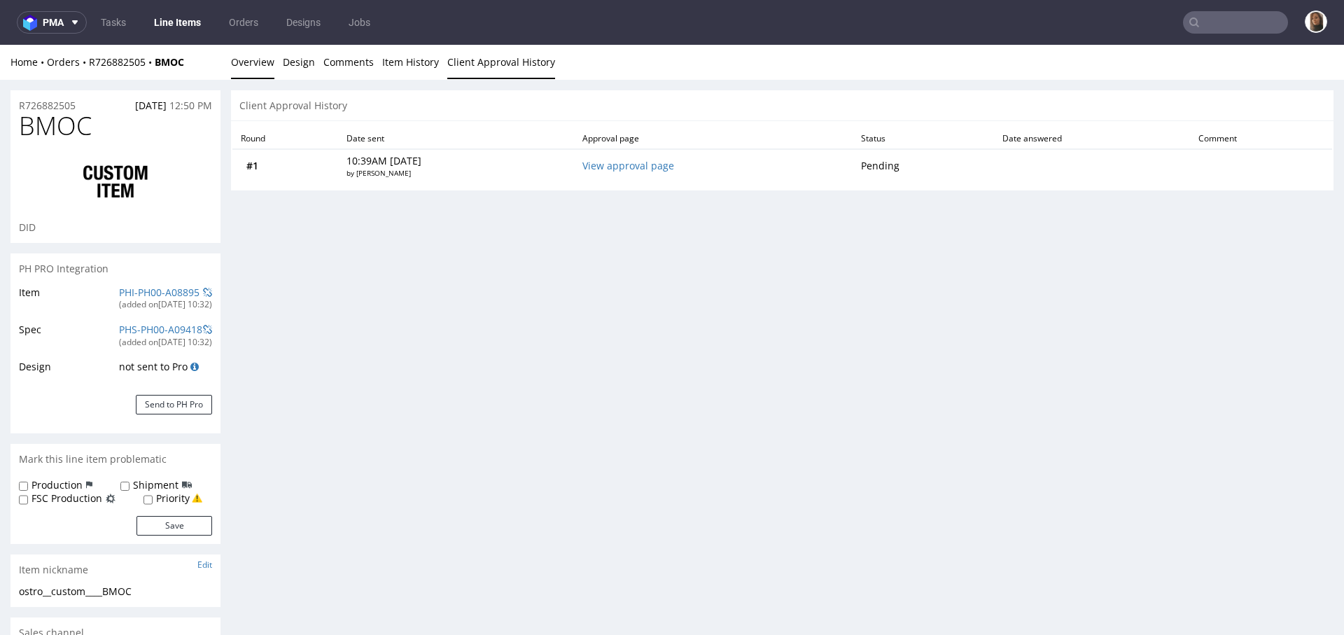
click at [231, 62] on link "Overview" at bounding box center [252, 62] width 43 height 34
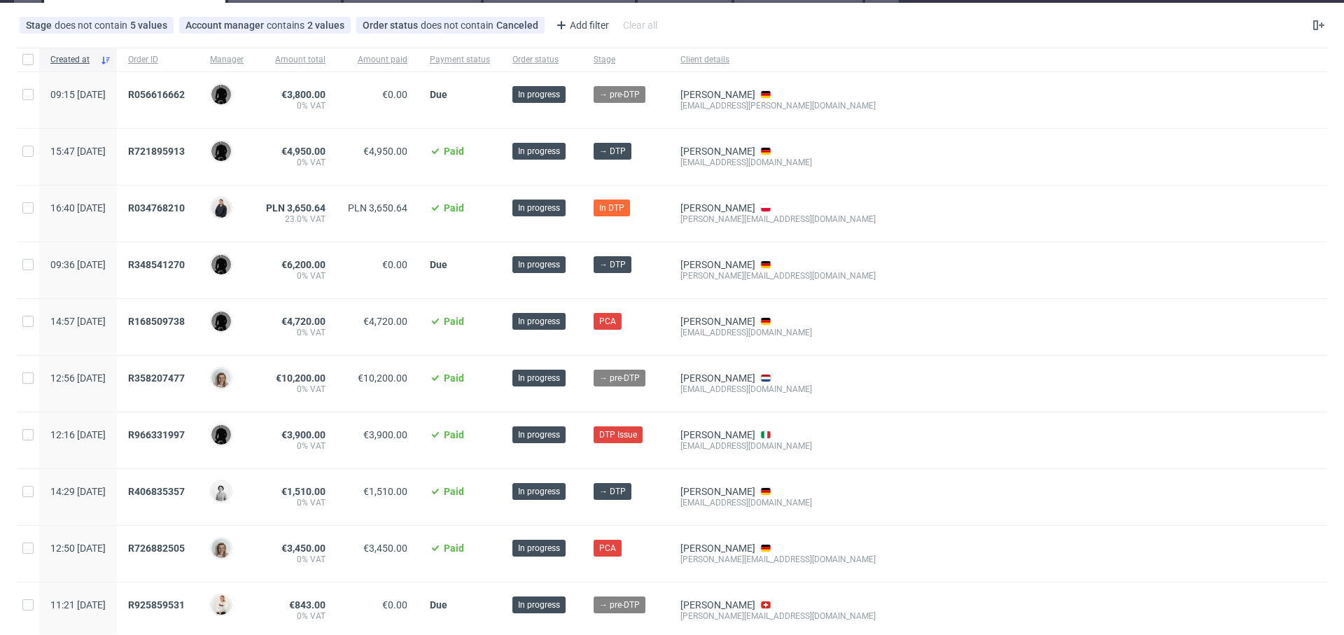
scroll to position [65, 0]
click at [185, 204] on span "R034768210" at bounding box center [156, 207] width 57 height 11
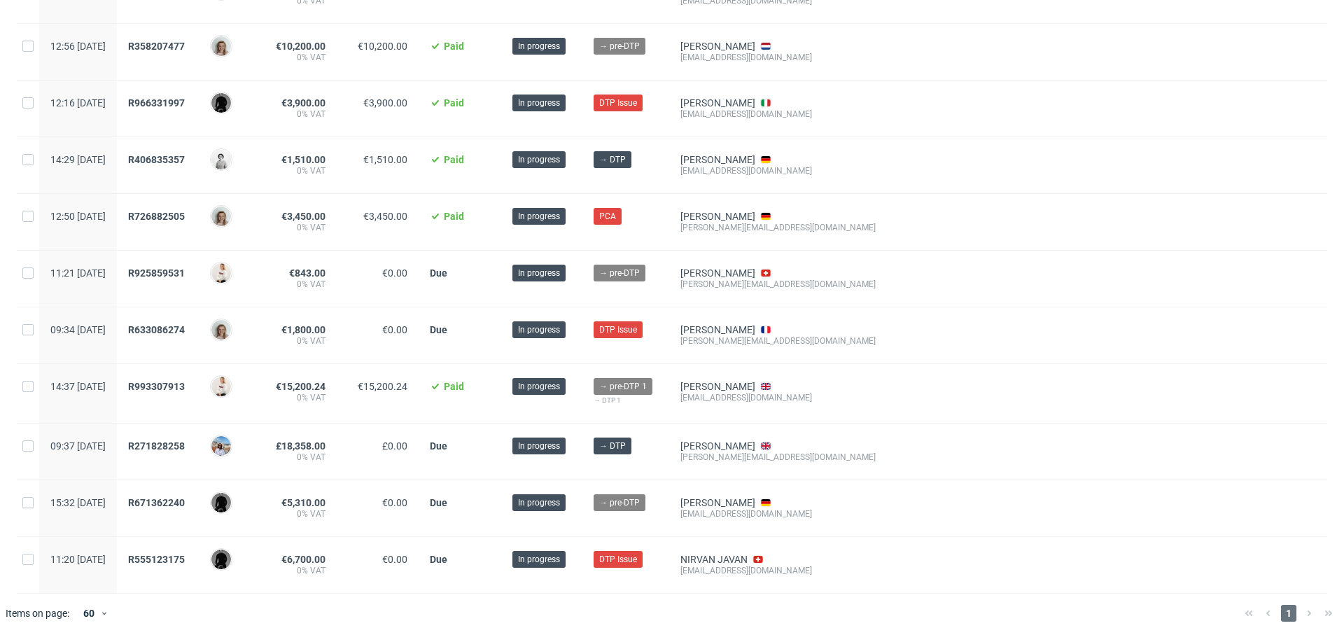
scroll to position [396, 0]
click at [185, 106] on span "R966331997" at bounding box center [156, 103] width 57 height 11
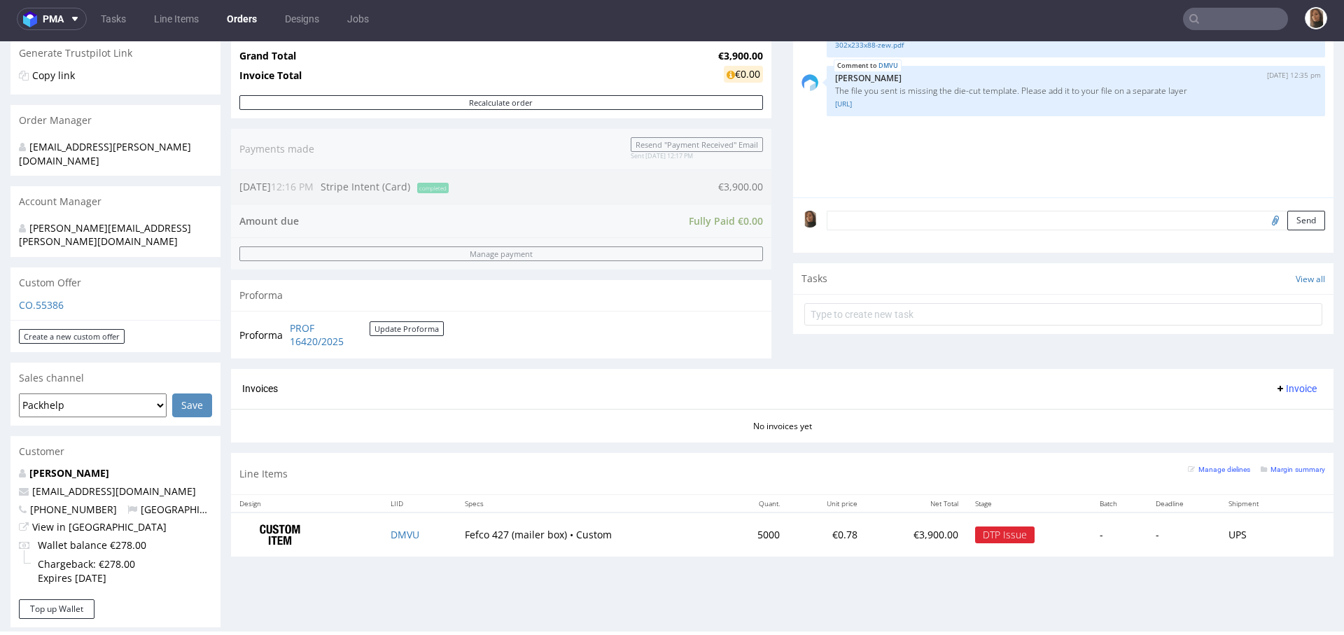
scroll to position [384, 0]
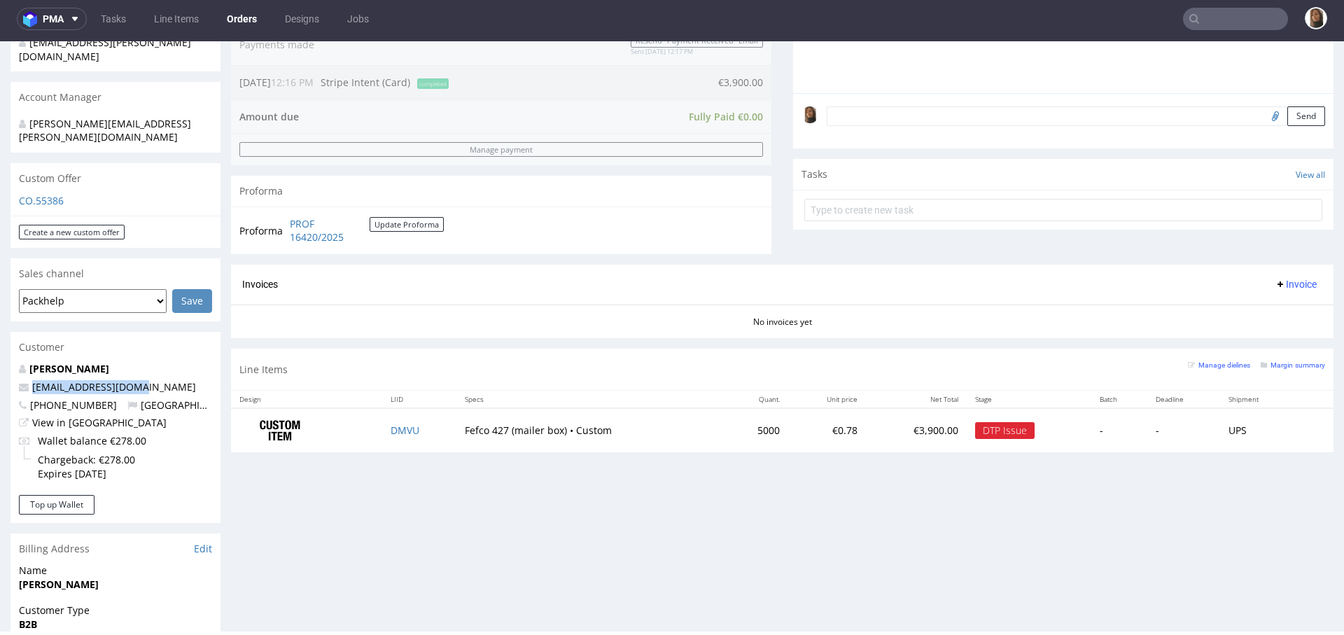
drag, startPoint x: 142, startPoint y: 357, endPoint x: 0, endPoint y: 357, distance: 142.1
click at [0, 357] on div "Order via Offer R966331997 04.08.2025 12:16 PM Mark this order as problematic I…" at bounding box center [672, 348] width 1344 height 1312
copy span "matteocs95@gmail.com"
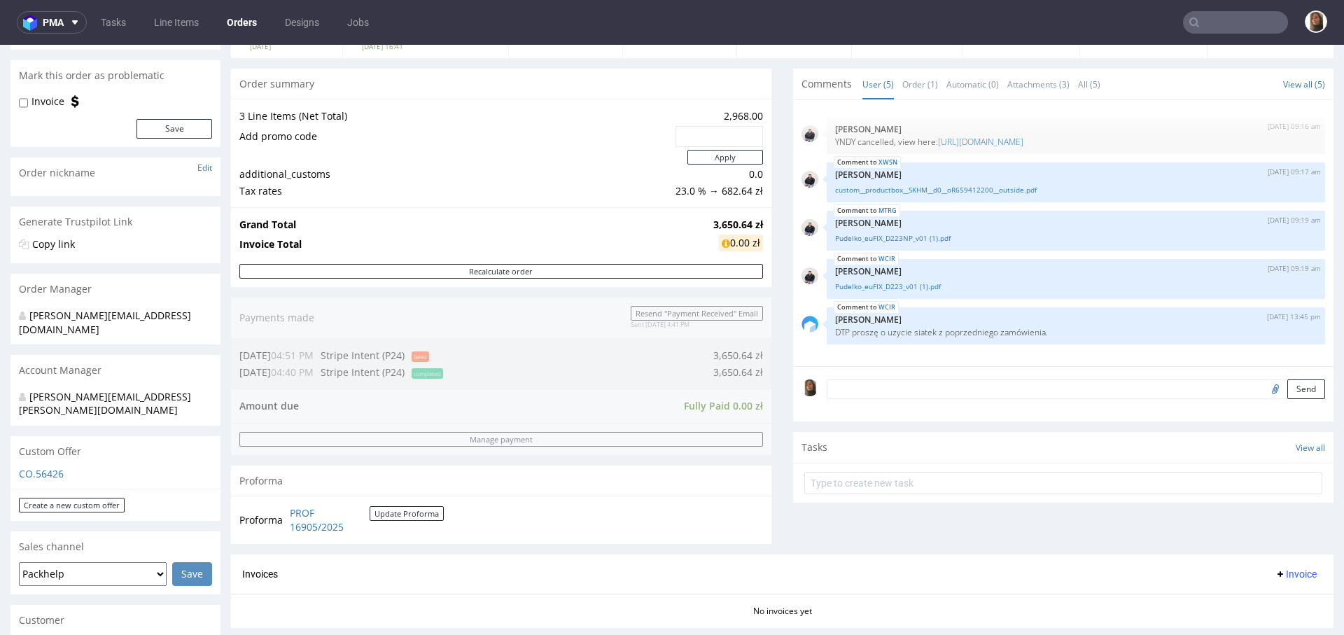
scroll to position [259, 0]
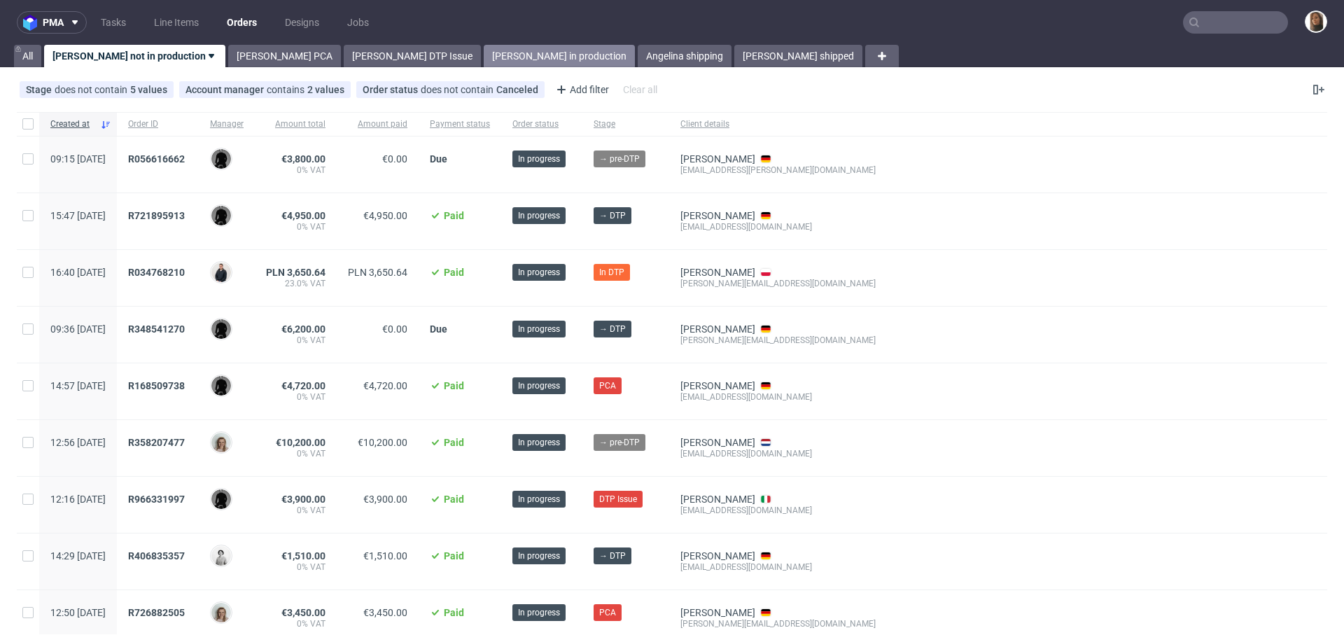
click at [484, 50] on link "[PERSON_NAME] in production" at bounding box center [559, 56] width 151 height 22
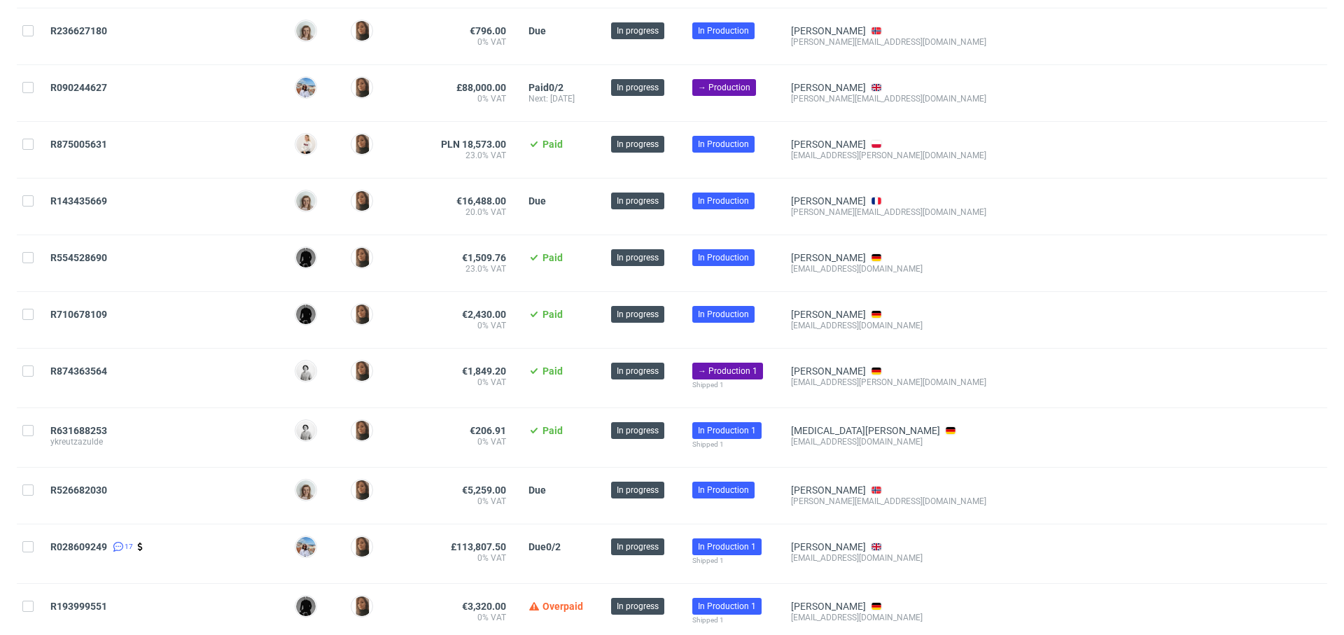
scroll to position [1378, 0]
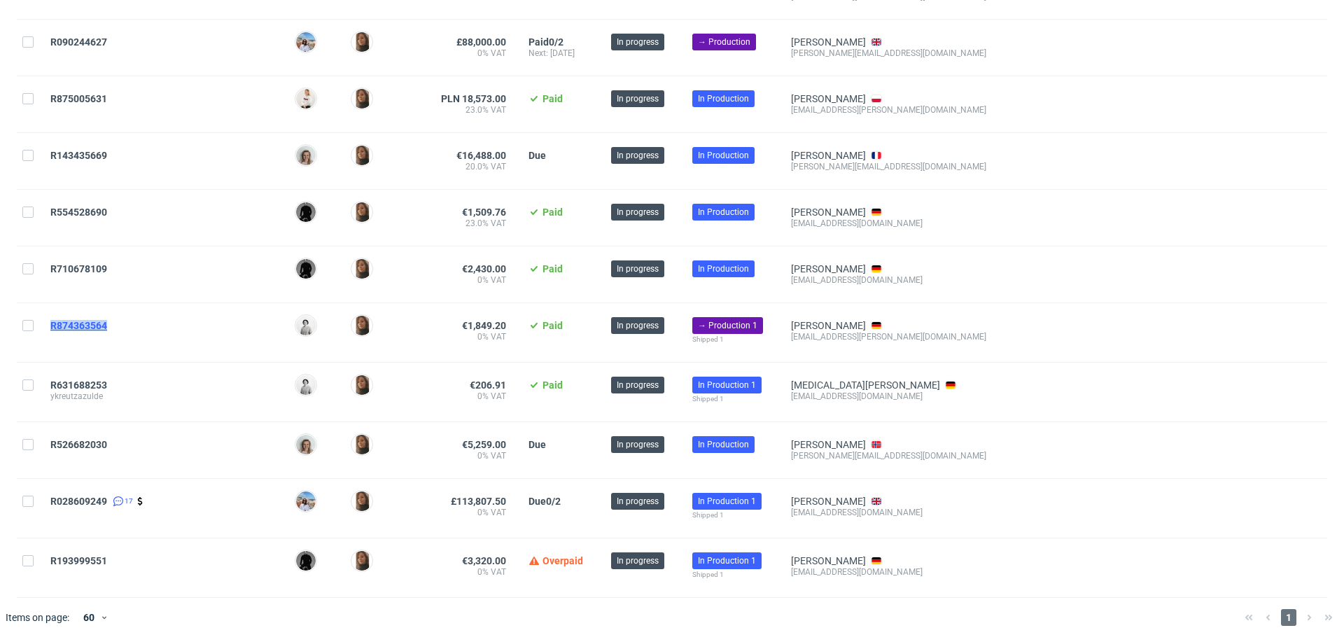
click at [75, 322] on span "R874363564" at bounding box center [78, 325] width 57 height 11
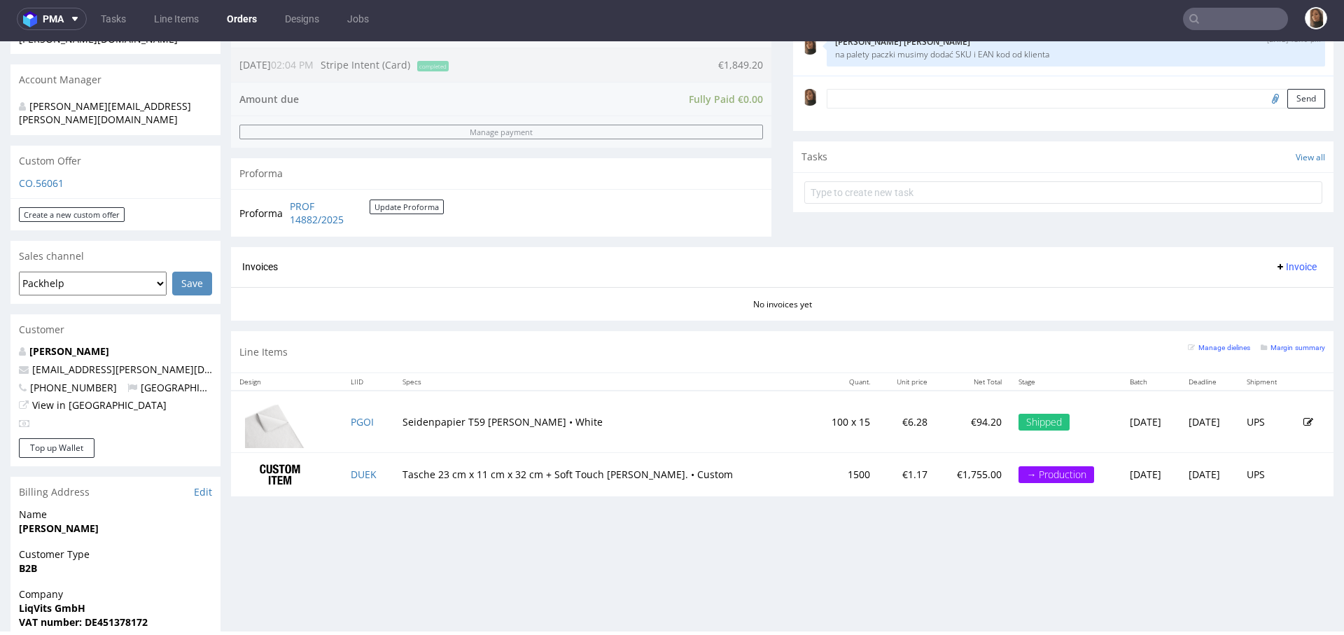
scroll to position [711, 0]
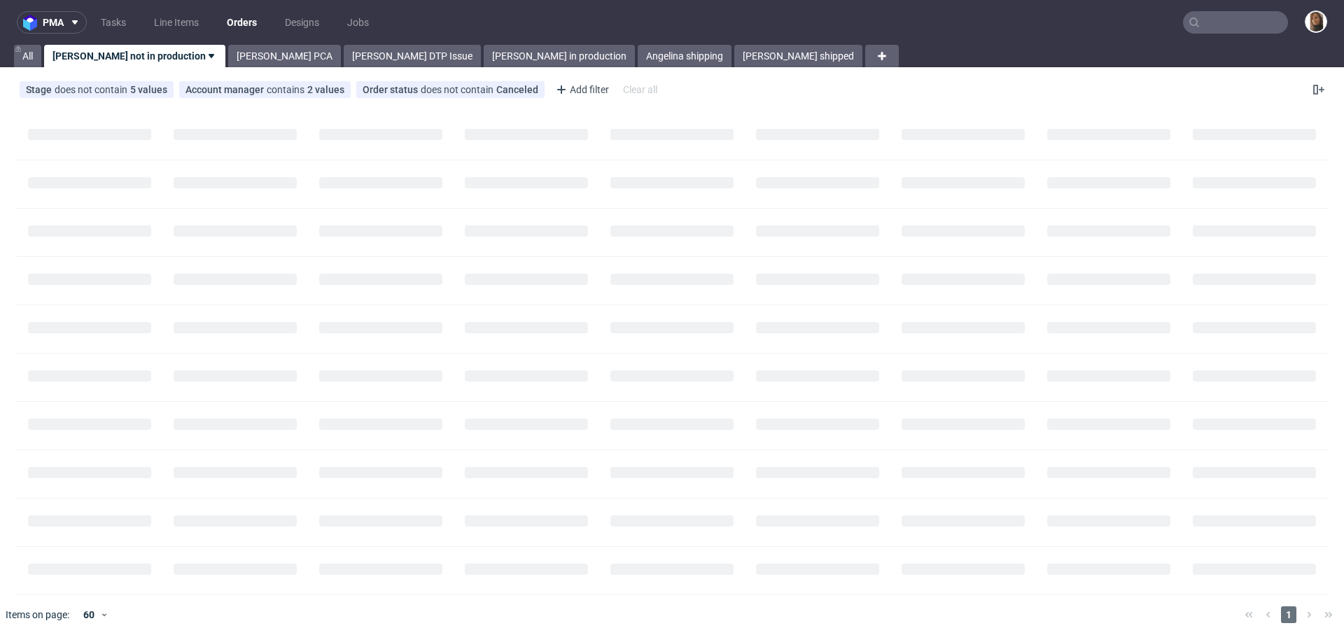
click at [1236, 22] on input "text" at bounding box center [1235, 22] width 105 height 22
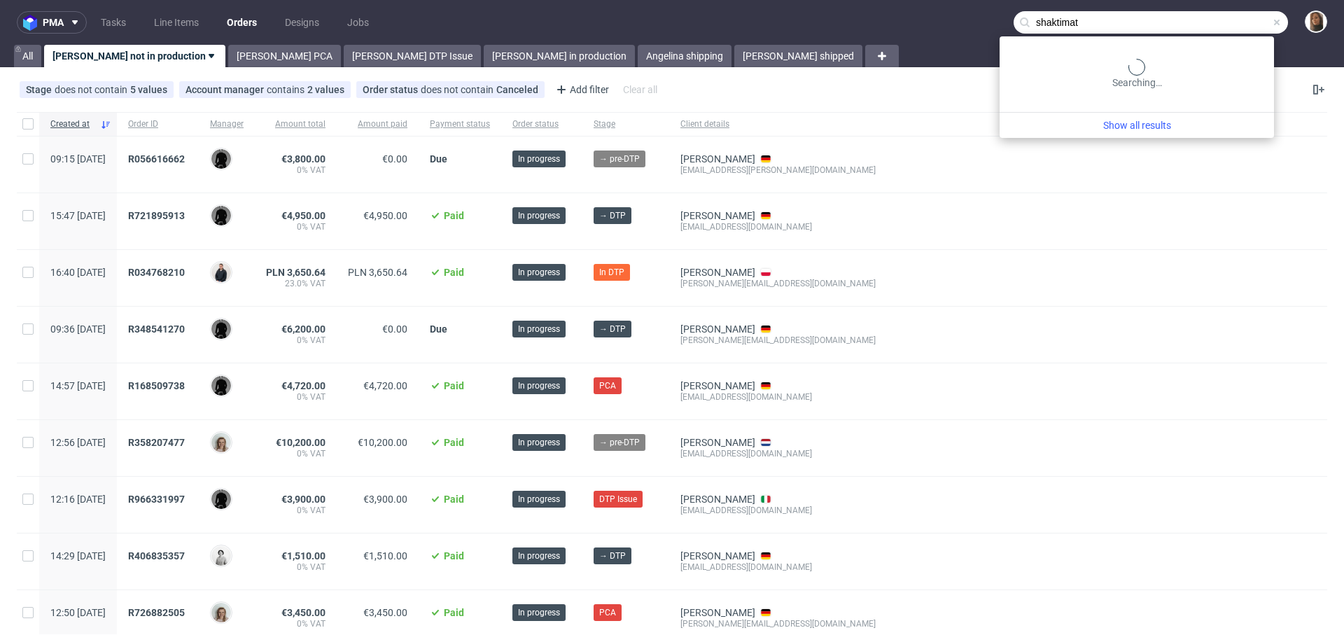
type input "shaktimat"
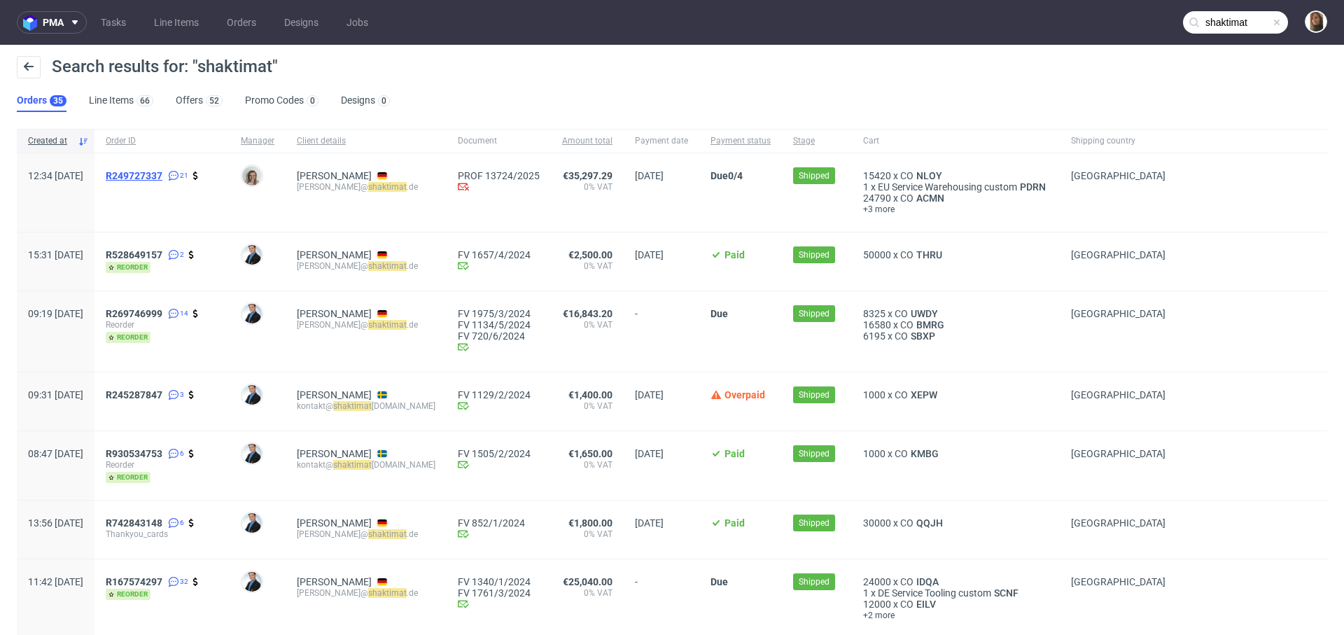
click at [162, 179] on span "R249727337" at bounding box center [134, 175] width 57 height 11
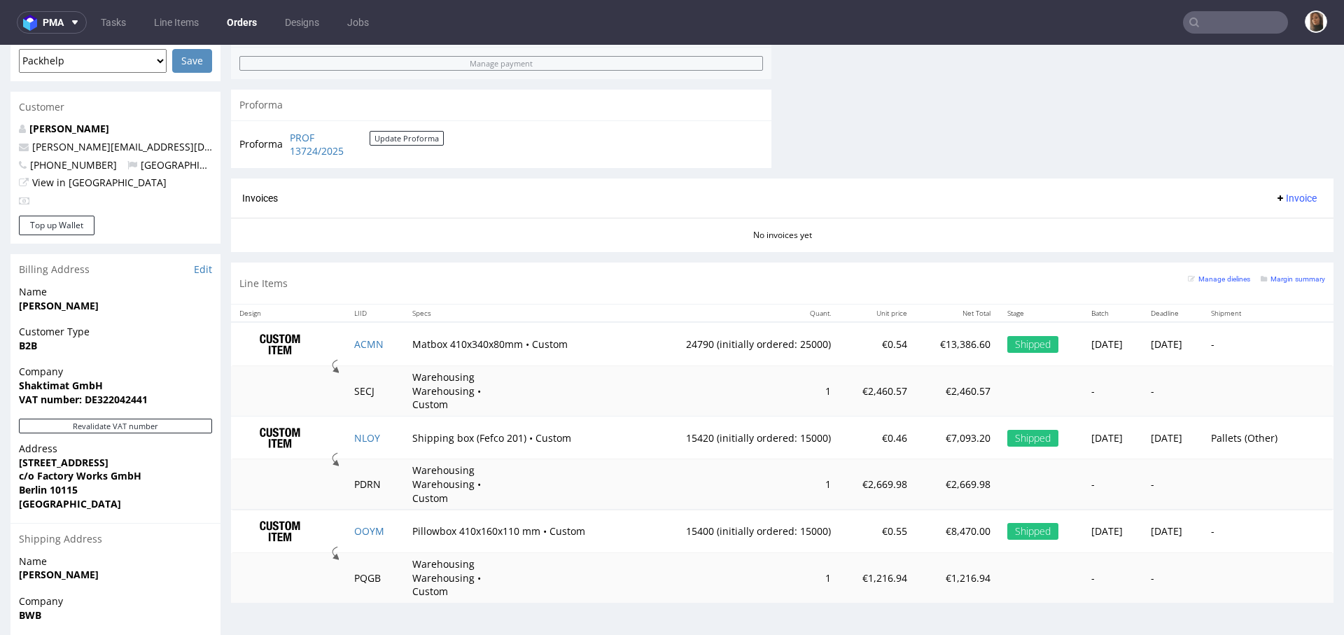
scroll to position [725, 0]
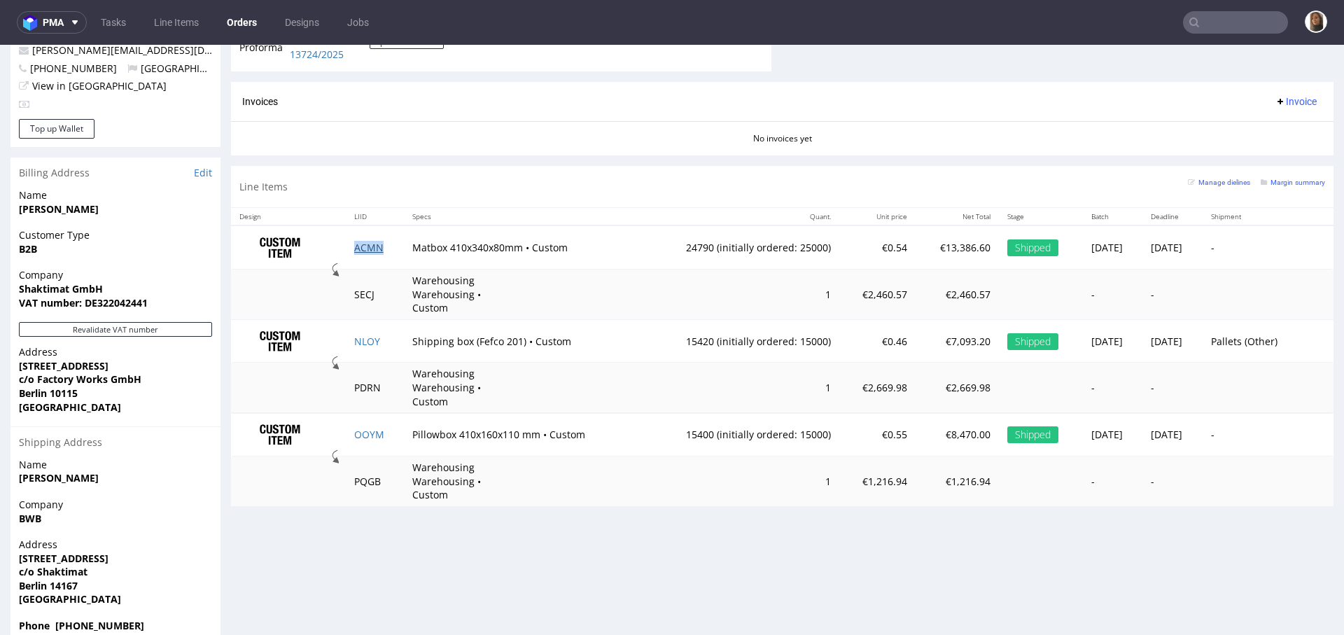
click at [367, 247] on link "ACMN" at bounding box center [368, 247] width 29 height 13
click at [365, 335] on link "NLOY" at bounding box center [367, 341] width 26 height 13
click at [368, 428] on link "OOYM" at bounding box center [369, 434] width 30 height 13
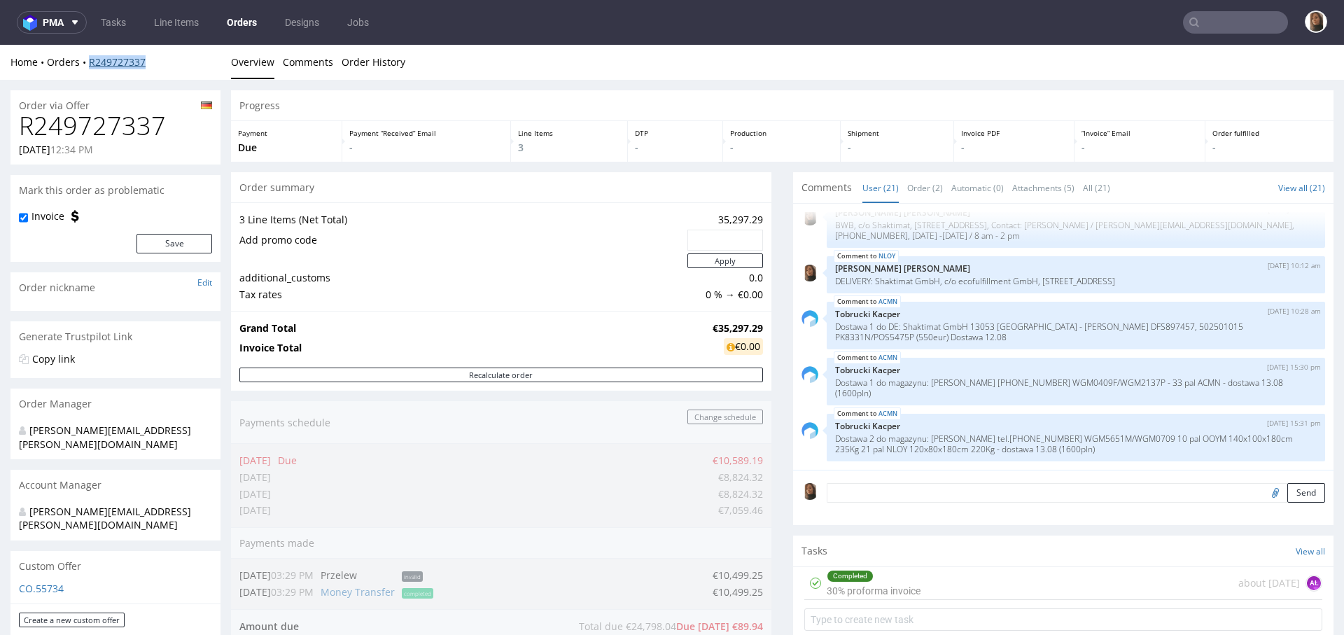
scroll to position [572, 0]
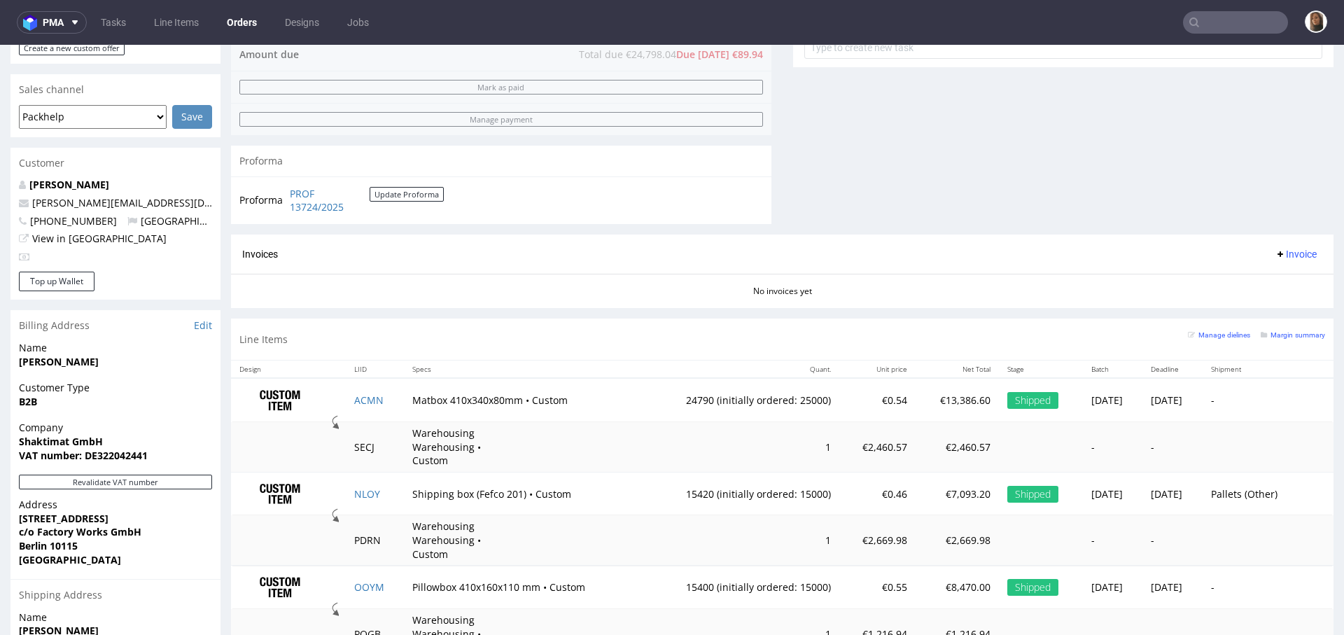
click at [1228, 13] on input "text" at bounding box center [1235, 22] width 105 height 22
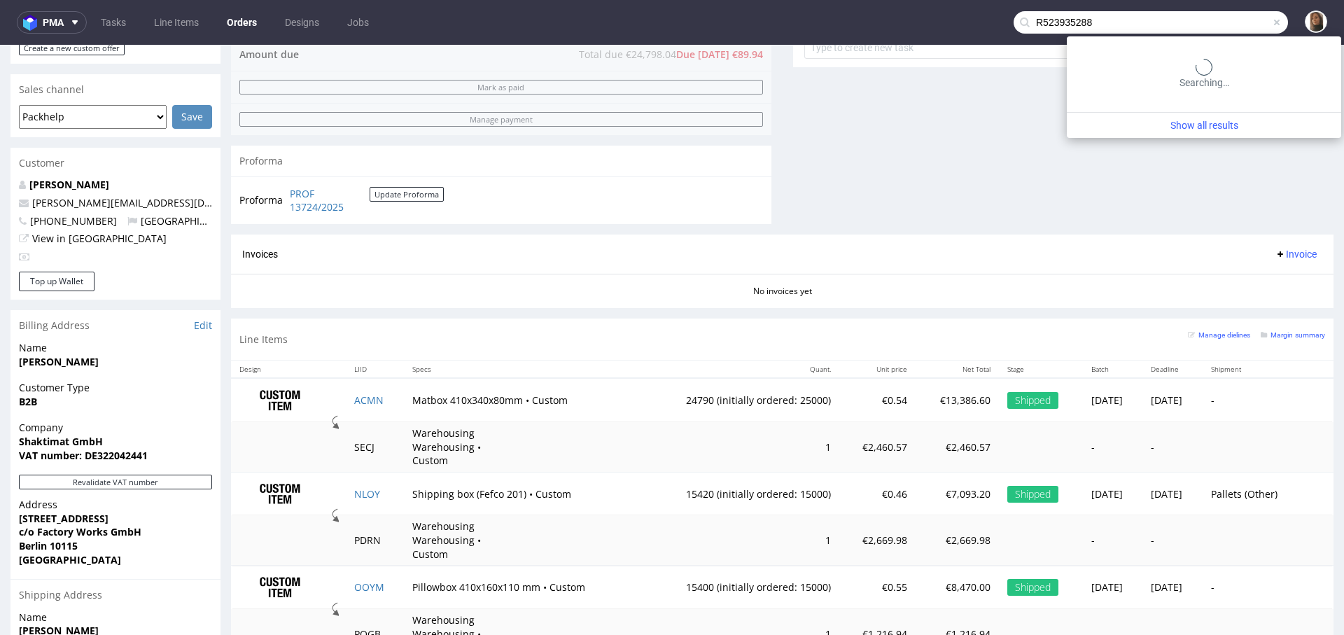
type input "R523935288"
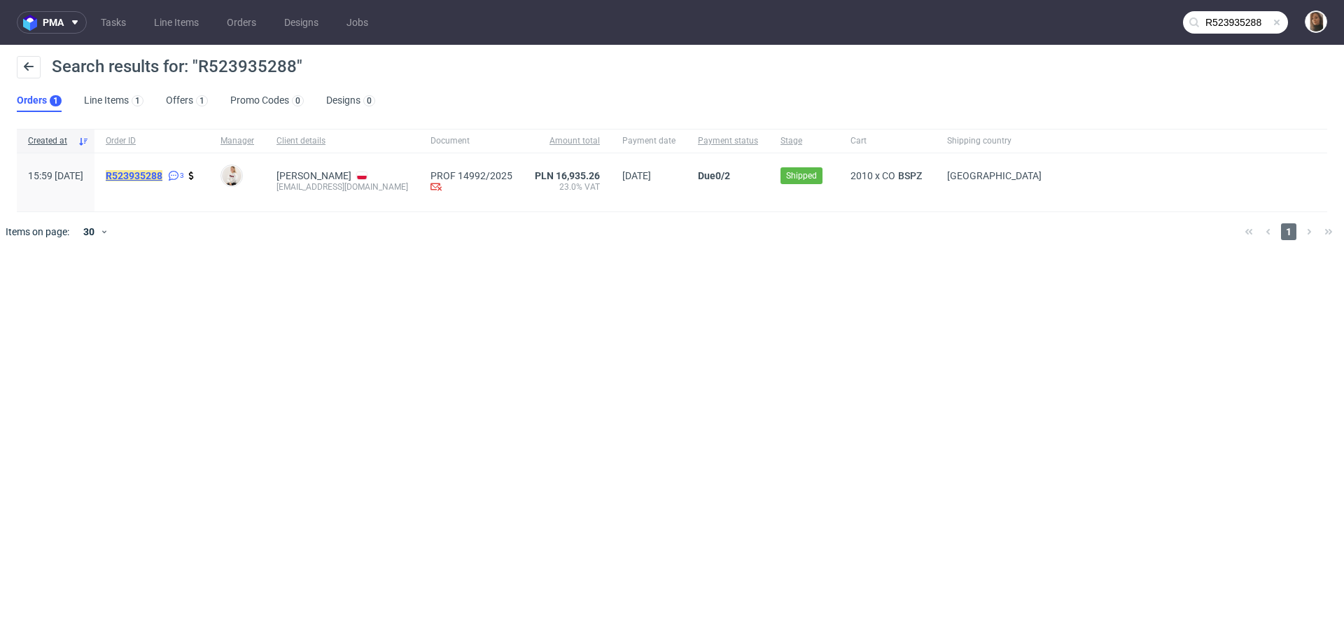
click at [162, 176] on mark "R523935288" at bounding box center [134, 175] width 57 height 11
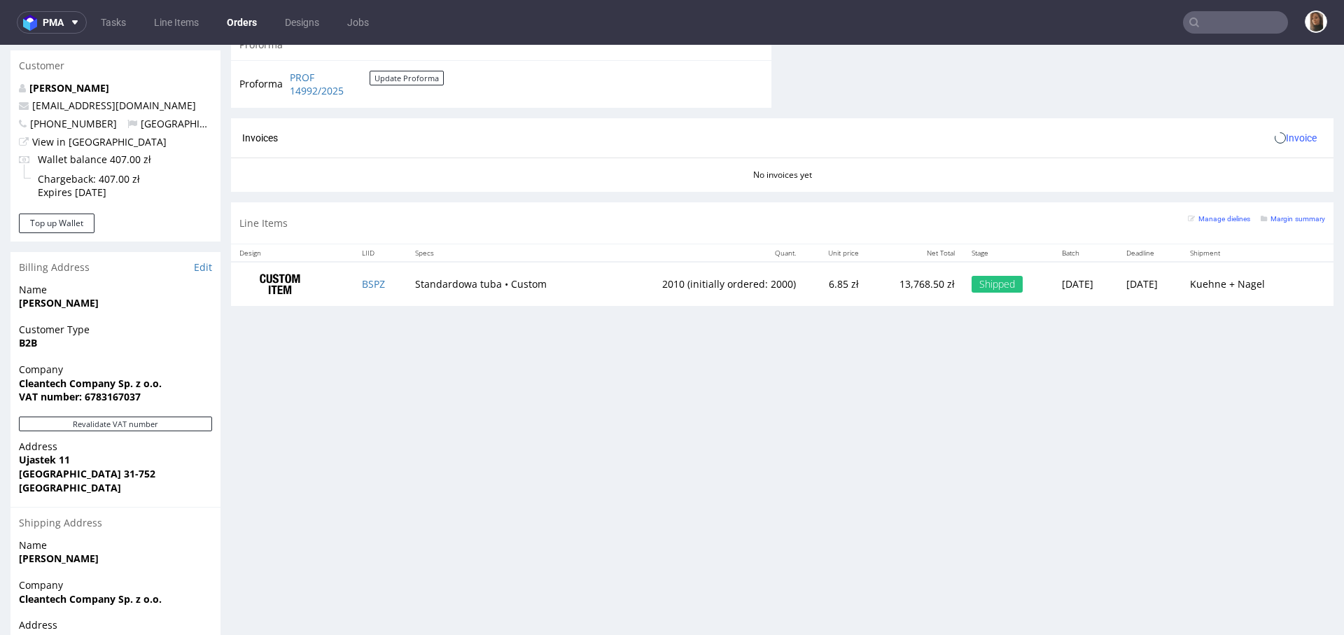
scroll to position [708, 0]
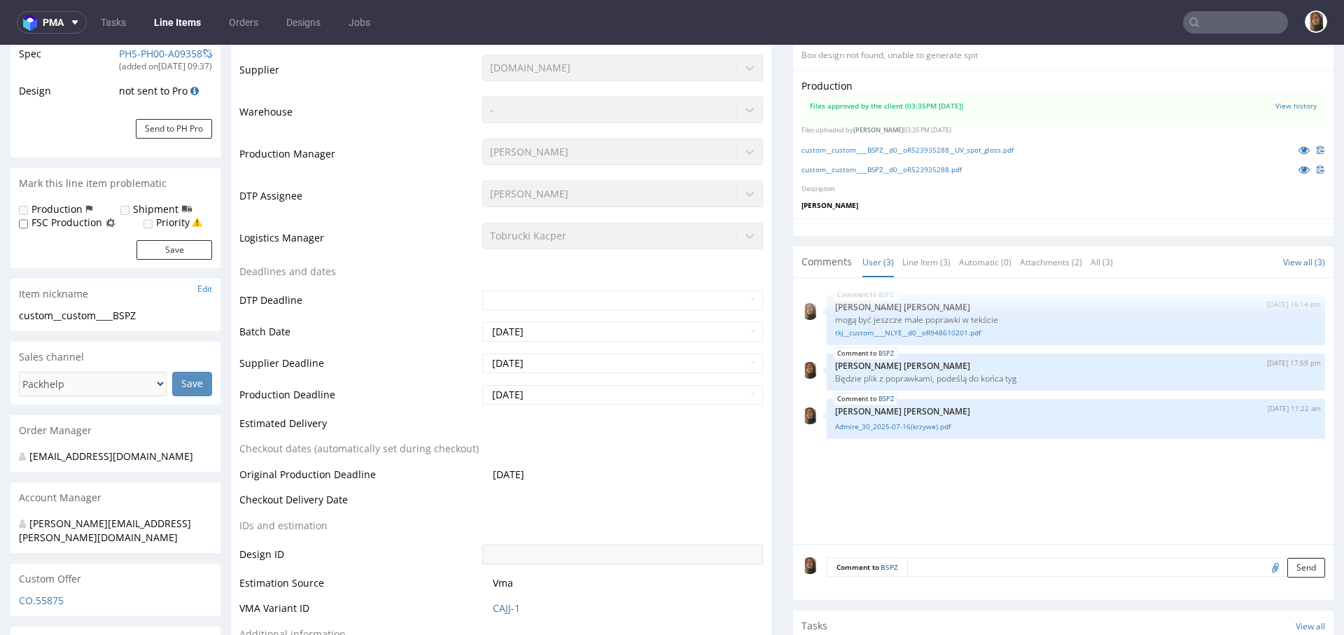
type input "2010"
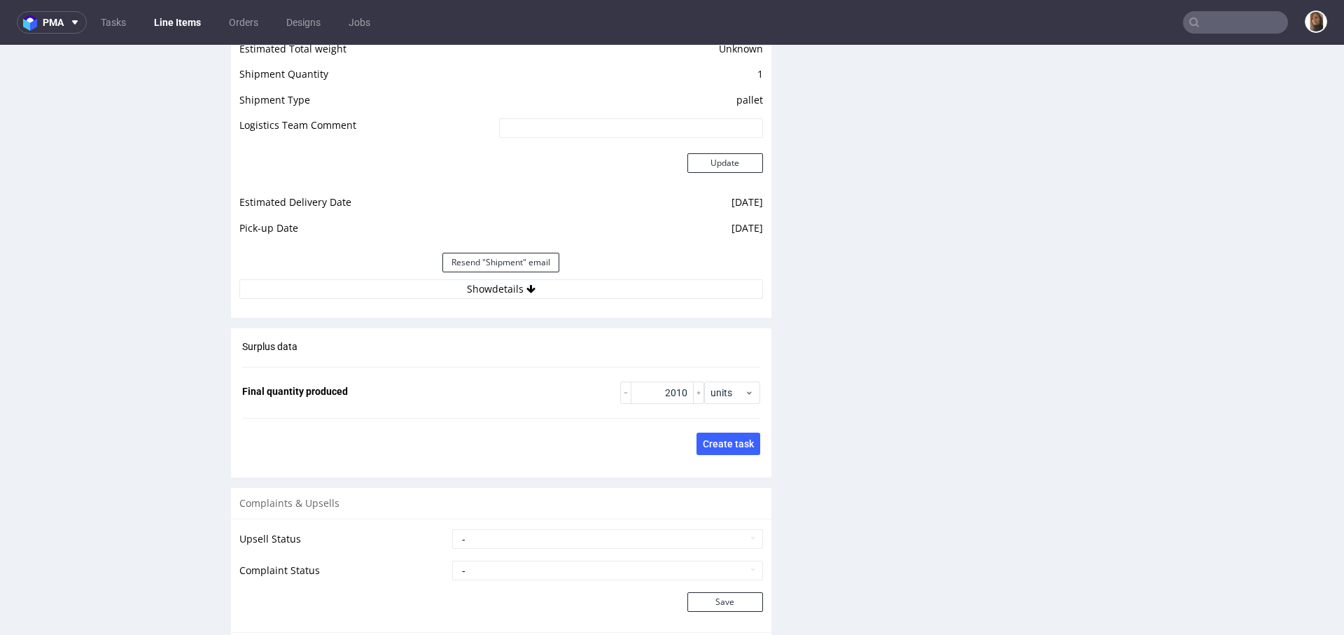
scroll to position [2157, 0]
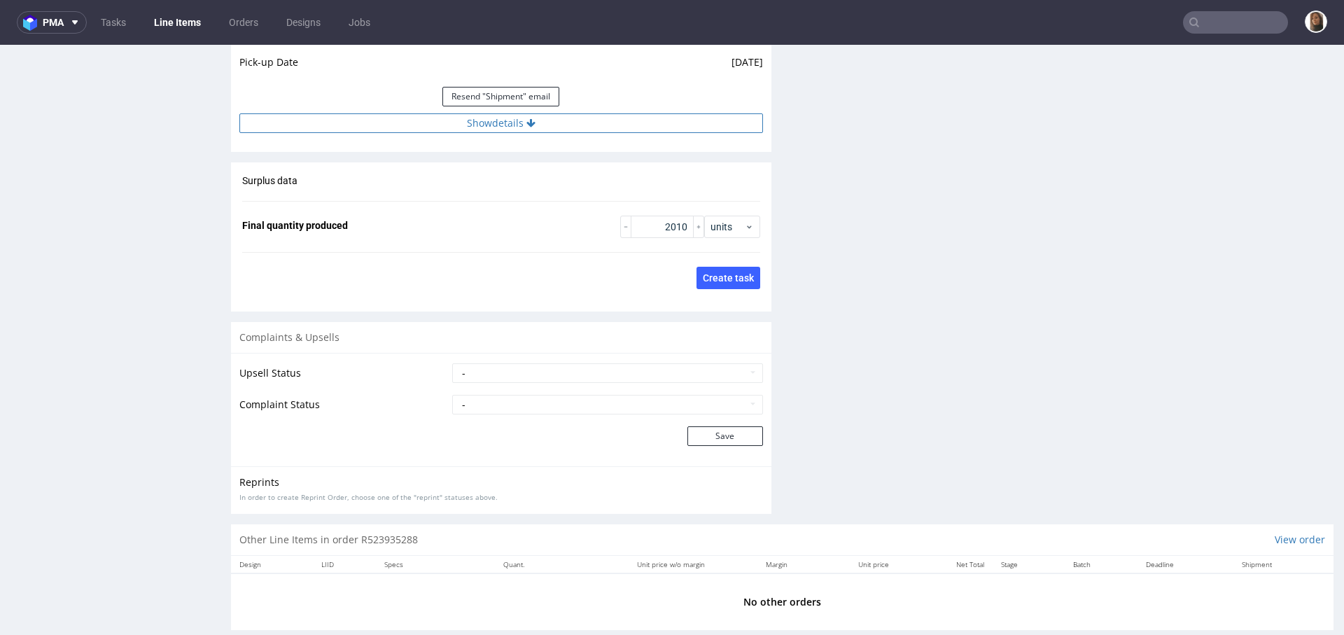
click at [489, 125] on button "Show details" at bounding box center [501, 123] width 524 height 20
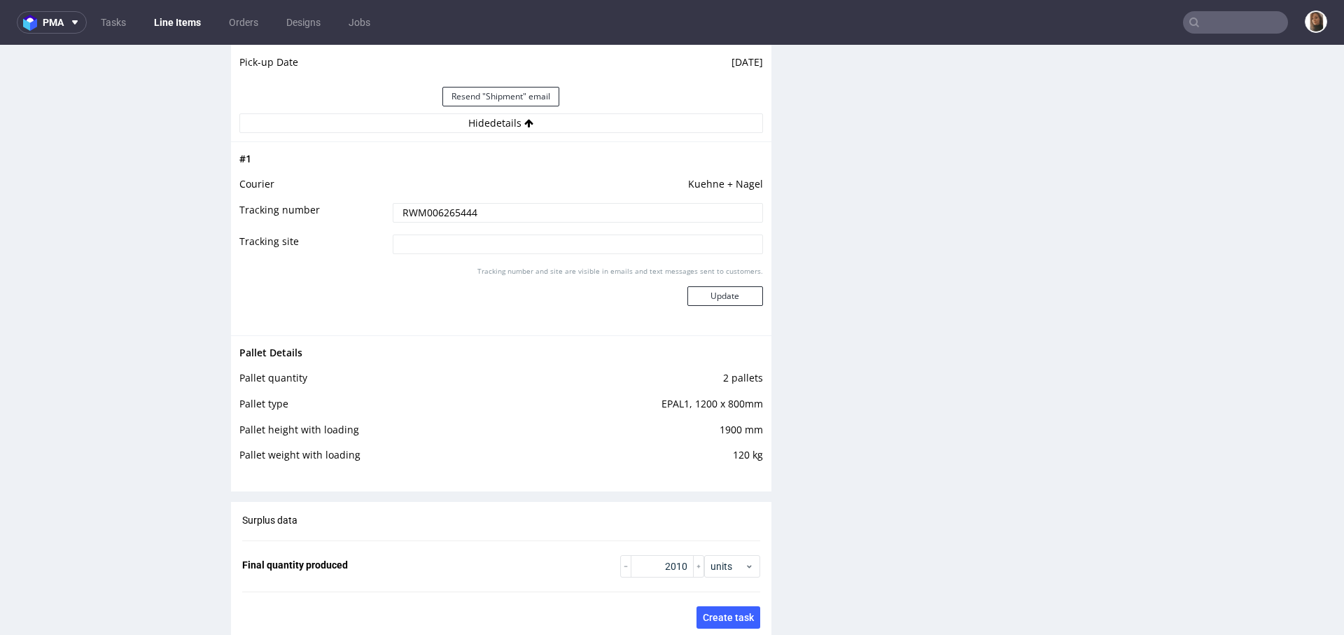
drag, startPoint x: 480, startPoint y: 212, endPoint x: 361, endPoint y: 212, distance: 118.3
click at [361, 212] on tr "Tracking number RWM006265444" at bounding box center [501, 218] width 524 height 32
click at [1225, 30] on input "text" at bounding box center [1235, 22] width 105 height 22
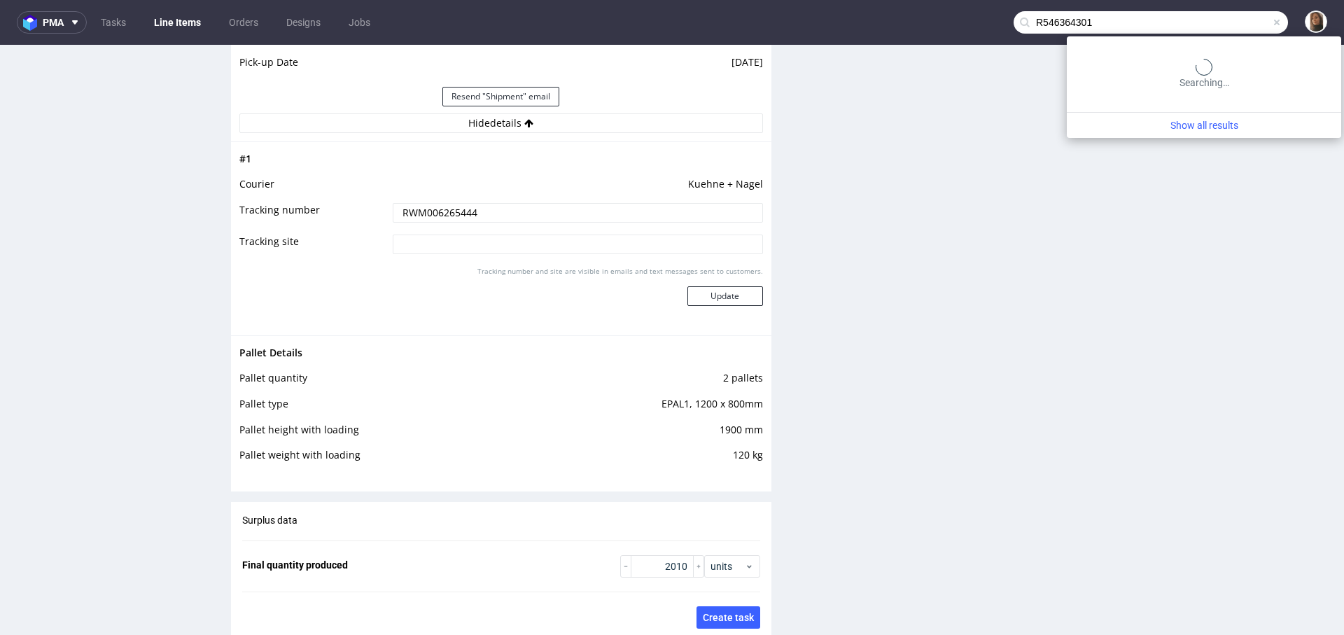
type input "R546364301"
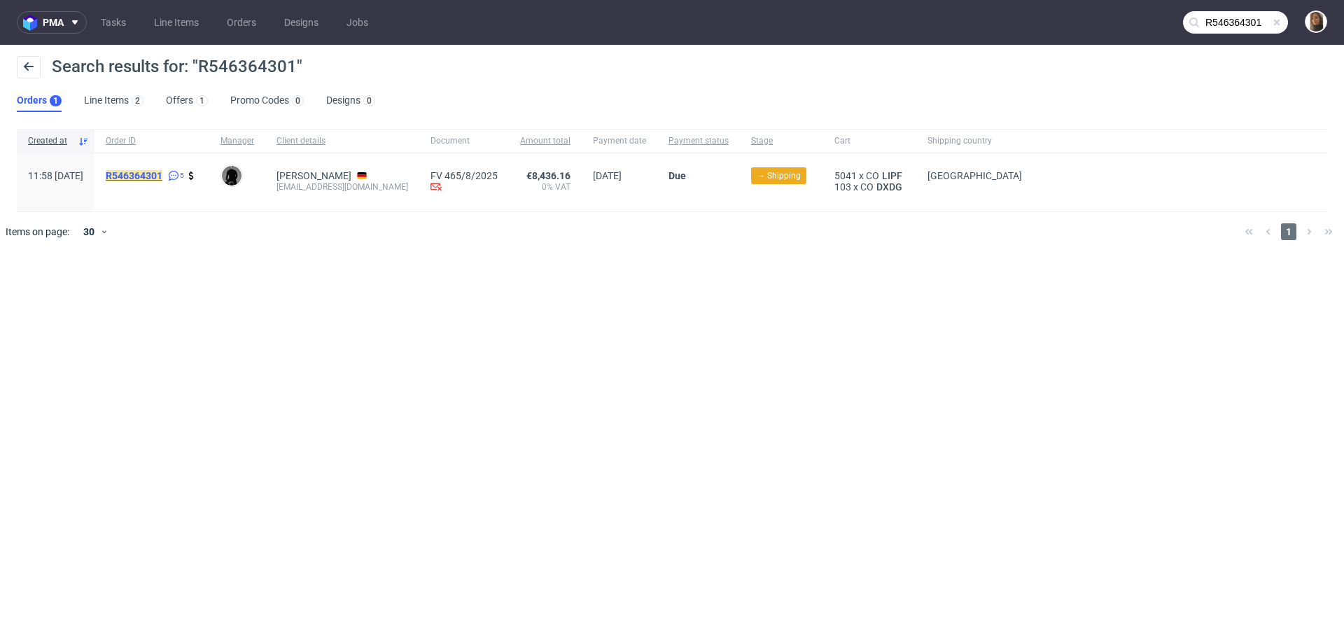
click at [162, 173] on mark "R546364301" at bounding box center [134, 175] width 57 height 11
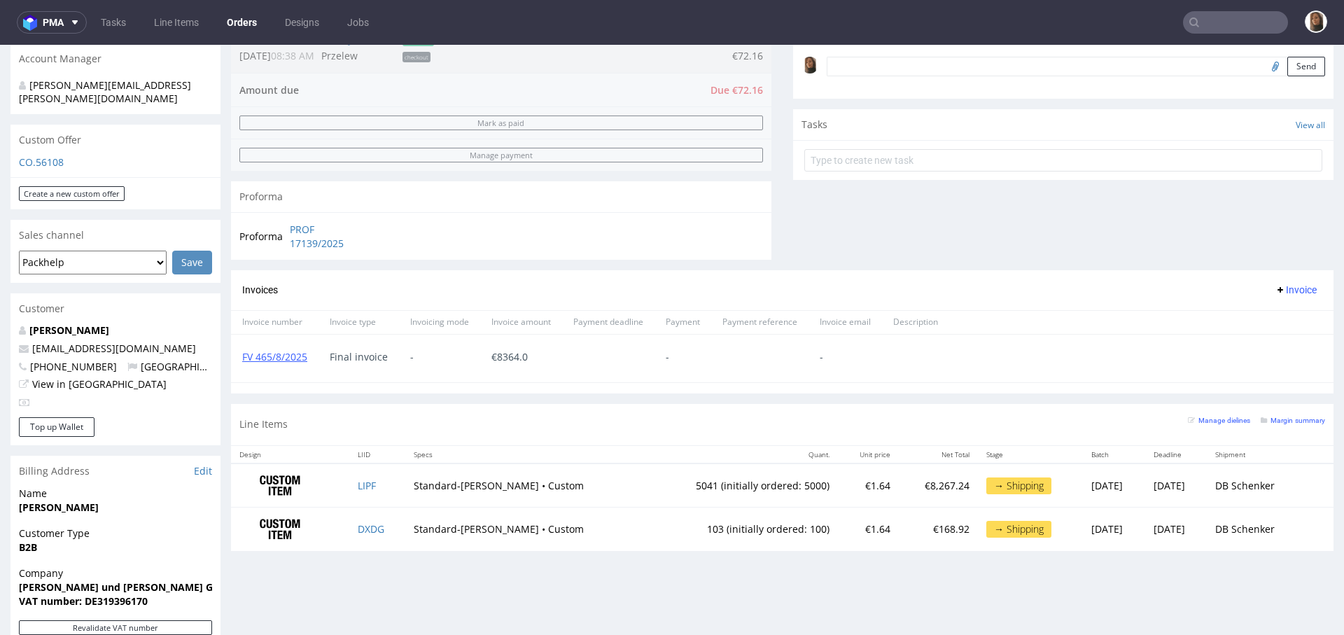
scroll to position [446, 0]
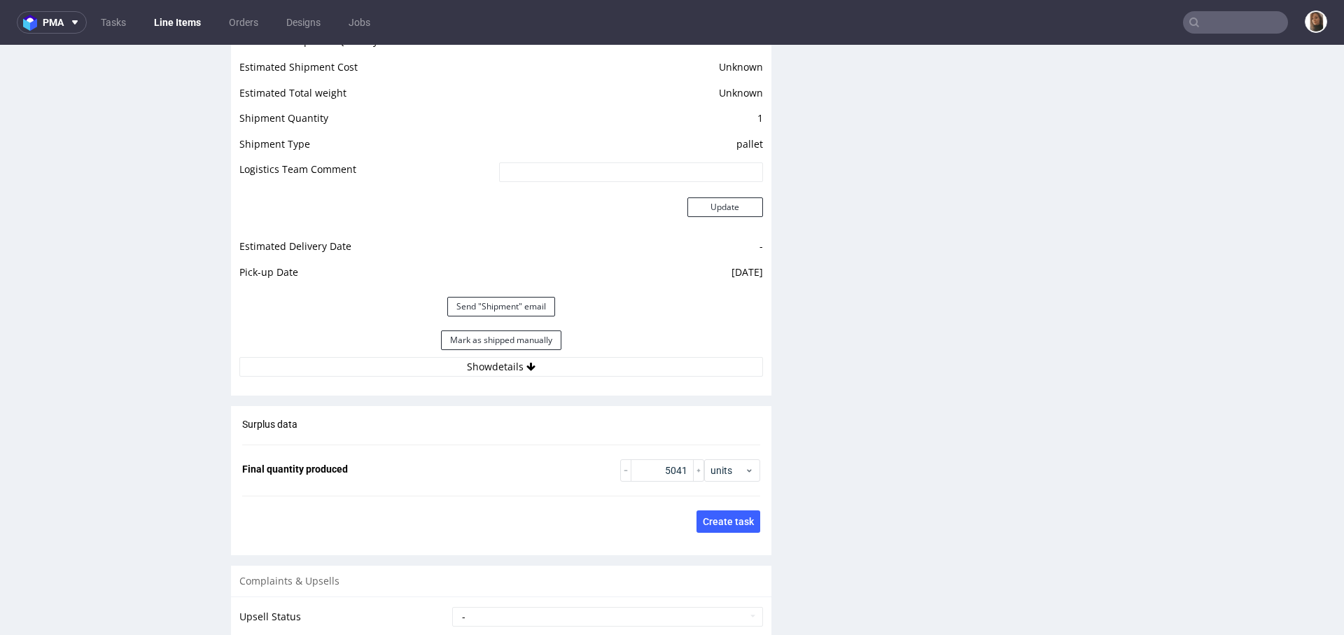
scroll to position [1946, 0]
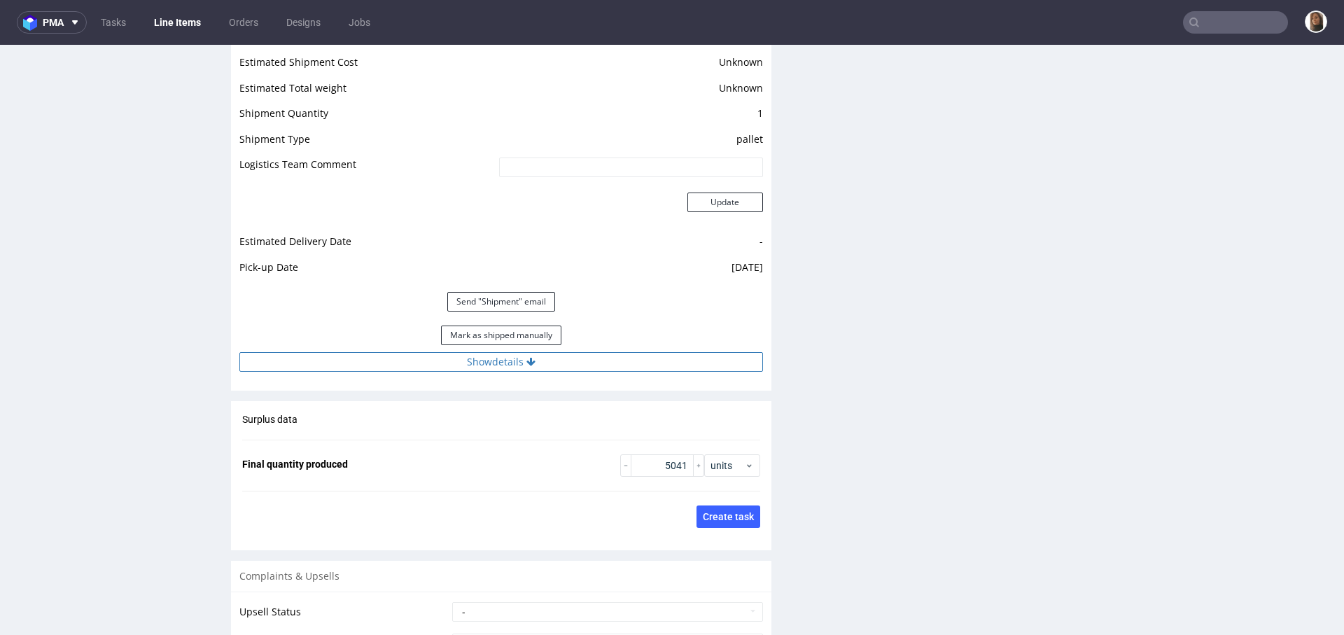
click at [497, 352] on button "Show details" at bounding box center [501, 362] width 524 height 20
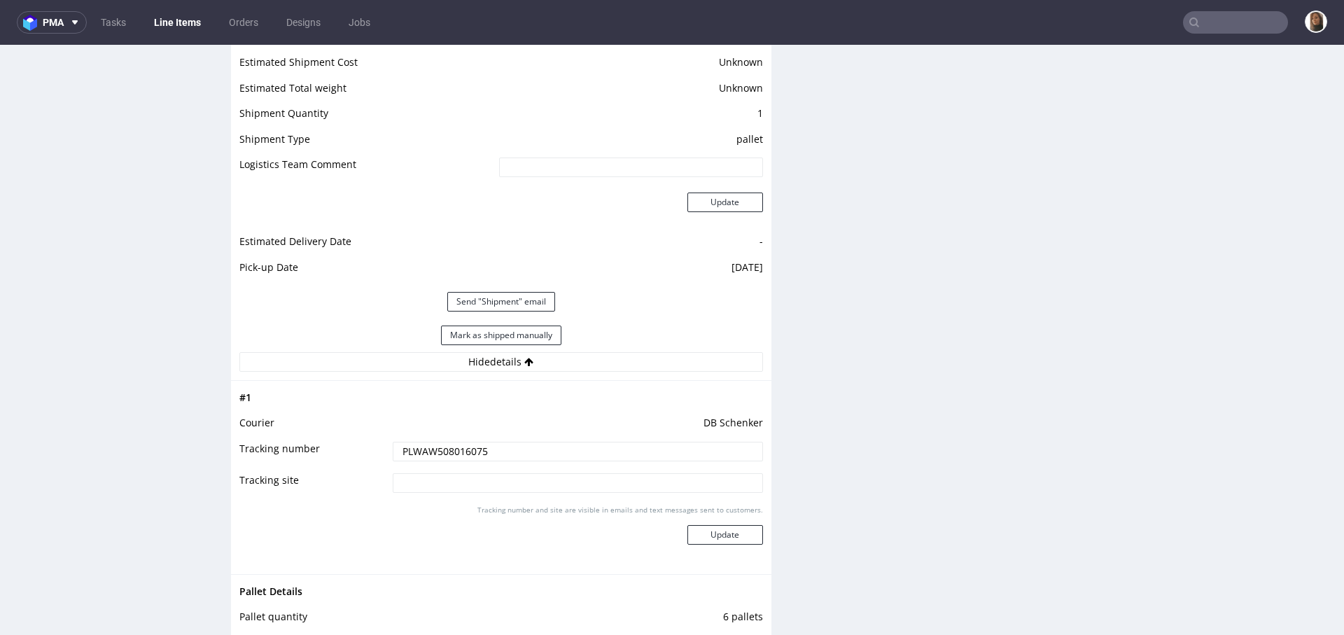
drag, startPoint x: 488, startPoint y: 455, endPoint x: 375, endPoint y: 447, distance: 113.0
click at [374, 447] on tr "Tracking number PLWAW508016075" at bounding box center [501, 456] width 524 height 32
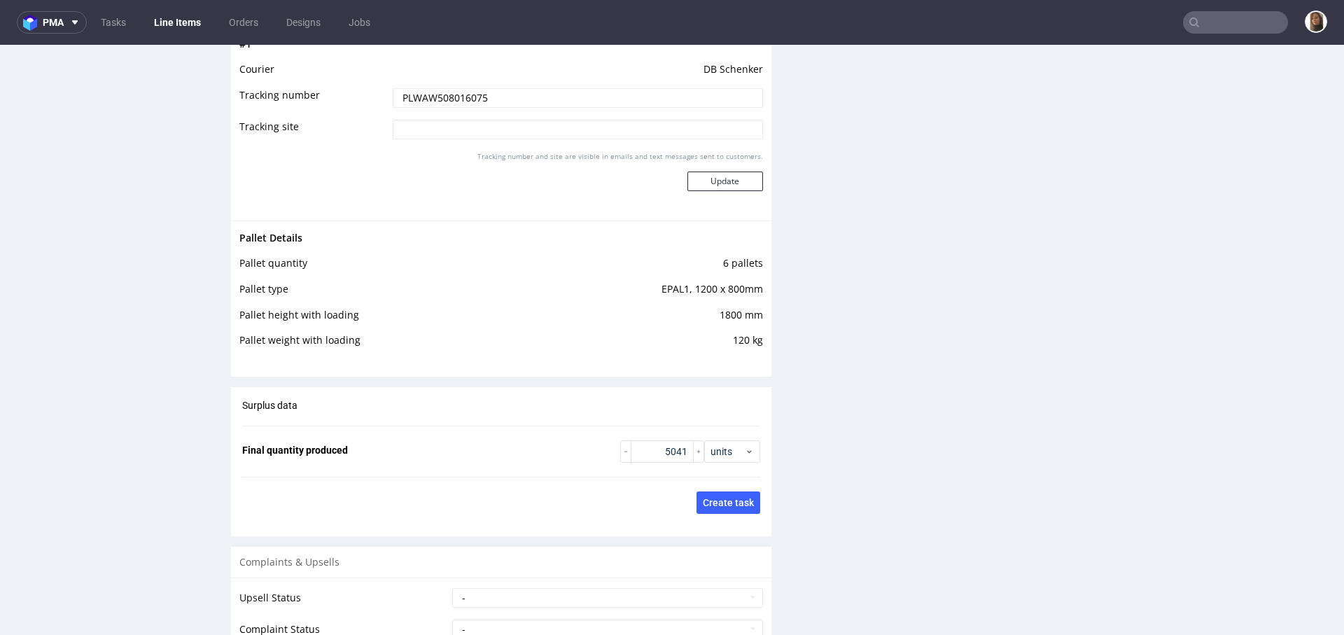
scroll to position [2524, 0]
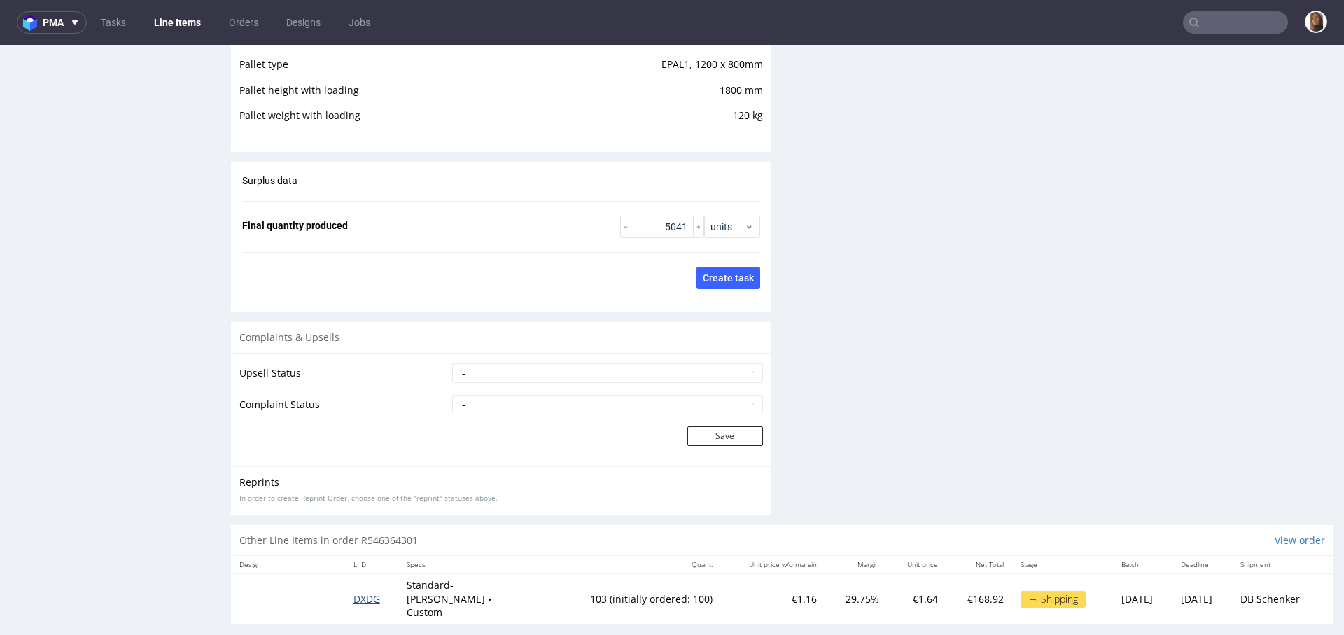
click at [368, 592] on span "DXDG" at bounding box center [367, 598] width 27 height 13
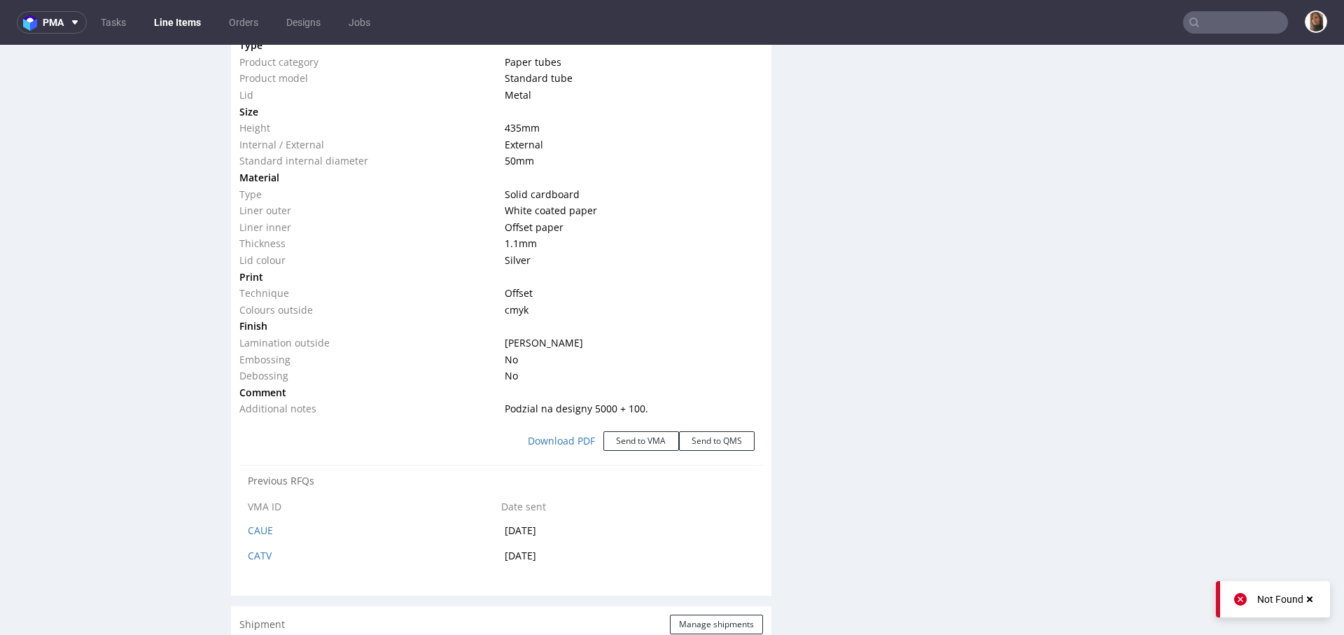
scroll to position [1875, 0]
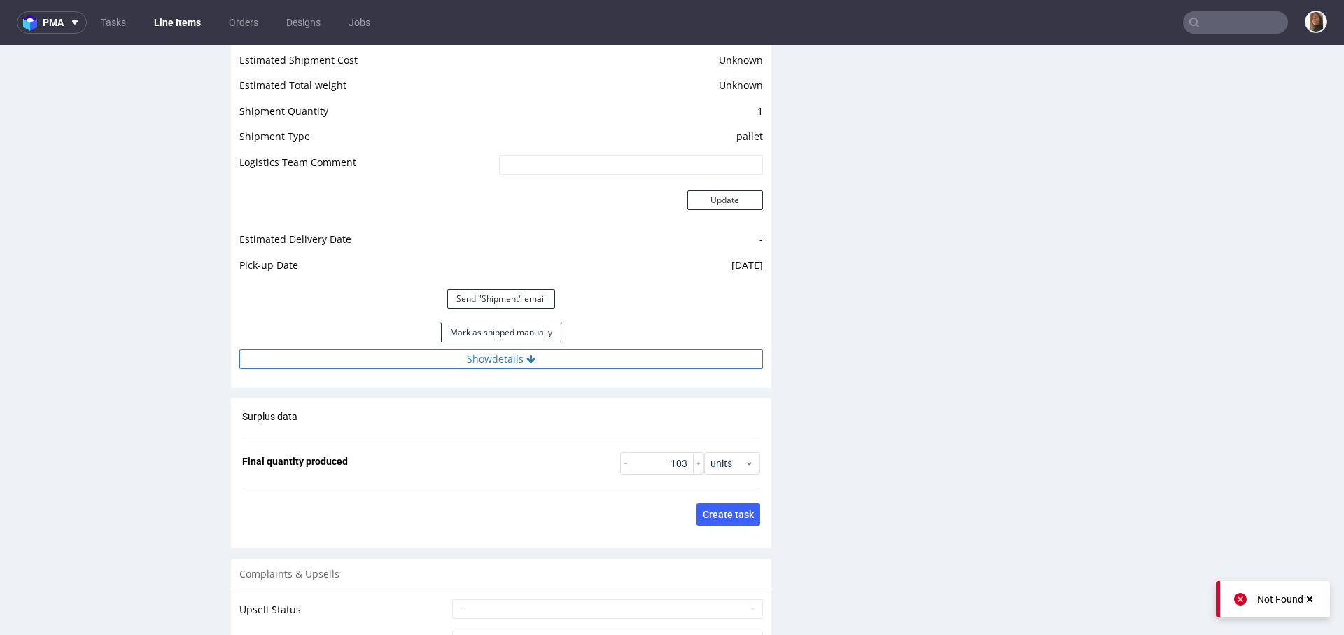
click at [491, 352] on button "Show details" at bounding box center [501, 359] width 524 height 20
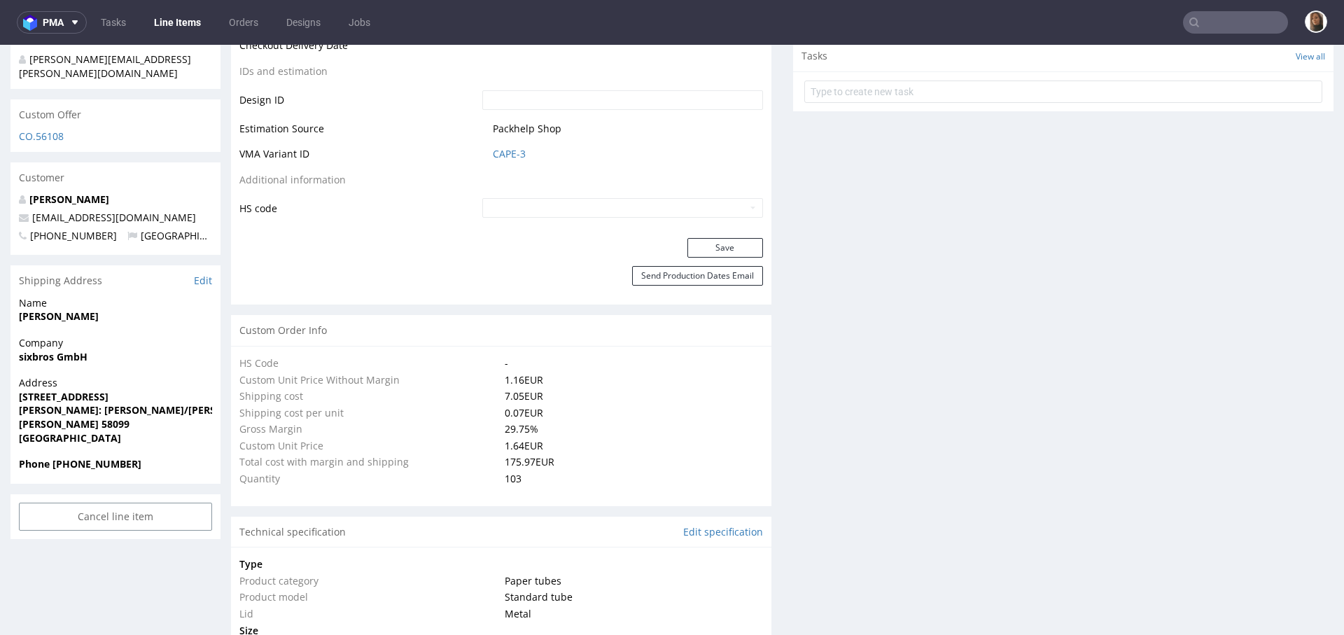
scroll to position [557, 0]
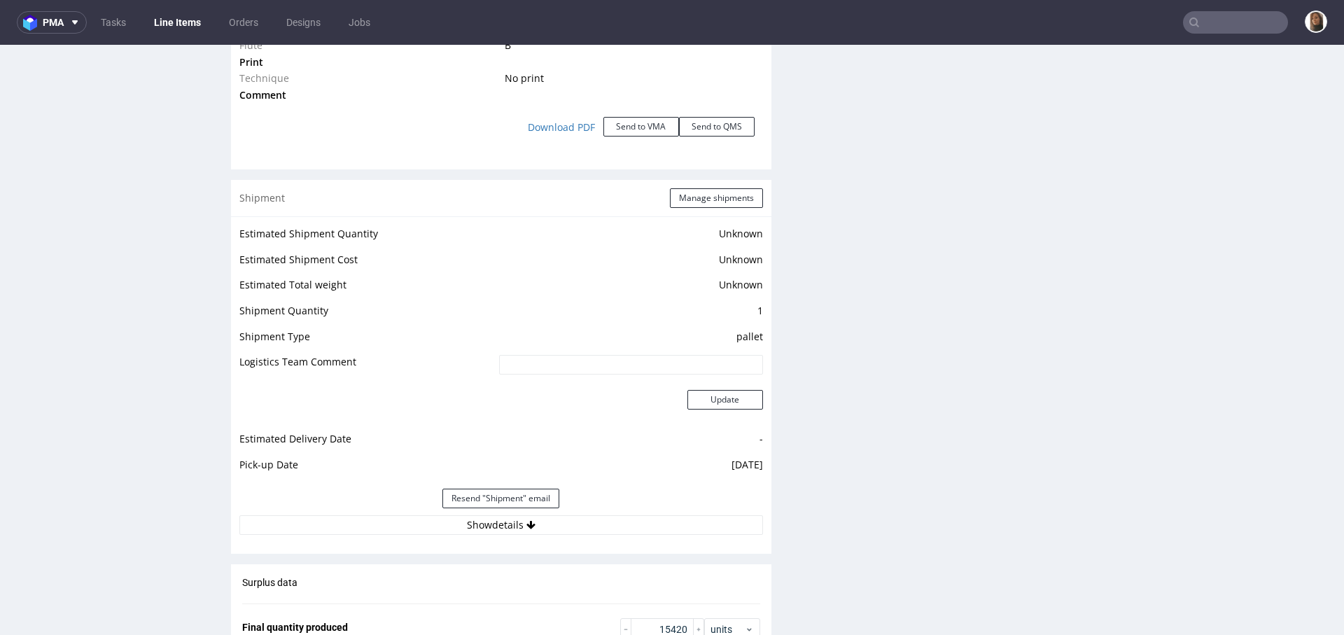
scroll to position [1844, 0]
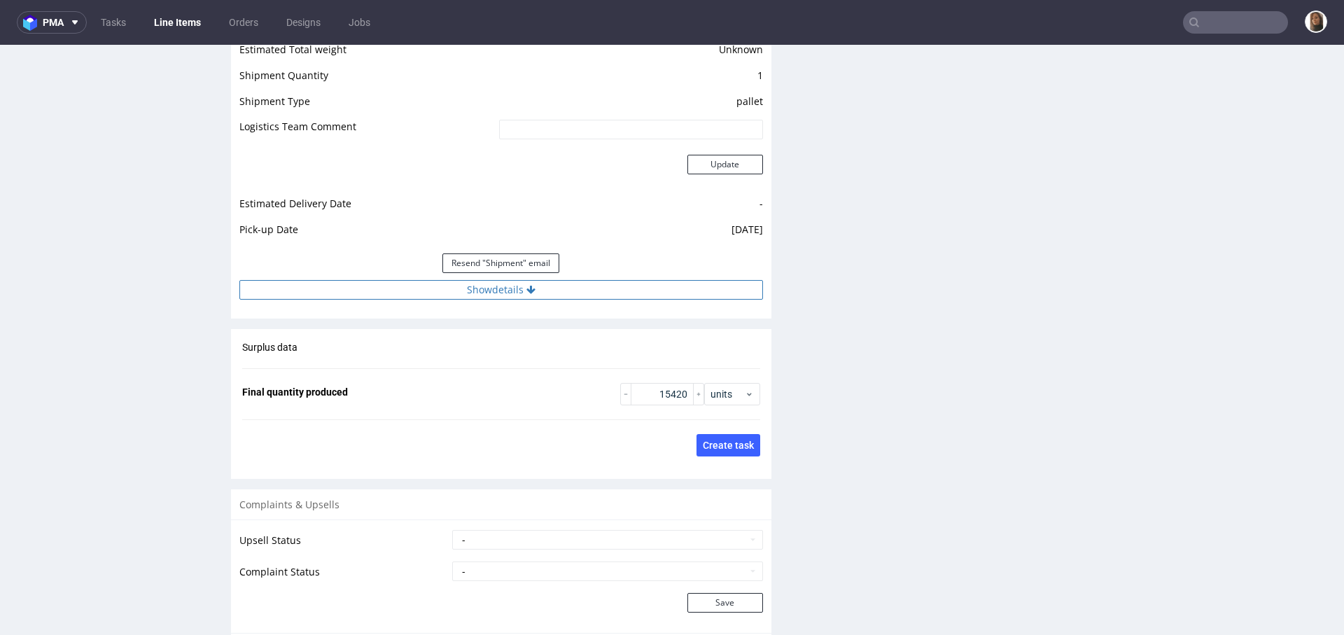
click at [495, 281] on button "Show details" at bounding box center [501, 290] width 524 height 20
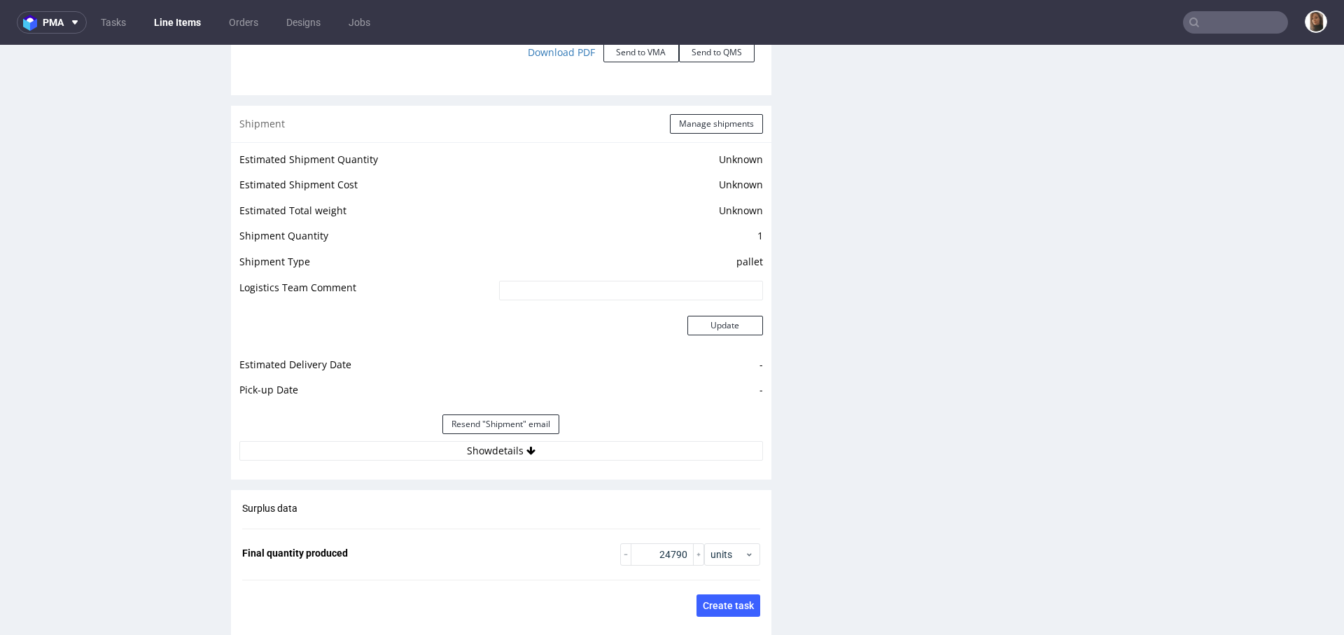
scroll to position [1931, 0]
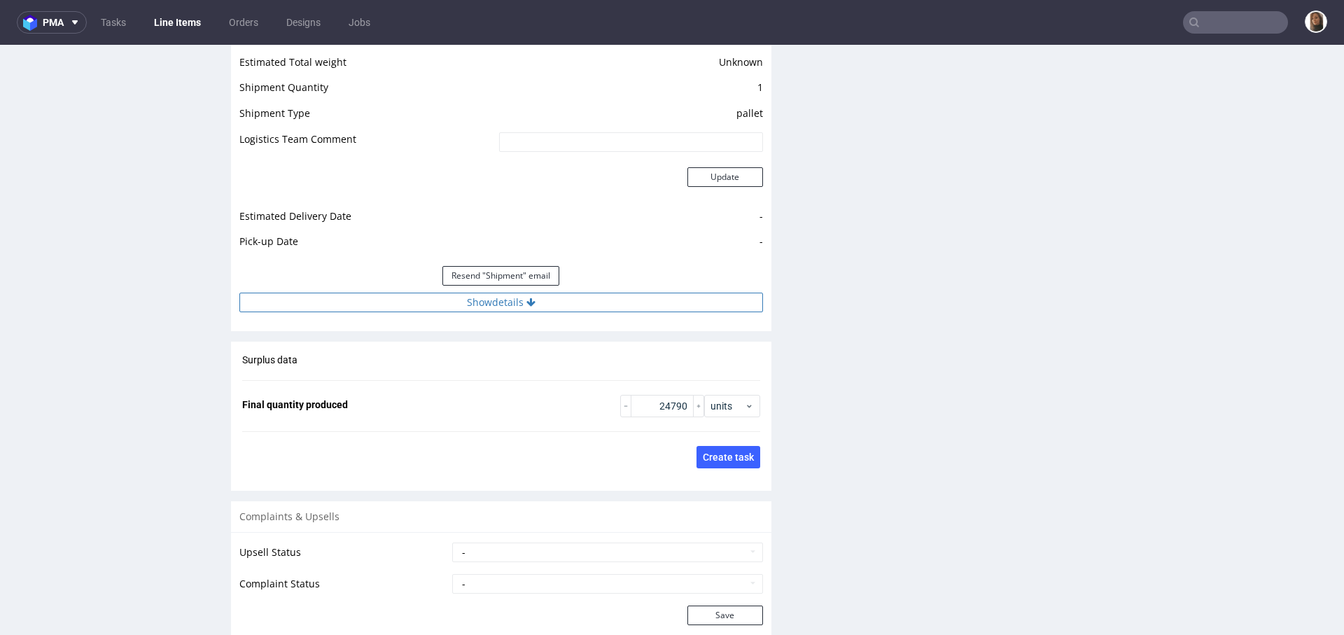
click at [519, 293] on button "Show details" at bounding box center [501, 303] width 524 height 20
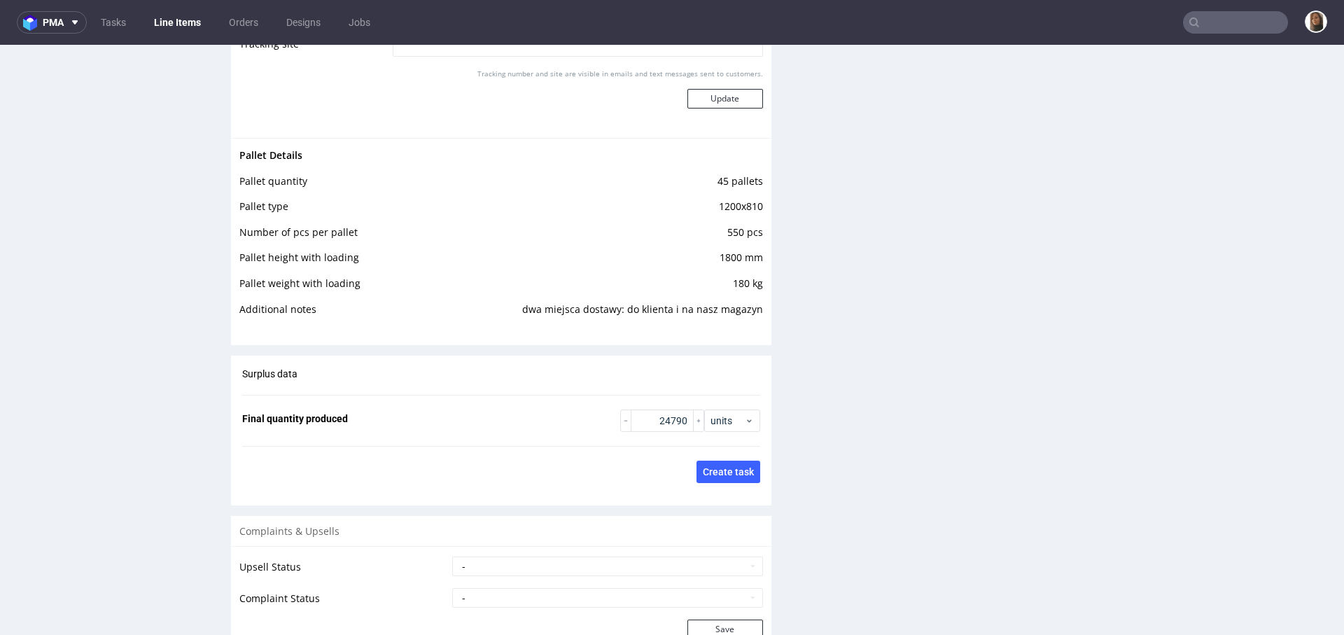
scroll to position [2600, 0]
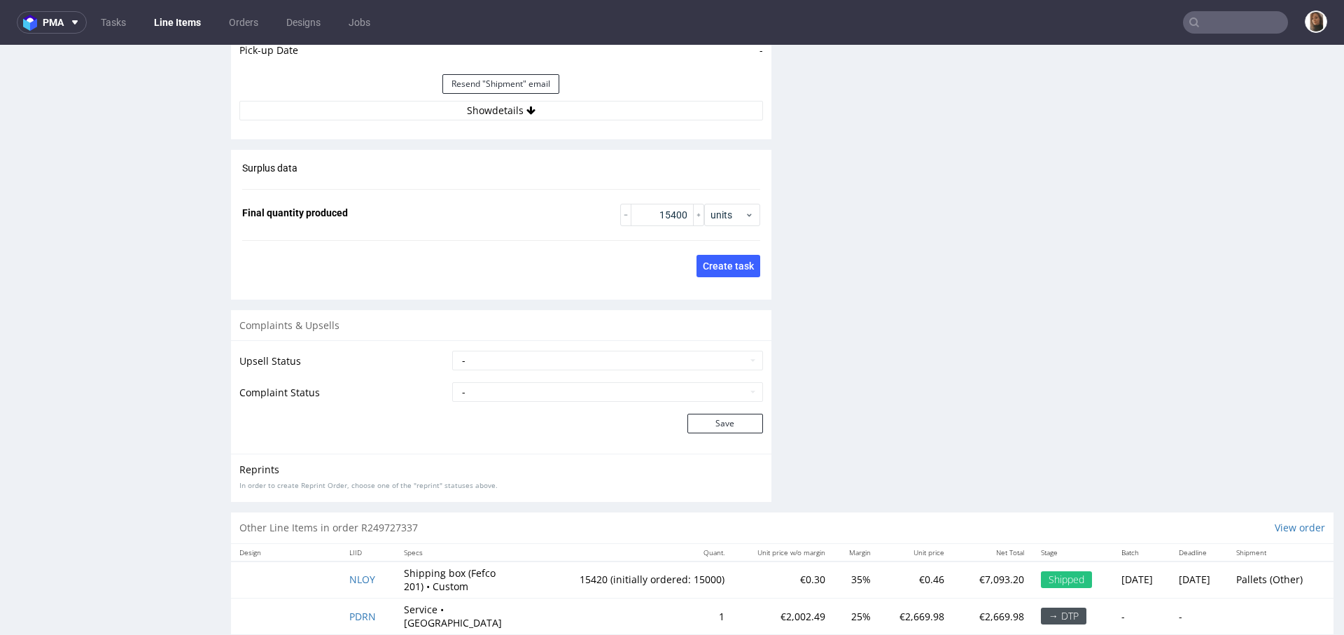
scroll to position [1968, 0]
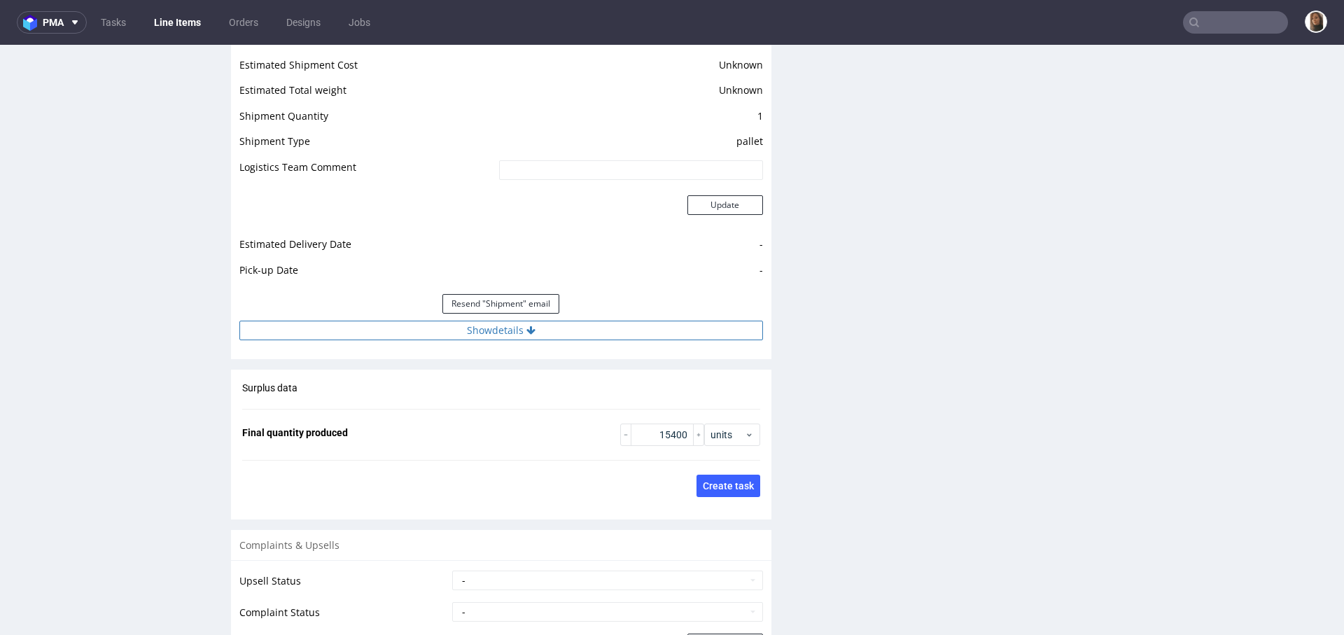
click at [484, 321] on button "Show details" at bounding box center [501, 331] width 524 height 20
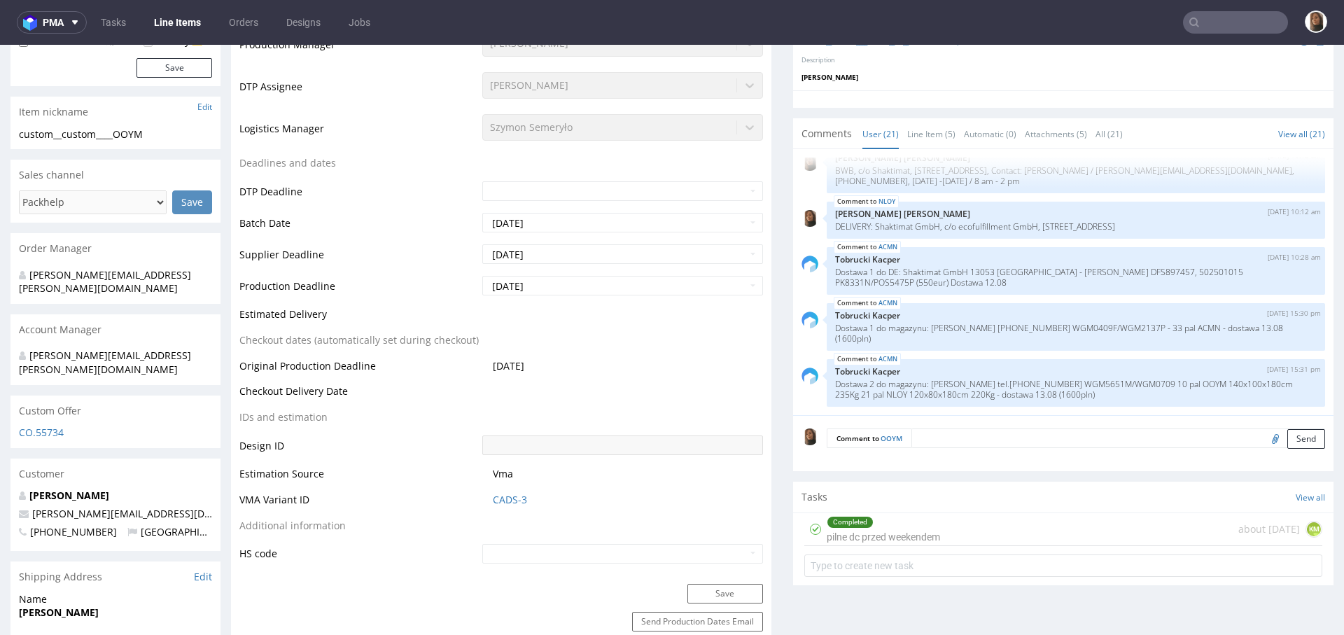
scroll to position [505, 0]
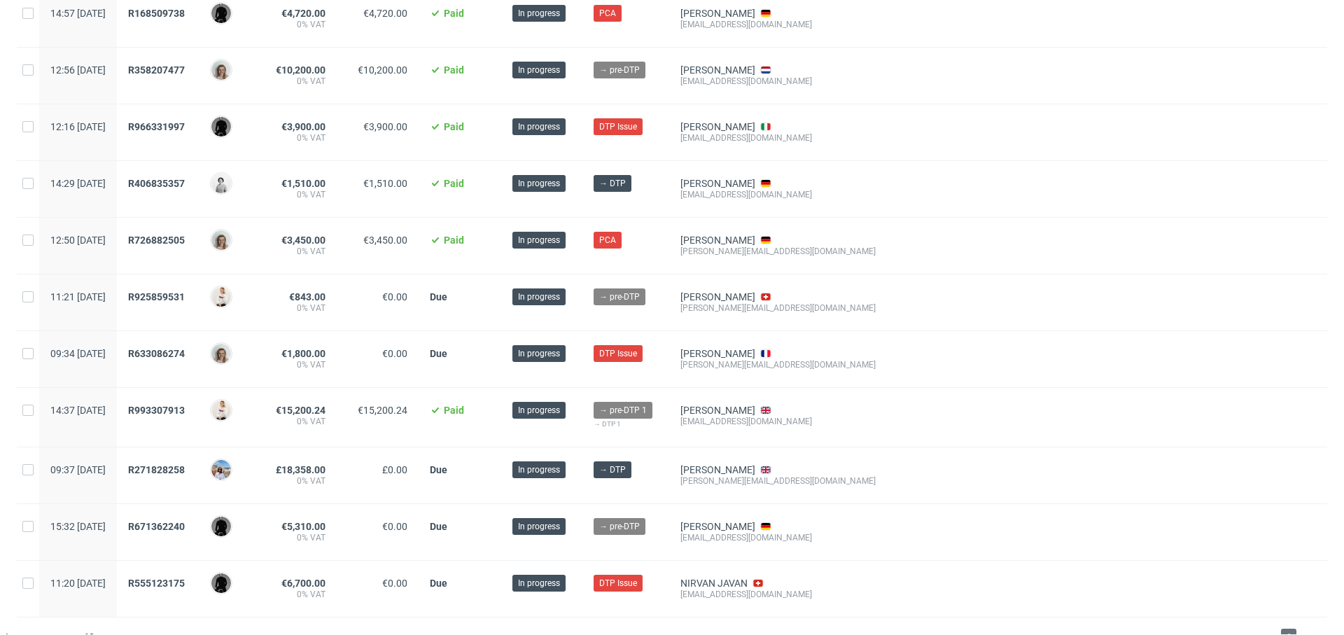
scroll to position [396, 0]
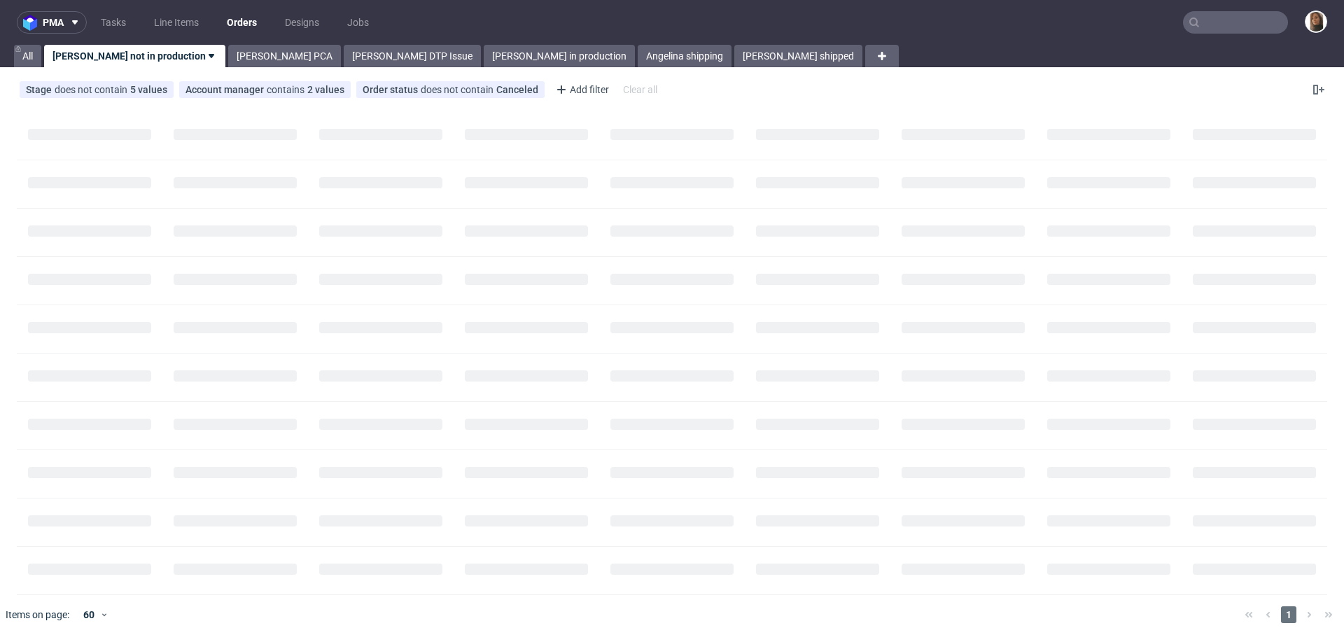
click at [1206, 22] on input "text" at bounding box center [1235, 22] width 105 height 22
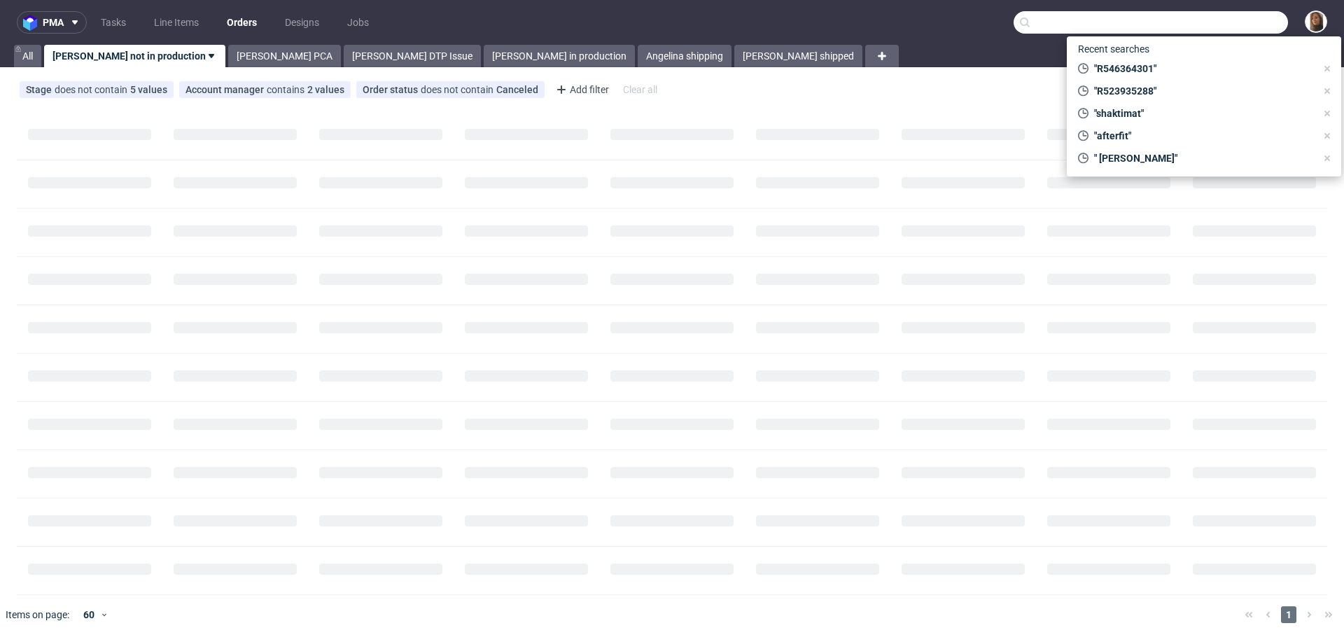
paste input "c.hedwig@calwig.com"
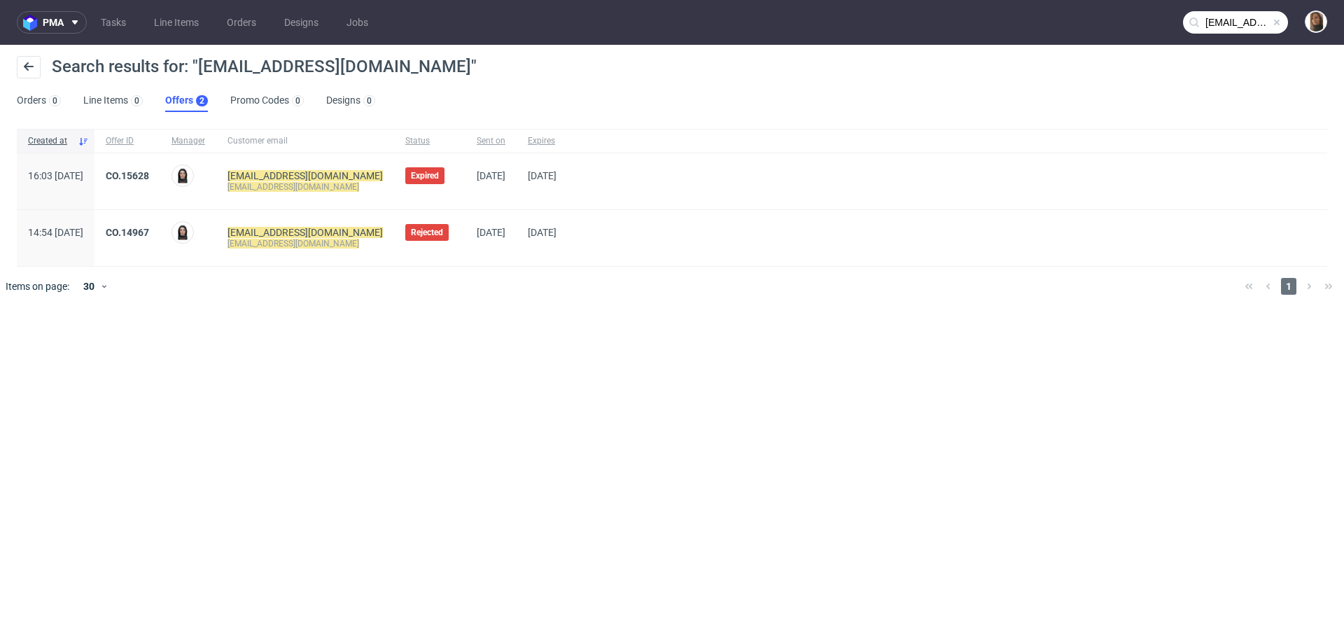
click at [1247, 18] on input "c.hedwig@calwig.com" at bounding box center [1235, 22] width 105 height 22
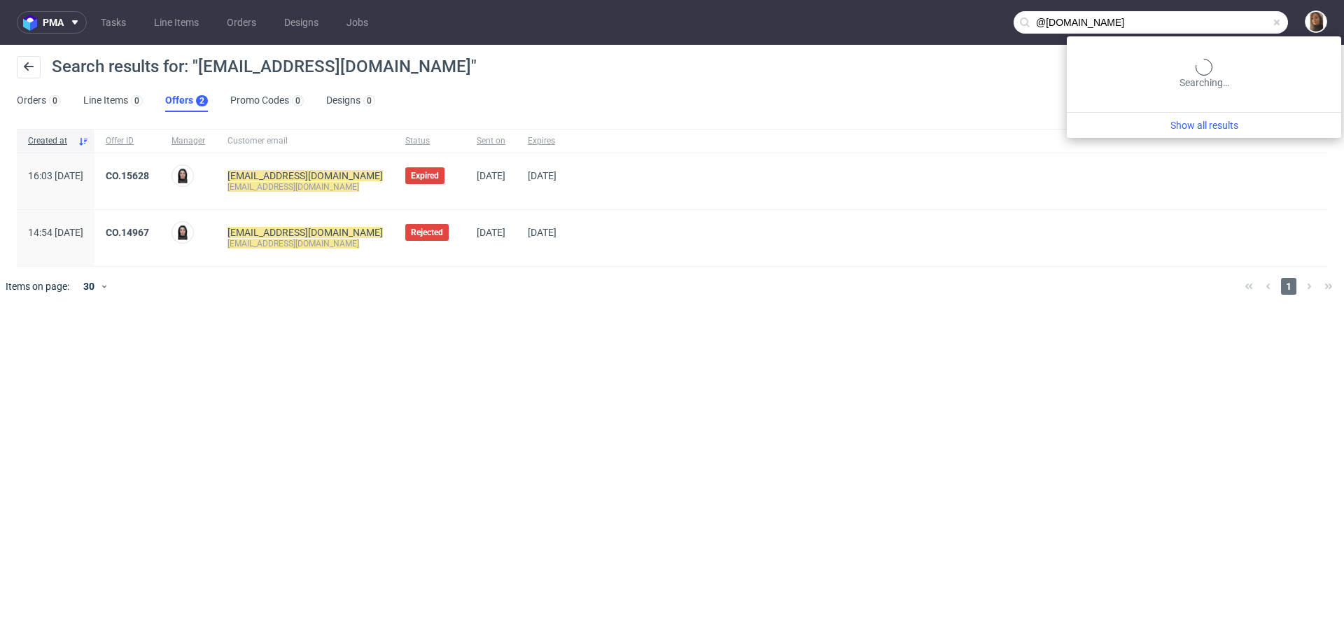
type input "@calwig.com"
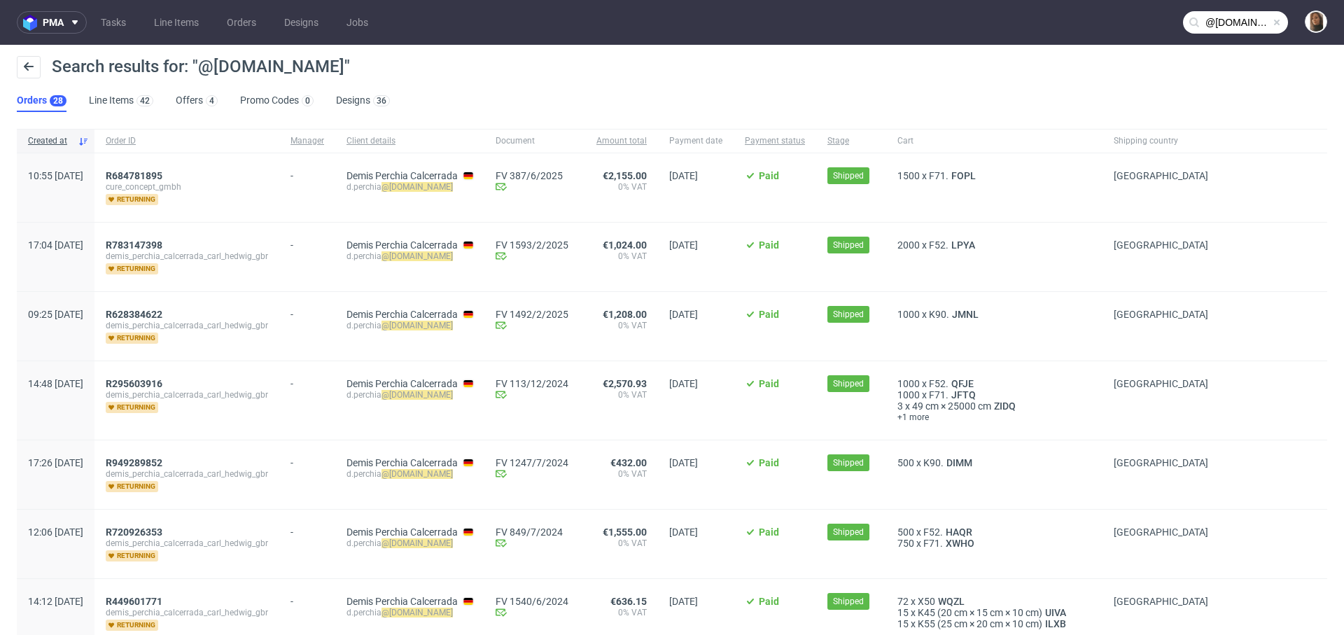
click at [1271, 20] on span at bounding box center [1276, 22] width 11 height 11
click at [1263, 20] on input "text" at bounding box center [1235, 22] width 105 height 22
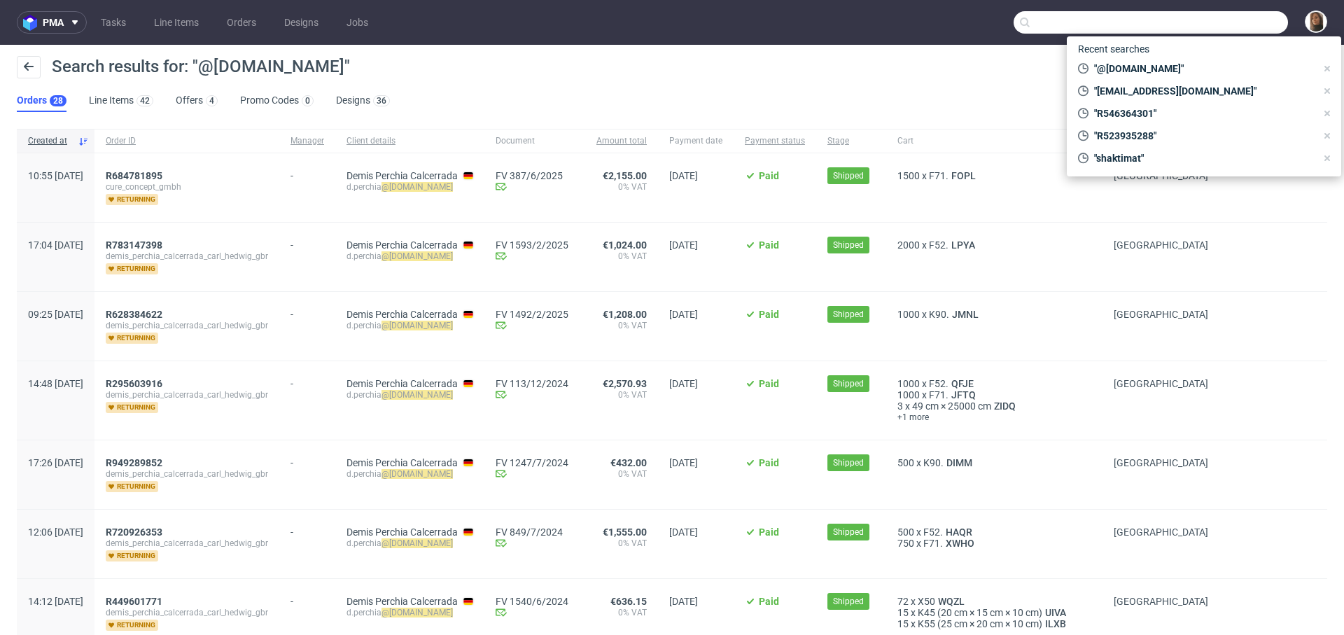
paste input "quentin@upway.shop"
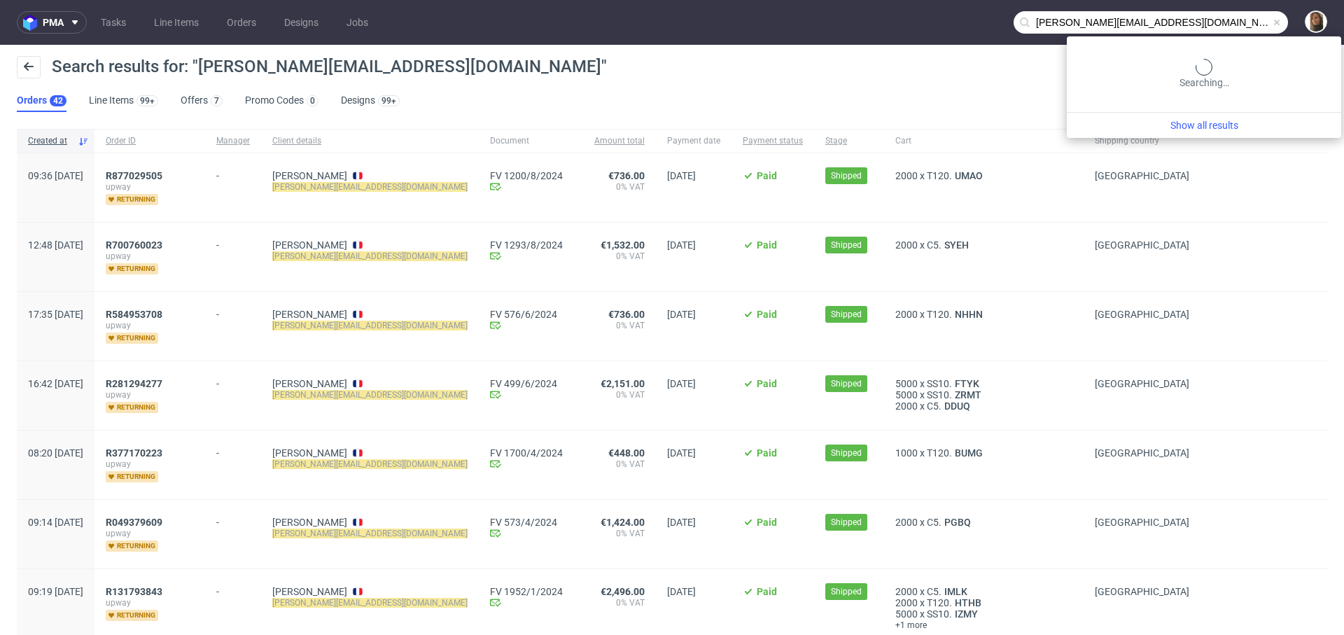
click at [1219, 25] on input "quentin@upway.shop" at bounding box center [1151, 22] width 274 height 22
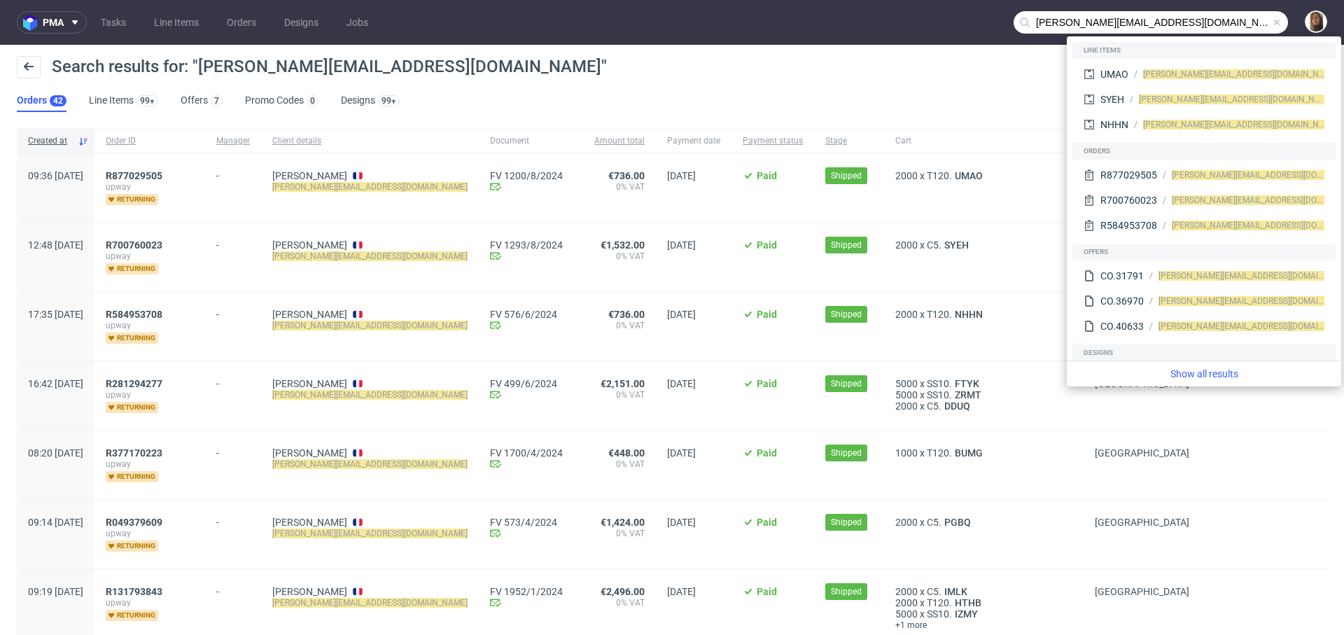
drag, startPoint x: 1056, startPoint y: 16, endPoint x: 970, endPoint y: 13, distance: 86.8
click at [969, 14] on nav "pma Tasks Line Items Orders Designs Jobs quentin@upway.shop" at bounding box center [672, 22] width 1344 height 45
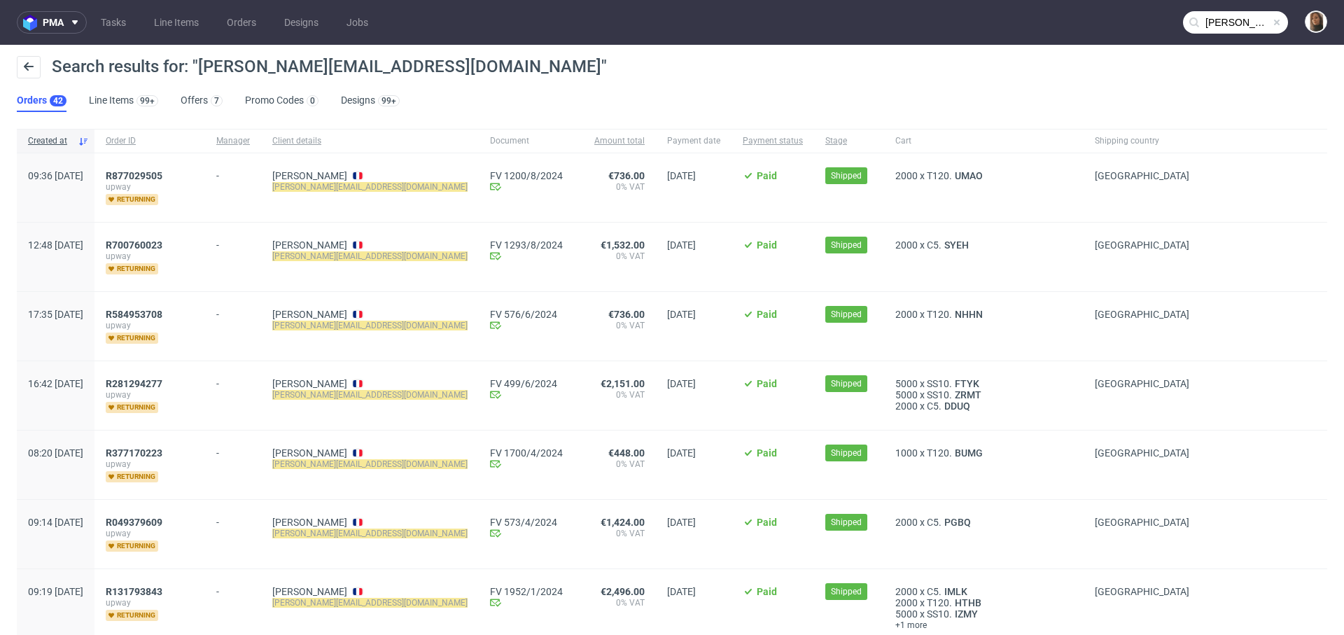
click at [1222, 21] on input "quentin@upway.shop" at bounding box center [1235, 22] width 105 height 22
type input "@upway.shop"
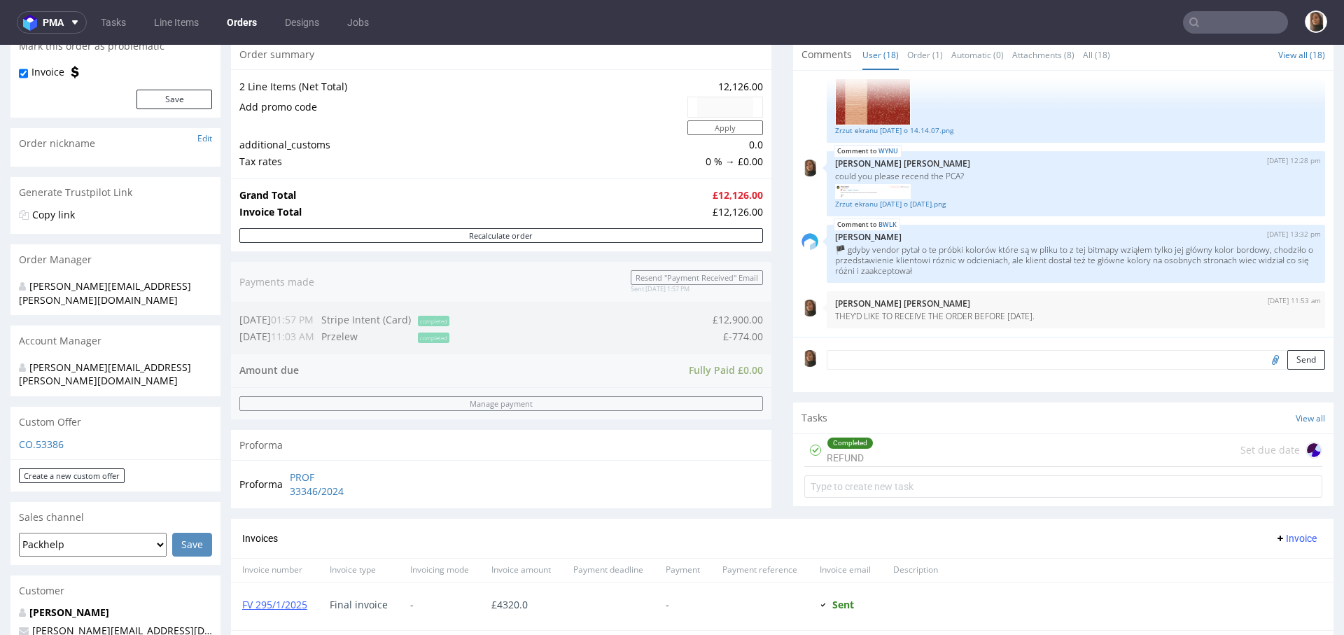
scroll to position [149, 0]
